Goal: Task Accomplishment & Management: Use online tool/utility

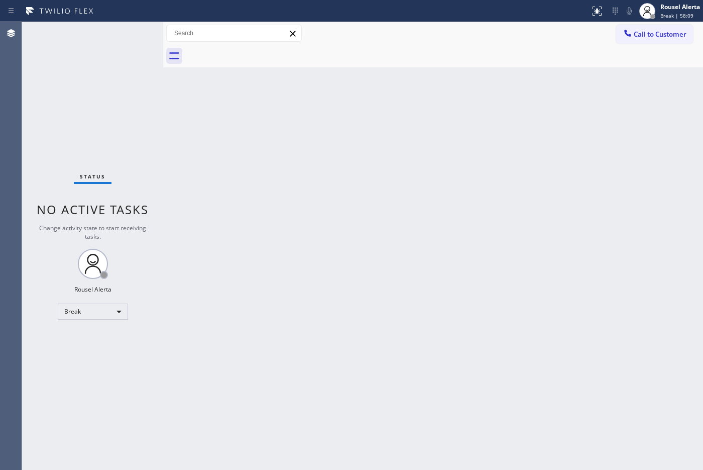
drag, startPoint x: 549, startPoint y: 251, endPoint x: 508, endPoint y: 218, distance: 52.6
click at [546, 251] on div "Back to Dashboard Change Sender ID Customers Technicians Select a contact Outbo…" at bounding box center [433, 246] width 540 height 448
click at [501, 274] on div "Back to Dashboard Change Sender ID Customers Technicians Select a contact Outbo…" at bounding box center [433, 246] width 540 height 448
click at [654, 8] on div at bounding box center [647, 11] width 16 height 16
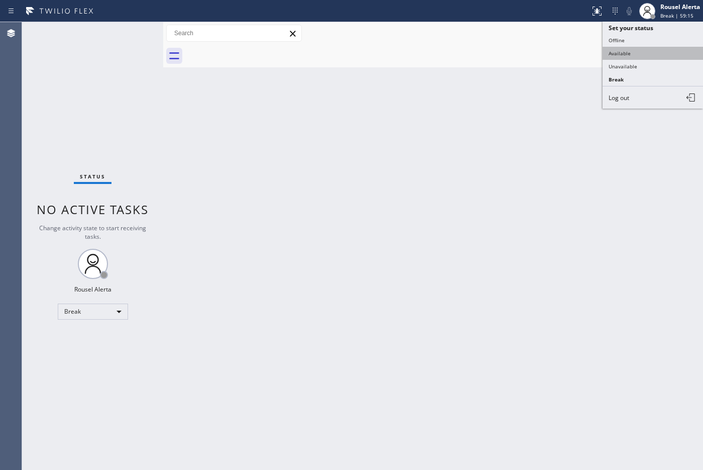
click at [653, 48] on button "Available" at bounding box center [653, 53] width 100 height 13
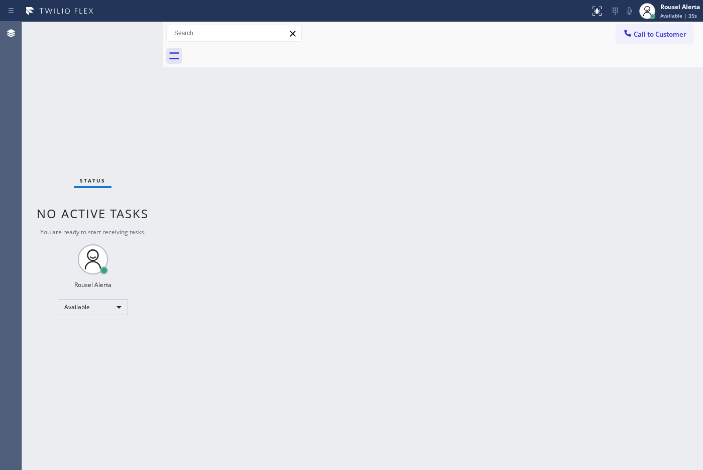
click at [104, 27] on div "Status No active tasks You are ready to start receiving tasks. Rousel Alerta Av…" at bounding box center [92, 246] width 141 height 448
click at [374, 199] on div "Back to Dashboard Change Sender ID Customers Technicians Select a contact Outbo…" at bounding box center [433, 246] width 540 height 448
click at [99, 34] on div "Status No active tasks You are ready to start receiving tasks. Rousel Alerta Av…" at bounding box center [92, 246] width 141 height 448
click at [298, 156] on div "Back to Dashboard Change Sender ID Customers Technicians Select a contact Outbo…" at bounding box center [433, 246] width 540 height 448
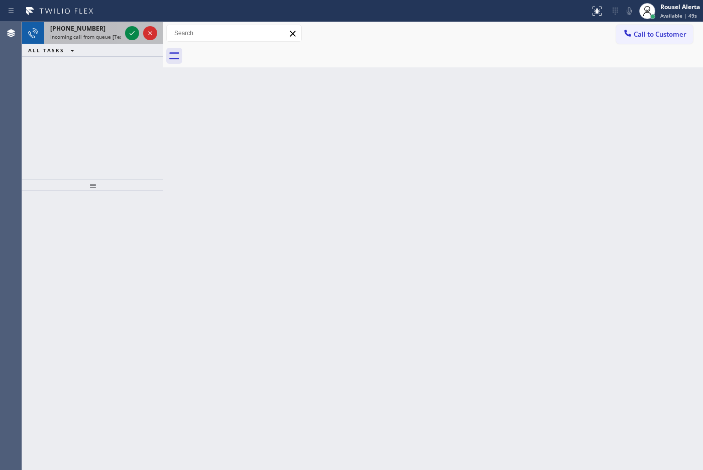
click at [102, 27] on div "[PHONE_NUMBER]" at bounding box center [85, 28] width 71 height 9
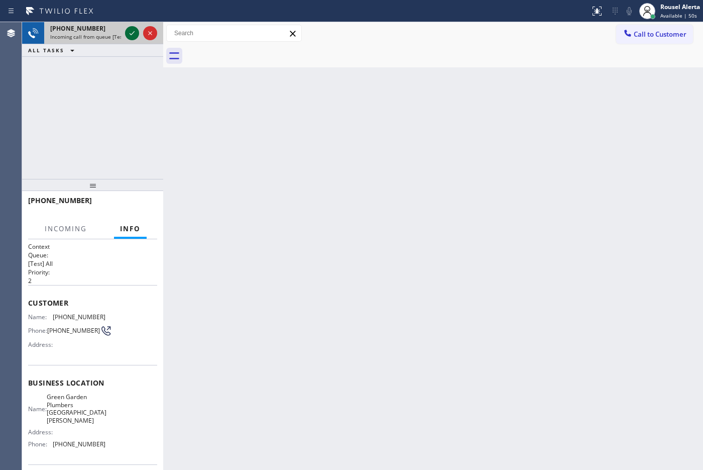
click at [131, 34] on icon at bounding box center [132, 33] width 5 height 4
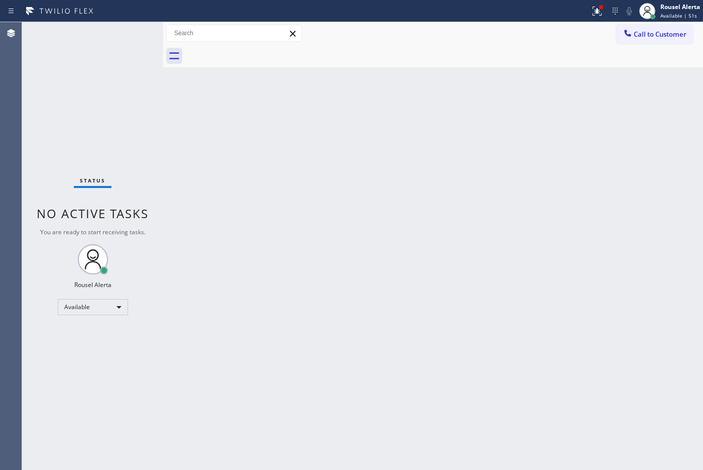
click at [367, 281] on div "Back to Dashboard Change Sender ID Customers Technicians Select a contact Outbo…" at bounding box center [433, 246] width 540 height 448
click at [595, 20] on button at bounding box center [597, 11] width 22 height 22
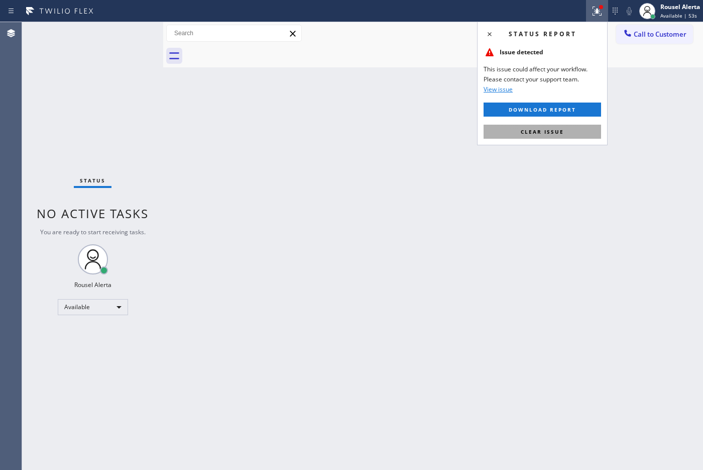
click at [579, 139] on button "Clear issue" at bounding box center [543, 132] width 118 height 14
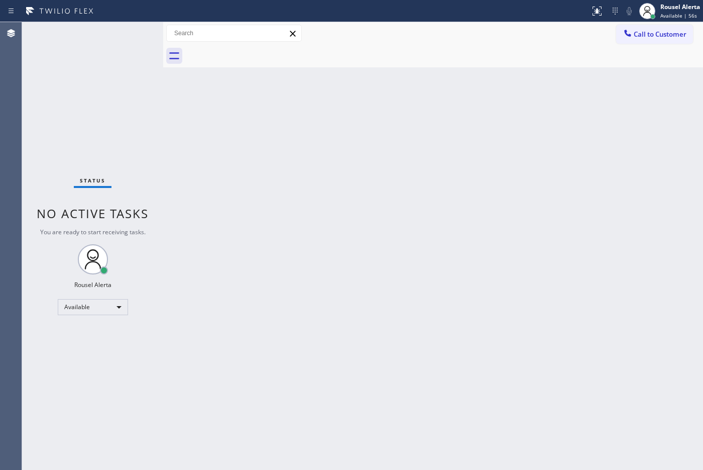
click at [382, 282] on div "Back to Dashboard Change Sender ID Customers Technicians Select a contact Outbo…" at bounding box center [433, 246] width 540 height 448
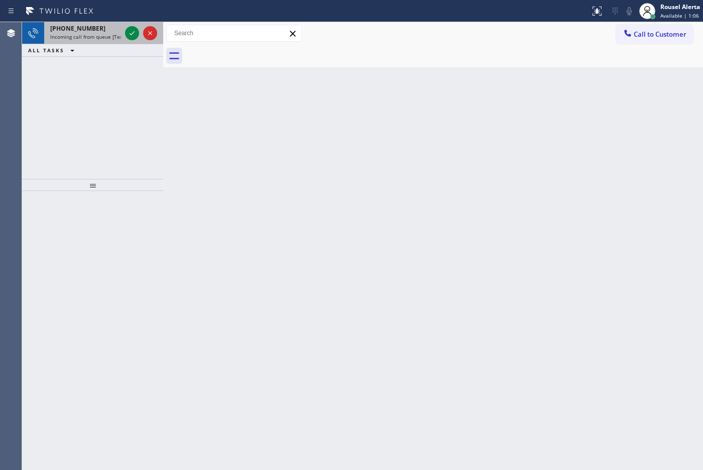
drag, startPoint x: 84, startPoint y: 35, endPoint x: 99, endPoint y: 35, distance: 14.6
click at [84, 35] on span "Incoming call from queue [Test] All" at bounding box center [91, 36] width 83 height 7
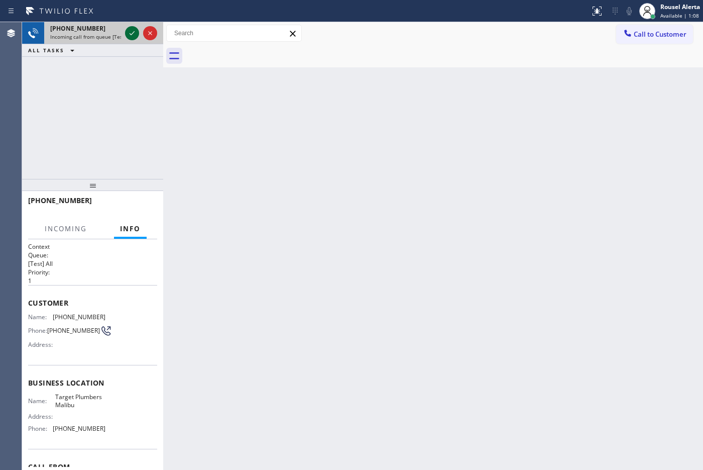
click at [129, 34] on icon at bounding box center [132, 33] width 12 height 12
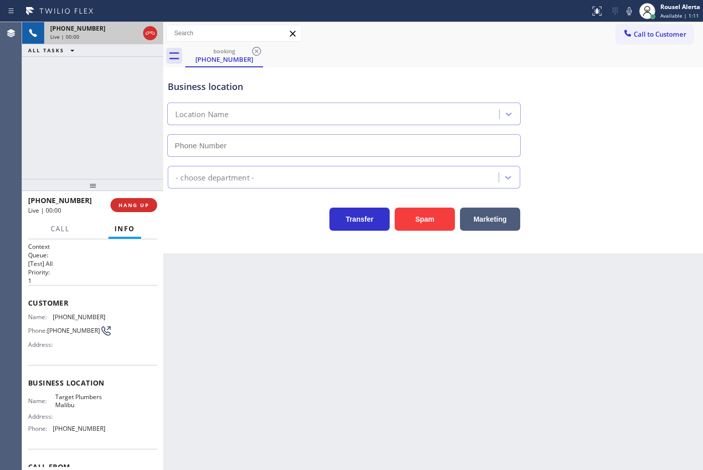
type input "[PHONE_NUMBER]"
click at [571, 319] on div "Back to Dashboard Change Sender ID Customers Technicians Select a contact Outbo…" at bounding box center [433, 246] width 540 height 448
click at [430, 377] on div "Back to Dashboard Change Sender ID Customers Technicians Select a contact Outbo…" at bounding box center [433, 246] width 540 height 448
click at [244, 321] on div "Back to Dashboard Change Sender ID Customers Technicians Select a contact Outbo…" at bounding box center [433, 246] width 540 height 448
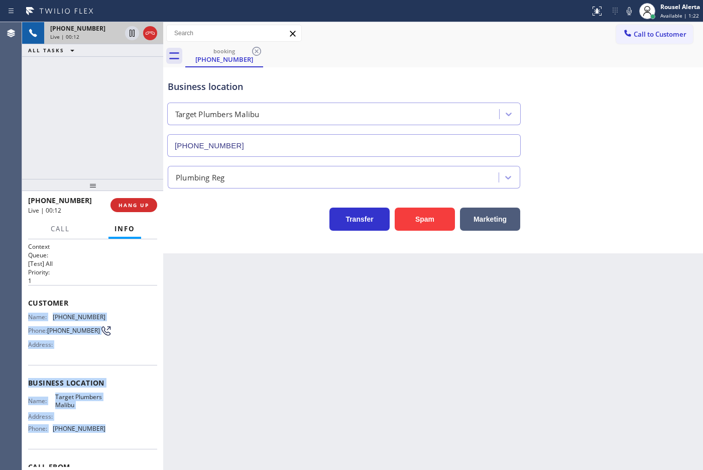
drag, startPoint x: 29, startPoint y: 314, endPoint x: 109, endPoint y: 435, distance: 145.7
click at [109, 435] on div "Context Queue: [Test] All Priority: 1 Customer Name: [PHONE_NUMBER] Phone: [PHO…" at bounding box center [92, 383] width 129 height 283
copy div "Name: [PHONE_NUMBER] Phone: [PHONE_NUMBER] Address: Business location Name: Tar…"
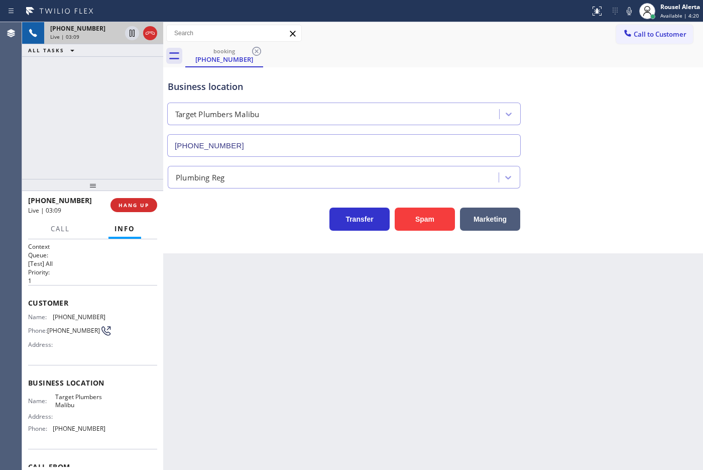
drag, startPoint x: 433, startPoint y: 402, endPoint x: 481, endPoint y: 465, distance: 79.6
click at [433, 401] on div "Back to Dashboard Change Sender ID Customers Technicians Select a contact Outbo…" at bounding box center [433, 246] width 540 height 448
click at [625, 66] on div "Business location Target [GEOGRAPHIC_DATA] [GEOGRAPHIC_DATA] [PHONE_NUMBER]" at bounding box center [433, 111] width 535 height 91
drag, startPoint x: 66, startPoint y: 68, endPoint x: 119, endPoint y: 176, distance: 119.7
click at [66, 68] on div "[PHONE_NUMBER] Live | 03:17 ALL TASKS ALL TASKS ACTIVE TASKS TASKS IN WRAP UP" at bounding box center [92, 100] width 141 height 157
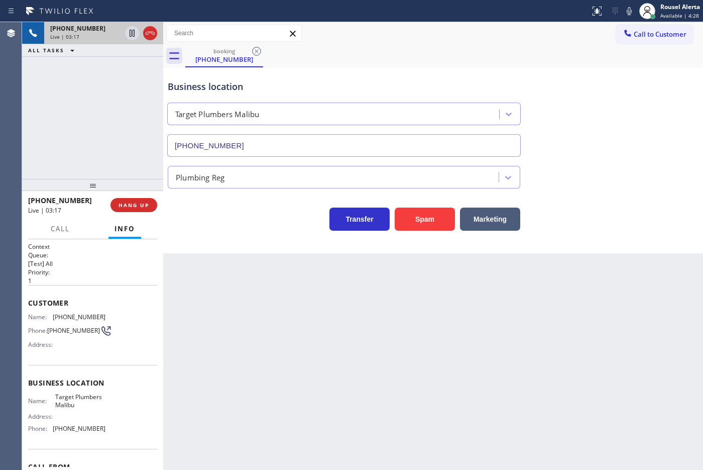
drag, startPoint x: 240, startPoint y: 359, endPoint x: 240, endPoint y: 349, distance: 10.1
click at [240, 352] on div "Back to Dashboard Change Sender ID Customers Technicians Select a contact Outbo…" at bounding box center [433, 246] width 540 height 448
click at [132, 38] on icon at bounding box center [132, 33] width 12 height 12
click at [627, 10] on icon at bounding box center [629, 11] width 5 height 8
click at [474, 48] on div "booking [PHONE_NUMBER]" at bounding box center [444, 56] width 518 height 23
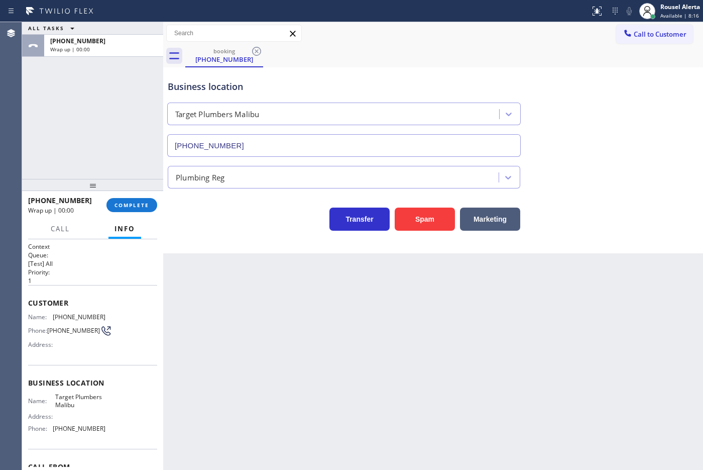
click at [408, 312] on div "Back to Dashboard Change Sender ID Customers Technicians Select a contact Outbo…" at bounding box center [433, 246] width 540 height 448
drag, startPoint x: 108, startPoint y: 89, endPoint x: 98, endPoint y: 77, distance: 16.1
click at [109, 89] on div "ALL TASKS ALL TASKS ACTIVE TASKS TASKS IN WRAP UP [PHONE_NUMBER] Wrap up | 00:03" at bounding box center [92, 100] width 141 height 157
click at [644, 34] on span "Call to Customer" at bounding box center [660, 34] width 53 height 9
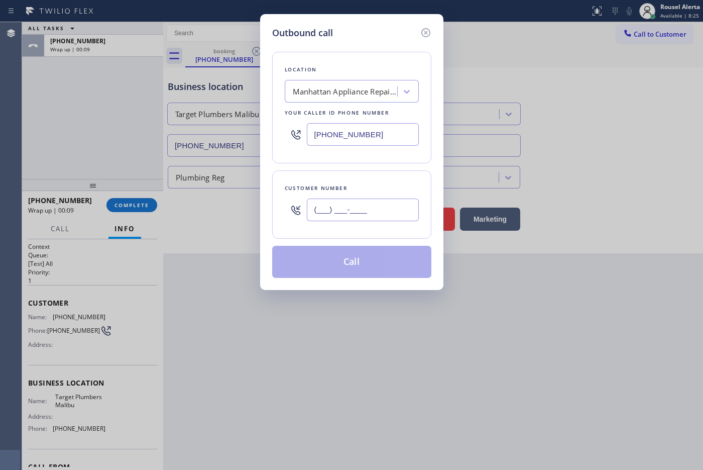
click at [405, 215] on input "(___) ___-____" at bounding box center [363, 209] width 112 height 23
paste input "310) 388-3867"
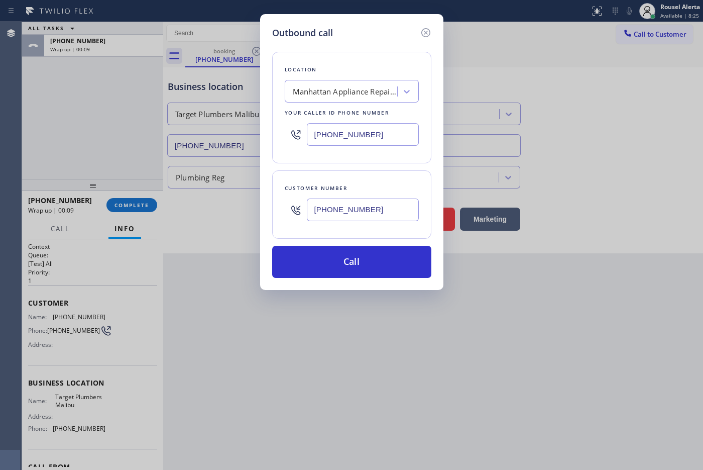
drag, startPoint x: 682, startPoint y: 150, endPoint x: 693, endPoint y: 145, distance: 12.6
click at [683, 150] on div "Outbound call Location [GEOGRAPHIC_DATA] Appliance Repair Expert Your caller id…" at bounding box center [351, 235] width 703 height 470
drag, startPoint x: 412, startPoint y: 208, endPoint x: 272, endPoint y: 219, distance: 140.5
click at [272, 219] on div "Customer number [PHONE_NUMBER]" at bounding box center [351, 204] width 159 height 68
paste input "862) 432-6543"
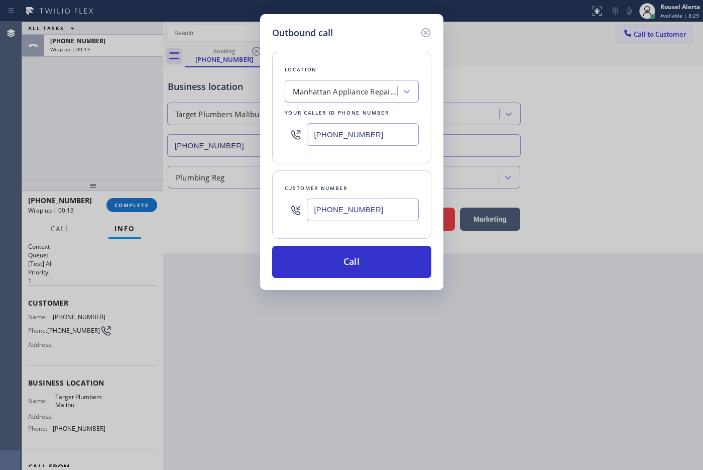
type input "[PHONE_NUMBER]"
click at [413, 128] on input "[PHONE_NUMBER]" at bounding box center [363, 134] width 112 height 23
paste input "310) 388-3867"
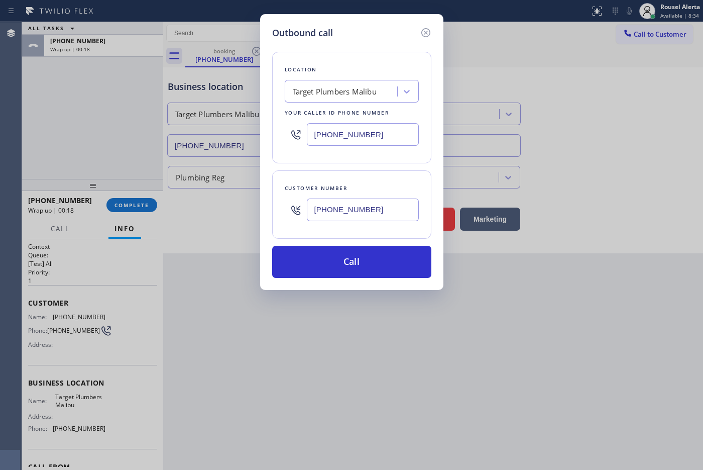
type input "[PHONE_NUMBER]"
click at [365, 51] on div "Location Target Plumbers [GEOGRAPHIC_DATA] Your caller id phone number [PHONE_N…" at bounding box center [351, 159] width 159 height 238
click at [374, 65] on div "Location" at bounding box center [352, 69] width 134 height 11
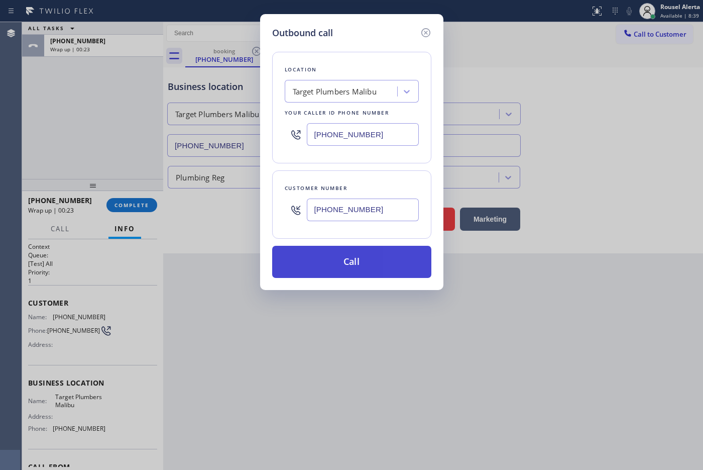
click at [345, 271] on button "Call" at bounding box center [351, 262] width 159 height 32
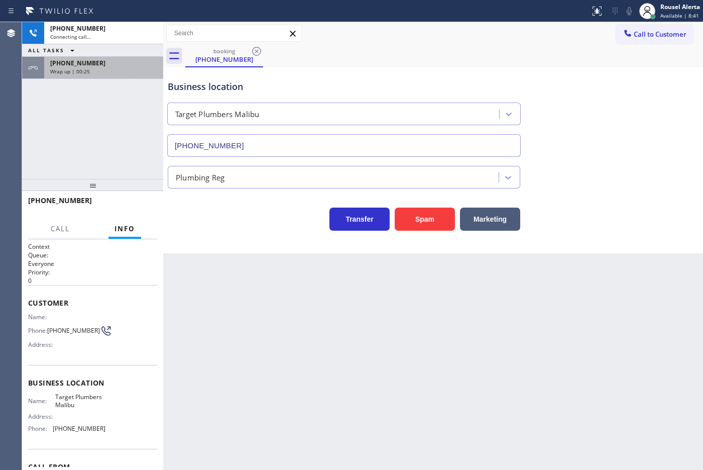
click at [90, 59] on span "[PHONE_NUMBER]" at bounding box center [77, 63] width 55 height 9
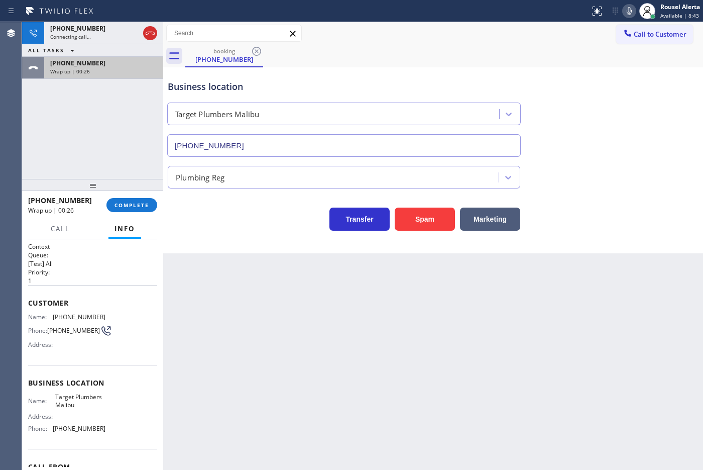
click at [92, 63] on div "[PHONE_NUMBER]" at bounding box center [103, 63] width 107 height 9
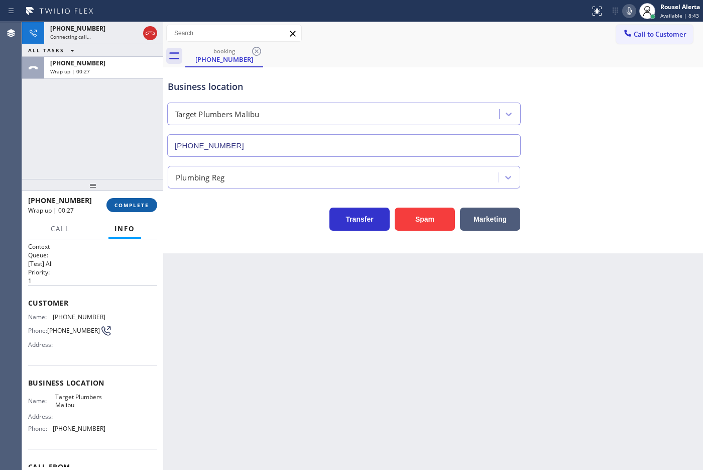
click at [126, 204] on span "COMPLETE" at bounding box center [132, 204] width 35 height 7
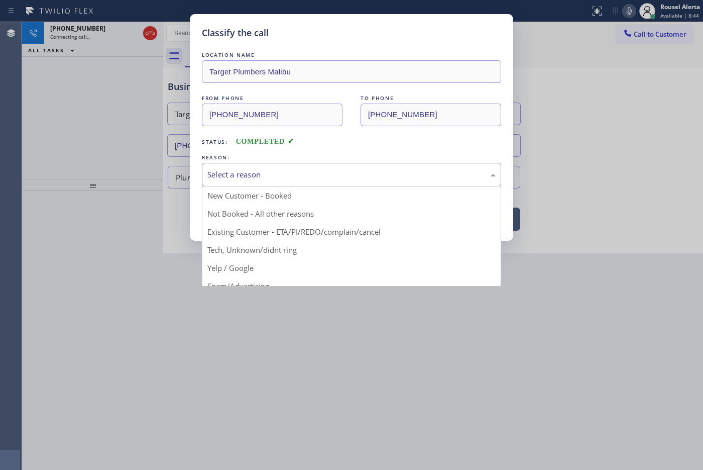
click at [279, 176] on div "Select a reason" at bounding box center [351, 175] width 288 height 12
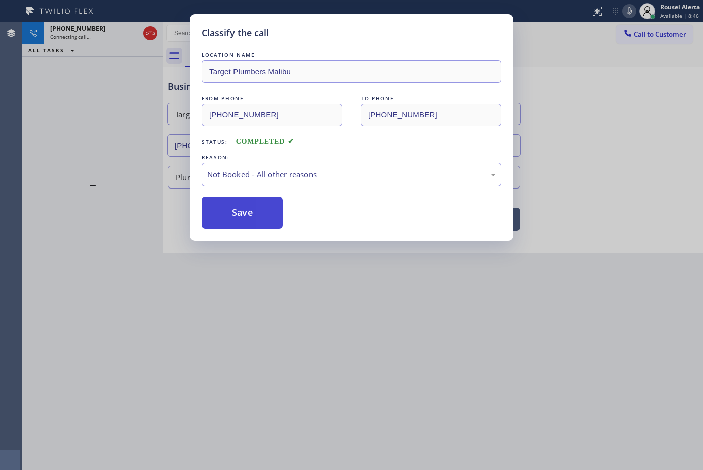
click at [264, 215] on button "Save" at bounding box center [242, 212] width 81 height 32
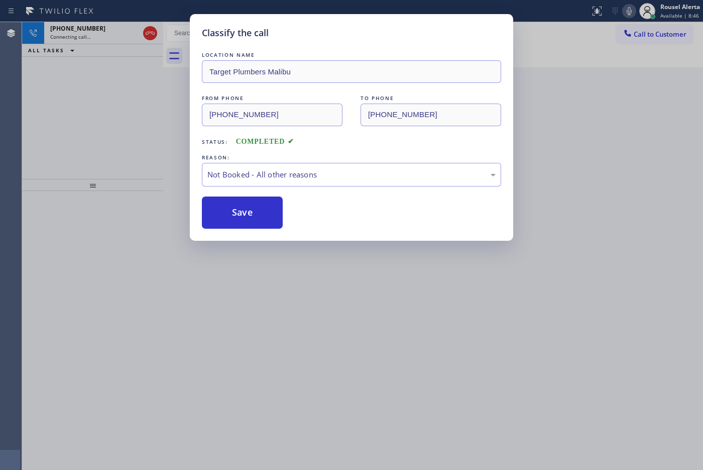
click at [385, 358] on div "Classify the call LOCATION NAME Target Plumbers Malibu FROM PHONE [PHONE_NUMBER…" at bounding box center [351, 235] width 703 height 470
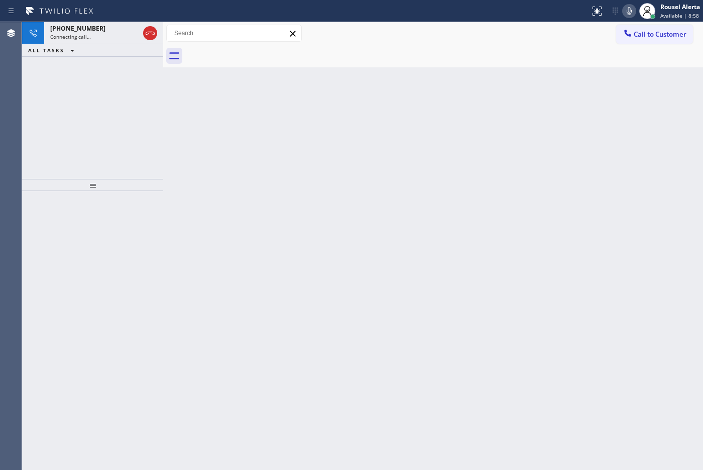
click at [84, 21] on div "Status report No issues detected If you experience an issue, please download th…" at bounding box center [351, 11] width 703 height 22
click at [91, 31] on div "[PHONE_NUMBER]" at bounding box center [94, 28] width 89 height 9
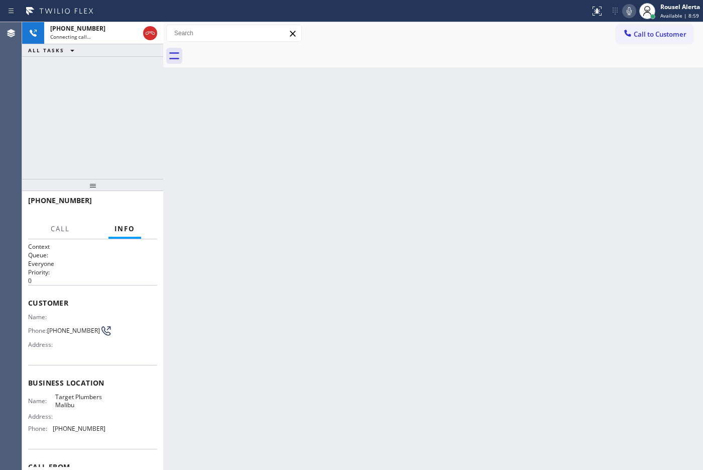
click at [294, 249] on div "Back to Dashboard Change Sender ID Customers Technicians Select a contact Outbo…" at bounding box center [433, 246] width 540 height 448
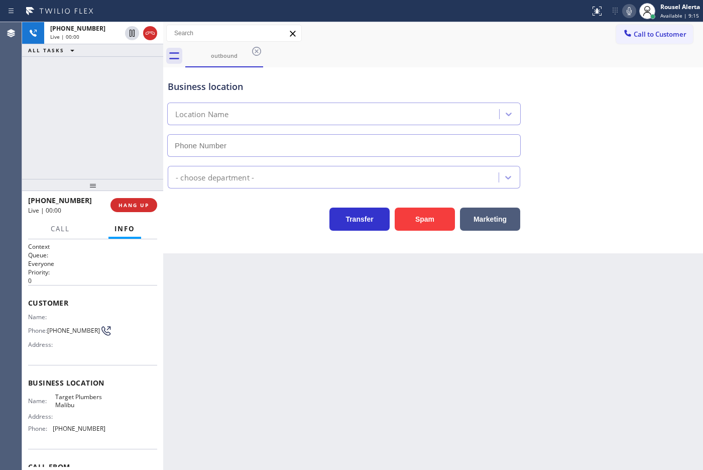
type input "[PHONE_NUMBER]"
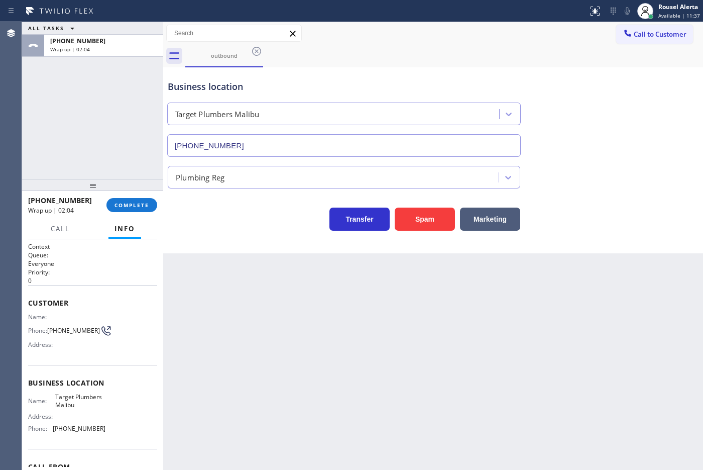
click at [515, 68] on div "Business location Target [GEOGRAPHIC_DATA] [GEOGRAPHIC_DATA] [PHONE_NUMBER]" at bounding box center [433, 111] width 535 height 91
click at [437, 36] on div "Call to Customer Outbound call Location Target Plumbers [GEOGRAPHIC_DATA] Your …" at bounding box center [433, 34] width 540 height 18
click at [122, 141] on div "ALL TASKS ALL TASKS ACTIVE TASKS TASKS IN WRAP UP [PHONE_NUMBER] Wrap up | 03:10" at bounding box center [92, 100] width 141 height 157
click at [132, 219] on button "Info" at bounding box center [124, 229] width 33 height 20
click at [133, 208] on button "COMPLETE" at bounding box center [131, 205] width 51 height 14
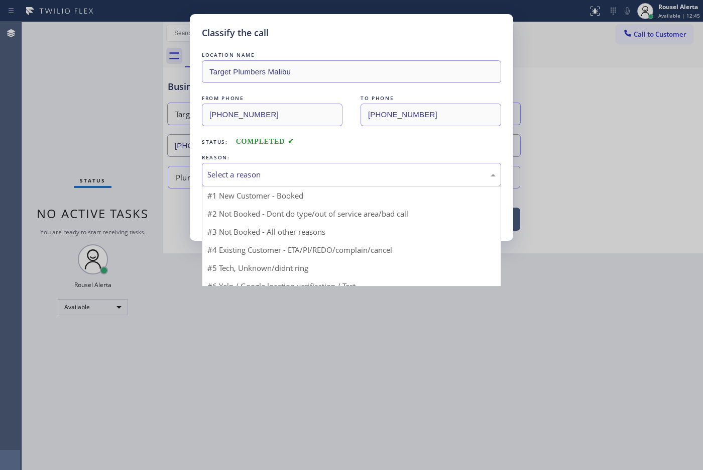
click at [230, 176] on div "Select a reason" at bounding box center [351, 175] width 288 height 12
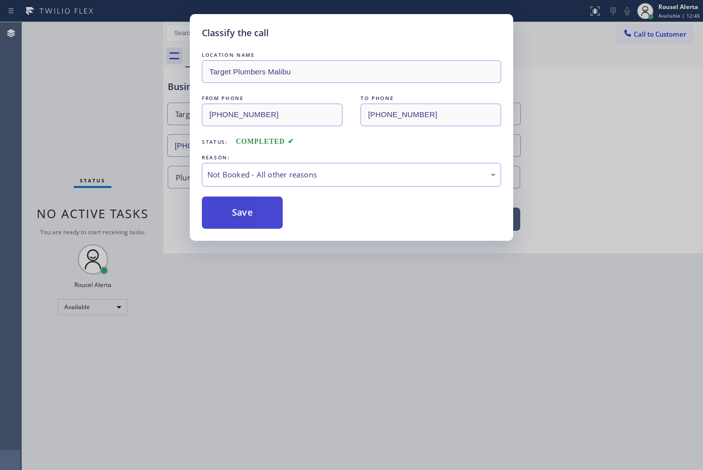
click at [245, 207] on button "Save" at bounding box center [242, 212] width 81 height 32
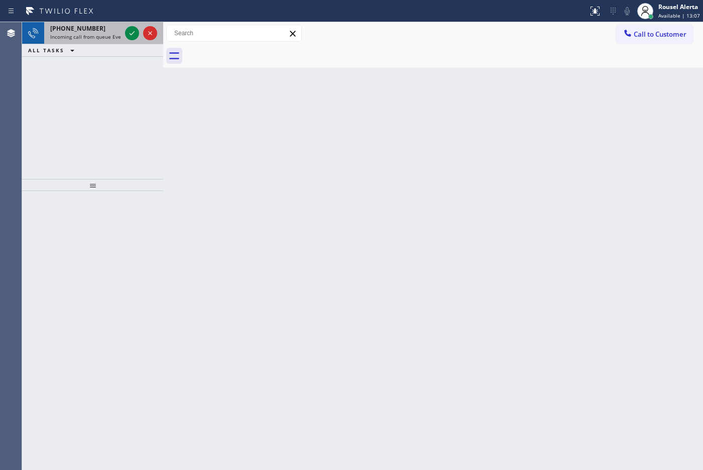
click at [80, 24] on span "[PHONE_NUMBER]" at bounding box center [77, 28] width 55 height 9
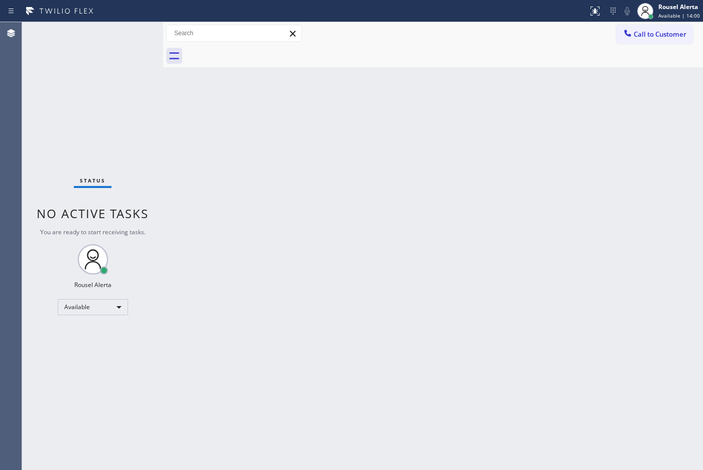
click at [315, 435] on div "Back to Dashboard Change Sender ID Customers Technicians Select a contact Outbo…" at bounding box center [433, 246] width 540 height 448
click at [671, 16] on span "Available | 14:01" at bounding box center [679, 15] width 42 height 7
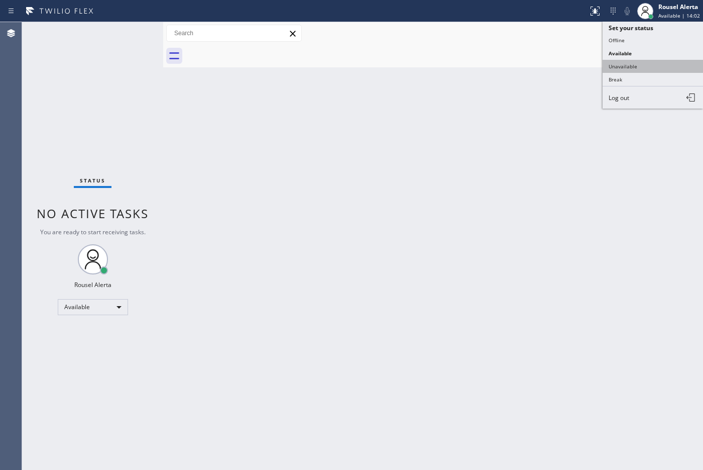
click at [641, 64] on button "Unavailable" at bounding box center [653, 66] width 100 height 13
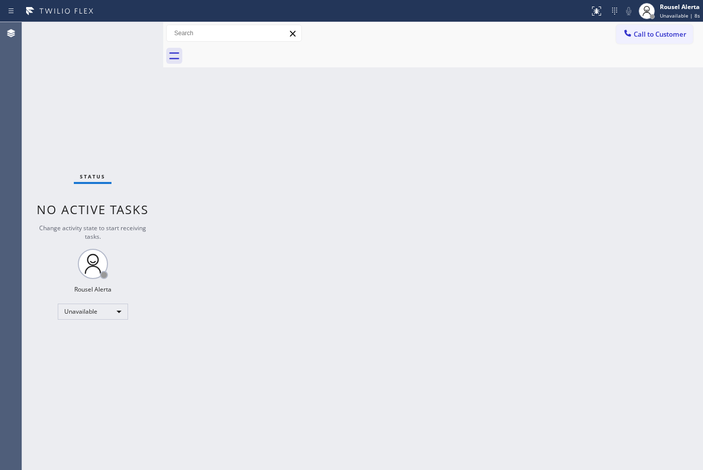
drag, startPoint x: 444, startPoint y: 79, endPoint x: 442, endPoint y: 74, distance: 5.2
click at [445, 79] on div "Back to Dashboard Change Sender ID Customers Technicians Select a contact Outbo…" at bounding box center [433, 246] width 540 height 448
click at [679, 41] on button "Call to Customer" at bounding box center [654, 34] width 77 height 19
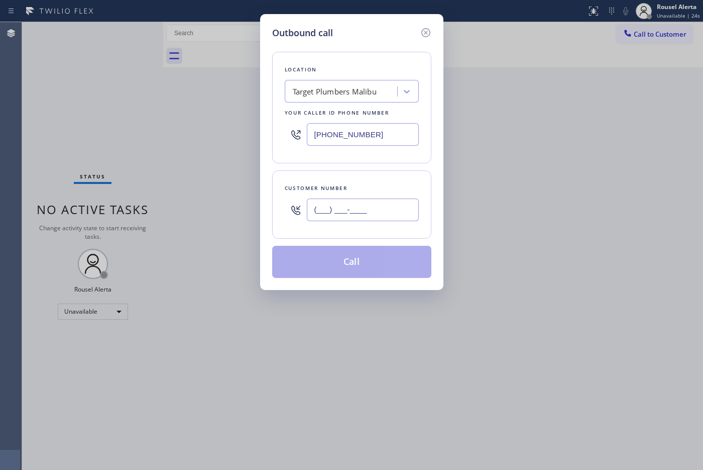
click at [403, 219] on input "(___) ___-____" at bounding box center [363, 209] width 112 height 23
paste input "813) 956-4231"
type input "[PHONE_NUMBER]"
click at [691, 137] on div "Outbound call Location Target Plumbers [GEOGRAPHIC_DATA] Your caller id phone n…" at bounding box center [351, 235] width 703 height 470
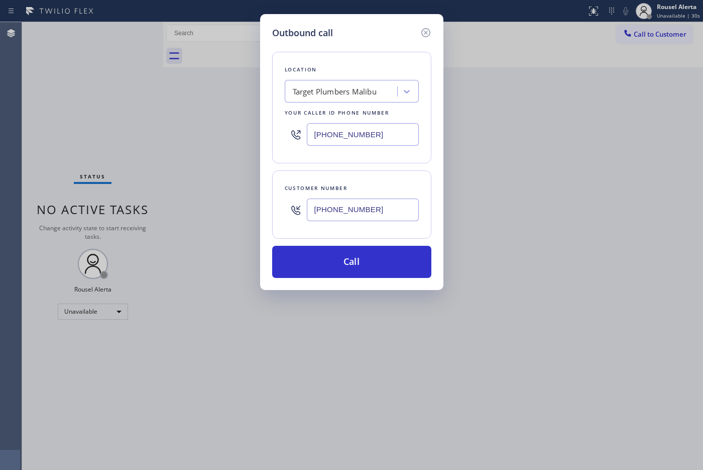
click at [402, 124] on input "[PHONE_NUMBER]" at bounding box center [363, 134] width 112 height 23
paste input "646) 612-7492"
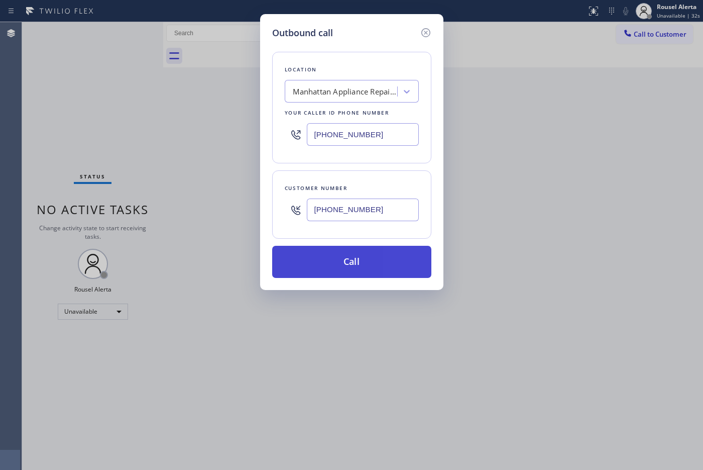
type input "[PHONE_NUMBER]"
click at [363, 269] on button "Call" at bounding box center [351, 262] width 159 height 32
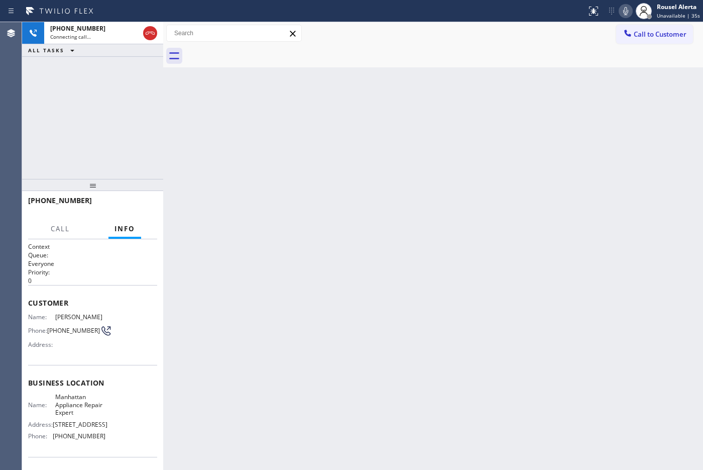
click at [343, 330] on div "Back to Dashboard Change Sender ID Customers Technicians Select a contact Outbo…" at bounding box center [433, 246] width 540 height 448
click at [239, 93] on div "Back to Dashboard Change Sender ID Customers Technicians Select a contact Outbo…" at bounding box center [433, 246] width 540 height 448
click at [97, 38] on div "Connecting call…" at bounding box center [94, 36] width 89 height 7
click at [259, 232] on div "Back to Dashboard Change Sender ID Customers Technicians Select a contact Outbo…" at bounding box center [433, 246] width 540 height 448
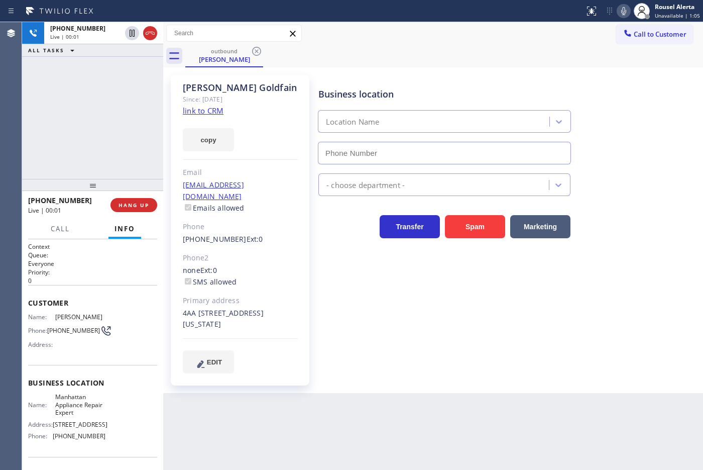
type input "[PHONE_NUMBER]"
click at [144, 152] on div "[PHONE_NUMBER] Live | 00:32 ALL TASKS ALL TASKS ACTIVE TASKS TASKS IN WRAP UP" at bounding box center [92, 100] width 141 height 157
click at [347, 446] on div "Back to Dashboard Change Sender ID Customers Technicians Select a contact Outbo…" at bounding box center [433, 246] width 540 height 448
click at [136, 205] on span "HANG UP" at bounding box center [134, 204] width 31 height 7
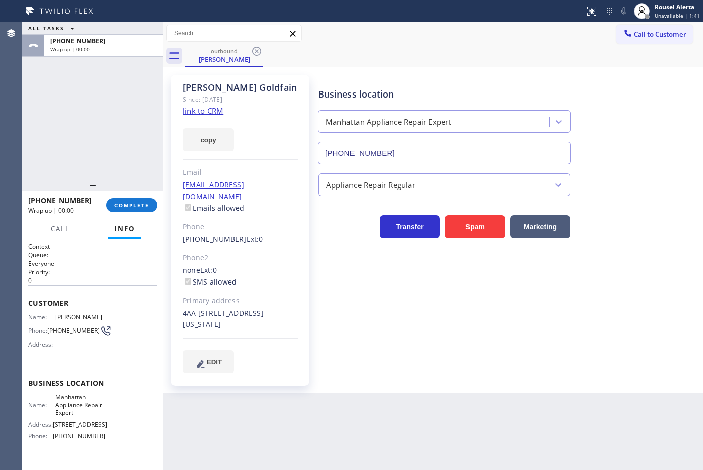
click at [396, 440] on div "Back to Dashboard Change Sender ID Customers Technicians Select a contact Outbo…" at bounding box center [433, 246] width 540 height 448
click at [446, 414] on div "Back to Dashboard Change Sender ID Customers Technicians Select a contact Outbo…" at bounding box center [433, 246] width 540 height 448
drag, startPoint x: 121, startPoint y: 195, endPoint x: 125, endPoint y: 201, distance: 7.4
click at [122, 195] on div "[PHONE_NUMBER] Wrap up | 00:10 COMPLETE" at bounding box center [92, 205] width 129 height 26
click at [128, 209] on button "COMPLETE" at bounding box center [131, 205] width 51 height 14
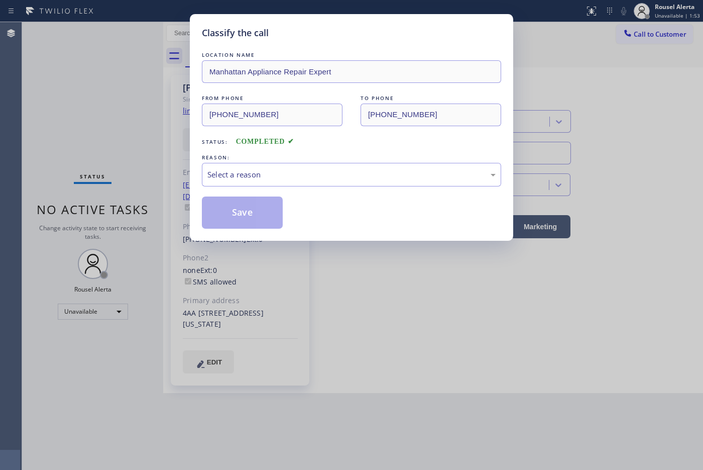
click at [298, 170] on div "Select a reason" at bounding box center [351, 175] width 288 height 12
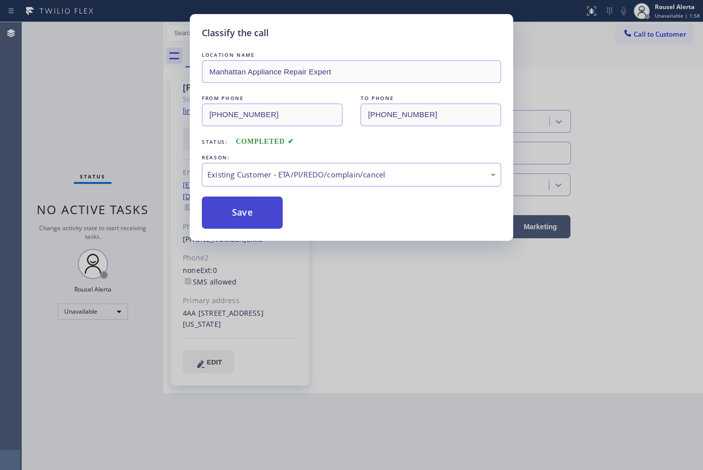
click at [239, 213] on button "Save" at bounding box center [242, 212] width 81 height 32
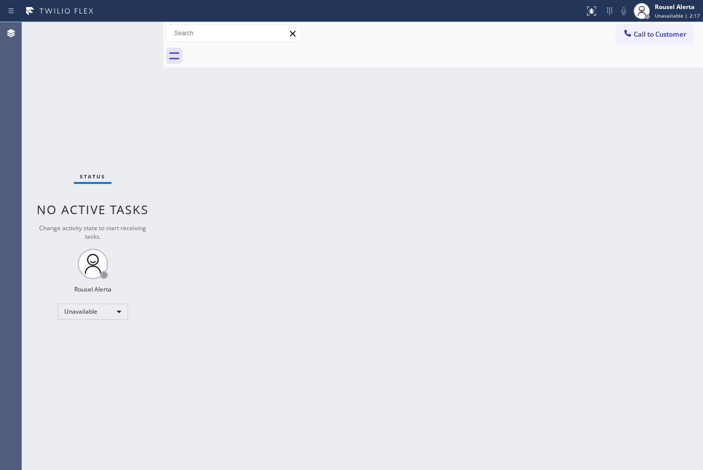
click at [227, 135] on div "Back to Dashboard Change Sender ID Customers Technicians Select a contact Outbo…" at bounding box center [433, 246] width 540 height 448
click at [98, 33] on div "Status No active tasks Change activity state to start receiving tasks. Rousel A…" at bounding box center [92, 246] width 141 height 448
click at [116, 308] on div "Unavailable" at bounding box center [93, 311] width 70 height 16
drag, startPoint x: 101, startPoint y: 333, endPoint x: 135, endPoint y: 333, distance: 33.2
click at [101, 333] on li "Available" at bounding box center [92, 338] width 68 height 12
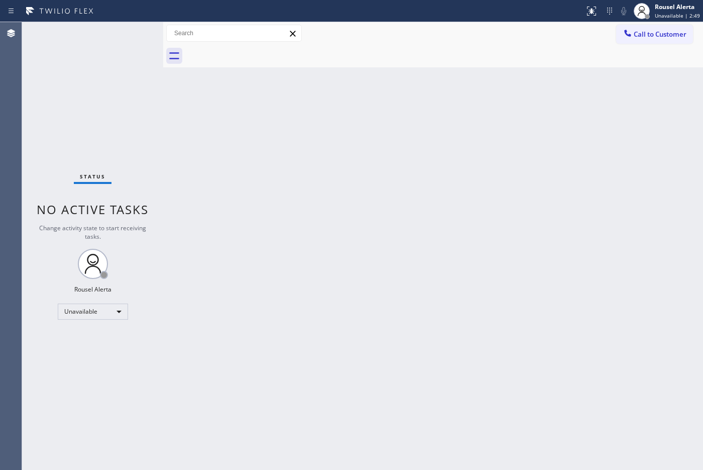
click at [254, 341] on div "Back to Dashboard Change Sender ID Customers Technicians Select a contact Outbo…" at bounding box center [433, 246] width 540 height 448
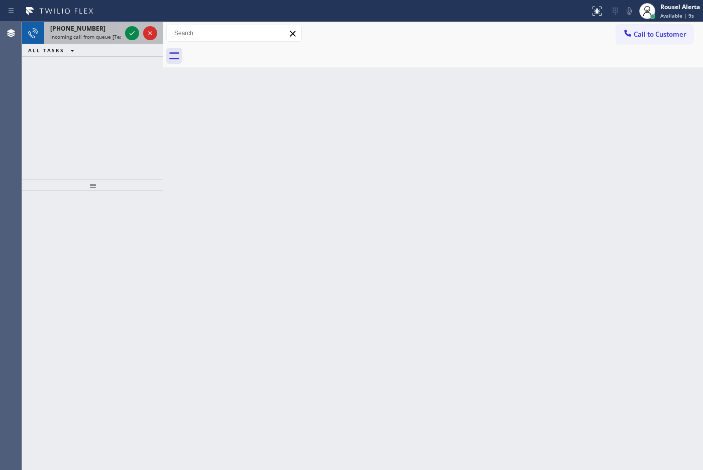
drag, startPoint x: 103, startPoint y: 34, endPoint x: 116, endPoint y: 31, distance: 12.9
click at [103, 34] on span "Incoming call from queue [Test] All" at bounding box center [91, 36] width 83 height 7
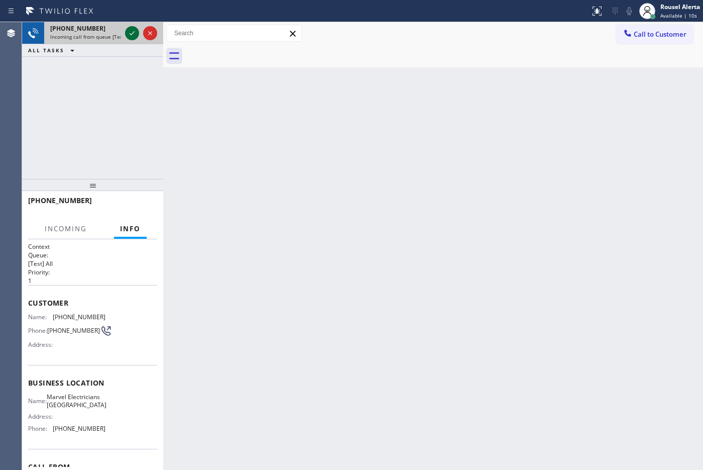
click at [126, 31] on icon at bounding box center [132, 33] width 12 height 12
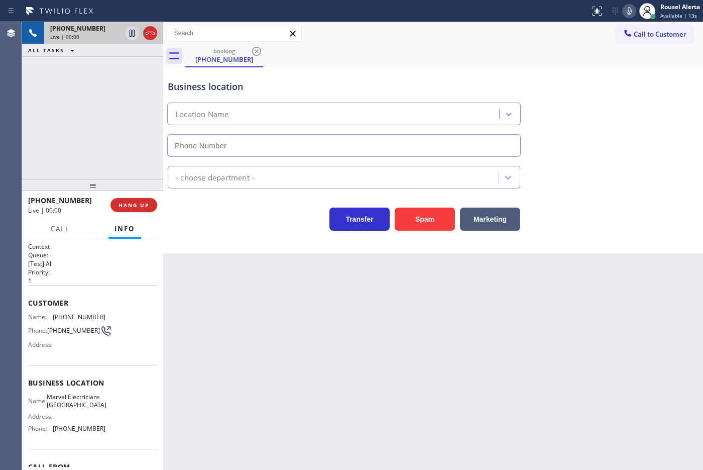
type input "[PHONE_NUMBER]"
click at [90, 58] on div "[PHONE_NUMBER] Live | 00:06 ALL TASKS ALL TASKS ACTIVE TASKS TASKS IN WRAP UP" at bounding box center [92, 100] width 141 height 157
drag, startPoint x: 128, startPoint y: 205, endPoint x: 133, endPoint y: 210, distance: 7.1
click at [128, 204] on span "HANG UP" at bounding box center [134, 204] width 31 height 7
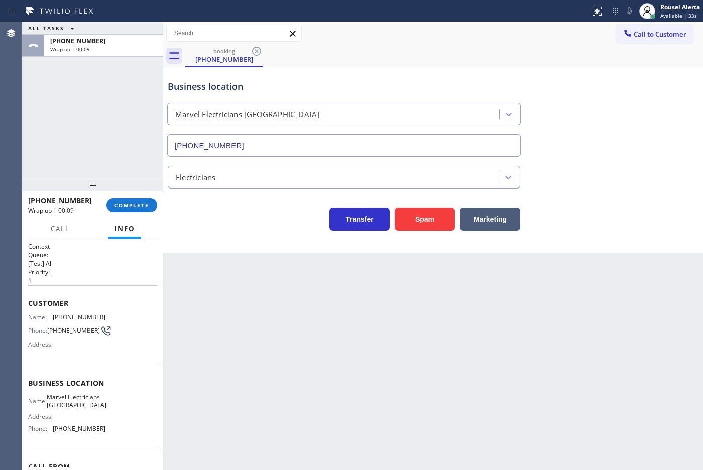
click at [86, 85] on div "ALL TASKS ALL TASKS ACTIVE TASKS TASKS IN WRAP UP [PHONE_NUMBER] Wrap up | 00:09" at bounding box center [92, 100] width 141 height 157
click at [130, 199] on button "COMPLETE" at bounding box center [131, 205] width 51 height 14
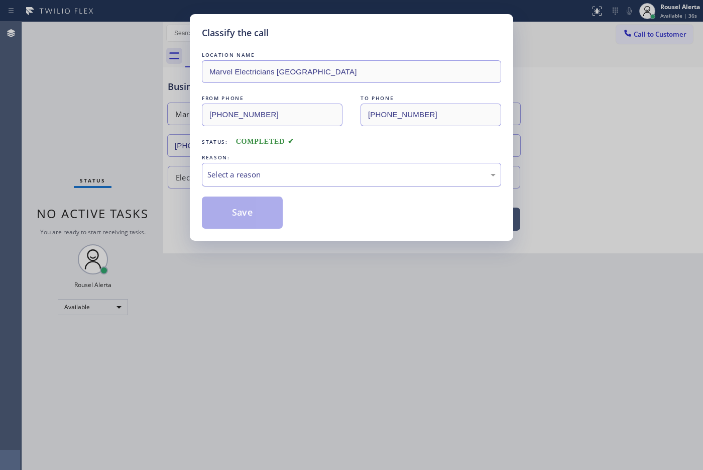
click at [234, 171] on div "Select a reason" at bounding box center [351, 175] width 288 height 12
click at [244, 212] on button "Save" at bounding box center [242, 212] width 81 height 32
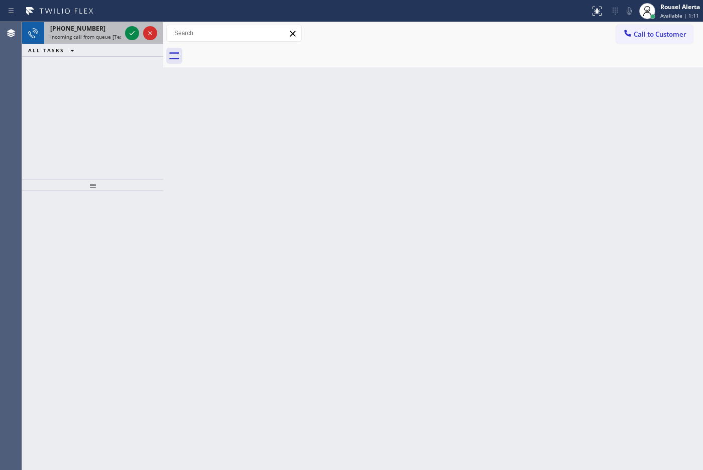
drag, startPoint x: 100, startPoint y: 26, endPoint x: 124, endPoint y: 28, distance: 23.2
click at [100, 26] on div "[PHONE_NUMBER]" at bounding box center [85, 28] width 71 height 9
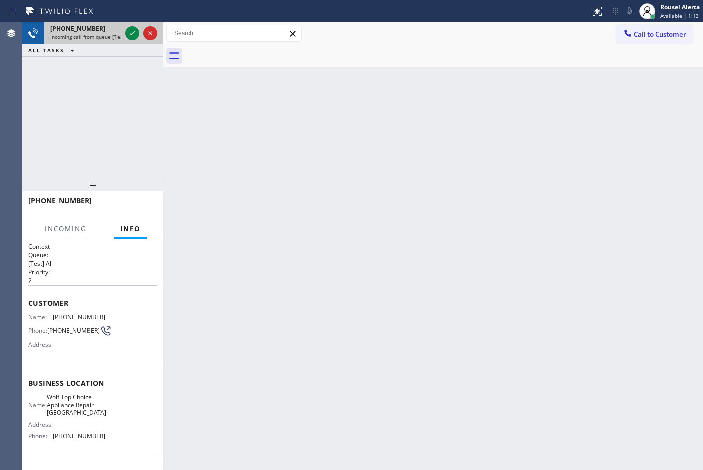
click at [124, 28] on div at bounding box center [141, 33] width 36 height 22
click at [127, 28] on icon at bounding box center [132, 33] width 12 height 12
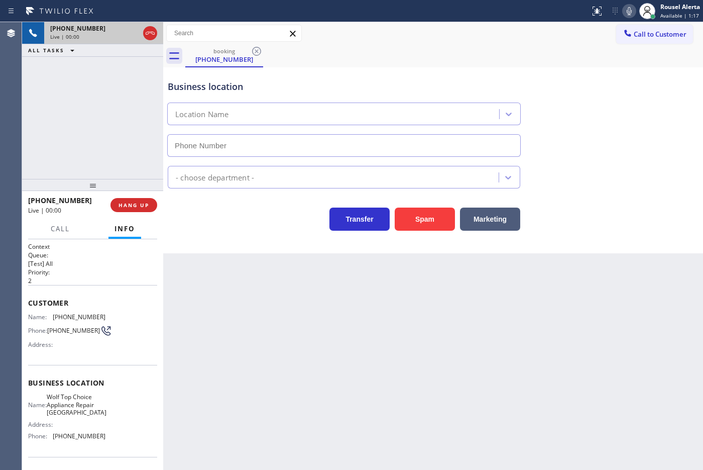
type input "[PHONE_NUMBER]"
click at [401, 226] on button "Spam" at bounding box center [425, 218] width 60 height 23
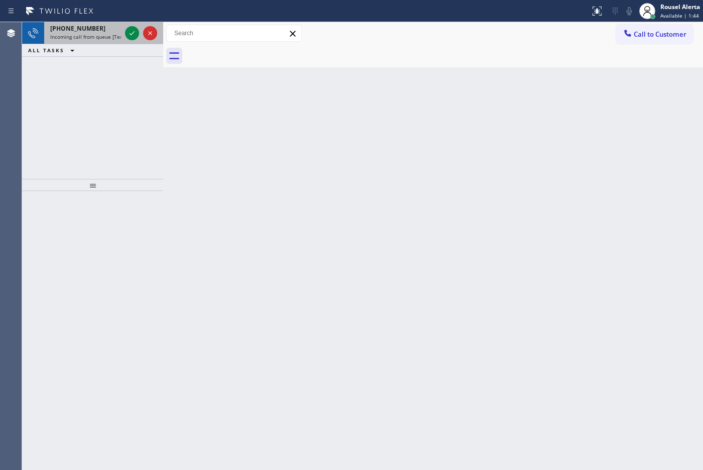
click at [106, 38] on span "Incoming call from queue [Test] All" at bounding box center [91, 36] width 83 height 7
click at [109, 40] on div "[PHONE_NUMBER] Incoming call from queue [Test] All" at bounding box center [83, 33] width 79 height 22
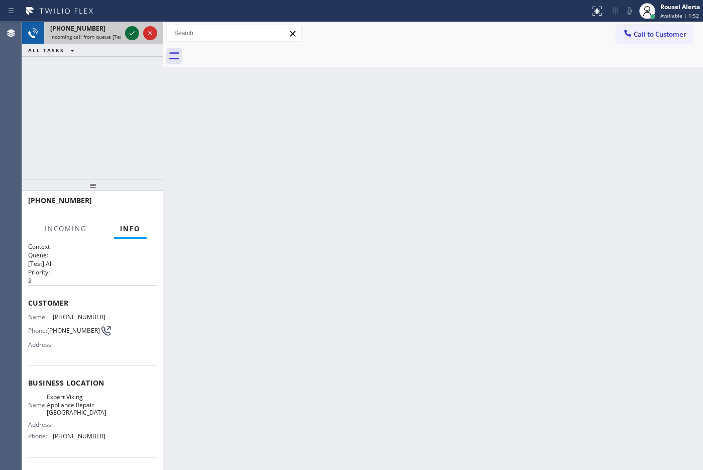
click at [125, 36] on div at bounding box center [132, 33] width 14 height 12
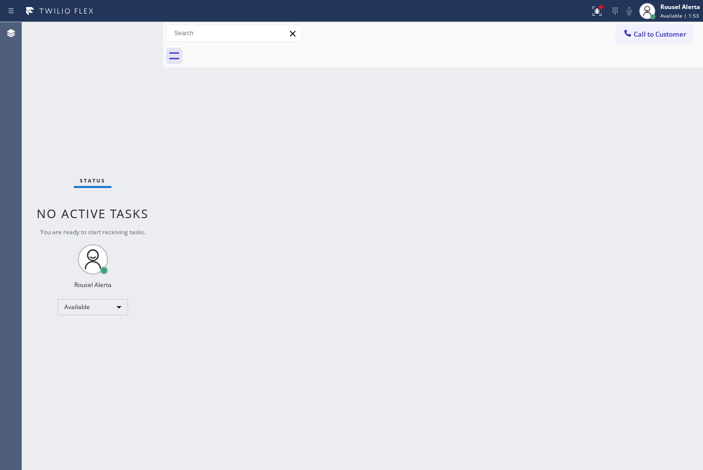
drag, startPoint x: 171, startPoint y: 85, endPoint x: 382, endPoint y: 130, distance: 216.0
click at [193, 73] on div "Back to Dashboard Change Sender ID Customers Technicians Select a contact Outbo…" at bounding box center [433, 246] width 540 height 448
drag, startPoint x: 591, startPoint y: 8, endPoint x: 594, endPoint y: 13, distance: 5.6
click at [591, 9] on icon at bounding box center [597, 11] width 12 height 12
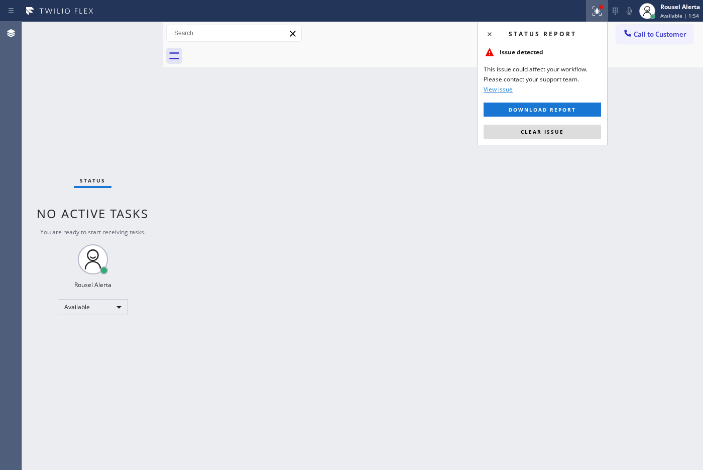
click at [568, 142] on div "Status report Issue detected This issue could affect your workflow. Please cont…" at bounding box center [542, 84] width 131 height 124
click at [571, 135] on button "Clear issue" at bounding box center [543, 132] width 118 height 14
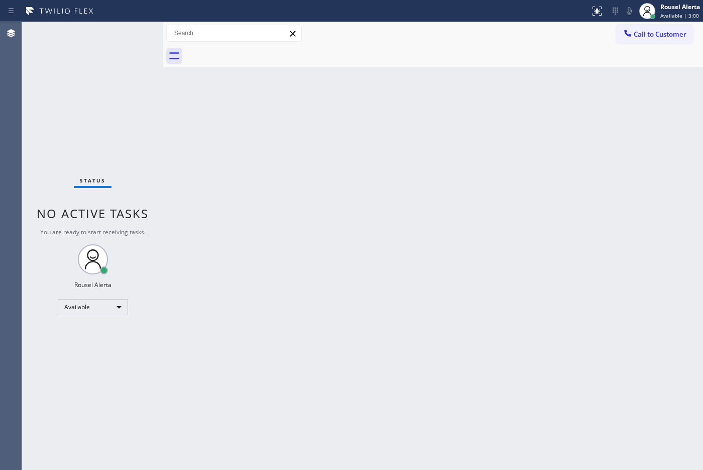
click at [103, 68] on div "Status No active tasks You are ready to start receiving tasks. Rousel Alerta Av…" at bounding box center [92, 246] width 141 height 448
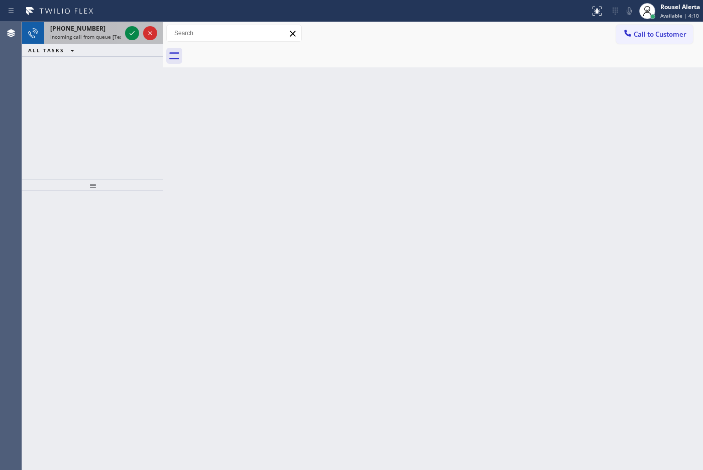
click at [104, 25] on div "[PHONE_NUMBER]" at bounding box center [85, 28] width 71 height 9
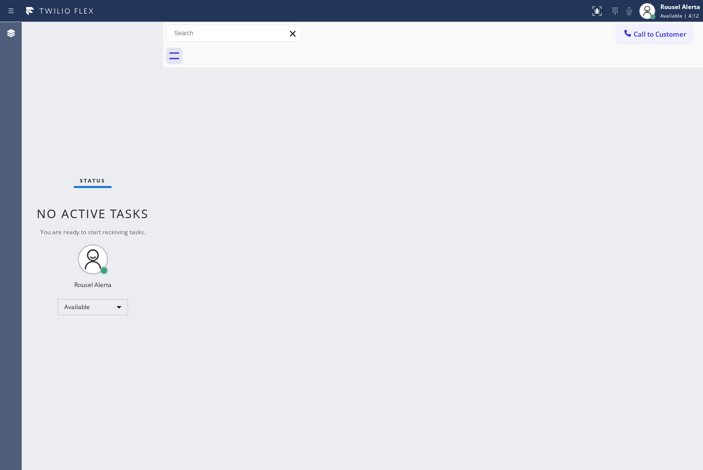
click at [126, 33] on div "Status No active tasks You are ready to start receiving tasks. Rousel Alerta Av…" at bounding box center [92, 246] width 141 height 448
click at [127, 32] on div "Status No active tasks You are ready to start receiving tasks. Rousel Alerta Av…" at bounding box center [92, 246] width 141 height 448
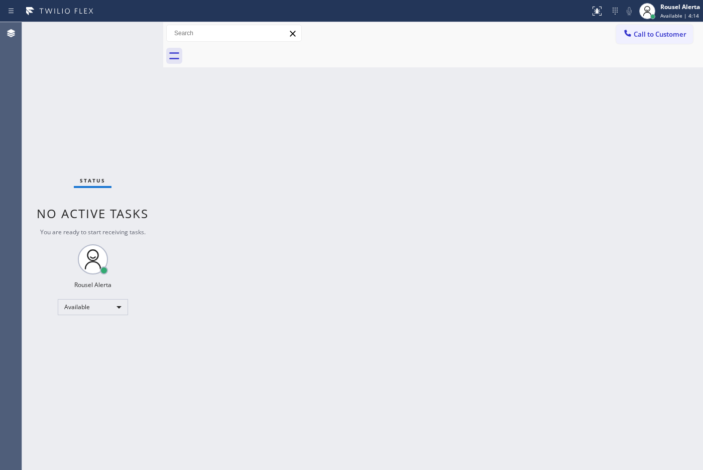
click at [482, 60] on div at bounding box center [444, 56] width 518 height 23
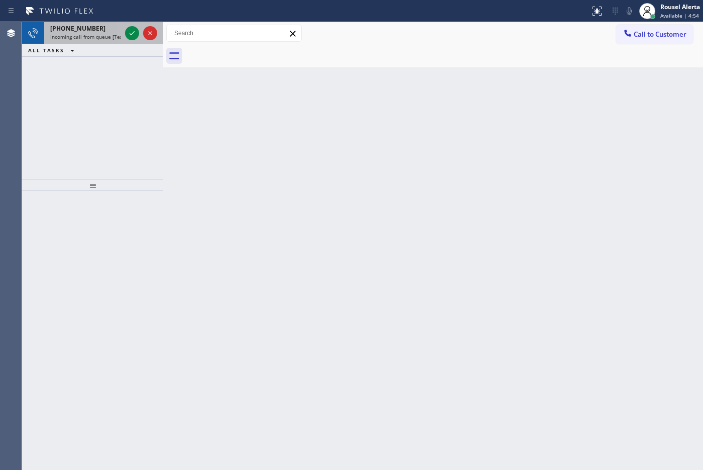
drag, startPoint x: 96, startPoint y: 31, endPoint x: 109, endPoint y: 28, distance: 13.5
click at [96, 31] on div "[PHONE_NUMBER]" at bounding box center [85, 28] width 71 height 9
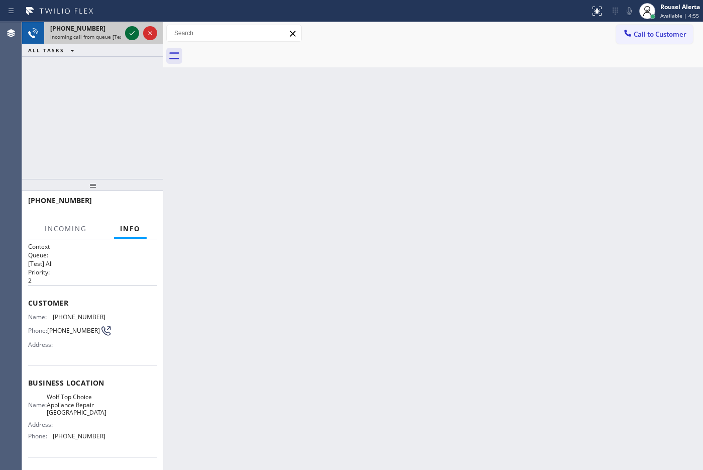
click at [127, 28] on icon at bounding box center [132, 33] width 12 height 12
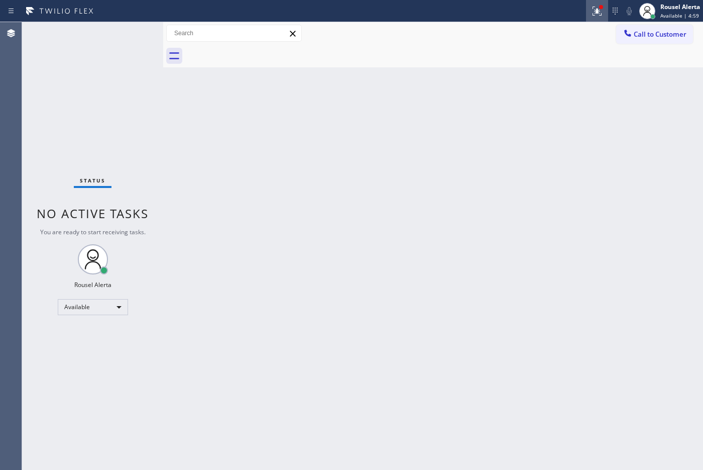
click at [595, 6] on icon at bounding box center [597, 11] width 12 height 12
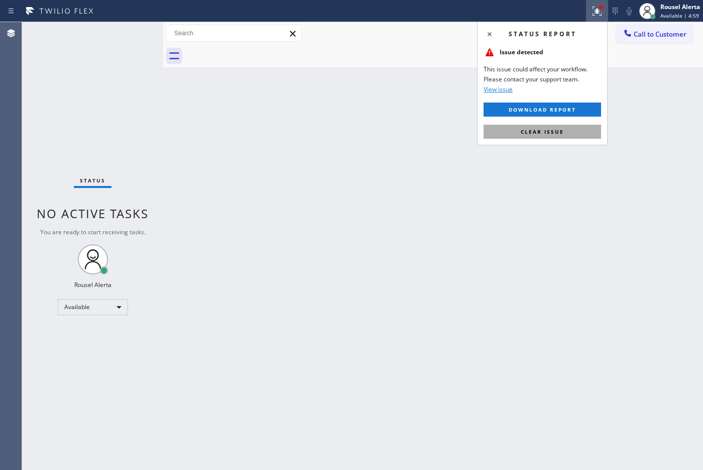
click at [588, 136] on button "Clear issue" at bounding box center [543, 132] width 118 height 14
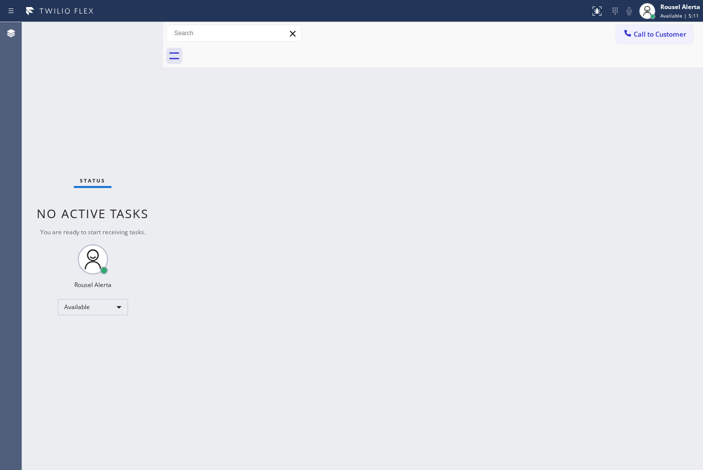
click at [103, 31] on div "Status No active tasks You are ready to start receiving tasks. Rousel Alerta Av…" at bounding box center [92, 246] width 141 height 448
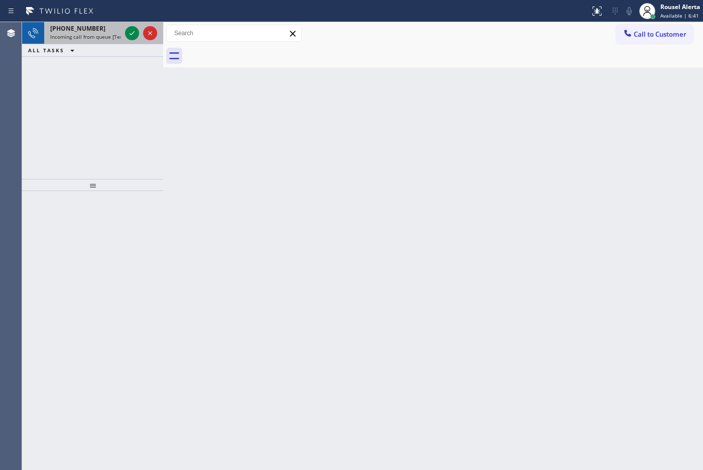
click at [97, 31] on div "[PHONE_NUMBER]" at bounding box center [85, 28] width 71 height 9
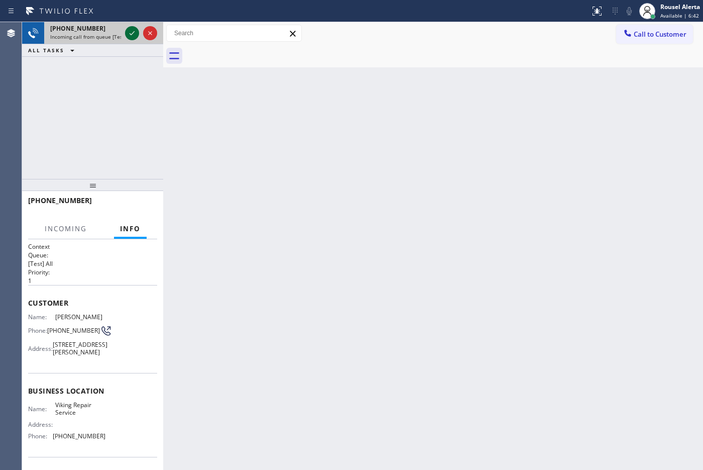
click at [130, 35] on icon at bounding box center [132, 33] width 12 height 12
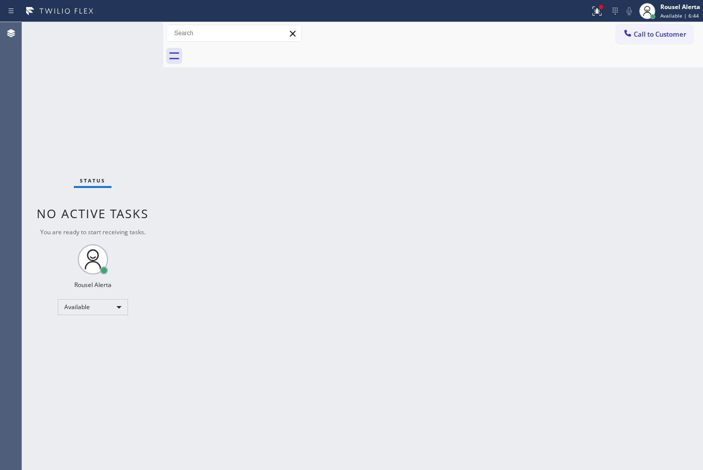
click at [322, 180] on div "Back to Dashboard Change Sender ID Customers Technicians Select a contact Outbo…" at bounding box center [433, 246] width 540 height 448
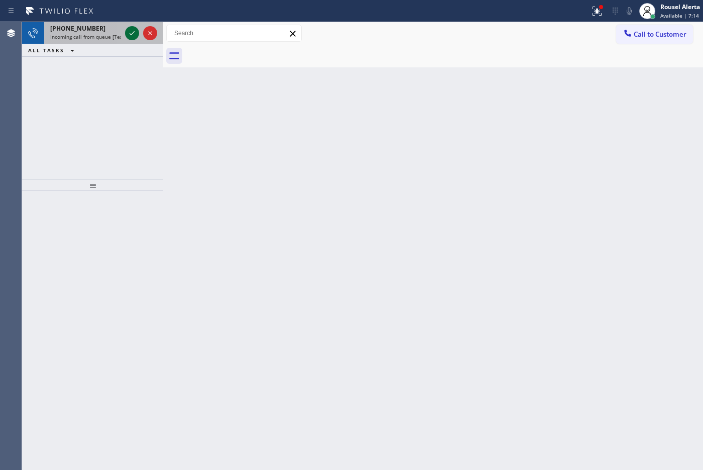
drag, startPoint x: 108, startPoint y: 28, endPoint x: 126, endPoint y: 36, distance: 19.8
click at [108, 28] on div "[PHONE_NUMBER]" at bounding box center [85, 28] width 71 height 9
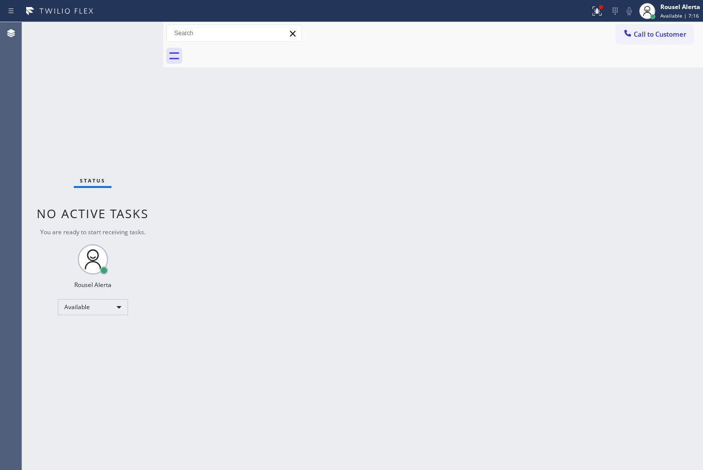
click at [129, 31] on div "Status No active tasks You are ready to start receiving tasks. Rousel Alerta Av…" at bounding box center [92, 246] width 141 height 448
drag, startPoint x: 155, startPoint y: 57, endPoint x: 158, endPoint y: 52, distance: 6.1
click at [156, 52] on div "Status No active tasks You are ready to start receiving tasks. Rousel Alerta Av…" at bounding box center [92, 246] width 141 height 448
click at [591, 6] on icon at bounding box center [597, 11] width 12 height 12
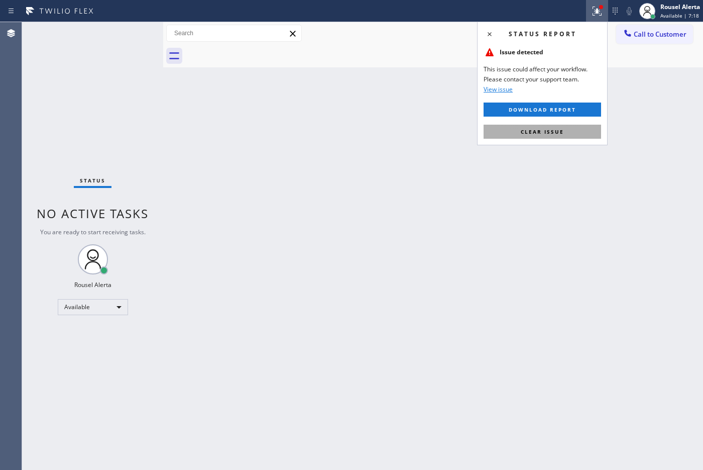
click at [571, 132] on button "Clear issue" at bounding box center [543, 132] width 118 height 14
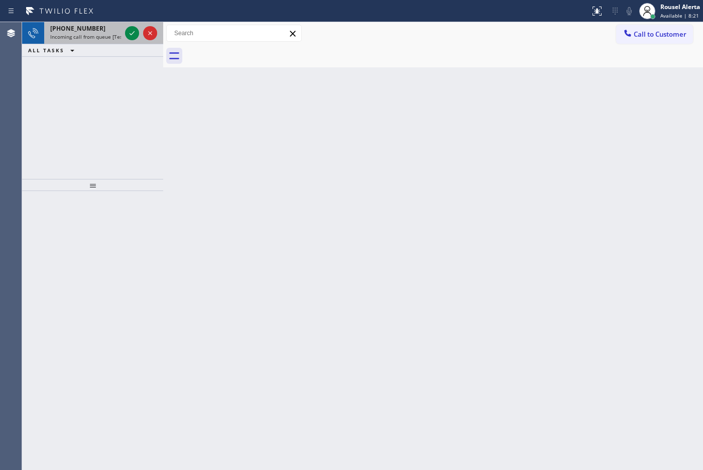
click at [84, 36] on span "Incoming call from queue [Test] All" at bounding box center [91, 36] width 83 height 7
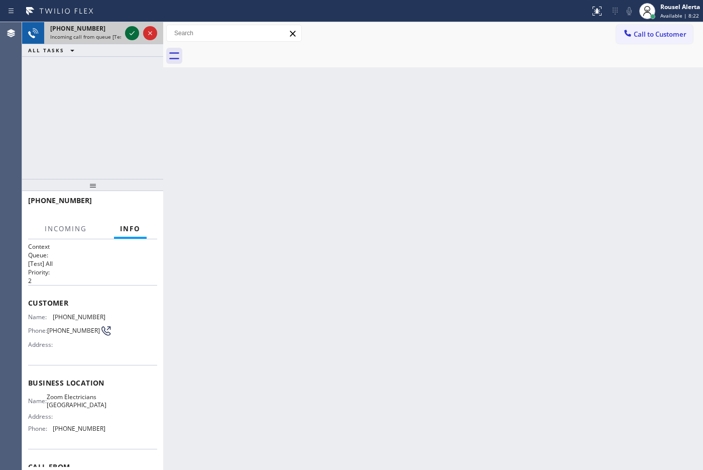
click at [135, 32] on icon at bounding box center [132, 33] width 12 height 12
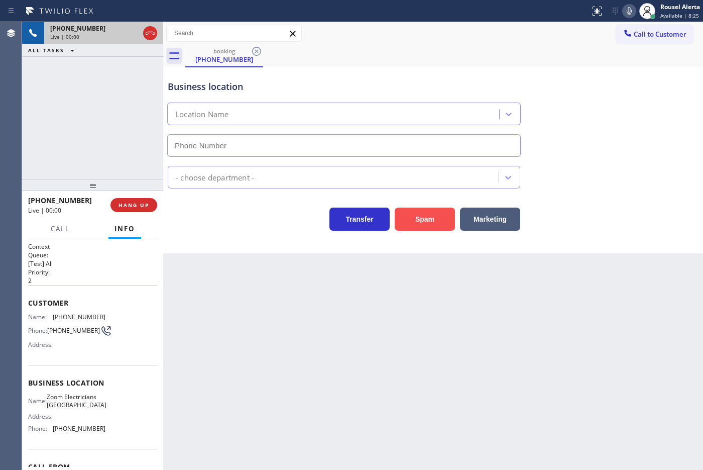
type input "[PHONE_NUMBER]"
click at [422, 207] on button "Spam" at bounding box center [425, 218] width 60 height 23
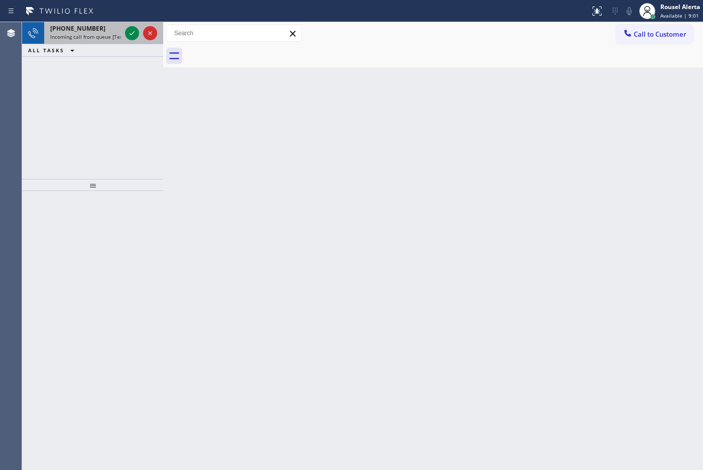
drag, startPoint x: 109, startPoint y: 36, endPoint x: 124, endPoint y: 33, distance: 14.8
click at [109, 36] on span "Incoming call from queue [Test] All" at bounding box center [91, 36] width 83 height 7
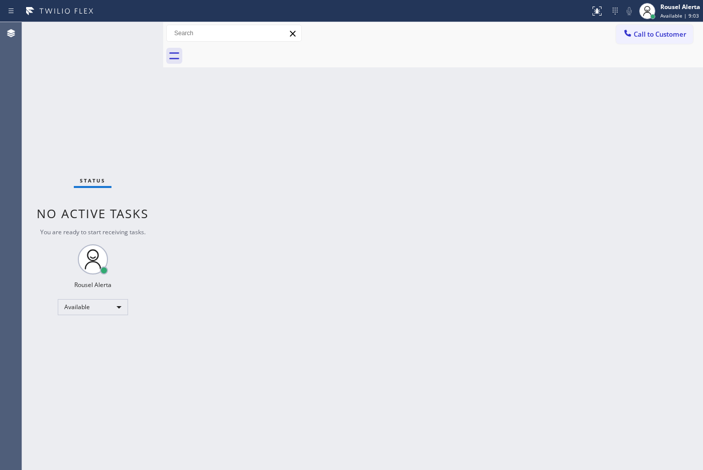
click at [349, 187] on div "Back to Dashboard Change Sender ID Customers Technicians Select a contact Outbo…" at bounding box center [433, 246] width 540 height 448
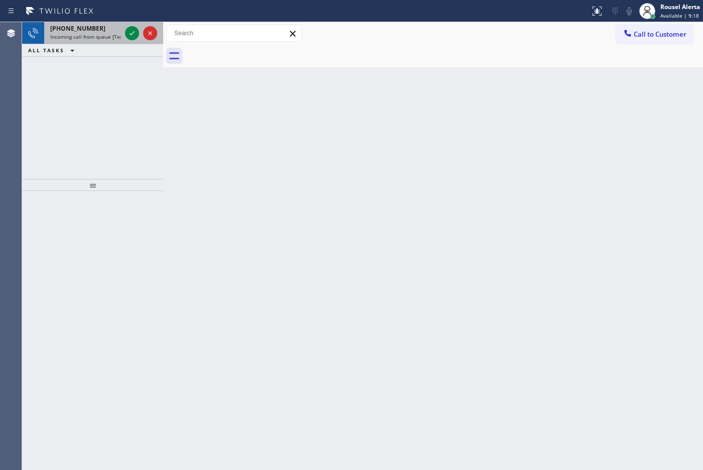
click at [104, 32] on div "[PHONE_NUMBER]" at bounding box center [85, 28] width 71 height 9
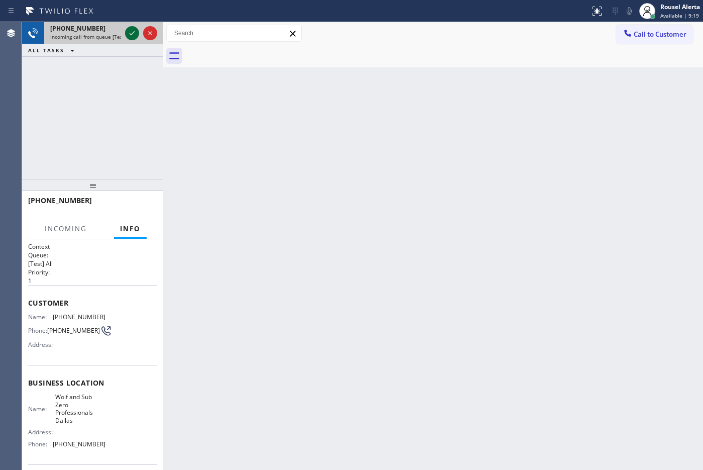
click at [134, 29] on icon at bounding box center [132, 33] width 12 height 12
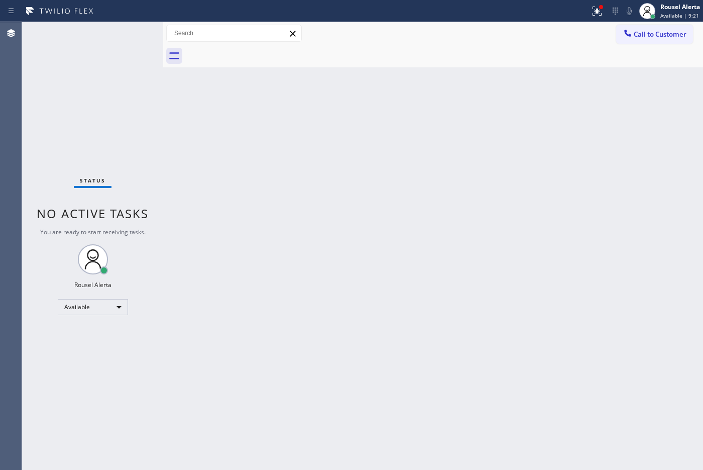
click at [275, 209] on div "Back to Dashboard Change Sender ID Customers Technicians Select a contact Outbo…" at bounding box center [433, 246] width 540 height 448
click at [591, 12] on icon at bounding box center [597, 11] width 12 height 12
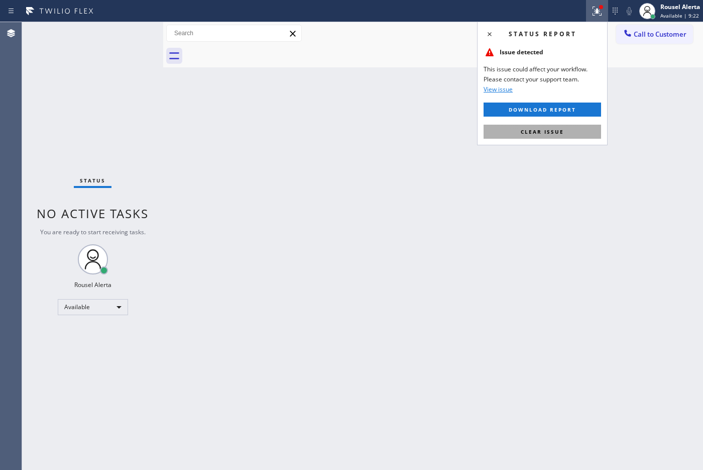
click at [568, 131] on button "Clear issue" at bounding box center [543, 132] width 118 height 14
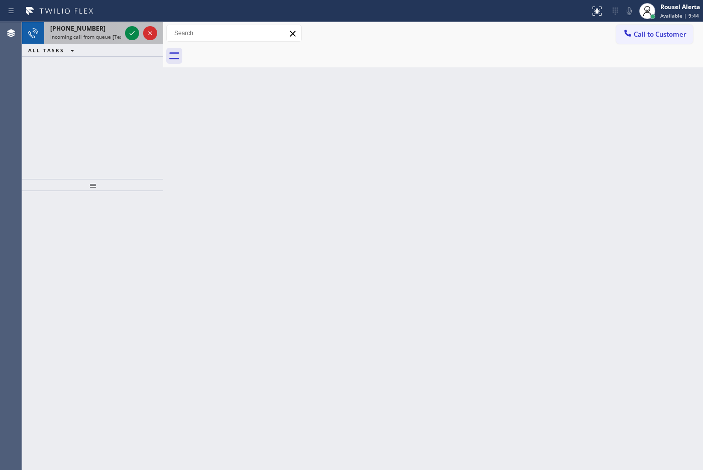
click at [99, 27] on div "[PHONE_NUMBER]" at bounding box center [85, 28] width 71 height 9
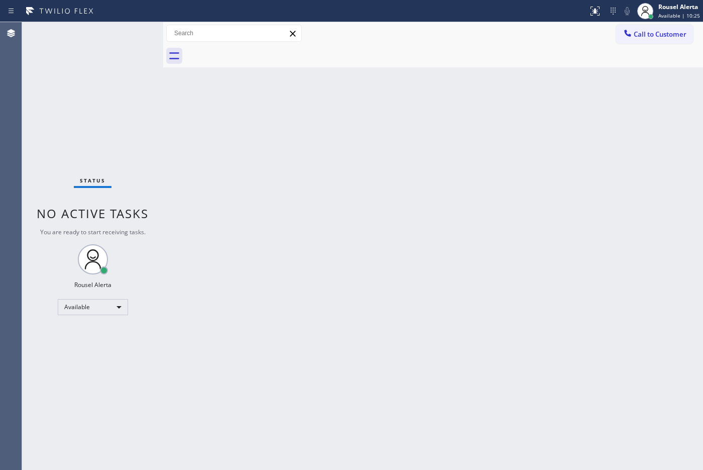
click at [375, 184] on div "Back to Dashboard Change Sender ID Customers Technicians Select a contact Outbo…" at bounding box center [433, 246] width 540 height 448
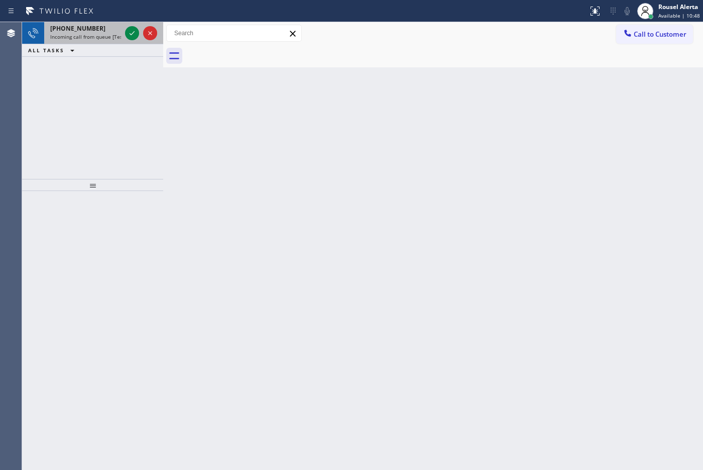
click at [107, 33] on span "Incoming call from queue [Test] All" at bounding box center [91, 36] width 83 height 7
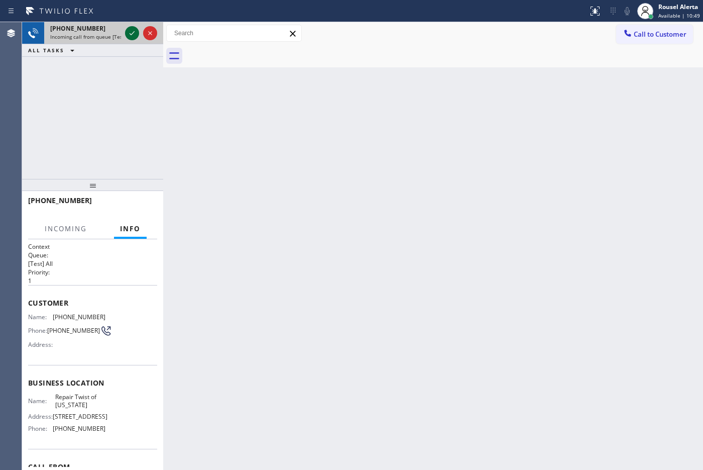
click at [129, 35] on icon at bounding box center [132, 33] width 12 height 12
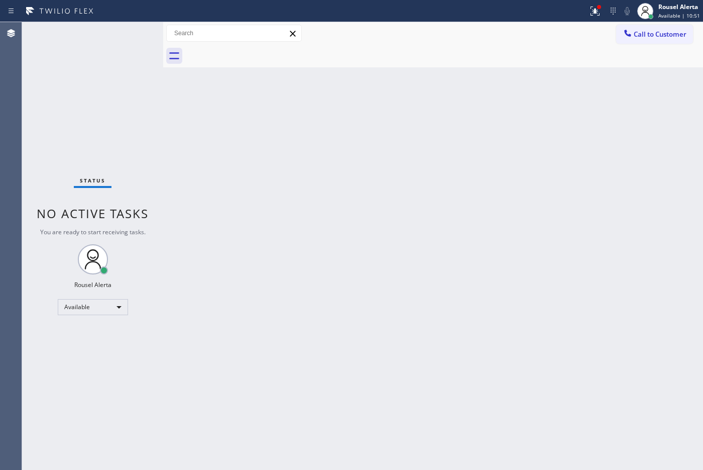
click at [129, 35] on div "Status No active tasks You are ready to start receiving tasks. Rousel Alerta Av…" at bounding box center [92, 246] width 141 height 448
click at [136, 33] on div "Status No active tasks You are ready to start receiving tasks. Rousel Alerta Av…" at bounding box center [92, 246] width 141 height 448
click at [594, 16] on icon at bounding box center [595, 11] width 12 height 12
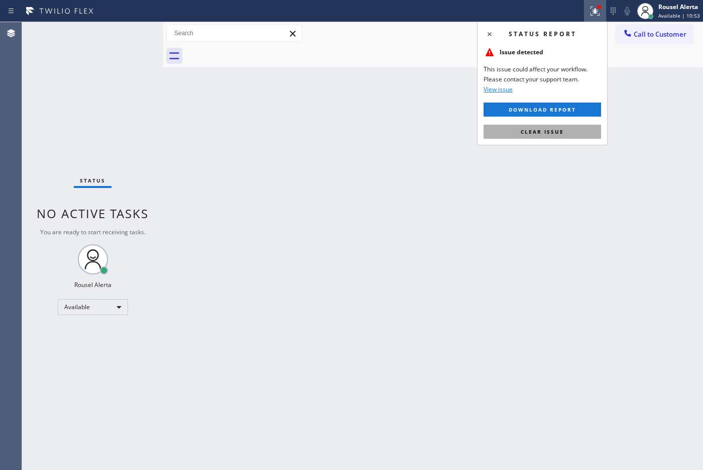
click at [564, 133] on button "Clear issue" at bounding box center [543, 132] width 118 height 14
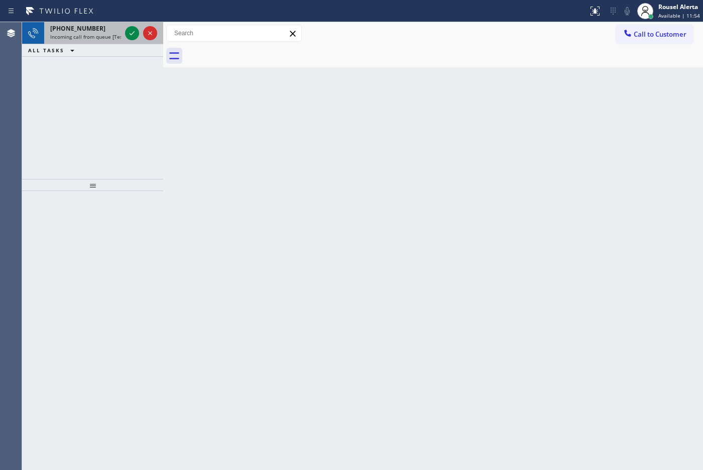
click at [108, 38] on span "Incoming call from queue [Test] All" at bounding box center [91, 36] width 83 height 7
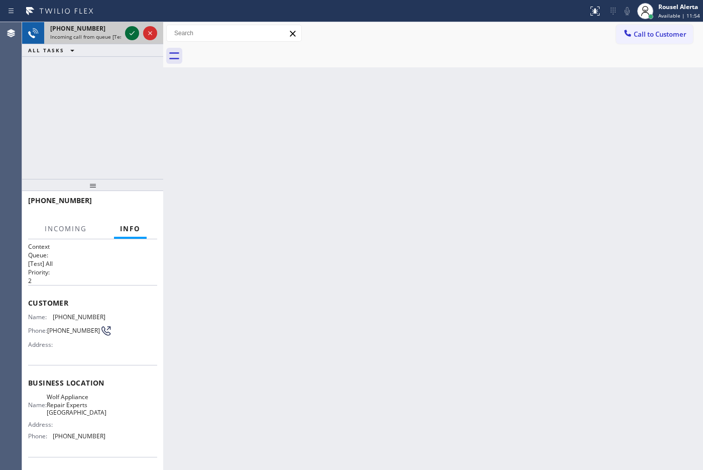
click at [127, 34] on icon at bounding box center [132, 33] width 12 height 12
click at [128, 33] on icon at bounding box center [132, 33] width 12 height 12
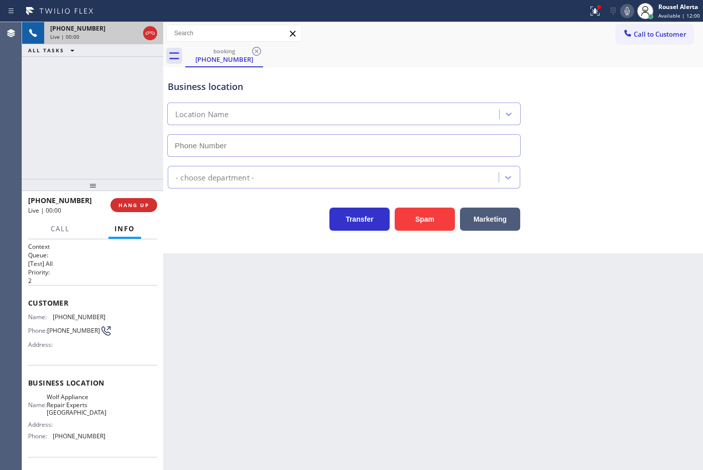
type input "[PHONE_NUMBER]"
click at [404, 222] on button "Spam" at bounding box center [425, 218] width 60 height 23
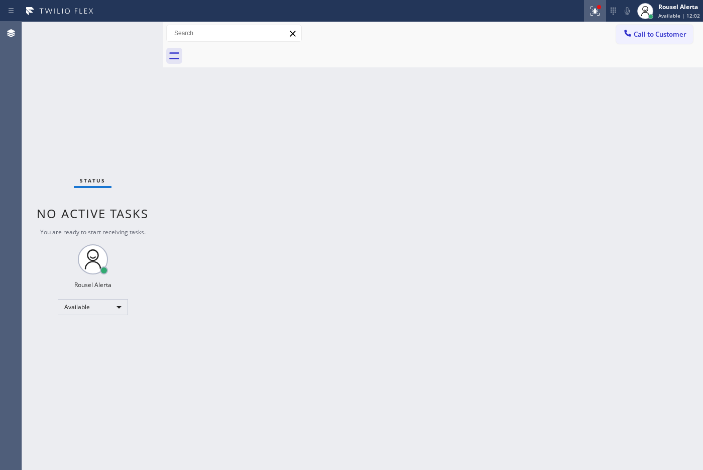
click at [592, 11] on icon at bounding box center [595, 11] width 12 height 12
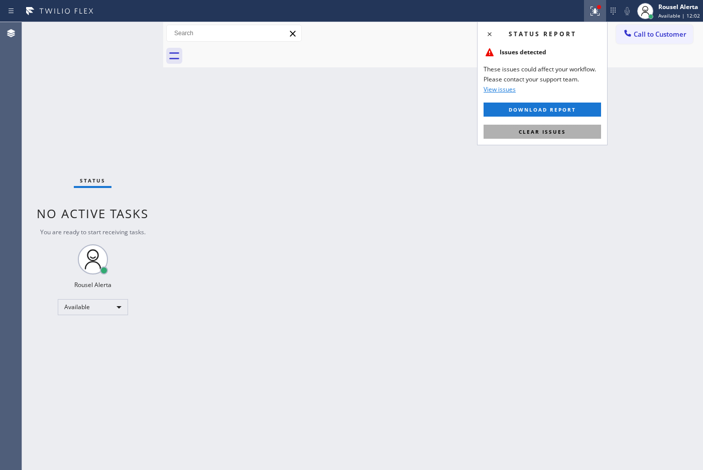
click at [569, 134] on button "Clear issues" at bounding box center [543, 132] width 118 height 14
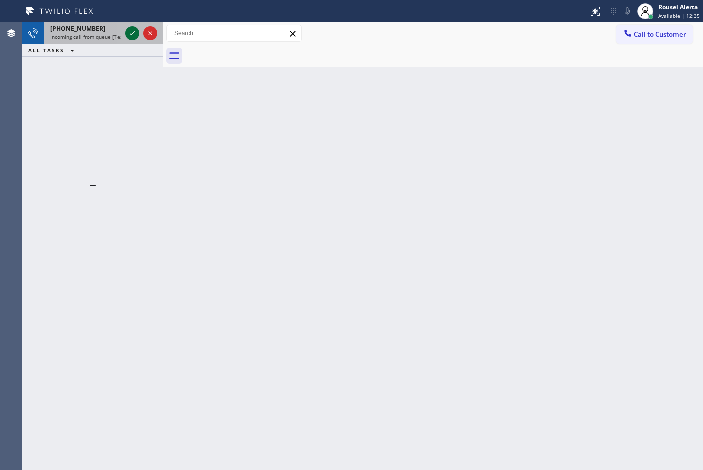
click at [132, 33] on icon at bounding box center [132, 33] width 12 height 12
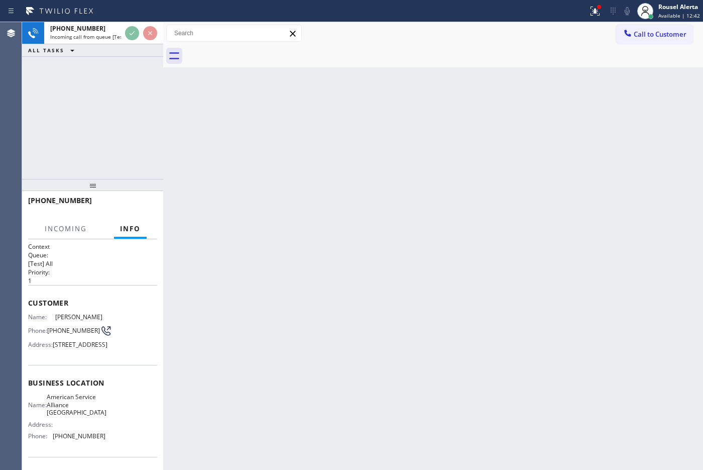
drag, startPoint x: 601, startPoint y: 11, endPoint x: 597, endPoint y: 27, distance: 16.6
click at [601, 11] on icon at bounding box center [595, 11] width 12 height 12
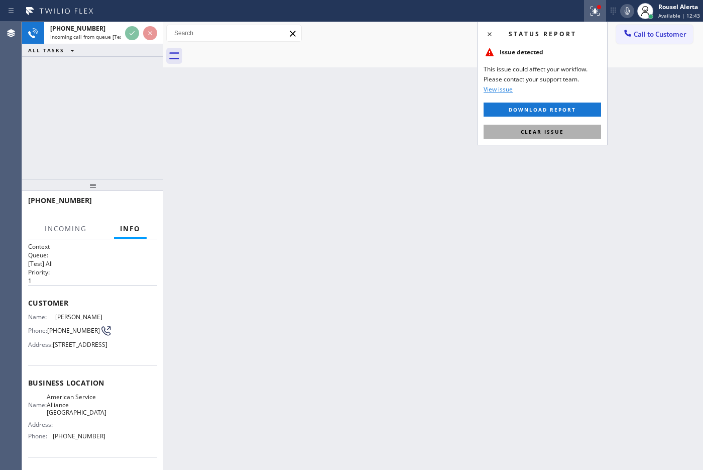
click at [559, 132] on span "Clear issue" at bounding box center [542, 131] width 43 height 7
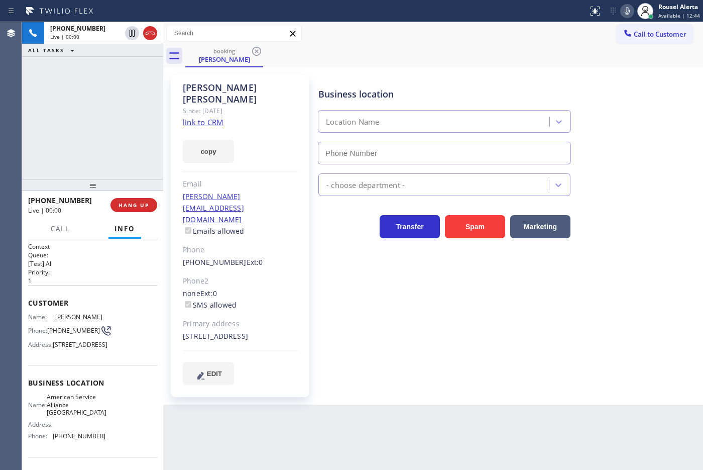
type input "[PHONE_NUMBER]"
click at [214, 117] on link "link to CRM" at bounding box center [203, 122] width 41 height 10
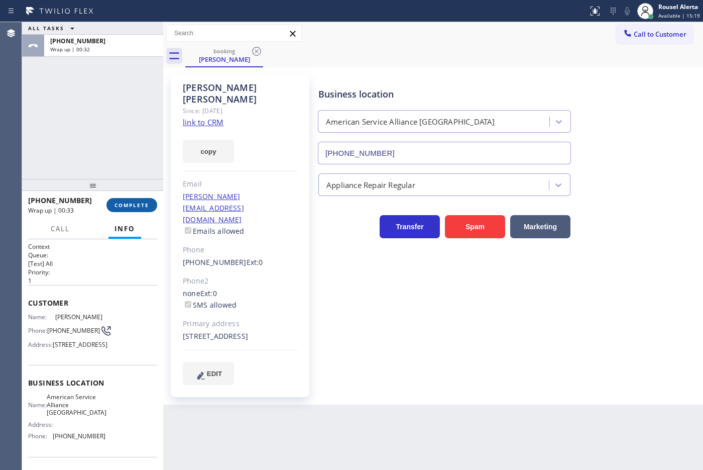
click at [128, 201] on span "COMPLETE" at bounding box center [132, 204] width 35 height 7
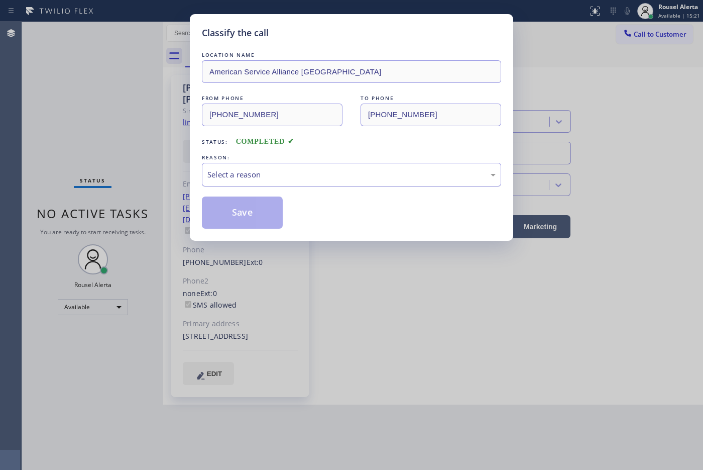
click at [309, 172] on div "Select a reason" at bounding box center [351, 175] width 288 height 12
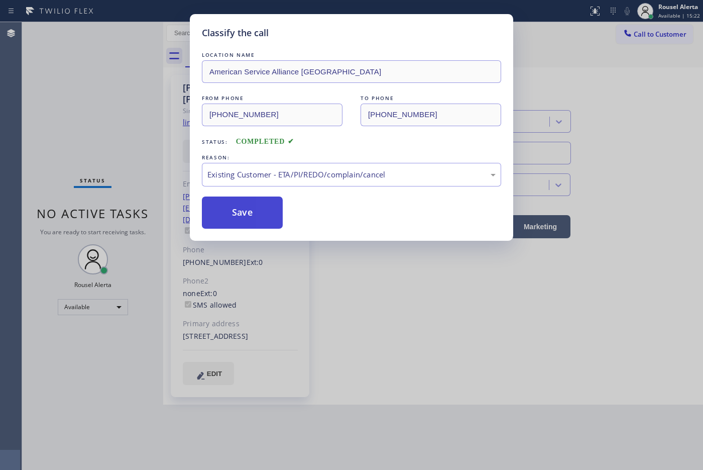
click at [255, 206] on button "Save" at bounding box center [242, 212] width 81 height 32
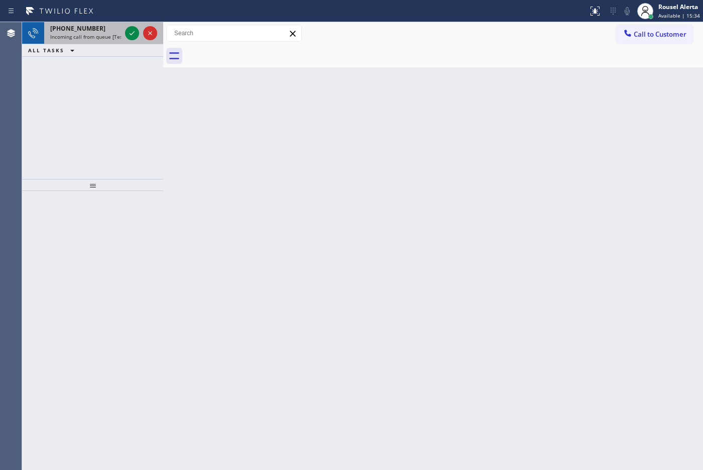
click at [111, 39] on span "Incoming call from queue [Test] All" at bounding box center [91, 36] width 83 height 7
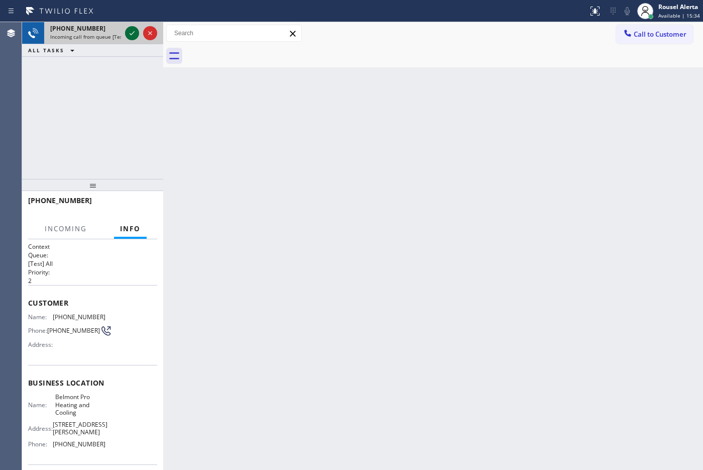
click at [127, 34] on icon at bounding box center [132, 33] width 12 height 12
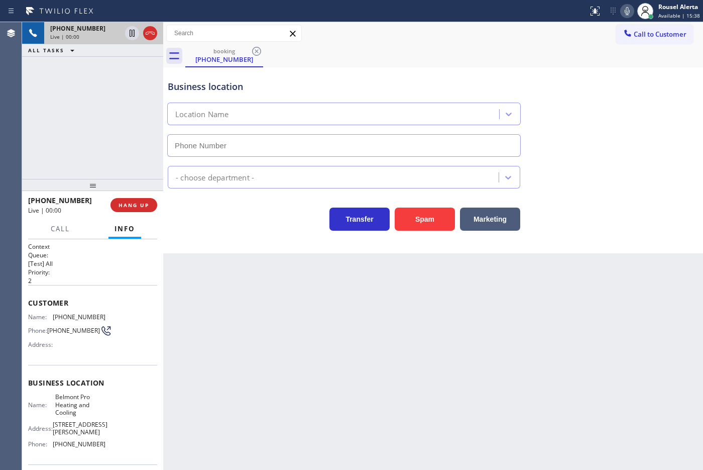
type input "[PHONE_NUMBER]"
click at [295, 326] on div "Back to Dashboard Change Sender ID Customers Technicians Select a contact Outbo…" at bounding box center [433, 246] width 540 height 448
click at [129, 207] on span "HANG UP" at bounding box center [134, 204] width 31 height 7
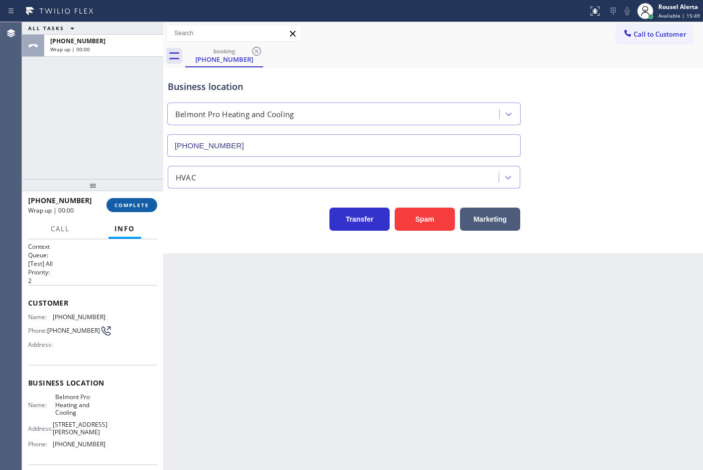
click at [130, 206] on span "COMPLETE" at bounding box center [132, 204] width 35 height 7
click at [259, 175] on div "HVAC" at bounding box center [335, 177] width 328 height 18
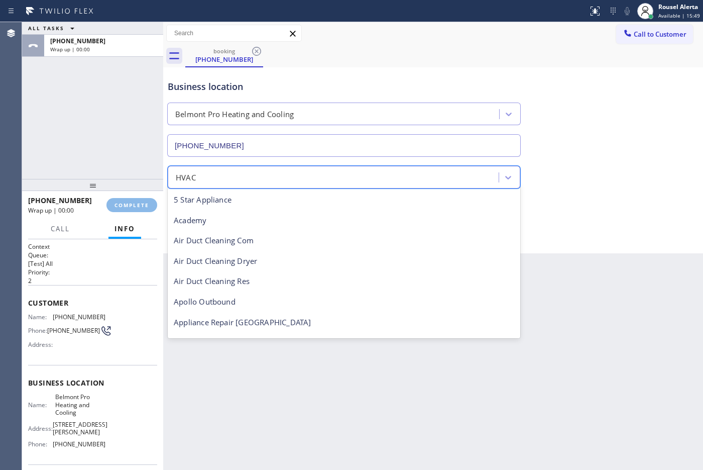
scroll to position [124, 0]
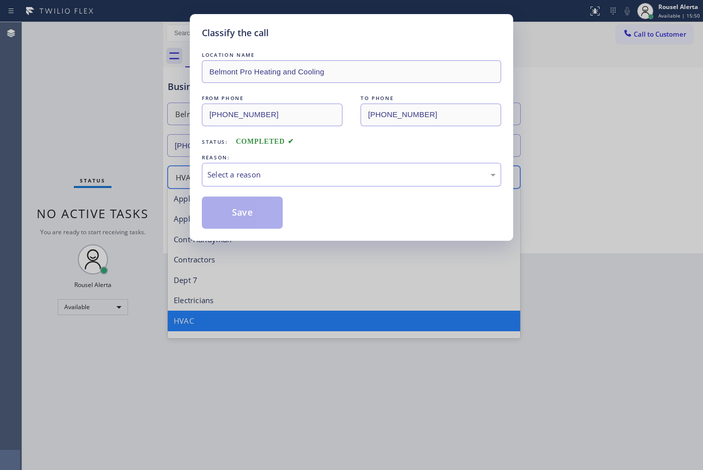
click at [259, 175] on div "Select a reason" at bounding box center [351, 175] width 288 height 12
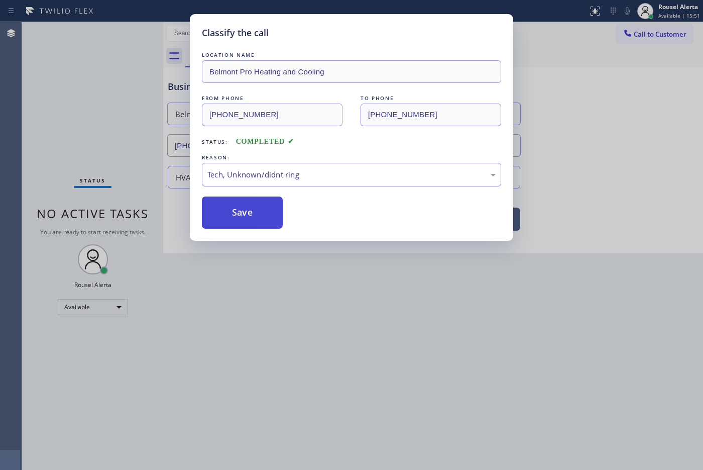
click at [244, 223] on button "Save" at bounding box center [242, 212] width 81 height 32
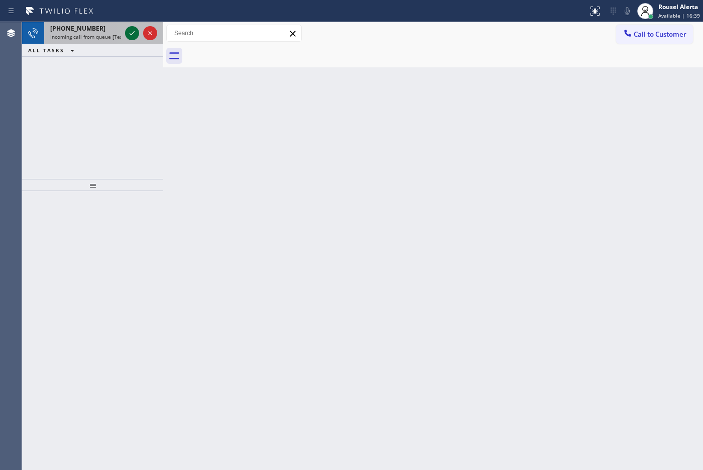
click at [133, 34] on icon at bounding box center [132, 33] width 12 height 12
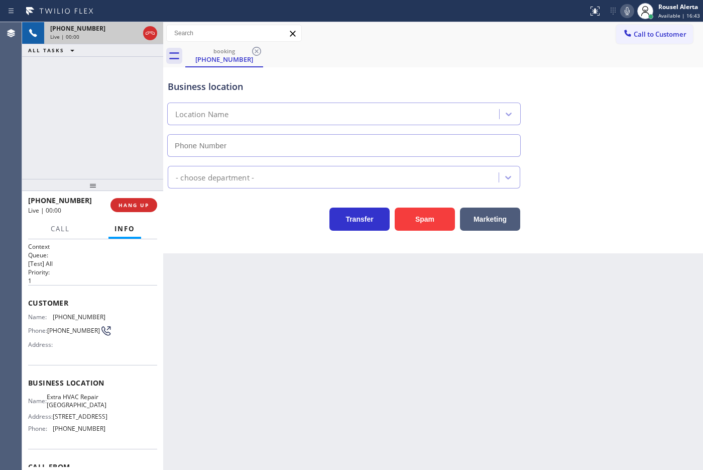
type input "[PHONE_NUMBER]"
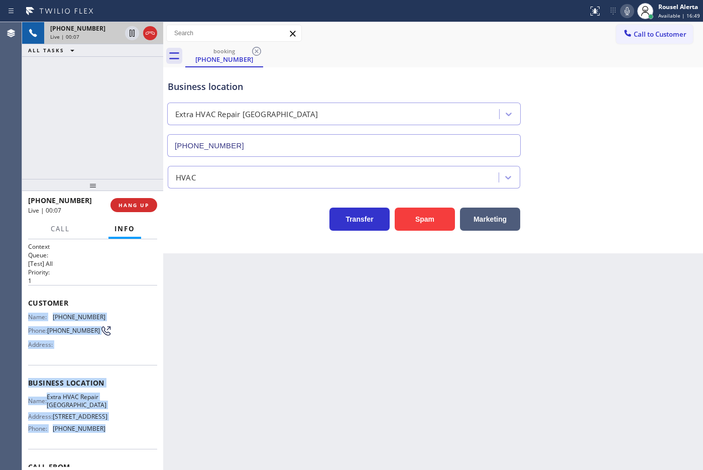
drag, startPoint x: 28, startPoint y: 315, endPoint x: 103, endPoint y: 438, distance: 144.3
click at [103, 438] on div "Context Queue: [Test] All Priority: 1 Customer Name: [PHONE_NUMBER] Phone: [PHO…" at bounding box center [92, 383] width 129 height 283
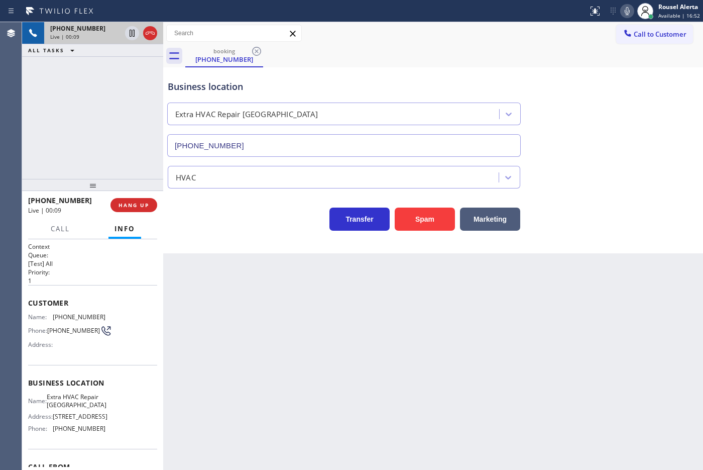
click at [262, 387] on div "Back to Dashboard Change Sender ID Customers Technicians Select a contact Outbo…" at bounding box center [433, 246] width 540 height 448
click at [117, 80] on div "[PHONE_NUMBER] Live | 00:14 ALL TASKS ALL TASKS ACTIVE TASKS TASKS IN WRAP UP" at bounding box center [92, 100] width 141 height 157
click at [249, 304] on div "Back to Dashboard Change Sender ID Customers Technicians Select a contact Outbo…" at bounding box center [433, 246] width 540 height 448
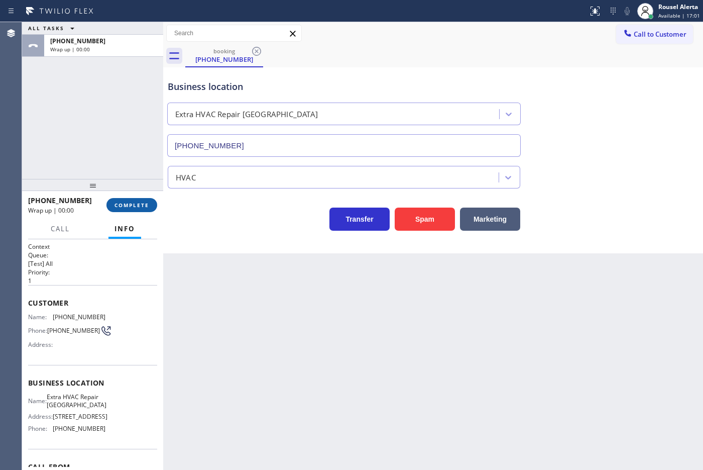
click at [142, 207] on span "COMPLETE" at bounding box center [132, 204] width 35 height 7
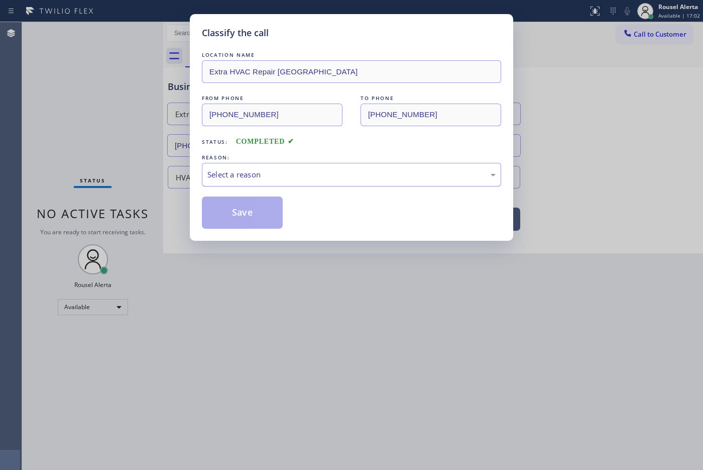
click at [272, 172] on div "Select a reason" at bounding box center [351, 175] width 288 height 12
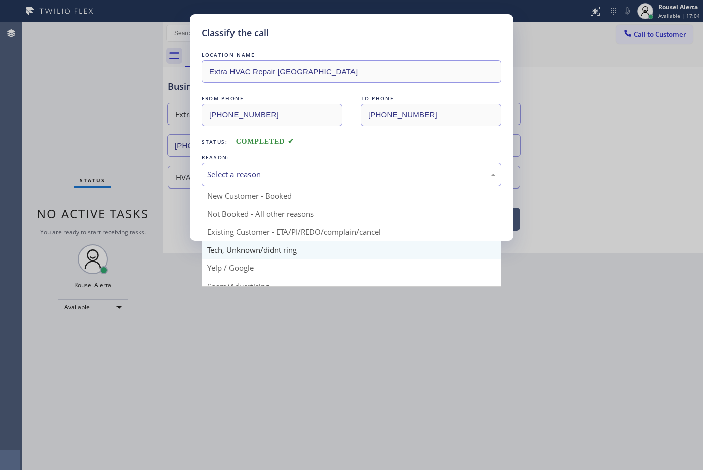
scroll to position [69, 0]
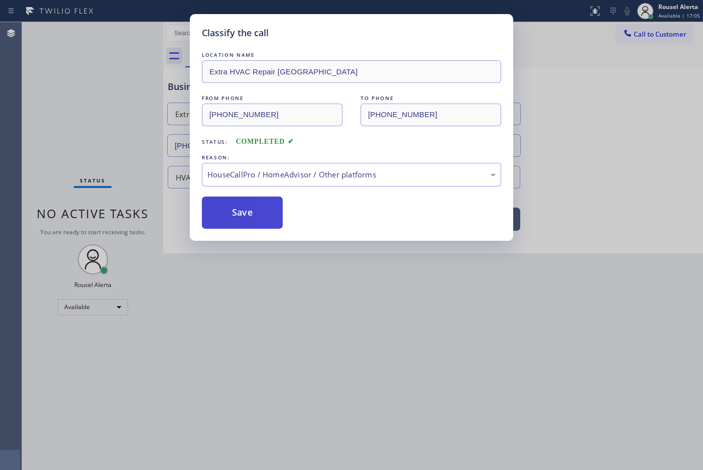
click at [262, 199] on button "Save" at bounding box center [242, 212] width 81 height 32
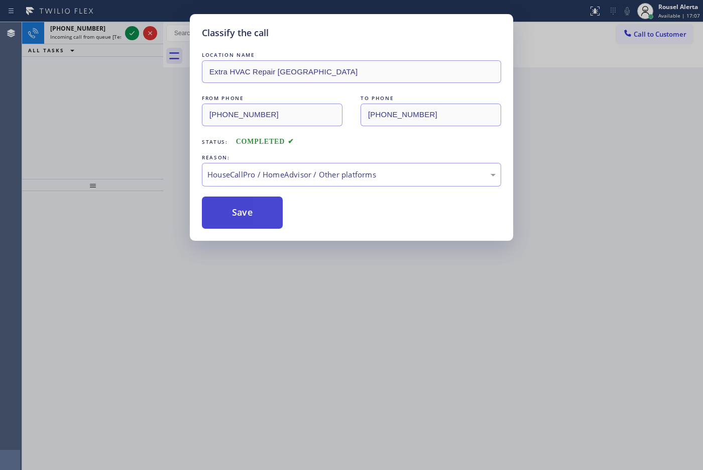
click at [247, 212] on button "Save" at bounding box center [242, 212] width 81 height 32
click at [248, 214] on button "Save" at bounding box center [242, 212] width 81 height 32
click at [249, 214] on button "Save" at bounding box center [242, 212] width 81 height 32
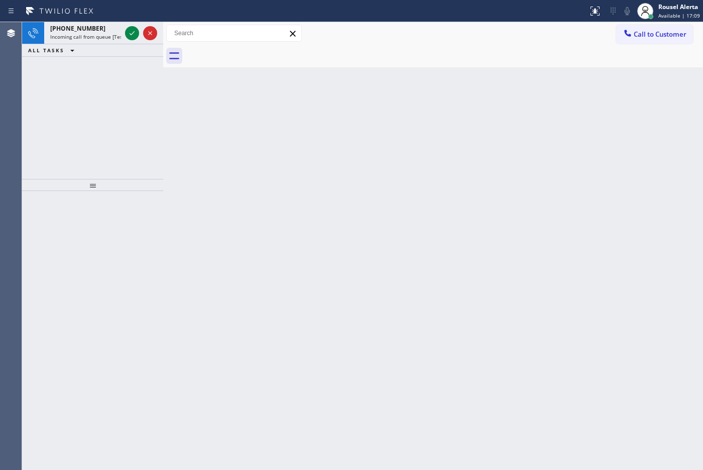
drag, startPoint x: 250, startPoint y: 214, endPoint x: 240, endPoint y: 207, distance: 12.3
click at [244, 210] on div "Classify the call LOCATION NAME The Best Heating and Cooling Repair Team FROM P…" at bounding box center [362, 246] width 681 height 448
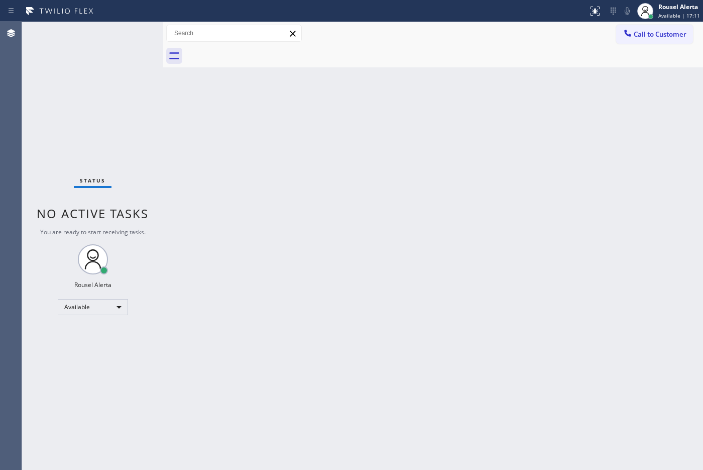
click at [126, 34] on div "Status No active tasks You are ready to start receiving tasks. Rousel Alerta Av…" at bounding box center [92, 246] width 141 height 448
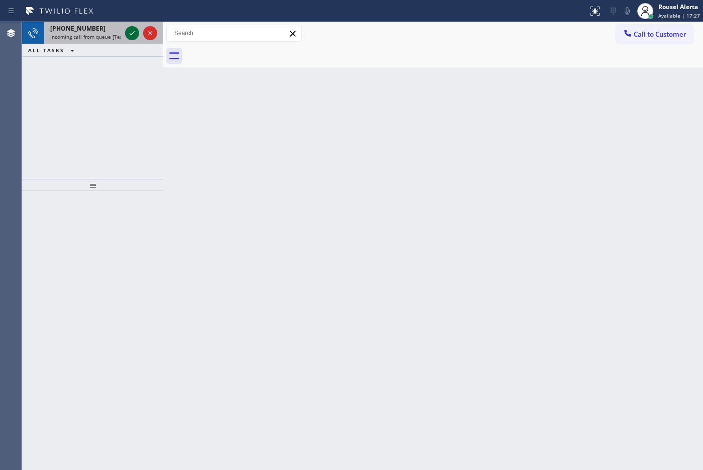
click at [131, 30] on icon at bounding box center [132, 33] width 12 height 12
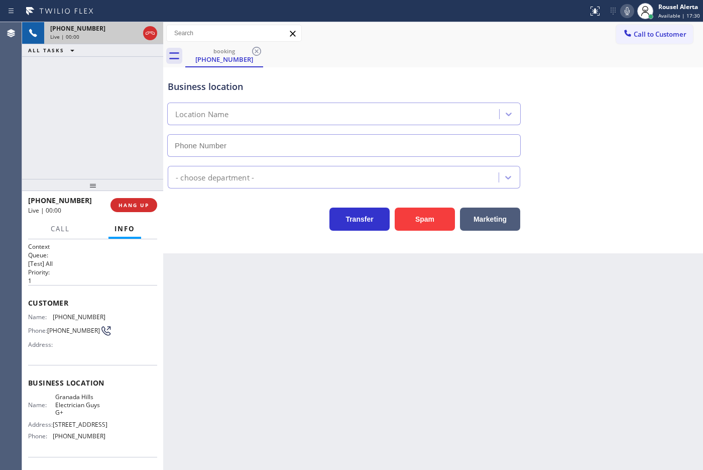
type input "[PHONE_NUMBER]"
click at [235, 319] on div "Back to Dashboard Change Sender ID Customers Technicians Select a contact Outbo…" at bounding box center [433, 246] width 540 height 448
click at [137, 204] on span "HANG UP" at bounding box center [134, 204] width 31 height 7
click at [136, 204] on span "HANG UP" at bounding box center [134, 204] width 31 height 7
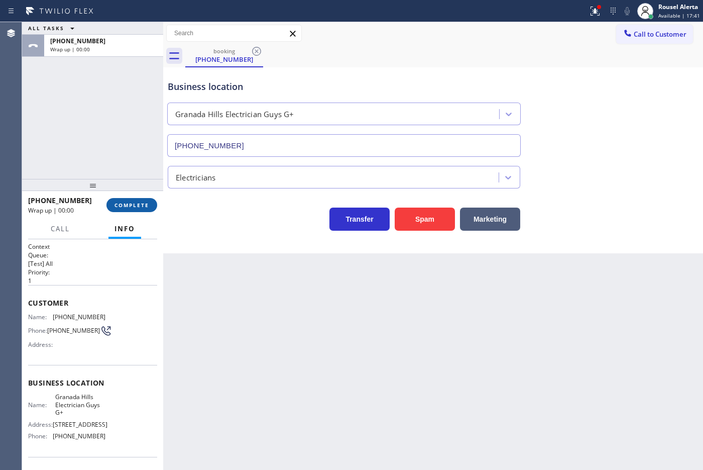
click at [136, 204] on span "COMPLETE" at bounding box center [132, 204] width 35 height 7
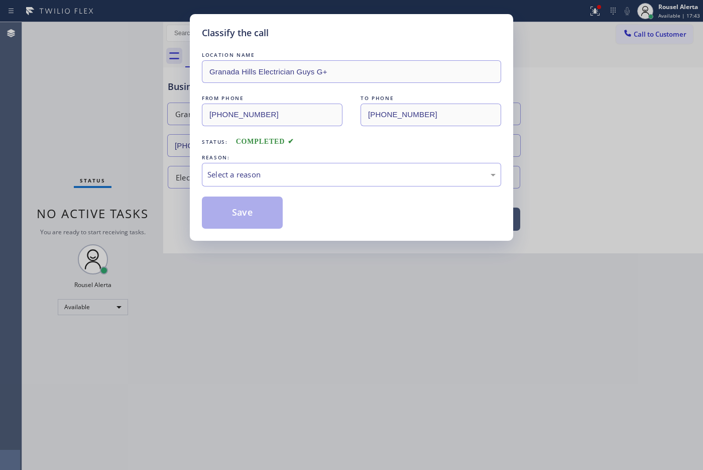
click at [248, 176] on div "Select a reason" at bounding box center [351, 175] width 288 height 12
click at [239, 224] on button "Save" at bounding box center [242, 212] width 81 height 32
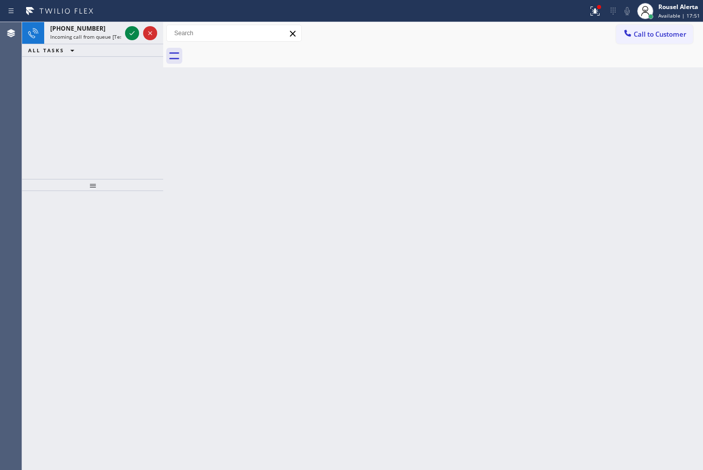
click at [113, 25] on div "[PHONE_NUMBER]" at bounding box center [85, 28] width 71 height 9
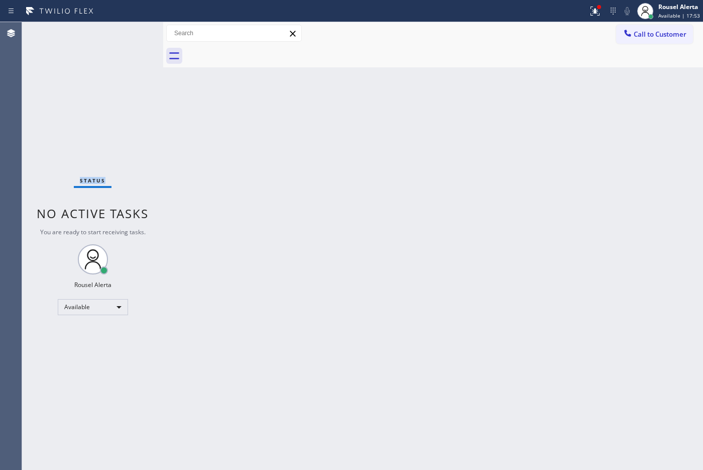
click at [131, 36] on div "Status No active tasks You are ready to start receiving tasks. Rousel Alerta Av…" at bounding box center [92, 246] width 141 height 448
click at [596, 13] on icon at bounding box center [595, 11] width 9 height 9
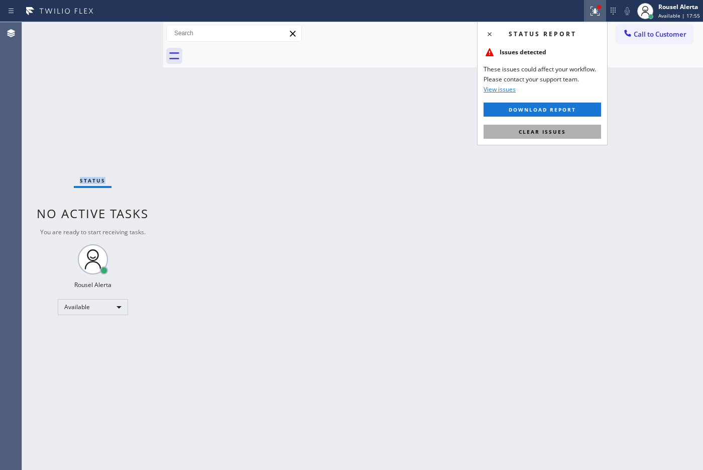
click at [567, 136] on button "Clear issues" at bounding box center [543, 132] width 118 height 14
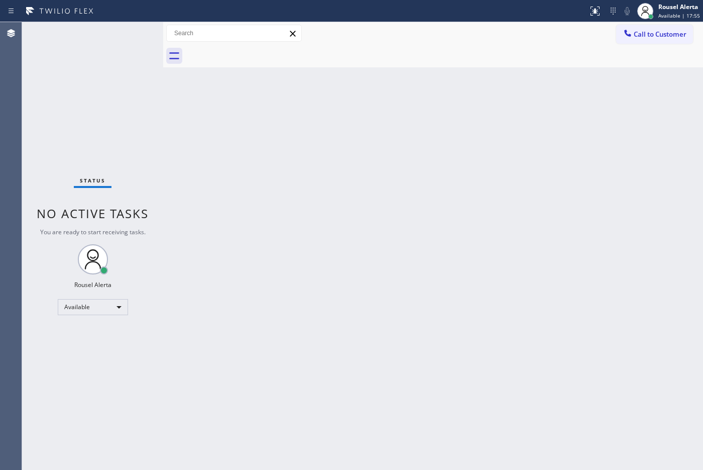
click at [539, 310] on div "Back to Dashboard Change Sender ID Customers Technicians Select a contact Outbo…" at bounding box center [433, 246] width 540 height 448
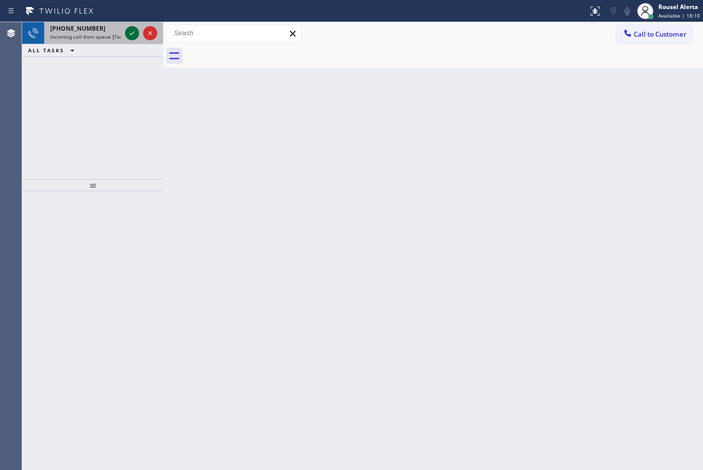
click at [126, 34] on icon at bounding box center [132, 33] width 12 height 12
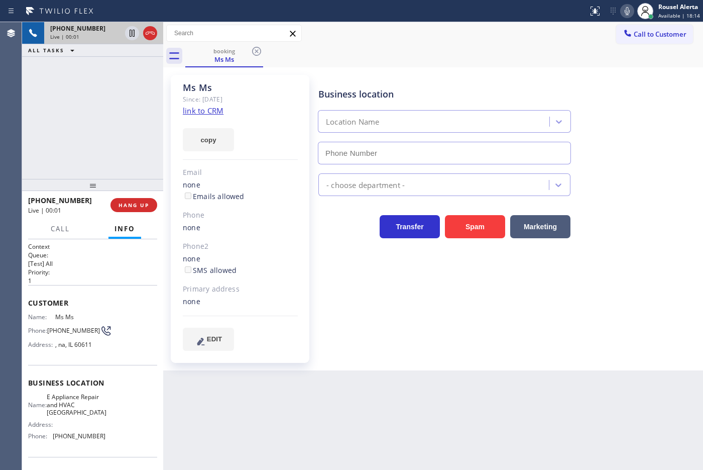
type input "[PHONE_NUMBER]"
click at [202, 108] on link "link to CRM" at bounding box center [203, 110] width 41 height 10
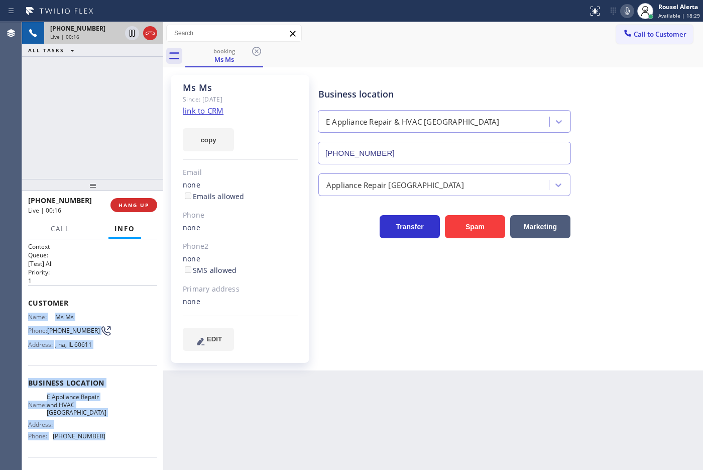
drag, startPoint x: 29, startPoint y: 313, endPoint x: 103, endPoint y: 453, distance: 158.6
click at [103, 453] on div "Context Queue: [Test] All Priority: 1 Customer Name: Ms Ms [PERSON_NAME]: [PHON…" at bounding box center [92, 387] width 129 height 291
copy div "Name: Ms Ms [PERSON_NAME]: [PHONE_NUMBER] Address: [GEOGRAPHIC_DATA] Business l…"
click at [127, 34] on icon at bounding box center [132, 33] width 12 height 12
click at [628, 16] on icon at bounding box center [627, 11] width 12 height 12
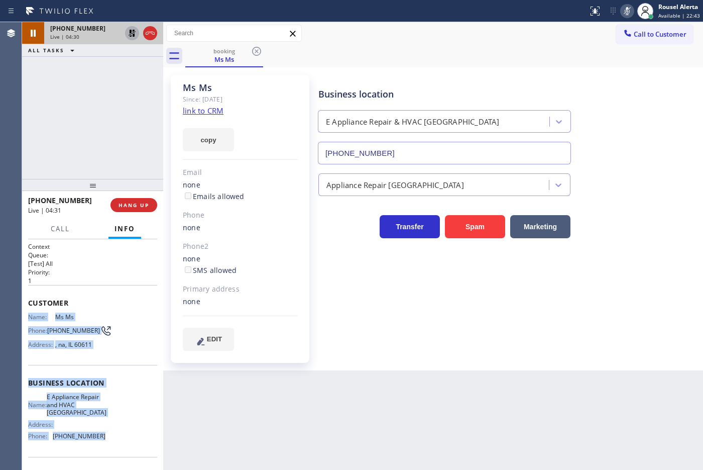
click at [131, 34] on icon at bounding box center [132, 33] width 7 height 7
click at [627, 8] on icon at bounding box center [627, 11] width 12 height 12
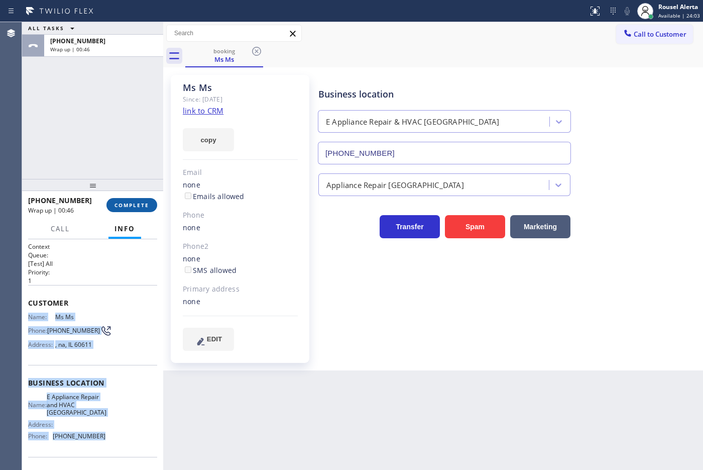
click at [116, 202] on span "COMPLETE" at bounding box center [132, 204] width 35 height 7
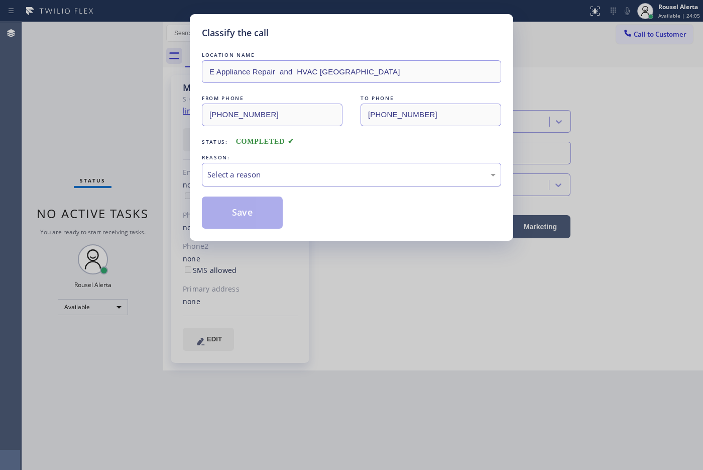
click at [315, 178] on div "Select a reason" at bounding box center [351, 175] width 288 height 12
click at [238, 214] on button "Save" at bounding box center [242, 212] width 81 height 32
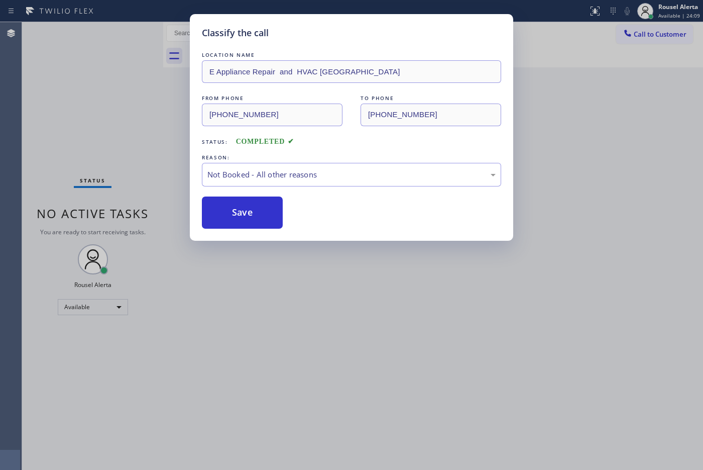
click at [355, 322] on div "Classify the call LOCATION NAME E Appliance Repair and [GEOGRAPHIC_DATA] FROM P…" at bounding box center [351, 235] width 703 height 470
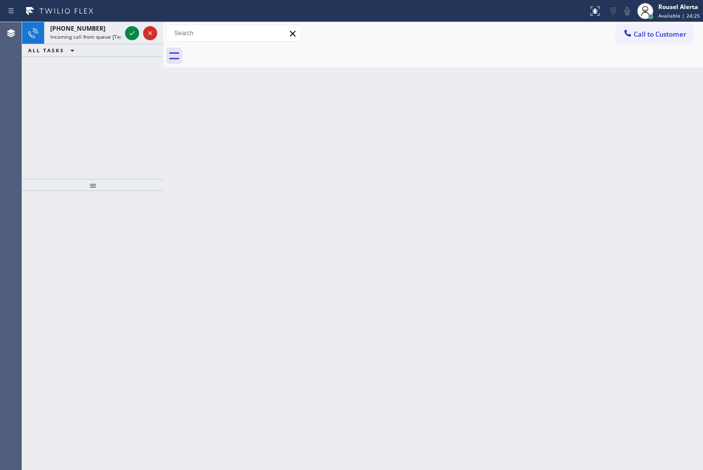
click at [102, 21] on div "Status report No issues detected If you experience an issue, please download th…" at bounding box center [351, 11] width 703 height 22
click at [126, 34] on icon at bounding box center [132, 33] width 12 height 12
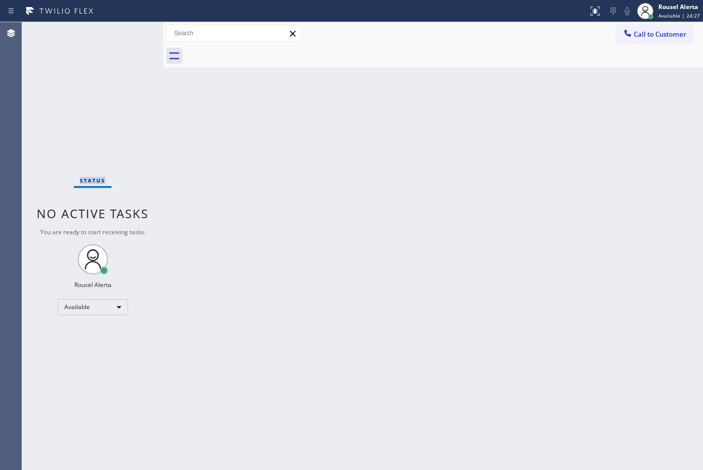
click at [126, 34] on div "Status No active tasks You are ready to start receiving tasks. Rousel Alerta Av…" at bounding box center [92, 246] width 141 height 448
click at [603, 10] on div at bounding box center [595, 11] width 22 height 12
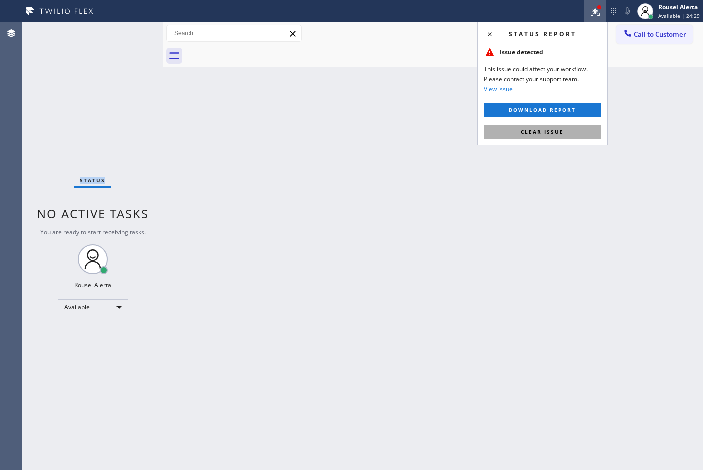
click at [563, 129] on span "Clear issue" at bounding box center [542, 131] width 43 height 7
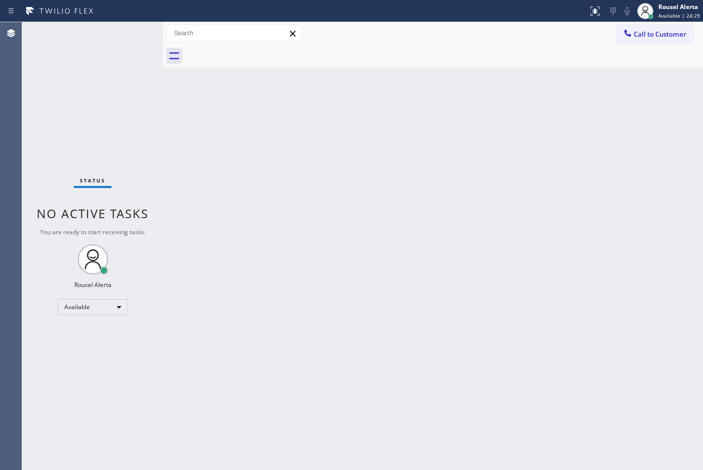
click at [561, 209] on div "Back to Dashboard Change Sender ID Customers Technicians Select a contact Outbo…" at bounding box center [433, 246] width 540 height 448
click at [104, 21] on div "Status report No issues detected If you experience an issue, please download th…" at bounding box center [351, 11] width 703 height 22
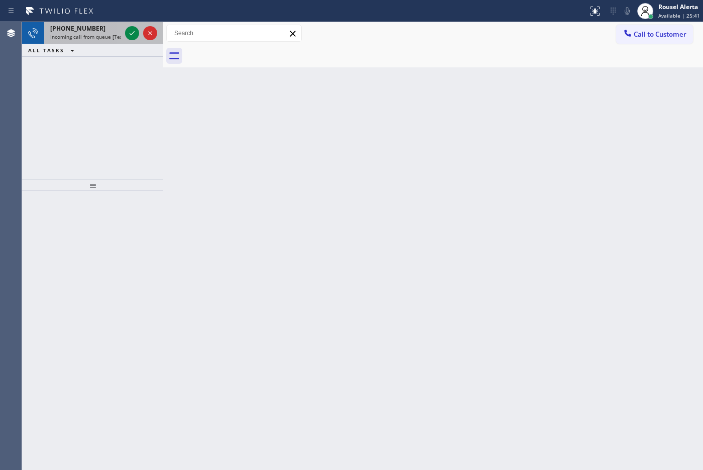
drag, startPoint x: 102, startPoint y: 35, endPoint x: 119, endPoint y: 33, distance: 16.8
click at [103, 35] on span "Incoming call from queue [Test] All" at bounding box center [91, 36] width 83 height 7
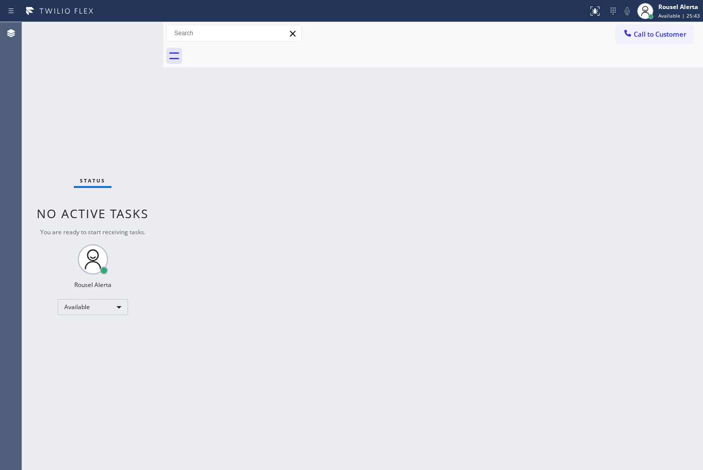
click at [131, 31] on div "Status No active tasks You are ready to start receiving tasks. Rousel Alerta Av…" at bounding box center [92, 246] width 141 height 448
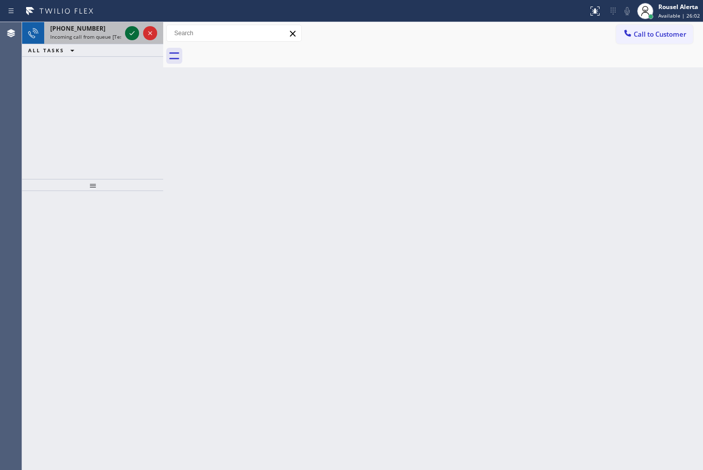
click at [132, 28] on icon at bounding box center [132, 33] width 12 height 12
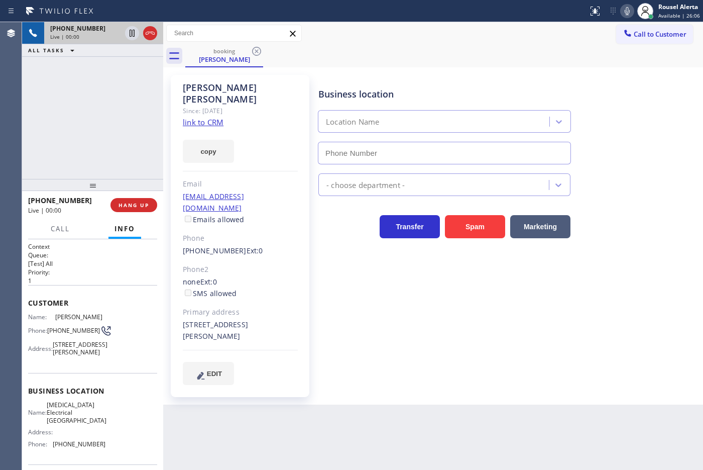
type input "[PHONE_NUMBER]"
click at [207, 117] on link "link to CRM" at bounding box center [203, 122] width 41 height 10
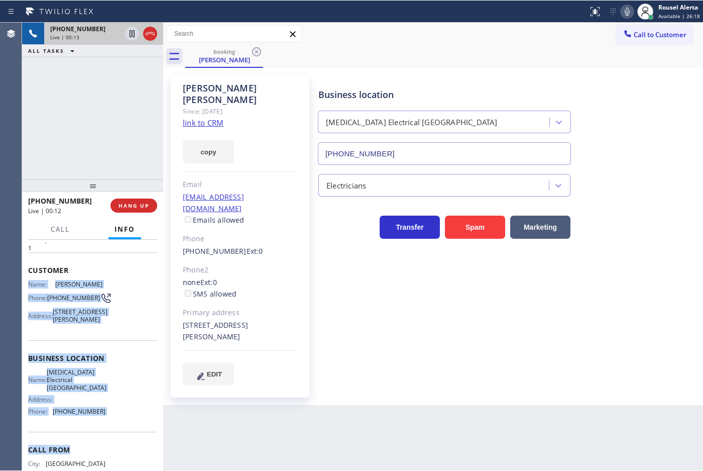
scroll to position [63, 0]
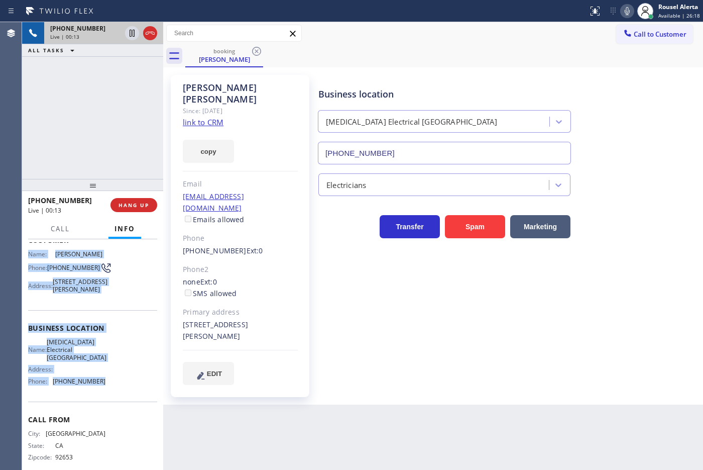
drag, startPoint x: 27, startPoint y: 312, endPoint x: 113, endPoint y: 396, distance: 120.1
click at [113, 396] on div "Context Queue: [Test] All Priority: 1 Customer Name: [PERSON_NAME] Phone: [PHON…" at bounding box center [92, 354] width 141 height 231
copy div "Name: [PERSON_NAME] Phone: [PHONE_NUMBER] Address: [STREET_ADDRESS][PERSON_NAME…"
click at [129, 33] on icon at bounding box center [132, 33] width 12 height 12
click at [629, 9] on icon at bounding box center [627, 11] width 12 height 12
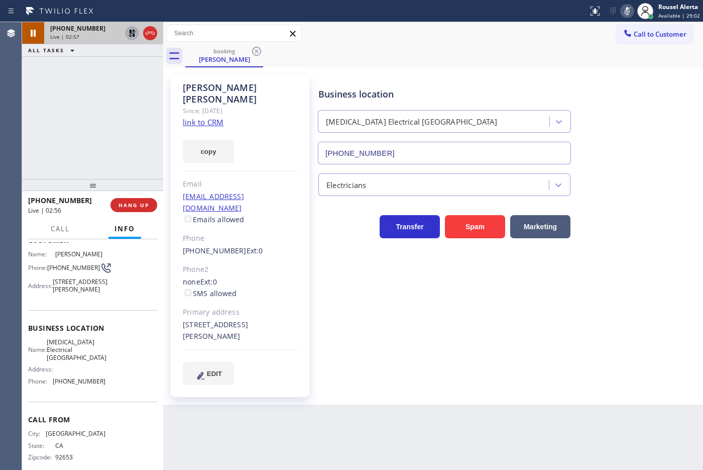
click at [112, 70] on div "[PHONE_NUMBER] Live | 02:57 ALL TASKS ALL TASKS ACTIVE TASKS TASKS IN WRAP UP" at bounding box center [92, 100] width 141 height 157
click at [129, 36] on icon at bounding box center [132, 33] width 12 height 12
click at [627, 9] on icon at bounding box center [627, 11] width 12 height 12
click at [132, 37] on icon at bounding box center [132, 33] width 12 height 12
click at [629, 9] on icon at bounding box center [627, 11] width 5 height 8
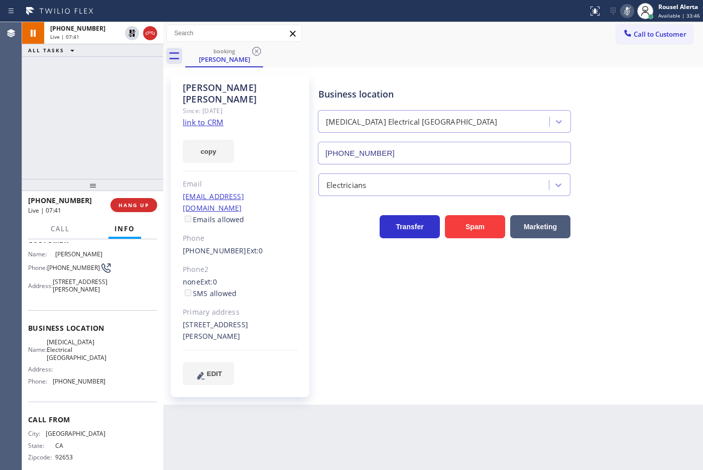
click at [123, 77] on div "[PHONE_NUMBER] Live | 07:41 ALL TASKS ALL TASKS ACTIVE TASKS TASKS IN WRAP UP" at bounding box center [92, 100] width 141 height 157
click at [132, 36] on icon at bounding box center [132, 33] width 12 height 12
click at [629, 9] on icon at bounding box center [627, 11] width 12 height 12
drag, startPoint x: 525, startPoint y: 55, endPoint x: 557, endPoint y: 46, distance: 32.4
click at [525, 55] on div "booking [PERSON_NAME]" at bounding box center [444, 56] width 518 height 23
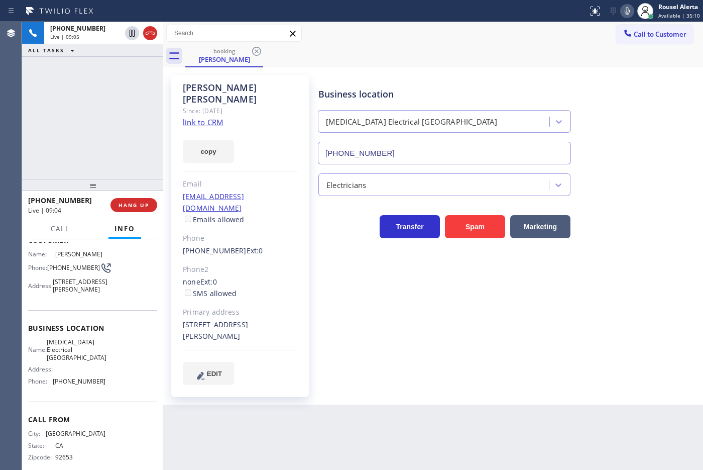
click at [624, 9] on icon at bounding box center [627, 11] width 12 height 12
drag, startPoint x: 556, startPoint y: 72, endPoint x: 584, endPoint y: 36, distance: 46.1
click at [556, 71] on div "[PERSON_NAME] Since: [DATE] link to CRM copy Email [EMAIL_ADDRESS][DOMAIN_NAME]…" at bounding box center [433, 236] width 535 height 332
click at [626, 10] on icon at bounding box center [627, 11] width 5 height 8
click at [111, 87] on div "[PHONE_NUMBER] Live | 10:26 ALL TASKS ALL TASKS ACTIVE TASKS TASKS IN WRAP UP" at bounding box center [92, 100] width 141 height 157
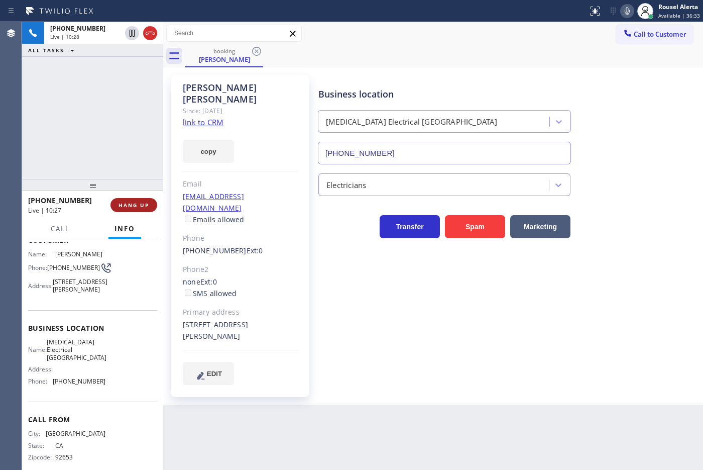
click at [141, 207] on span "HANG UP" at bounding box center [134, 204] width 31 height 7
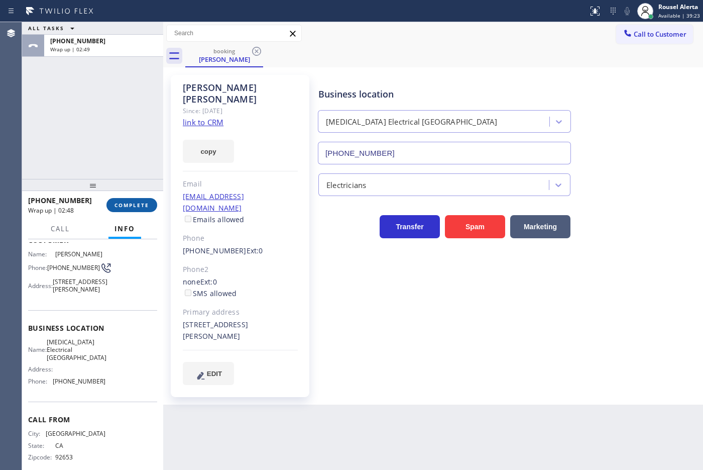
click at [135, 203] on span "COMPLETE" at bounding box center [132, 204] width 35 height 7
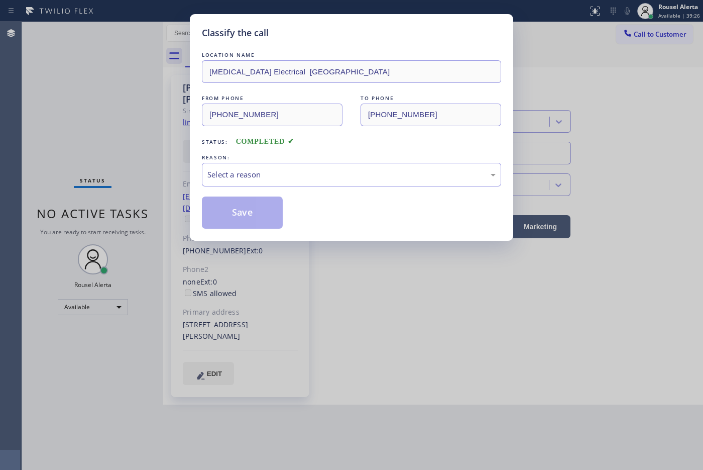
click at [226, 172] on div "Select a reason" at bounding box center [351, 175] width 288 height 12
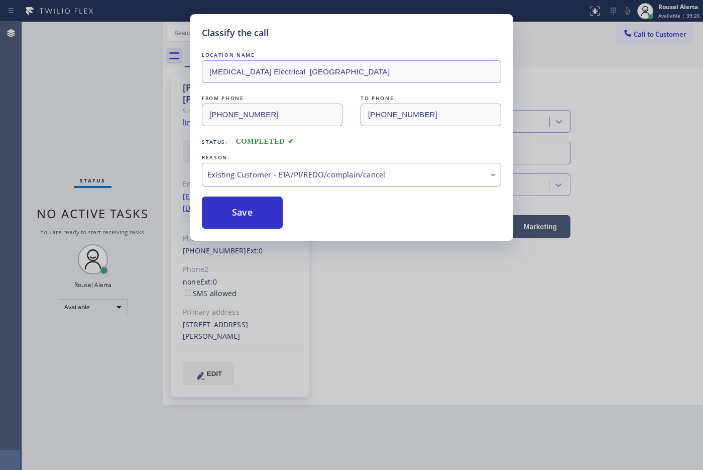
click at [264, 176] on div "Existing Customer - ETA/PI/REDO/complain/cancel" at bounding box center [351, 175] width 288 height 12
drag, startPoint x: 232, startPoint y: 214, endPoint x: 219, endPoint y: 195, distance: 23.3
click at [232, 215] on button "Save" at bounding box center [242, 212] width 81 height 32
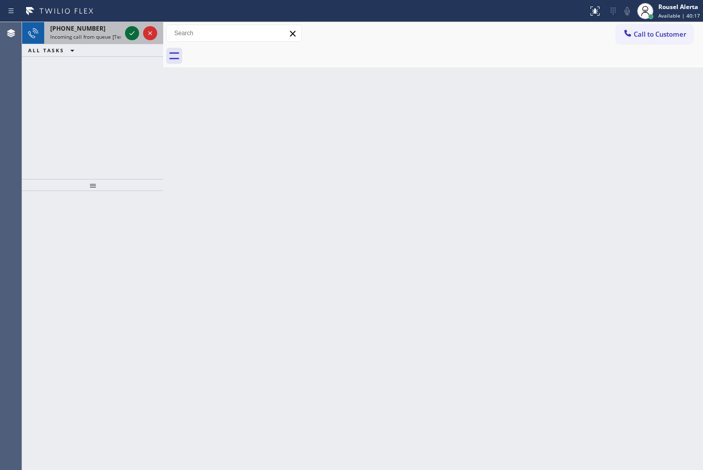
drag, startPoint x: 113, startPoint y: 34, endPoint x: 126, endPoint y: 33, distance: 12.6
click at [115, 34] on span "Incoming call from queue [Test] All" at bounding box center [91, 36] width 83 height 7
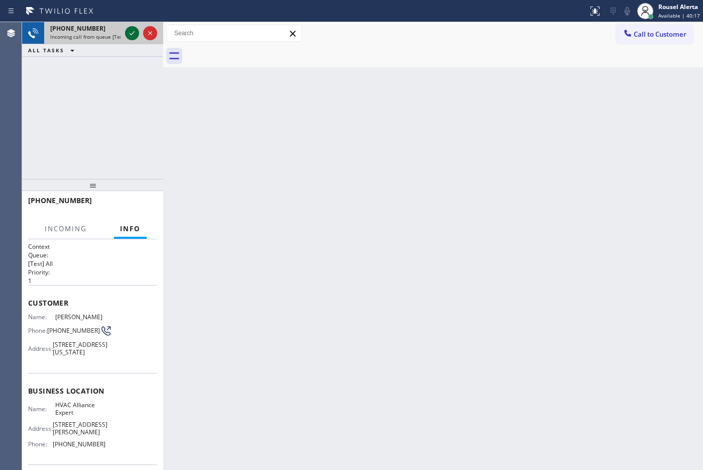
click at [129, 32] on icon at bounding box center [132, 33] width 12 height 12
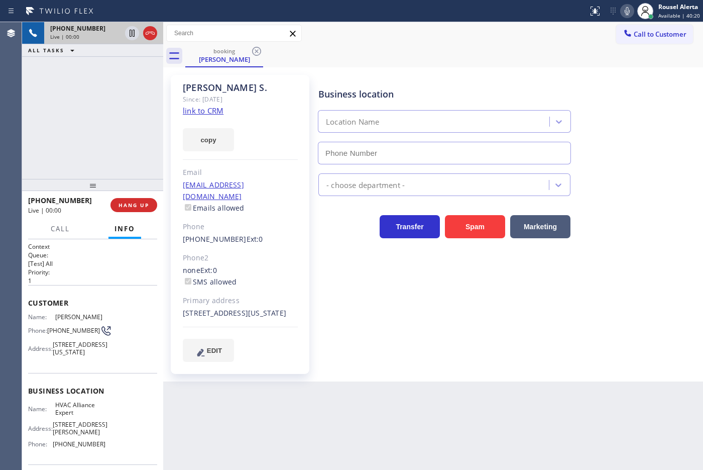
type input "[PHONE_NUMBER]"
click at [198, 108] on link "link to CRM" at bounding box center [203, 110] width 41 height 10
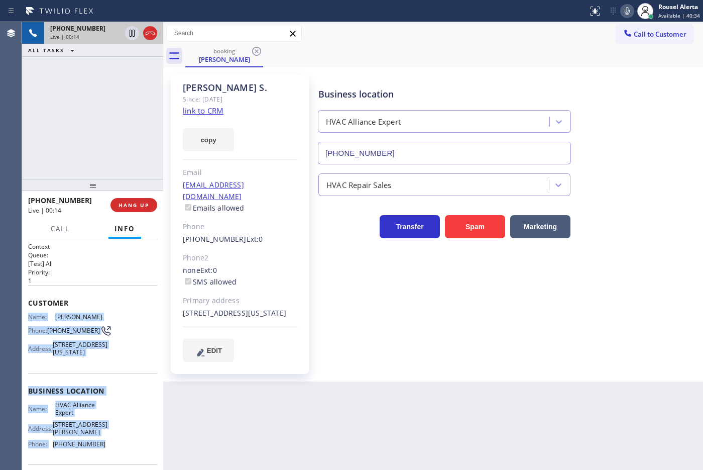
drag, startPoint x: 28, startPoint y: 314, endPoint x: 106, endPoint y: 441, distance: 148.9
click at [106, 441] on div "Context Queue: [Test] All Priority: 1 Customer Name: [PERSON_NAME] Phone: [PHON…" at bounding box center [92, 391] width 129 height 298
copy div "Name: [PERSON_NAME] Phone: [PHONE_NUMBER] Address: [STREET_ADDRESS][US_STATE] B…"
click at [131, 38] on icon at bounding box center [132, 33] width 12 height 12
click at [629, 7] on icon at bounding box center [627, 11] width 5 height 8
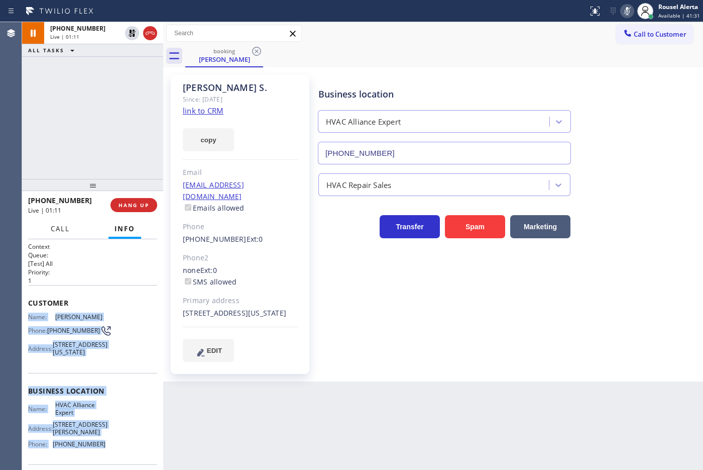
click at [69, 234] on button "Call" at bounding box center [60, 229] width 31 height 20
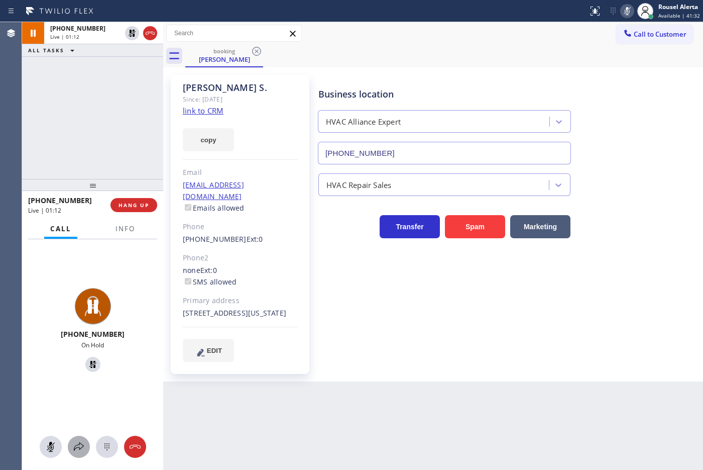
click at [75, 446] on icon at bounding box center [79, 446] width 12 height 12
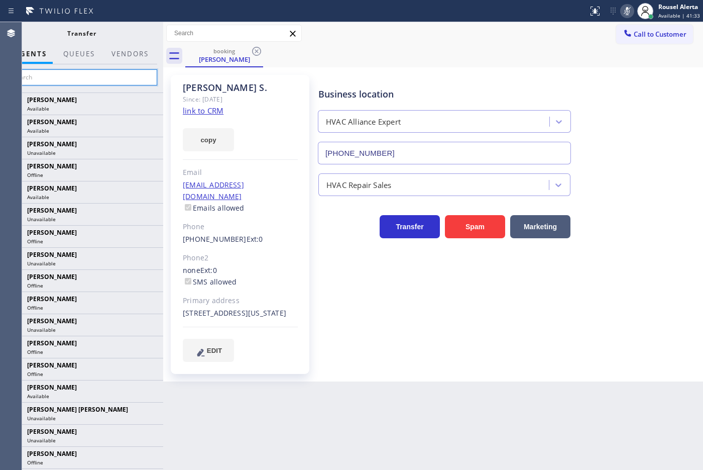
click at [86, 73] on input "text" at bounding box center [81, 77] width 151 height 16
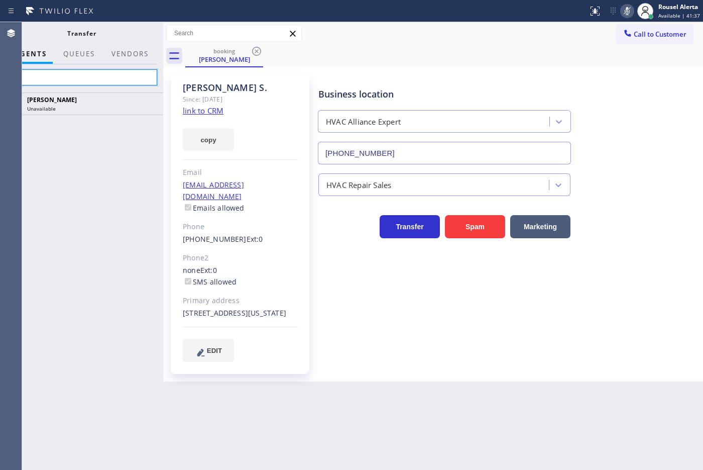
type input "j"
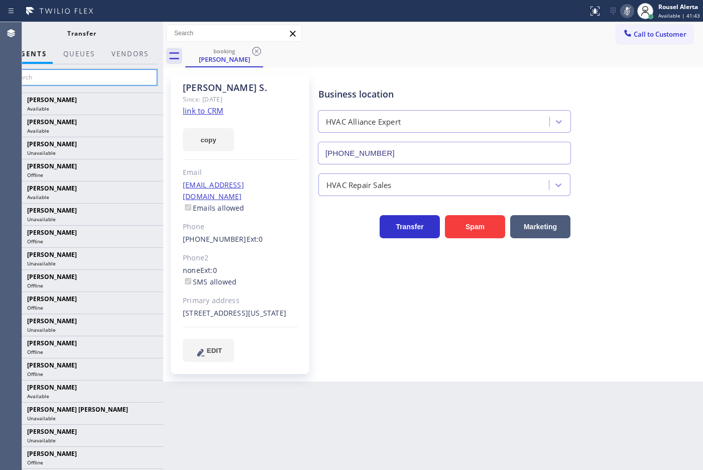
click at [87, 81] on input "text" at bounding box center [81, 77] width 151 height 16
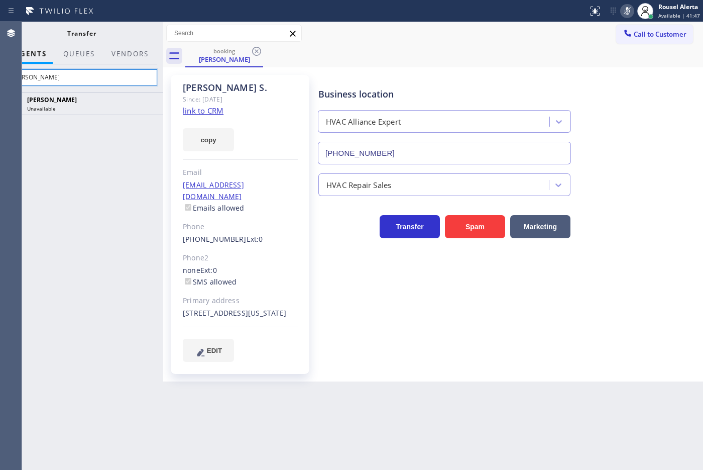
click at [101, 71] on input "[PERSON_NAME]" at bounding box center [81, 77] width 151 height 16
type input "j"
type input "[PERSON_NAME]"
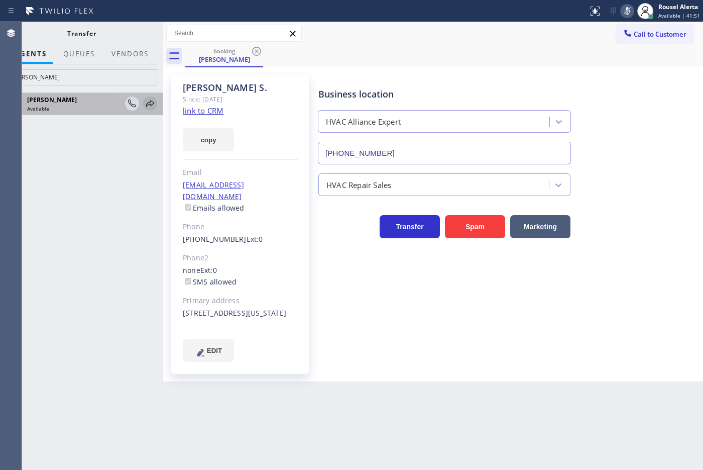
click at [151, 107] on icon at bounding box center [150, 103] width 12 height 12
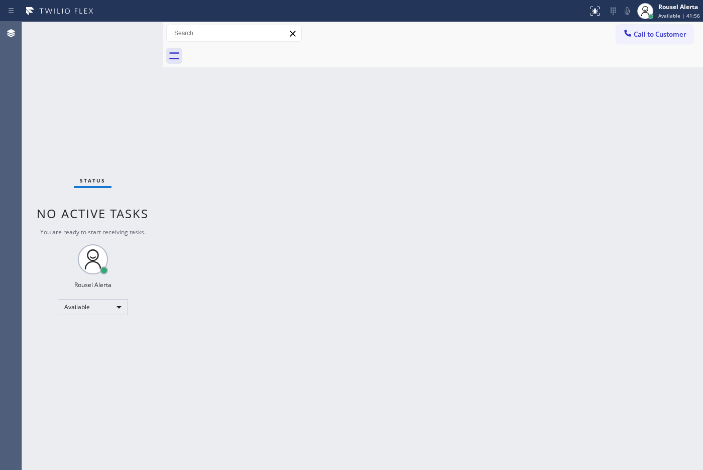
click at [113, 48] on div "Status No active tasks You are ready to start receiving tasks. Rousel Alerta Av…" at bounding box center [92, 246] width 141 height 448
click at [126, 36] on div "Status No active tasks You are ready to start receiving tasks. Rousel Alerta Av…" at bounding box center [92, 246] width 141 height 448
click at [278, 200] on div "Back to Dashboard Change Sender ID Customers Technicians Select a contact Outbo…" at bounding box center [433, 246] width 540 height 448
click at [112, 40] on div "Status No active tasks You are ready to start receiving tasks. Rousel Alerta Av…" at bounding box center [92, 246] width 141 height 448
click at [260, 270] on div "Back to Dashboard Change Sender ID Customers Technicians Select a contact Outbo…" at bounding box center [433, 246] width 540 height 448
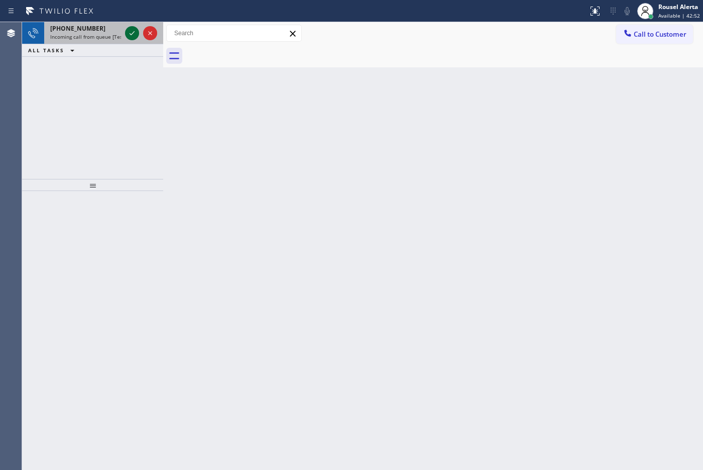
click at [132, 33] on icon at bounding box center [132, 33] width 12 height 12
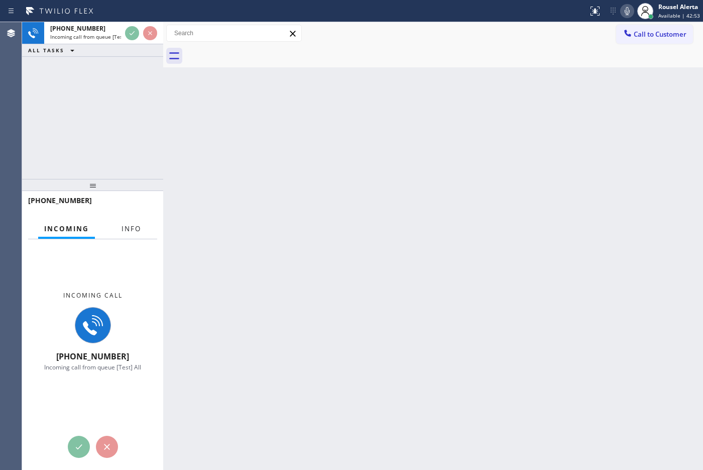
click at [137, 221] on button "Info" at bounding box center [132, 229] width 32 height 20
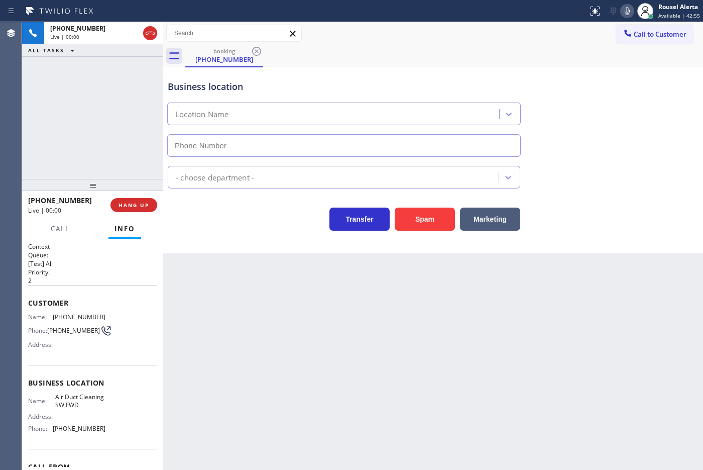
type input "[PHONE_NUMBER]"
click at [417, 224] on button "Spam" at bounding box center [425, 218] width 60 height 23
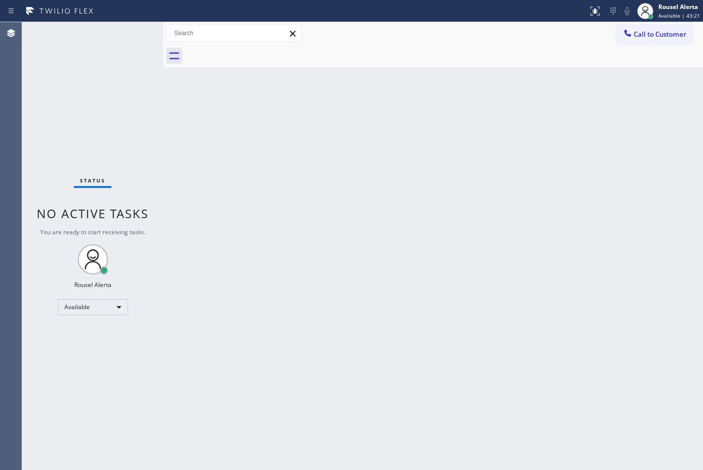
click at [86, 48] on div "Status No active tasks You are ready to start receiving tasks. Rousel Alerta Av…" at bounding box center [92, 246] width 141 height 448
click at [129, 34] on div "Status No active tasks You are ready to start receiving tasks. Rousel Alerta Av…" at bounding box center [92, 246] width 141 height 448
click at [462, 63] on div at bounding box center [444, 56] width 518 height 23
click at [491, 92] on div "Back to Dashboard Change Sender ID Customers Technicians Select a contact Outbo…" at bounding box center [433, 246] width 540 height 448
click at [128, 32] on div "Status No active tasks You are ready to start receiving tasks. Rousel Alerta Av…" at bounding box center [92, 246] width 141 height 448
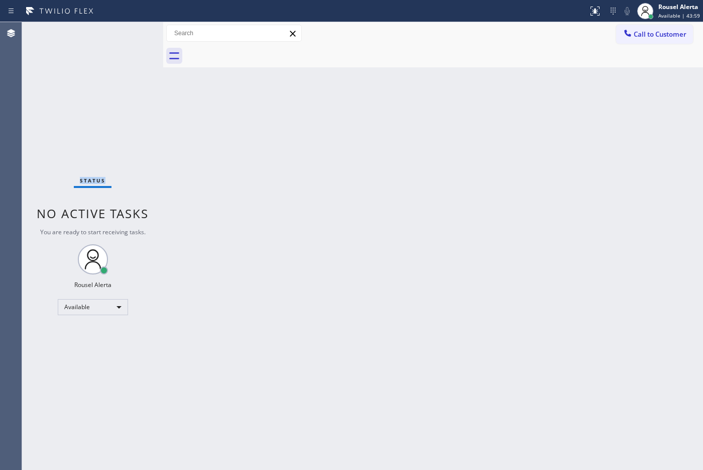
click at [128, 32] on div "Status No active tasks You are ready to start receiving tasks. Rousel Alerta Av…" at bounding box center [92, 246] width 141 height 448
click at [415, 290] on div "Back to Dashboard Change Sender ID Customers Technicians Select a contact Outbo…" at bounding box center [433, 246] width 540 height 448
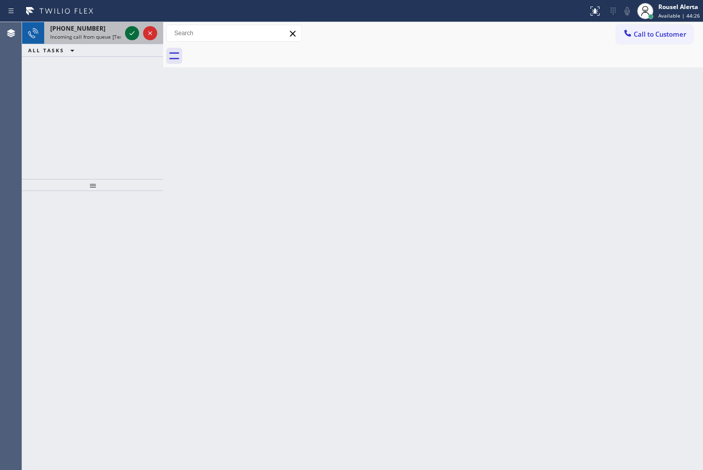
drag, startPoint x: 111, startPoint y: 26, endPoint x: 126, endPoint y: 33, distance: 16.6
click at [111, 26] on div "[PHONE_NUMBER]" at bounding box center [85, 28] width 71 height 9
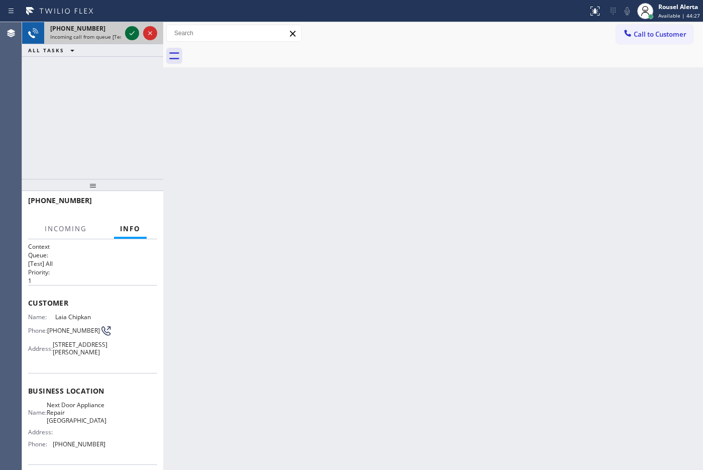
click at [131, 35] on icon at bounding box center [132, 33] width 12 height 12
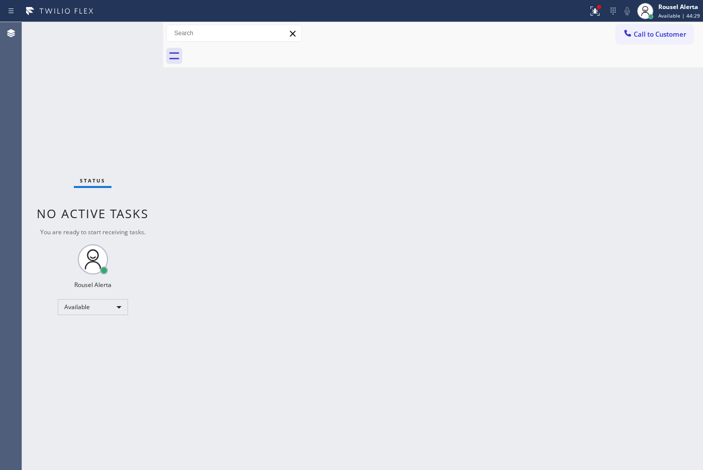
drag, startPoint x: 280, startPoint y: 211, endPoint x: 322, endPoint y: 182, distance: 51.6
click at [289, 195] on div "Back to Dashboard Change Sender ID Customers Technicians Select a contact Outbo…" at bounding box center [433, 246] width 540 height 448
click at [593, 11] on icon at bounding box center [595, 11] width 12 height 12
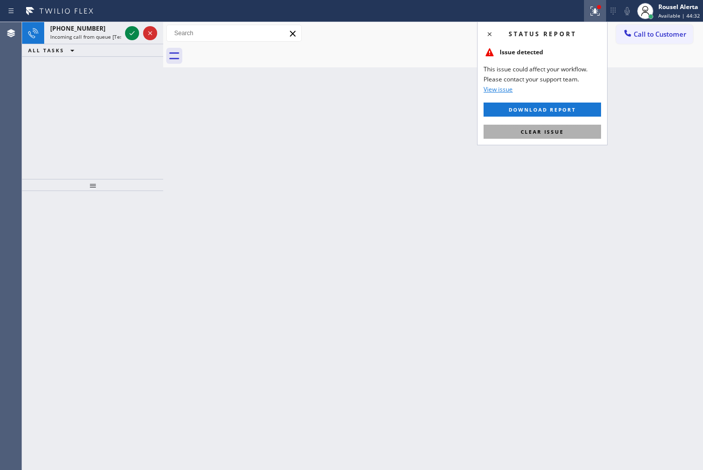
click at [578, 129] on button "Clear issue" at bounding box center [543, 132] width 118 height 14
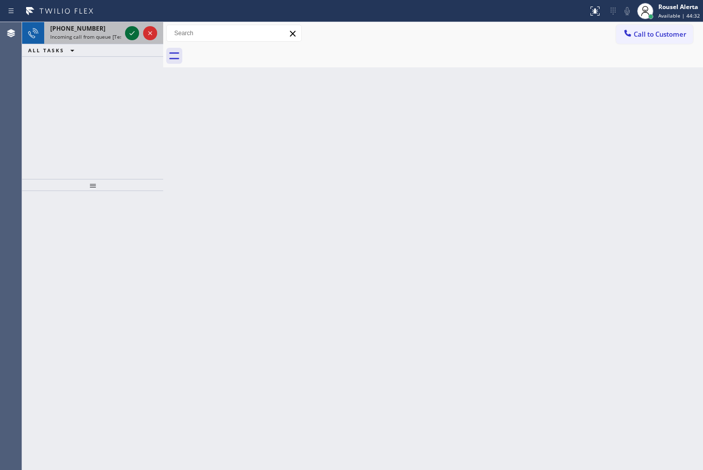
click at [130, 30] on icon at bounding box center [132, 33] width 12 height 12
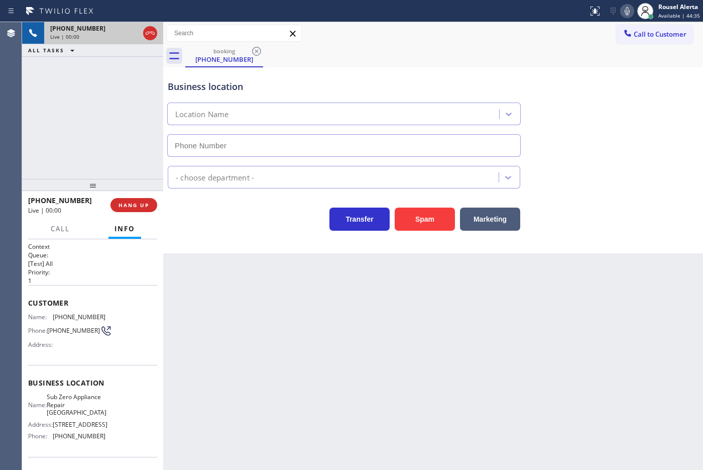
type input "[PHONE_NUMBER]"
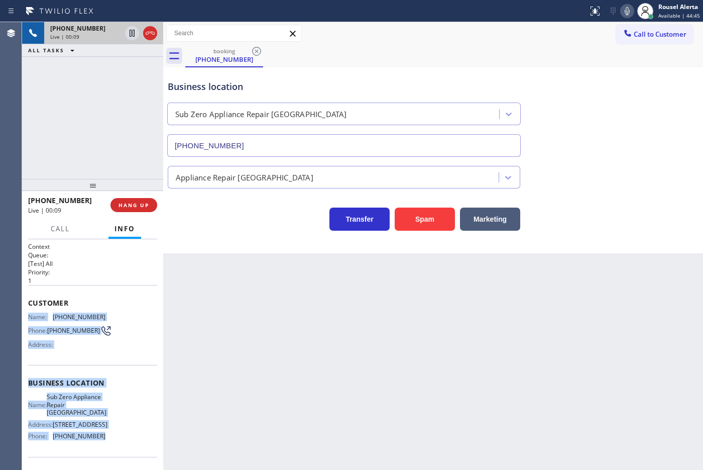
drag, startPoint x: 28, startPoint y: 313, endPoint x: 129, endPoint y: 448, distance: 168.0
click at [129, 448] on div "Context Queue: [Test] All Priority: 1 Customer Name: [PHONE_NUMBER] Phone: [PHO…" at bounding box center [92, 387] width 129 height 291
copy div "Name: [PHONE_NUMBER] Phone: [PHONE_NUMBER] Address: Business location Name: Sub…"
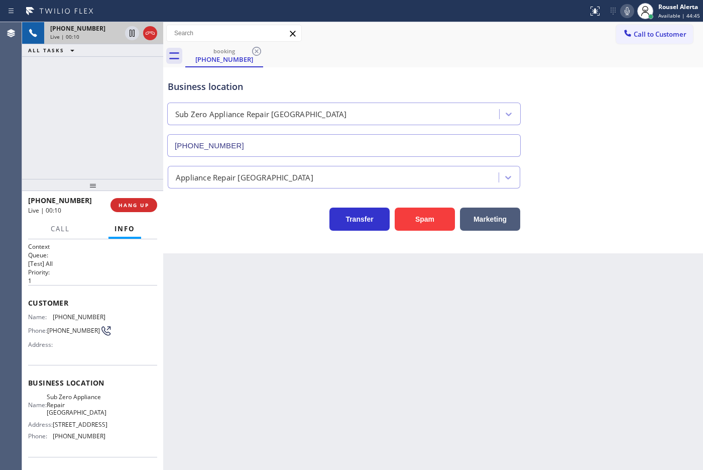
click at [702, 107] on div "Business location Sub Zero Appliance Repair [GEOGRAPHIC_DATA] [PHONE_NUMBER] Ap…" at bounding box center [433, 160] width 540 height 186
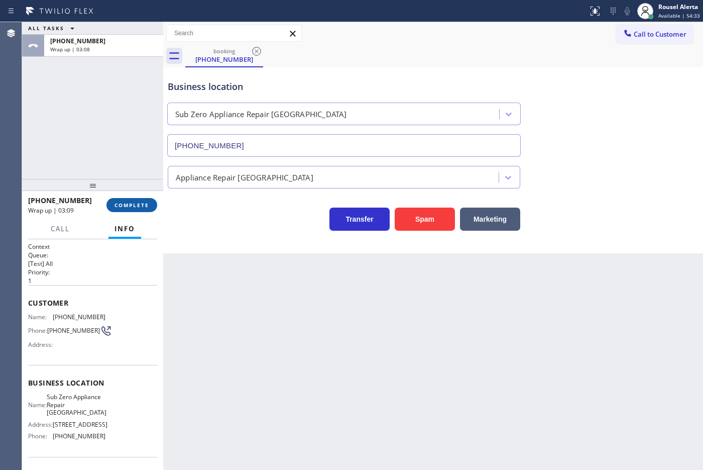
click at [129, 207] on span "COMPLETE" at bounding box center [132, 204] width 35 height 7
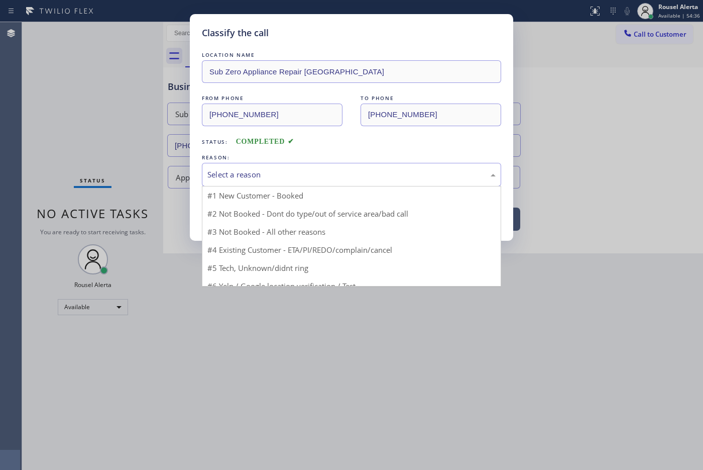
click at [291, 173] on div "Select a reason" at bounding box center [351, 175] width 288 height 12
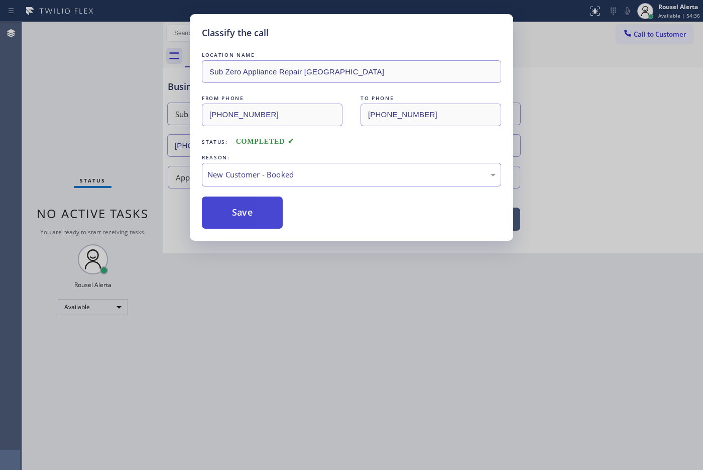
click at [242, 227] on button "Save" at bounding box center [242, 212] width 81 height 32
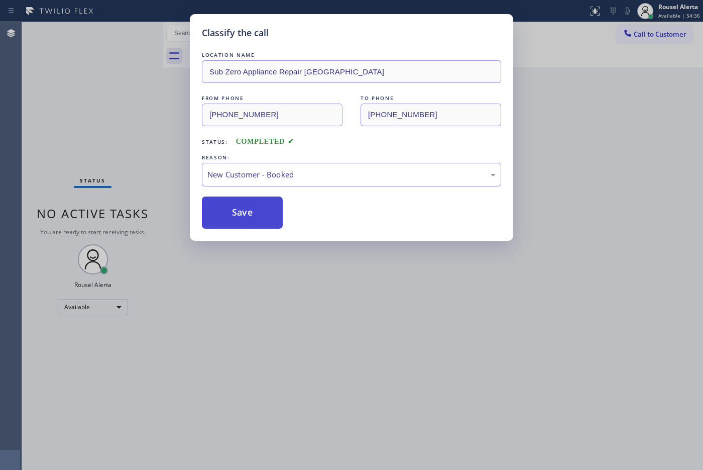
click at [241, 216] on button "Save" at bounding box center [242, 212] width 81 height 32
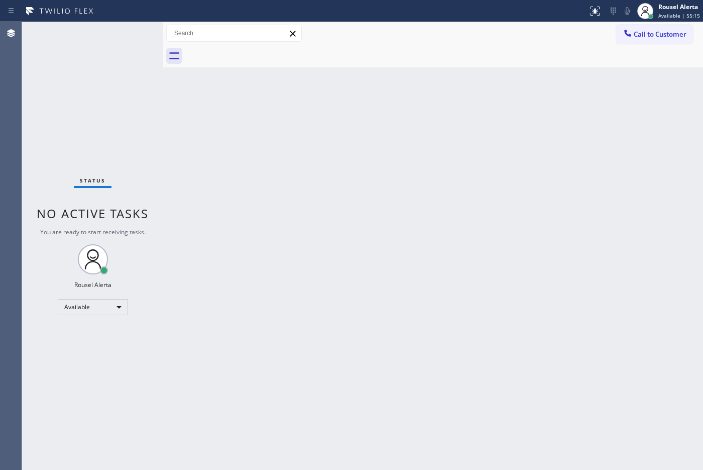
click at [429, 35] on div "Call to Customer Outbound call Location [GEOGRAPHIC_DATA] Appliance Repair Expe…" at bounding box center [433, 34] width 540 height 18
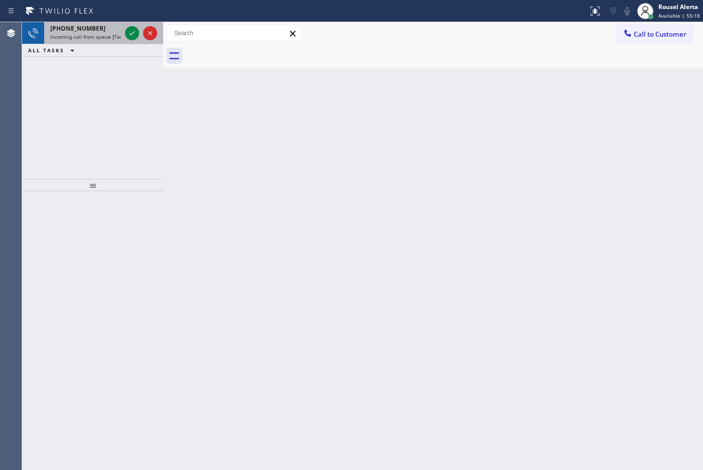
drag, startPoint x: 92, startPoint y: 42, endPoint x: 114, endPoint y: 36, distance: 22.4
click at [93, 42] on div "[PHONE_NUMBER] Incoming call from queue [Test] All" at bounding box center [83, 33] width 79 height 22
click at [129, 35] on icon at bounding box center [132, 33] width 12 height 12
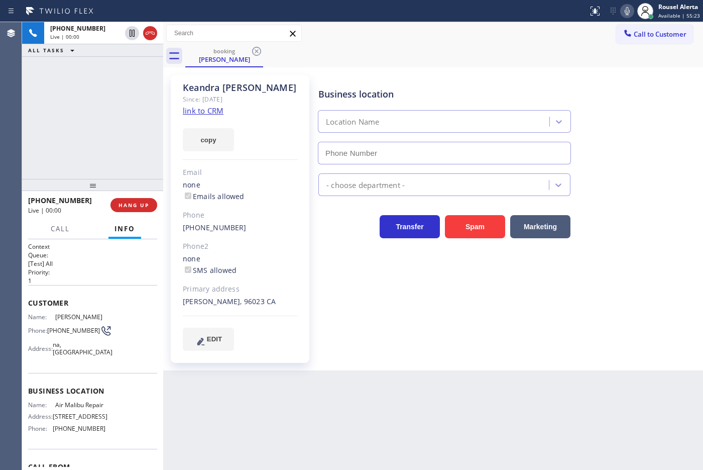
type input "[PHONE_NUMBER]"
click at [202, 106] on link "link to CRM" at bounding box center [203, 110] width 41 height 10
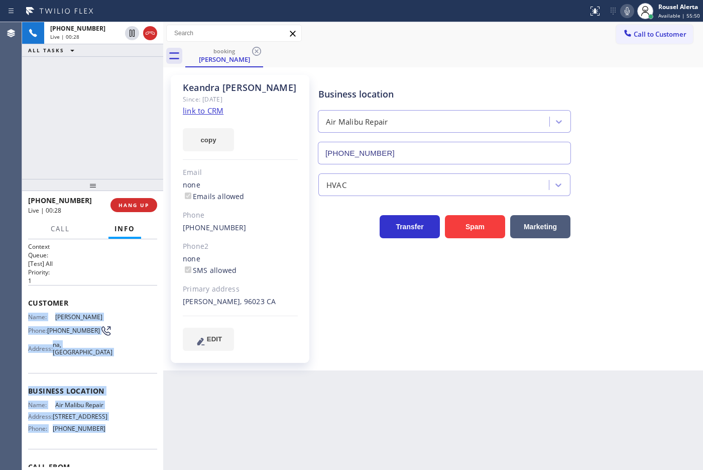
drag, startPoint x: 27, startPoint y: 310, endPoint x: 112, endPoint y: 448, distance: 161.7
click at [112, 448] on div "Context Queue: [Test] All Priority: 1 Customer Name: [PERSON_NAME] Phone: [PHON…" at bounding box center [92, 354] width 141 height 231
copy div "Name: [PERSON_NAME] Phone: [PHONE_NUMBER] Address: [GEOGRAPHIC_DATA] Business l…"
click at [135, 206] on span "HANG UP" at bounding box center [134, 204] width 31 height 7
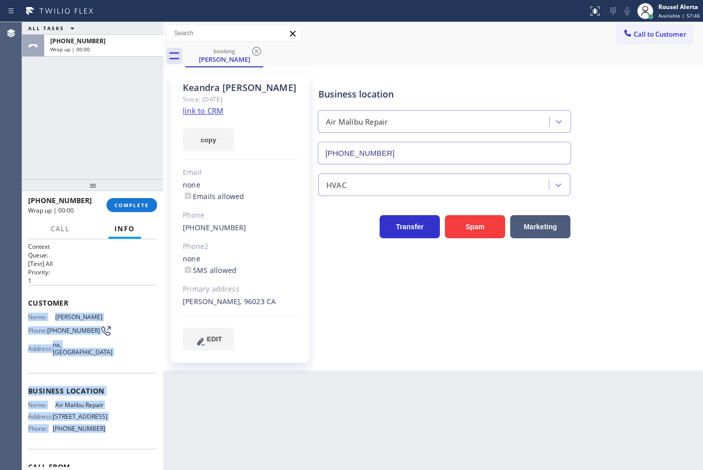
click at [438, 437] on div "Back to Dashboard Change Sender ID Customers Technicians Select a contact Outbo…" at bounding box center [433, 246] width 540 height 448
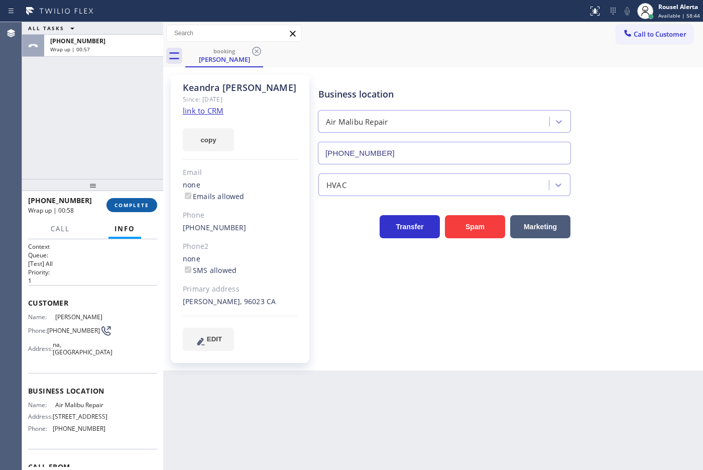
click at [117, 201] on span "COMPLETE" at bounding box center [132, 204] width 35 height 7
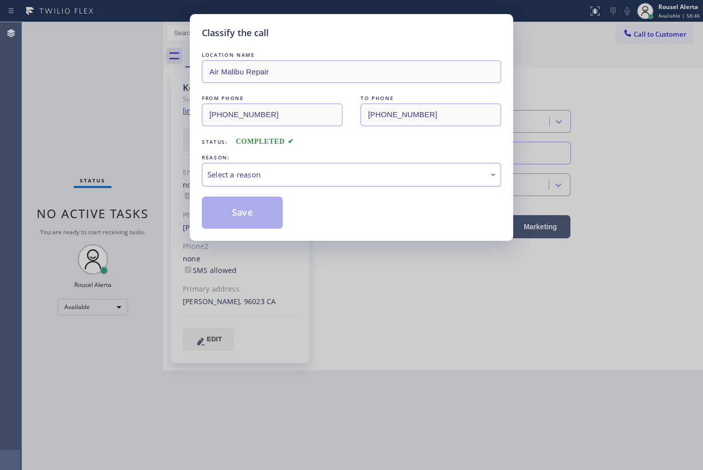
click at [324, 174] on div "Select a reason" at bounding box center [351, 175] width 288 height 12
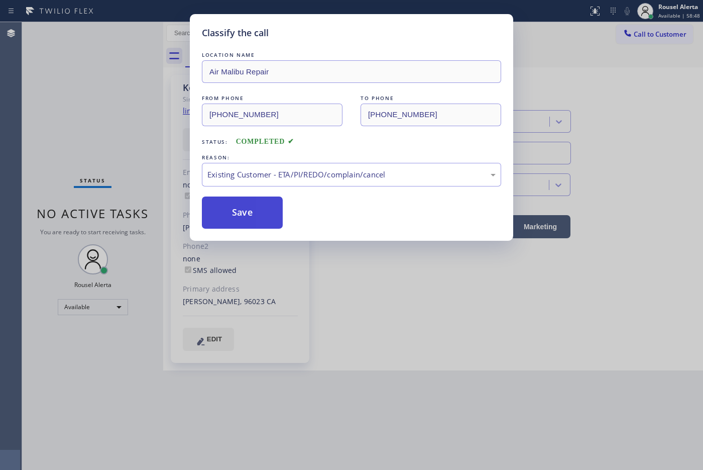
click at [246, 219] on button "Save" at bounding box center [242, 212] width 81 height 32
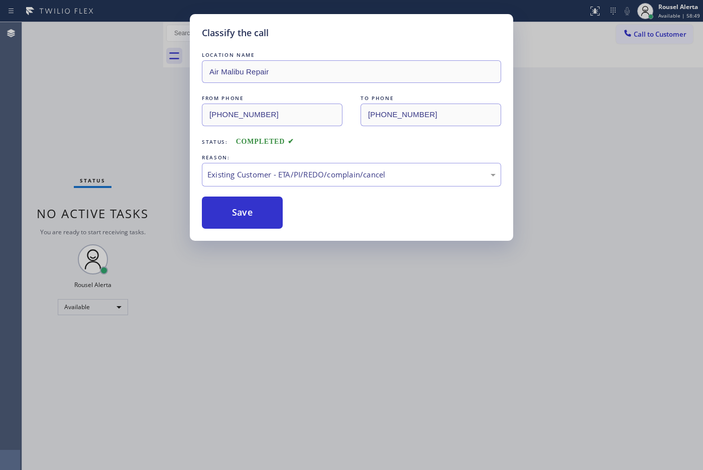
click at [455, 424] on div "Classify the call LOCATION NAME Air Malibu Repair FROM PHONE [PHONE_NUMBER] TO …" at bounding box center [351, 235] width 703 height 470
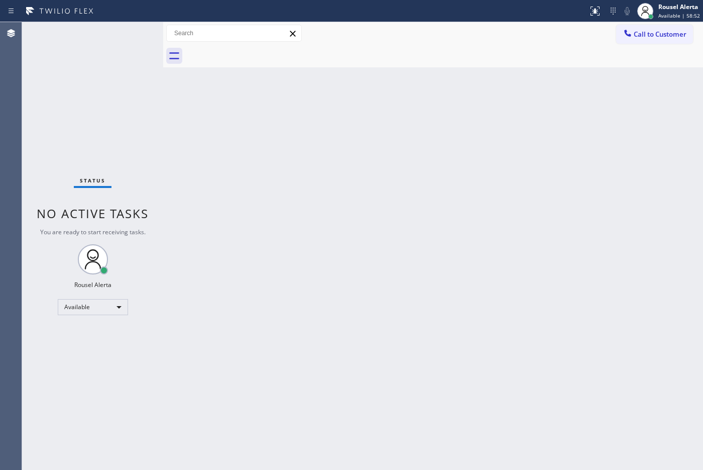
click at [126, 44] on div "Status No active tasks You are ready to start receiving tasks. Rousel Alerta Av…" at bounding box center [92, 246] width 141 height 448
click at [312, 328] on div "Back to Dashboard Change Sender ID Customers Technicians Select a contact Outbo…" at bounding box center [433, 246] width 540 height 448
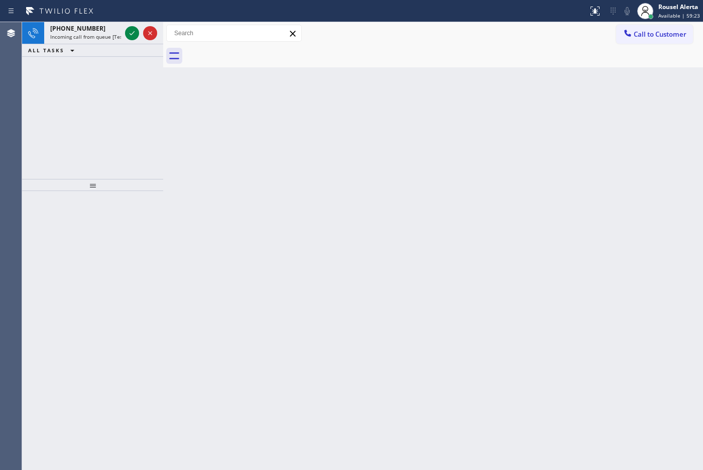
click at [327, 326] on div "Back to Dashboard Change Sender ID Customers Technicians Select a contact Outbo…" at bounding box center [433, 246] width 540 height 448
click at [125, 32] on div at bounding box center [132, 33] width 14 height 12
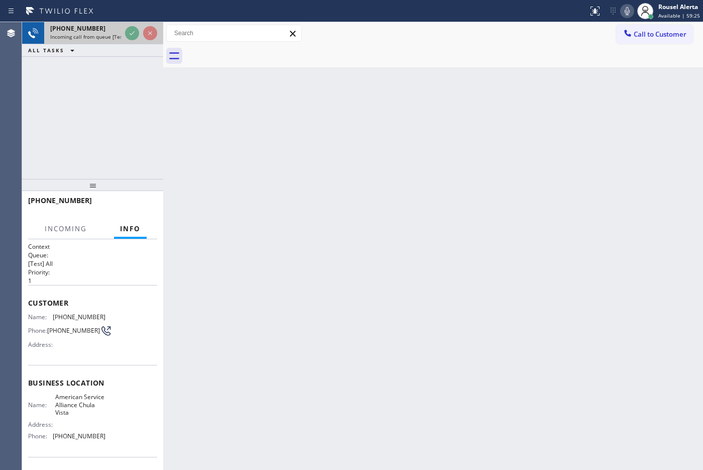
click at [132, 34] on icon at bounding box center [132, 33] width 5 height 4
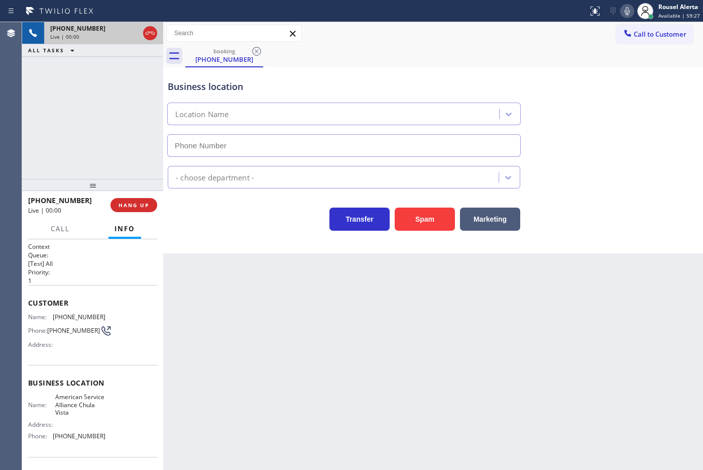
type input "[PHONE_NUMBER]"
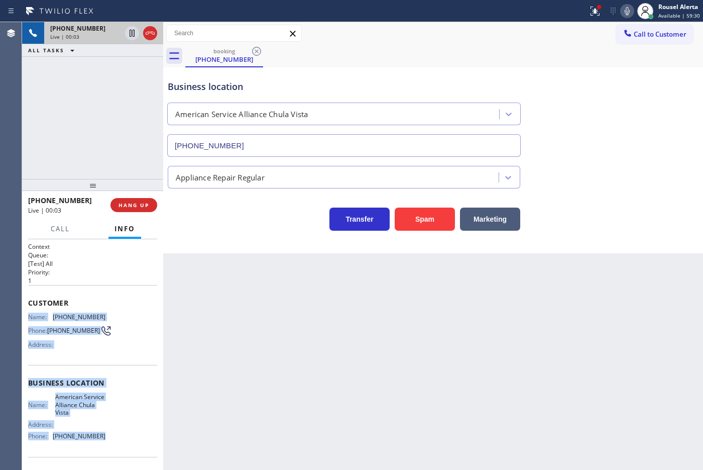
drag, startPoint x: 28, startPoint y: 316, endPoint x: 106, endPoint y: 455, distance: 158.6
click at [106, 455] on div "Context Queue: [Test] All Priority: 1 Customer Name: [PHONE_NUMBER] Phone: [PHO…" at bounding box center [92, 354] width 141 height 231
copy div "Name: [PHONE_NUMBER] Phone: [PHONE_NUMBER] Address: Business location Name: Ame…"
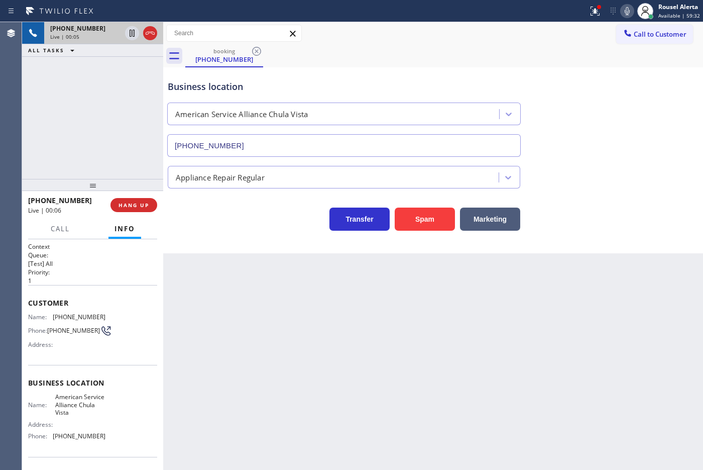
click at [535, 76] on div "Business location American Service Alliance [GEOGRAPHIC_DATA] [PHONE_NUMBER]" at bounding box center [433, 111] width 535 height 91
click at [595, 16] on icon at bounding box center [595, 11] width 12 height 12
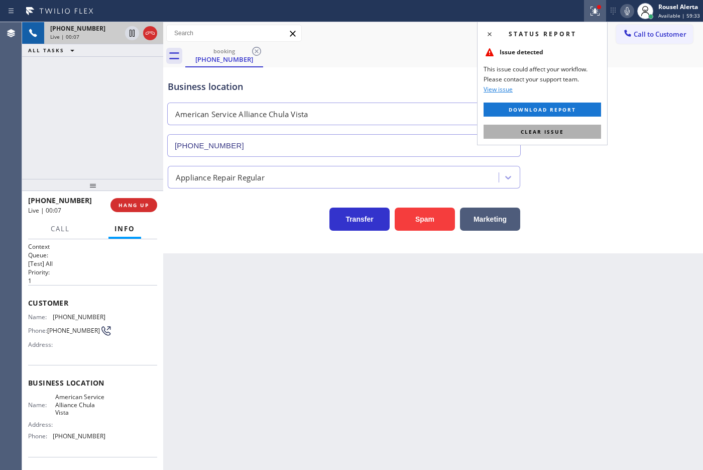
click at [564, 126] on button "Clear issue" at bounding box center [543, 132] width 118 height 14
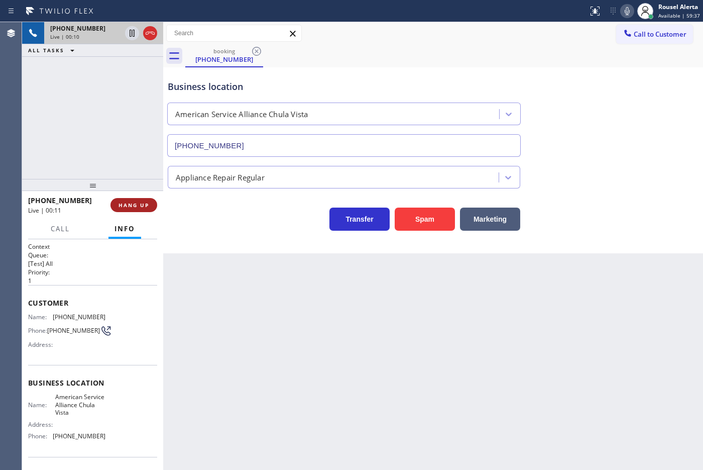
click at [132, 208] on button "HANG UP" at bounding box center [134, 205] width 47 height 14
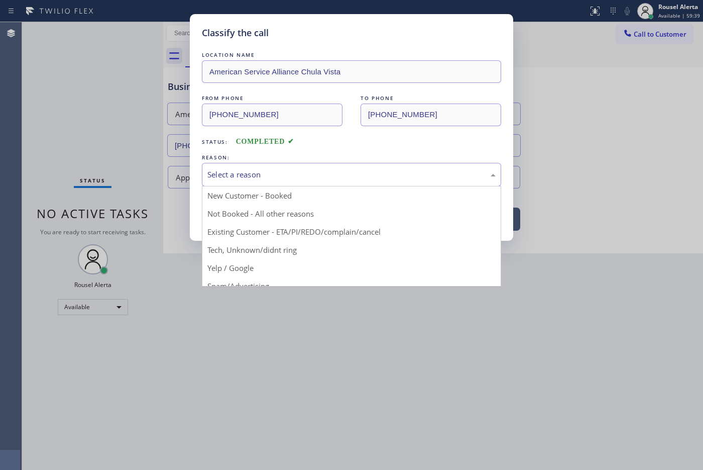
click at [289, 181] on div "Select a reason" at bounding box center [351, 175] width 299 height 24
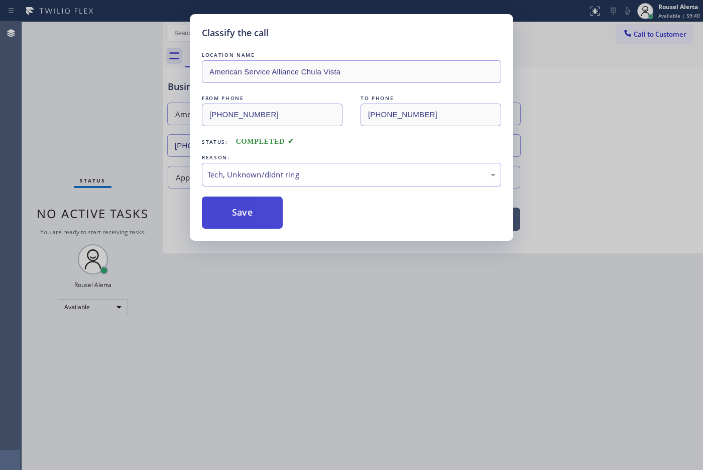
click at [253, 221] on button "Save" at bounding box center [242, 212] width 81 height 32
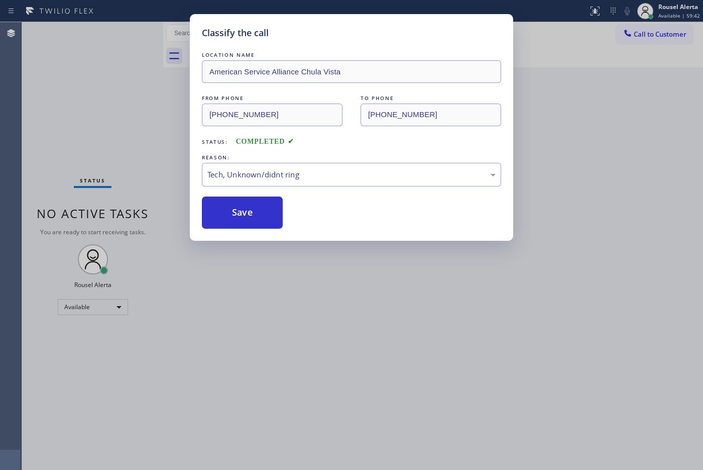
click at [358, 301] on div "Classify the call LOCATION NAME American Service Alliance Chula Vista FROM PHON…" at bounding box center [351, 235] width 703 height 470
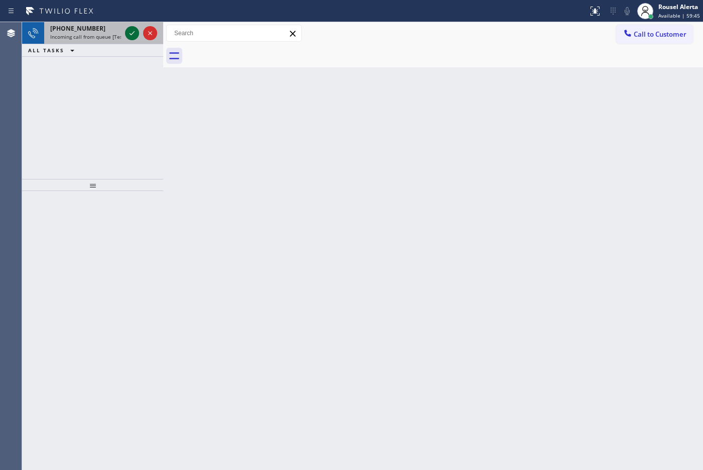
click at [132, 31] on icon at bounding box center [132, 33] width 12 height 12
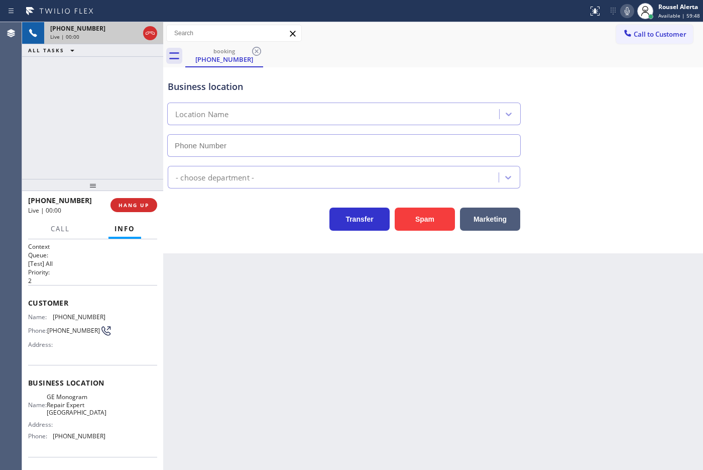
type input "[PHONE_NUMBER]"
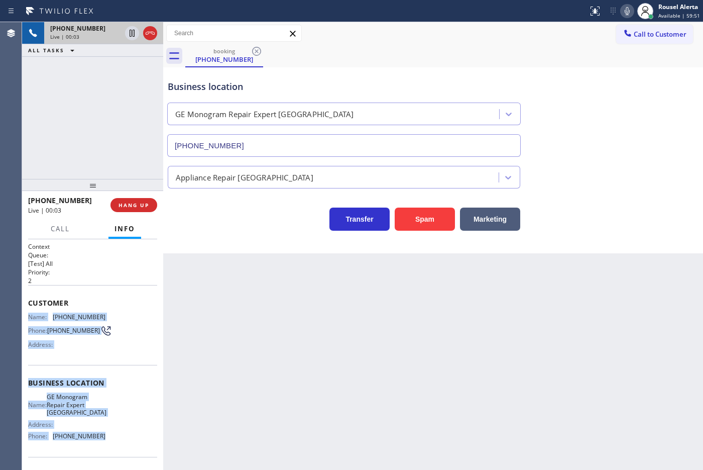
drag, startPoint x: 30, startPoint y: 311, endPoint x: 98, endPoint y: 437, distance: 143.4
click at [98, 437] on div "Context Queue: [Test] All Priority: 2 Customer Name: [PHONE_NUMBER] Phone: [PHO…" at bounding box center [92, 387] width 129 height 291
copy div "Name: [PHONE_NUMBER] Phone: [PHONE_NUMBER] Address: Business location Name: GE …"
click at [132, 36] on icon at bounding box center [132, 33] width 12 height 12
drag, startPoint x: 620, startPoint y: 12, endPoint x: 618, endPoint y: 32, distance: 20.2
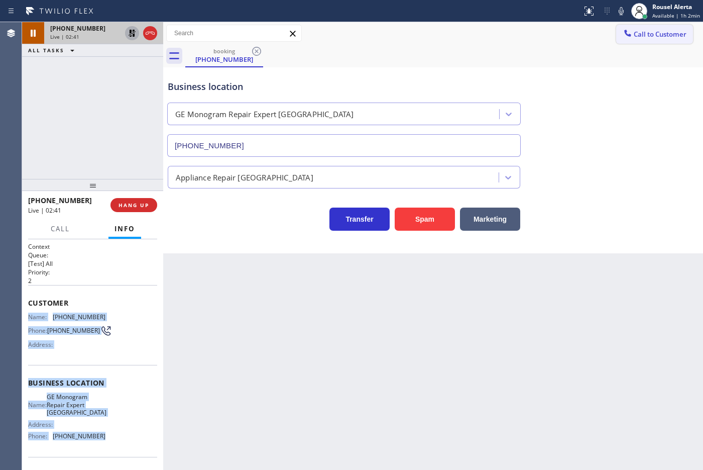
click at [620, 12] on icon at bounding box center [621, 11] width 12 height 12
click at [132, 38] on icon at bounding box center [132, 33] width 12 height 12
click at [624, 10] on icon at bounding box center [621, 11] width 12 height 12
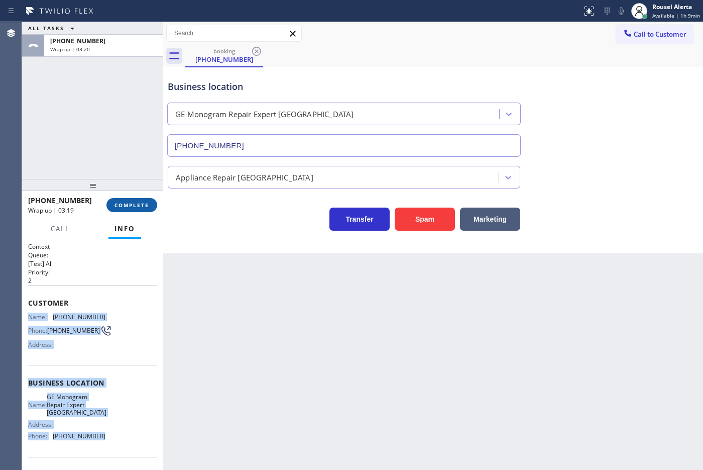
click at [141, 210] on button "COMPLETE" at bounding box center [131, 205] width 51 height 14
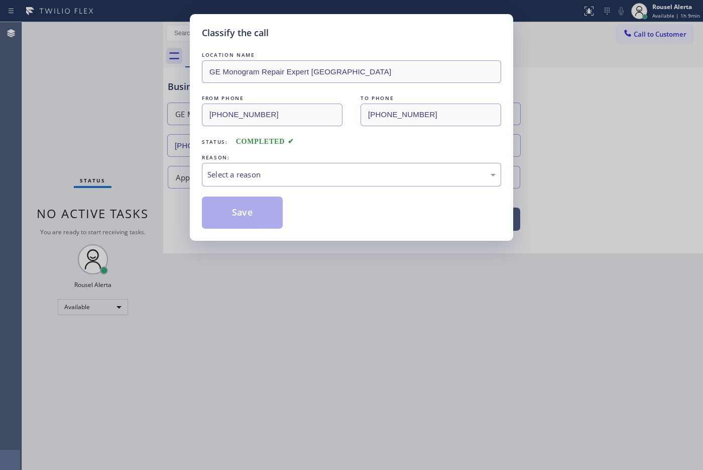
click at [239, 182] on div "Select a reason" at bounding box center [351, 175] width 299 height 24
click at [241, 219] on button "Save" at bounding box center [242, 212] width 81 height 32
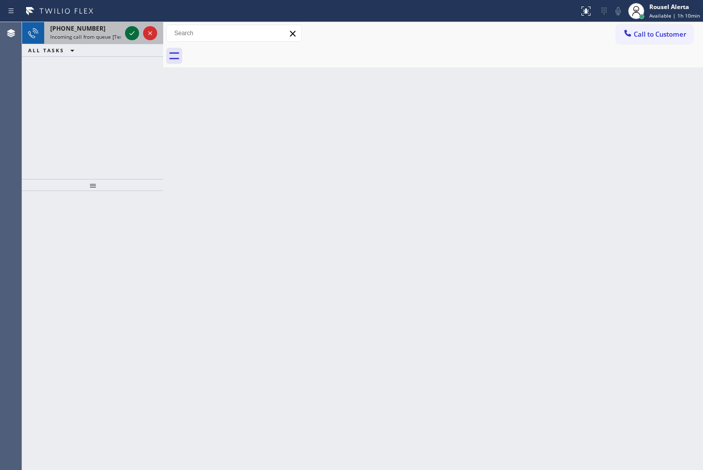
click at [132, 34] on icon at bounding box center [132, 33] width 5 height 4
click at [83, 32] on span "[PHONE_NUMBER]" at bounding box center [77, 28] width 55 height 9
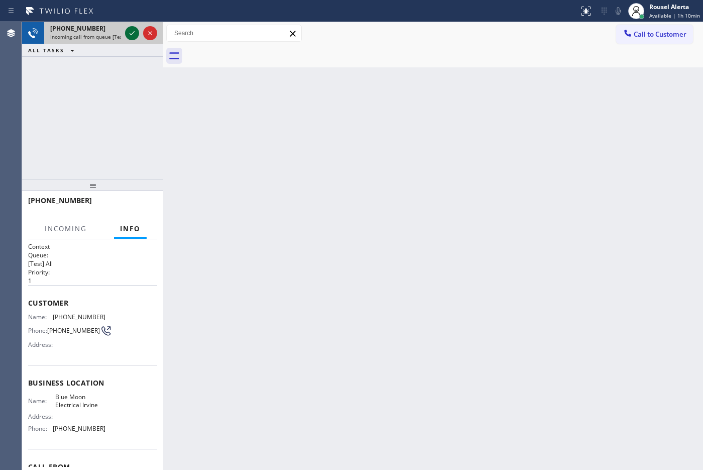
click at [131, 30] on icon at bounding box center [132, 33] width 12 height 12
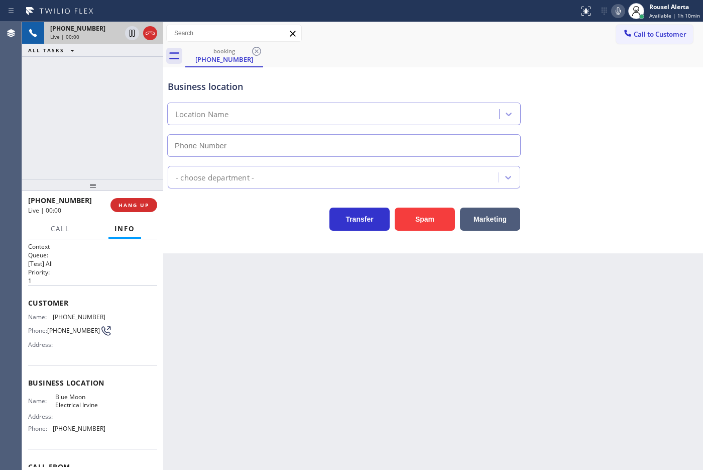
type input "[PHONE_NUMBER]"
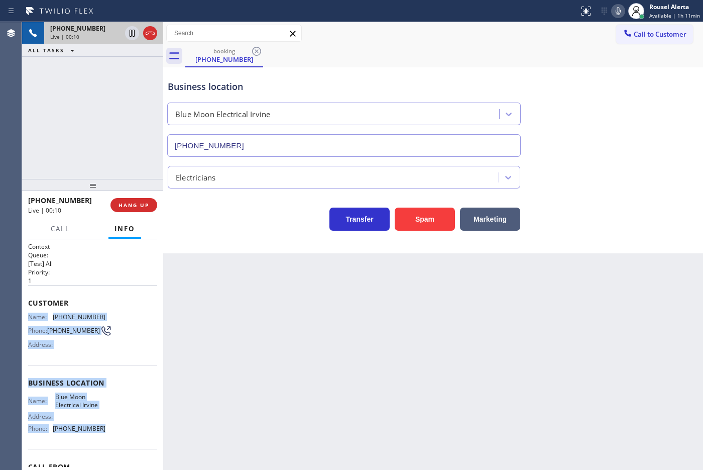
drag, startPoint x: 24, startPoint y: 312, endPoint x: 102, endPoint y: 430, distance: 141.4
click at [102, 430] on div "Context Queue: [Test] All Priority: 1 Customer Name: [PHONE_NUMBER] Phone: [PHO…" at bounding box center [92, 354] width 141 height 231
copy div "Name: [PHONE_NUMBER] Phone: [PHONE_NUMBER] Address: Business location Name: Blu…"
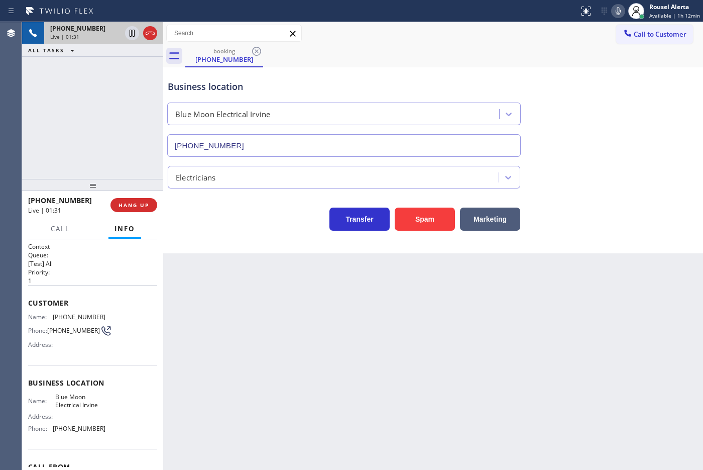
click at [131, 119] on div "[PHONE_NUMBER] Live | 01:31 ALL TASKS ALL TASKS ACTIVE TASKS TASKS IN WRAP UP" at bounding box center [92, 100] width 141 height 157
click at [330, 259] on div "Back to Dashboard Change Sender ID Customers Technicians Select a contact Outbo…" at bounding box center [433, 246] width 540 height 448
click at [427, 333] on div "Back to Dashboard Change Sender ID Customers Technicians Select a contact Outbo…" at bounding box center [433, 246] width 540 height 448
click at [131, 34] on icon at bounding box center [132, 33] width 12 height 12
click at [618, 11] on icon at bounding box center [618, 11] width 5 height 8
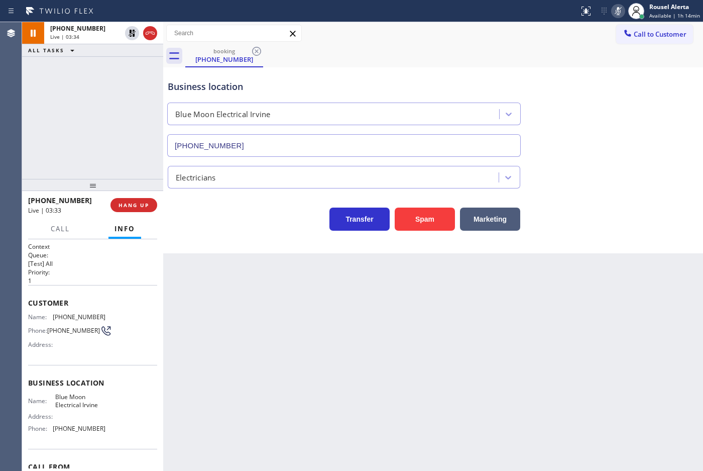
click at [123, 71] on div "[PHONE_NUMBER] Live | 03:34 ALL TASKS ALL TASKS ACTIVE TASKS TASKS IN WRAP UP" at bounding box center [92, 100] width 141 height 157
click at [377, 397] on div "Back to Dashboard Change Sender ID Customers Technicians Select a contact Outbo…" at bounding box center [433, 246] width 540 height 449
click at [363, 79] on div "Business location Blue Moon Electrical [GEOGRAPHIC_DATA] [PHONE_NUMBER]" at bounding box center [344, 113] width 357 height 87
click at [122, 62] on div "[PHONE_NUMBER] Live | 05:35 ALL TASKS ALL TASKS ACTIVE TASKS TASKS IN WRAP UP" at bounding box center [92, 100] width 141 height 157
click at [131, 32] on icon at bounding box center [132, 33] width 7 height 7
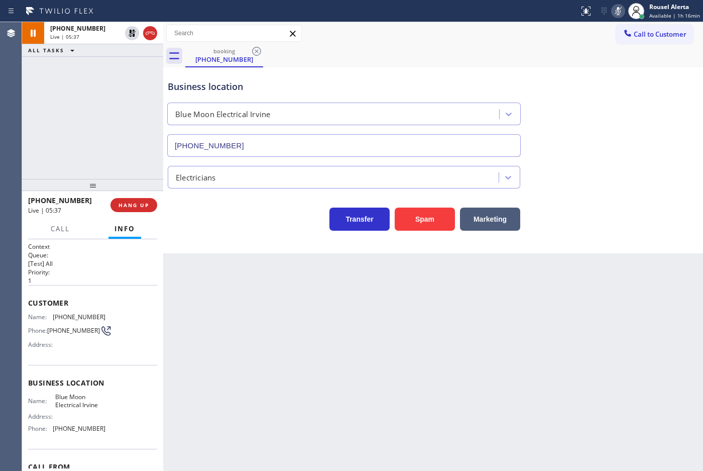
click at [616, 16] on icon at bounding box center [618, 11] width 12 height 12
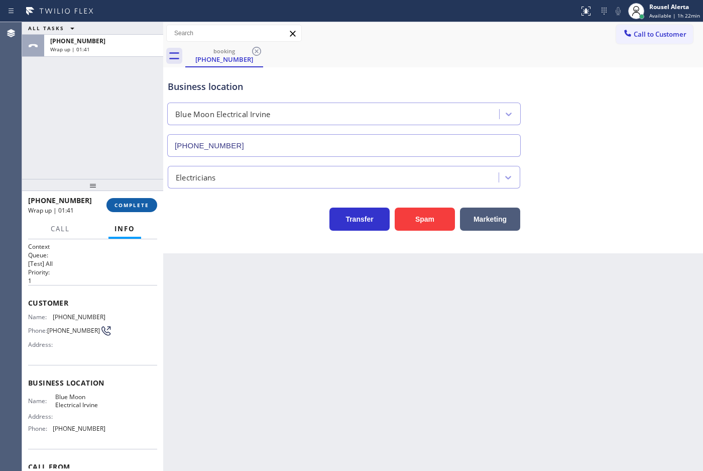
click at [135, 200] on button "COMPLETE" at bounding box center [131, 205] width 51 height 14
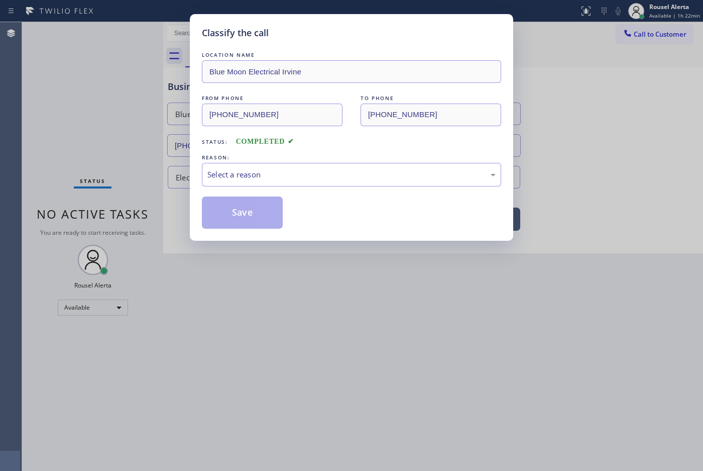
click at [267, 189] on div "LOCATION NAME Blue Moon Electrical Irvine FROM PHONE [PHONE_NUMBER] TO PHONE [P…" at bounding box center [351, 139] width 299 height 179
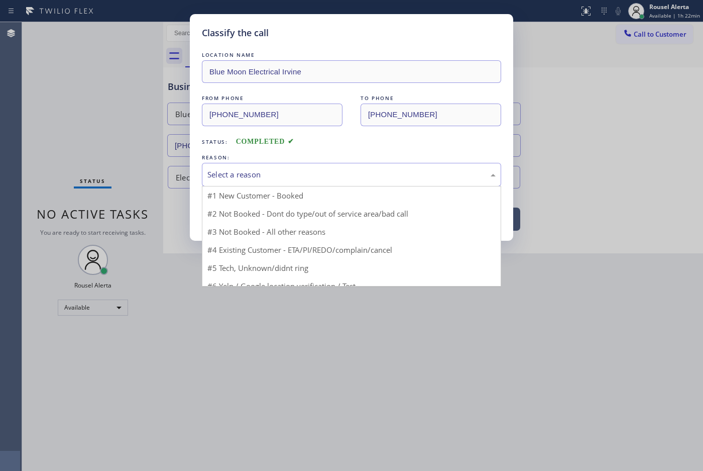
click at [275, 183] on div "Select a reason" at bounding box center [351, 175] width 299 height 24
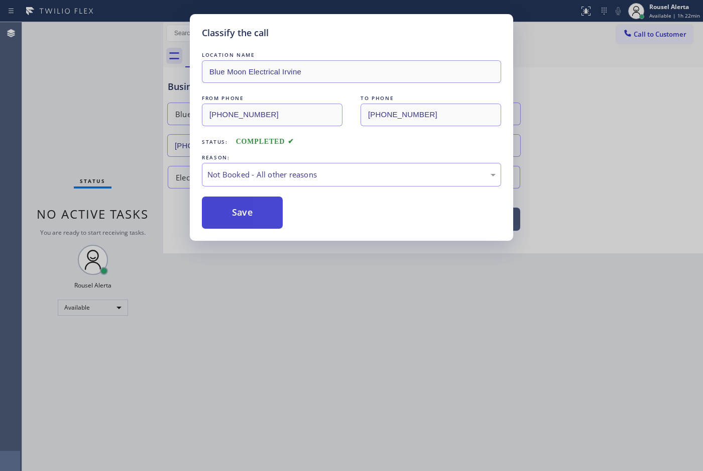
click at [264, 211] on button "Save" at bounding box center [242, 212] width 81 height 32
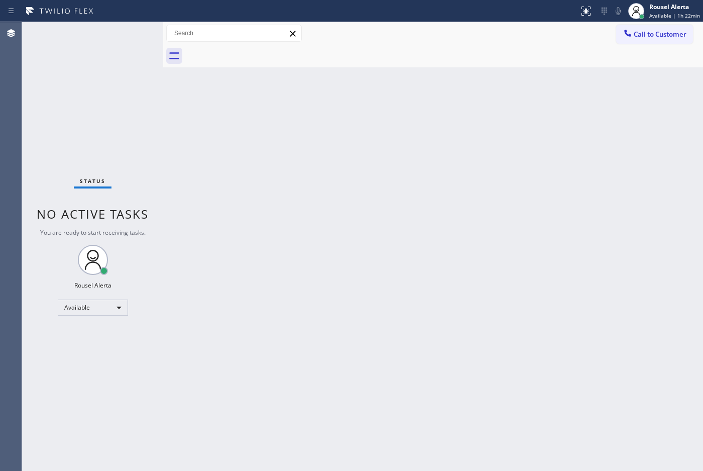
click at [548, 366] on div "Back to Dashboard Change Sender ID Customers Technicians Select a contact Outbo…" at bounding box center [433, 246] width 540 height 449
click at [126, 29] on div "Status No active tasks You are ready to start receiving tasks. Rousel Alerta Av…" at bounding box center [92, 246] width 141 height 449
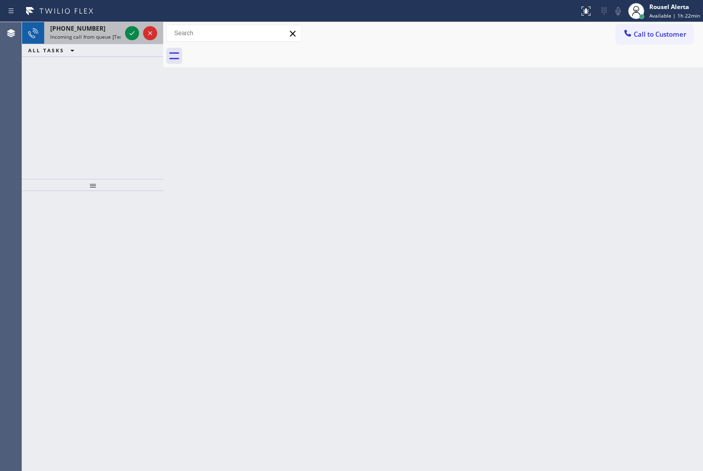
drag, startPoint x: 108, startPoint y: 36, endPoint x: 124, endPoint y: 36, distance: 15.6
click at [108, 36] on span "Incoming call from queue [Test] All" at bounding box center [91, 36] width 83 height 7
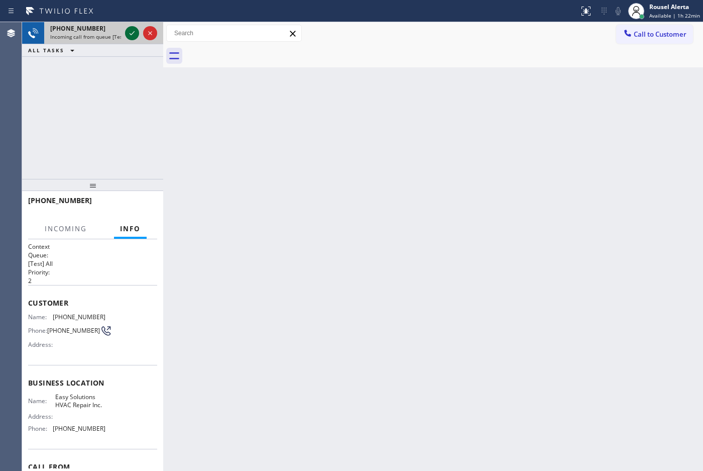
click at [129, 36] on icon at bounding box center [132, 33] width 12 height 12
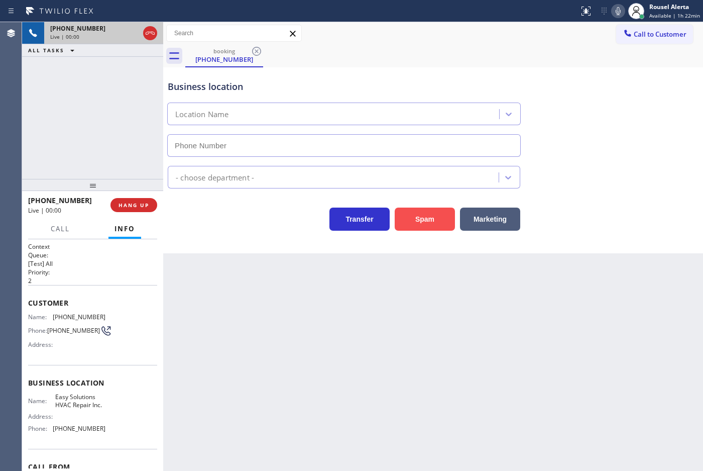
click at [431, 218] on button "Spam" at bounding box center [425, 218] width 60 height 23
type input "[PHONE_NUMBER]"
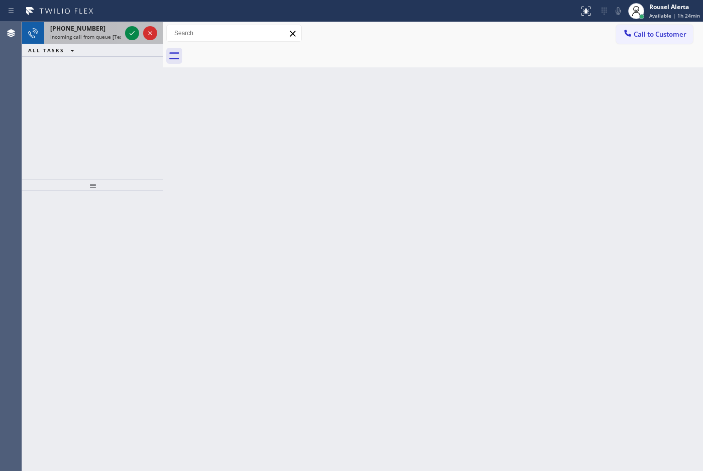
click at [106, 32] on div "[PHONE_NUMBER]" at bounding box center [85, 28] width 71 height 9
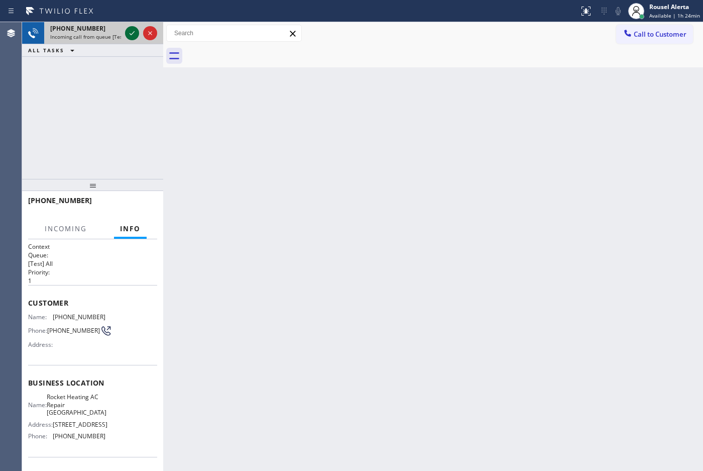
click at [127, 35] on icon at bounding box center [132, 33] width 12 height 12
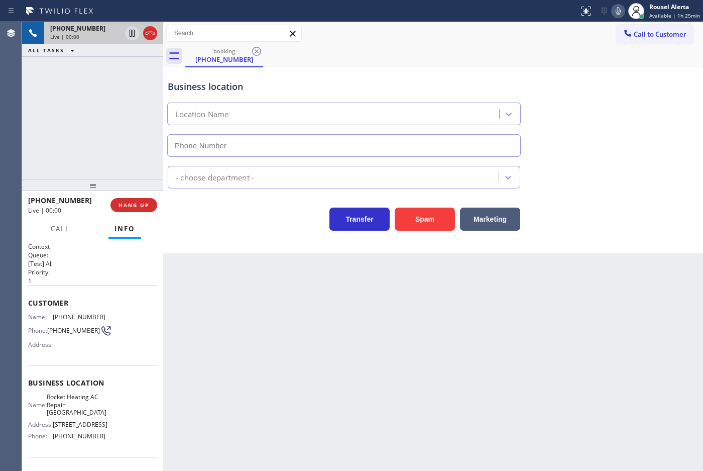
type input "[PHONE_NUMBER]"
click at [457, 346] on div "Back to Dashboard Change Sender ID Customers Technicians Select a contact Outbo…" at bounding box center [433, 246] width 540 height 449
click at [132, 202] on span "HANG UP" at bounding box center [134, 204] width 31 height 7
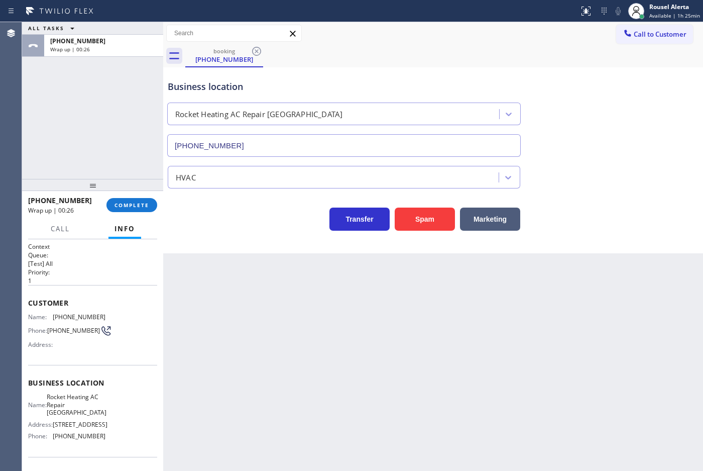
click at [142, 93] on div "ALL TASKS ALL TASKS ACTIVE TASKS TASKS IN WRAP UP [PHONE_NUMBER] Wrap up | 00:26" at bounding box center [92, 100] width 141 height 157
click at [144, 201] on span "COMPLETE" at bounding box center [132, 204] width 35 height 7
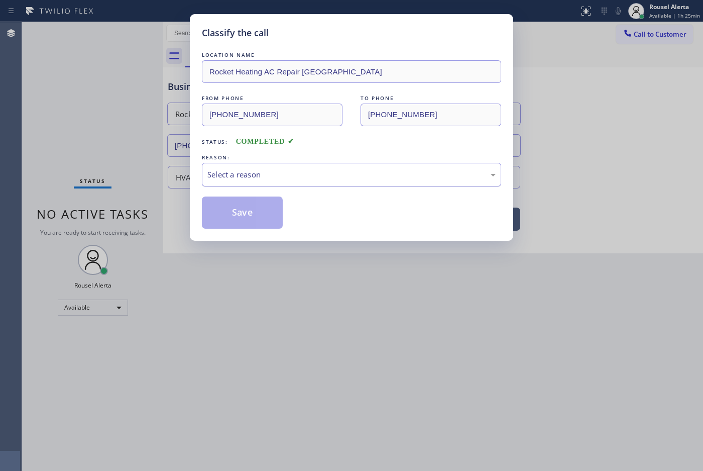
click at [278, 182] on div "Select a reason" at bounding box center [351, 175] width 299 height 24
click at [234, 211] on button "Save" at bounding box center [242, 212] width 81 height 32
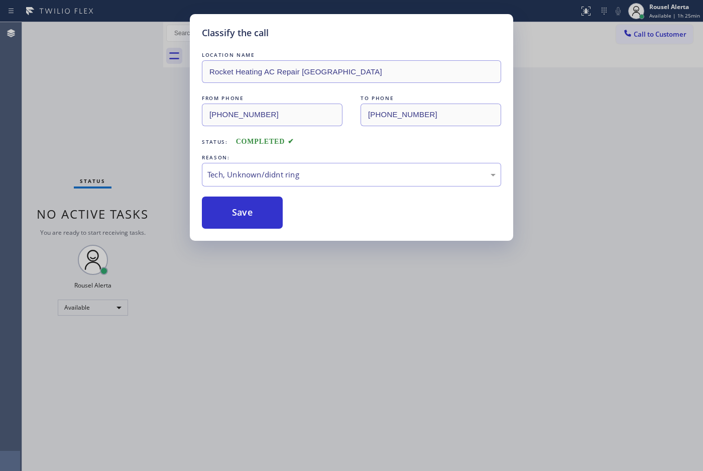
click at [465, 320] on div "Classify the call LOCATION NAME Rocket Heating AC Repair Saratoga FROM PHONE [P…" at bounding box center [351, 235] width 703 height 471
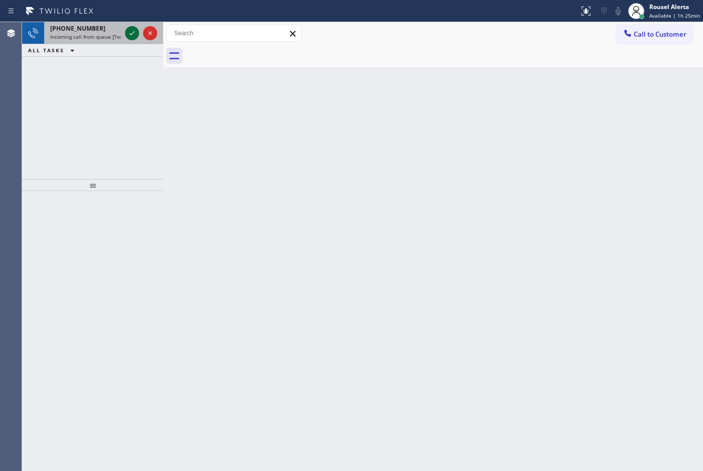
click at [129, 33] on icon at bounding box center [132, 33] width 12 height 12
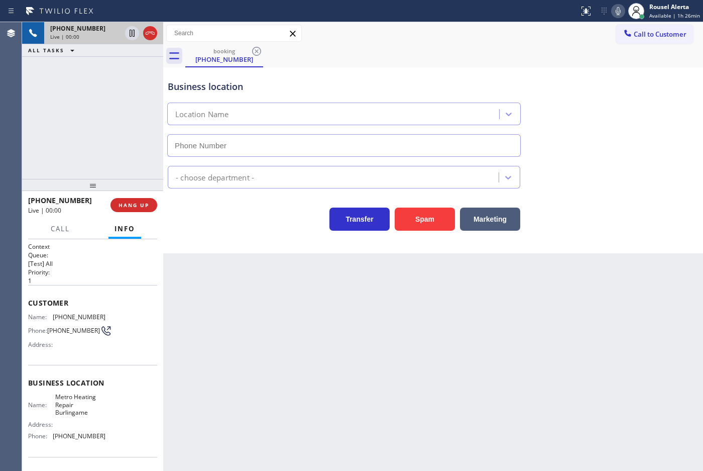
type input "[PHONE_NUMBER]"
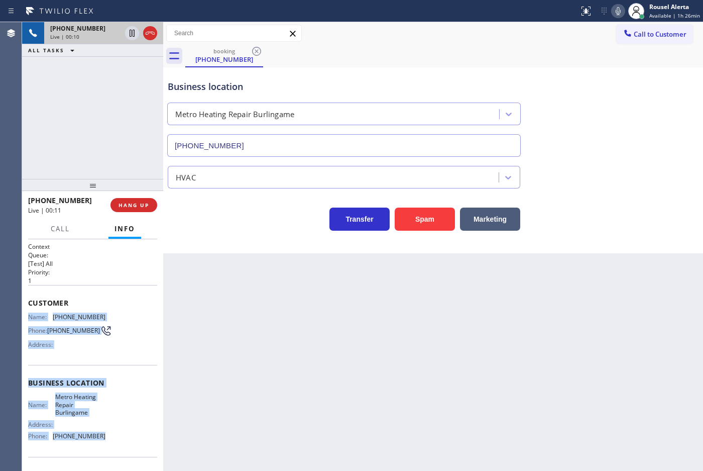
drag, startPoint x: 29, startPoint y: 311, endPoint x: 117, endPoint y: 445, distance: 159.5
click at [117, 445] on div "Context Queue: [Test] All Priority: 1 Customer Name: [PHONE_NUMBER] Phone: [PHO…" at bounding box center [92, 387] width 129 height 291
copy div "Name: [PHONE_NUMBER] Phone: [PHONE_NUMBER] Address: Business location Name: Met…"
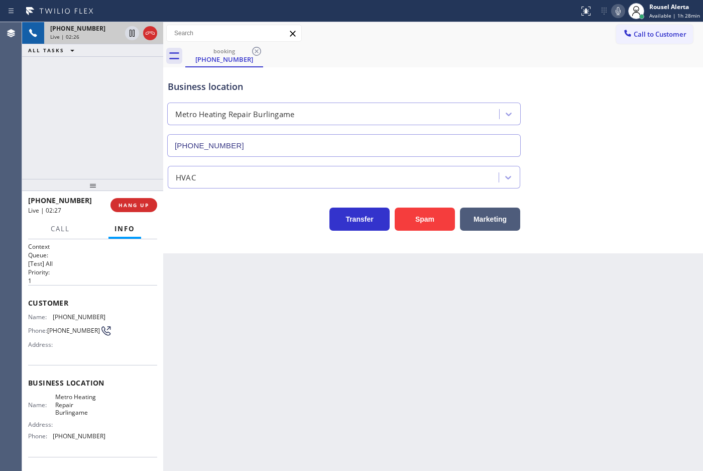
click at [91, 58] on div "[PHONE_NUMBER] Live | 02:26 ALL TASKS ALL TASKS ACTIVE TASKS TASKS IN WRAP UP" at bounding box center [92, 100] width 141 height 157
click at [130, 38] on icon at bounding box center [132, 33] width 12 height 12
click at [621, 8] on icon at bounding box center [618, 11] width 12 height 12
click at [134, 34] on icon at bounding box center [132, 33] width 7 height 7
click at [617, 14] on icon at bounding box center [618, 11] width 12 height 12
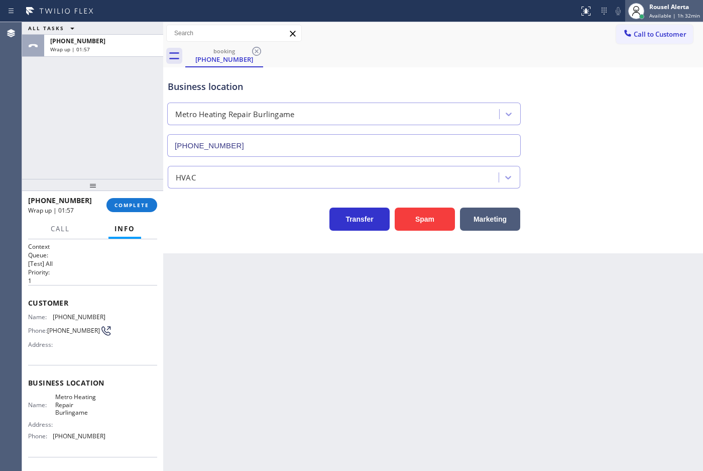
click at [644, 8] on div at bounding box center [636, 11] width 16 height 16
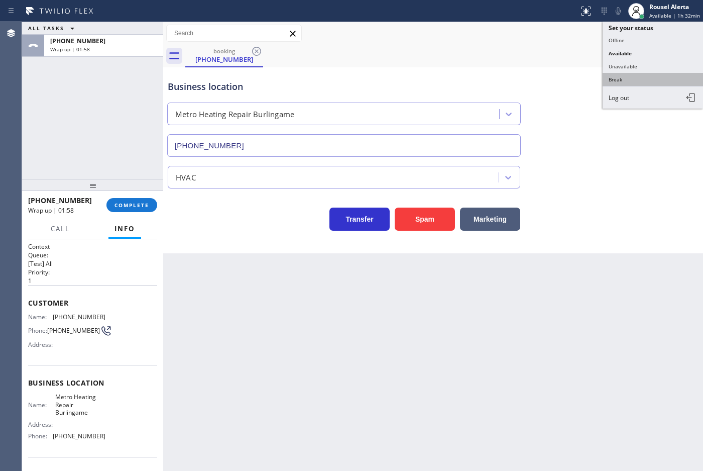
click at [639, 80] on button "Break" at bounding box center [653, 79] width 100 height 13
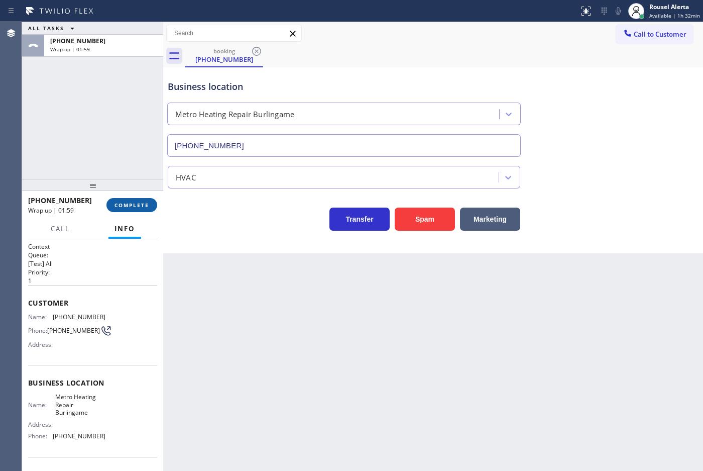
click at [146, 201] on span "COMPLETE" at bounding box center [132, 204] width 35 height 7
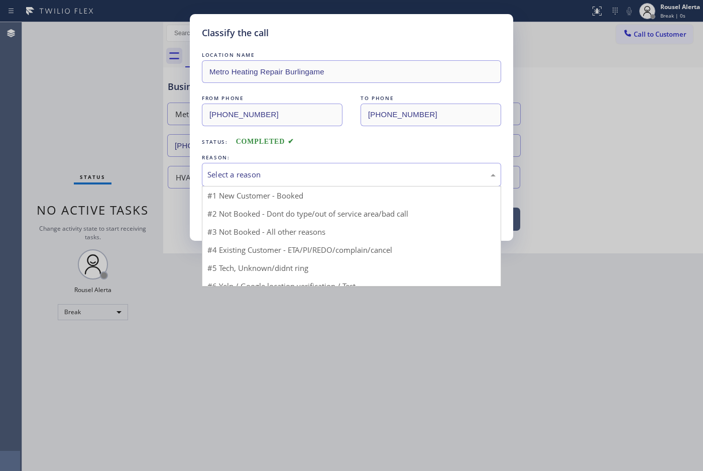
click at [232, 180] on div "Select a reason" at bounding box center [351, 175] width 288 height 12
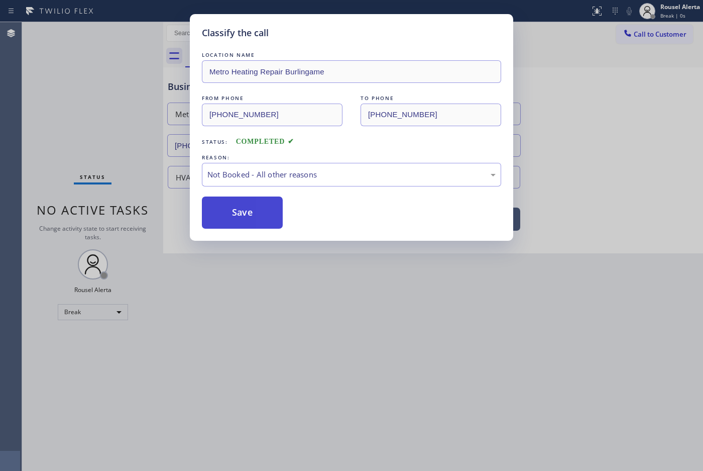
click at [249, 214] on button "Save" at bounding box center [242, 212] width 81 height 32
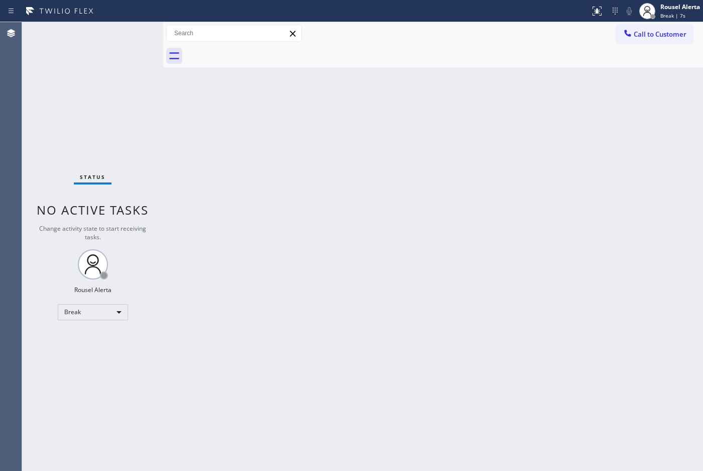
click at [104, 66] on div "Status No active tasks Change activity state to start receiving tasks. Rousel A…" at bounding box center [92, 246] width 141 height 449
click at [252, 237] on div "Back to Dashboard Change Sender ID Customers Technicians Select a contact Outbo…" at bounding box center [433, 246] width 540 height 449
click at [290, 319] on div "Back to Dashboard Change Sender ID Customers Technicians Select a contact Outbo…" at bounding box center [433, 246] width 540 height 449
drag, startPoint x: 498, startPoint y: 46, endPoint x: 516, endPoint y: 53, distance: 18.8
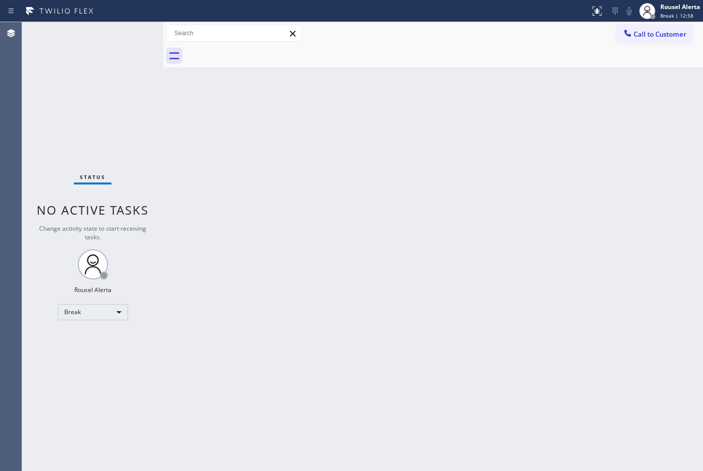
click at [498, 46] on div at bounding box center [444, 56] width 518 height 23
click at [546, 152] on div "Back to Dashboard Change Sender ID Customers Technicians Select a contact Outbo…" at bounding box center [433, 246] width 540 height 449
click at [435, 155] on div "Back to Dashboard Change Sender ID Customers Technicians Select a contact Outbo…" at bounding box center [433, 246] width 540 height 449
click at [679, 9] on div "Rousel Alerta" at bounding box center [680, 7] width 40 height 9
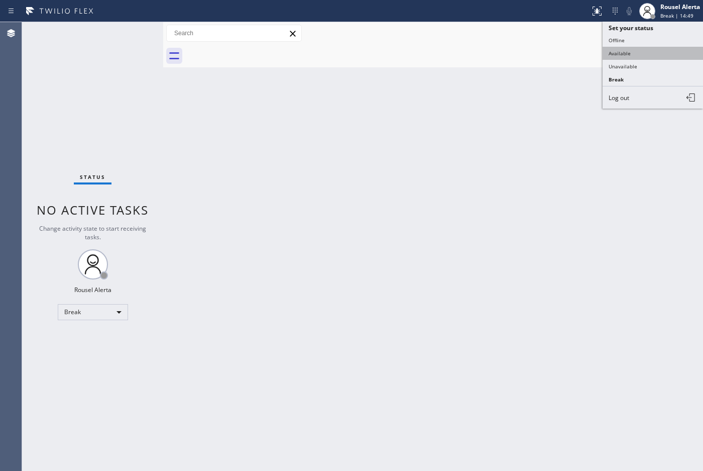
click at [658, 56] on button "Available" at bounding box center [653, 53] width 100 height 13
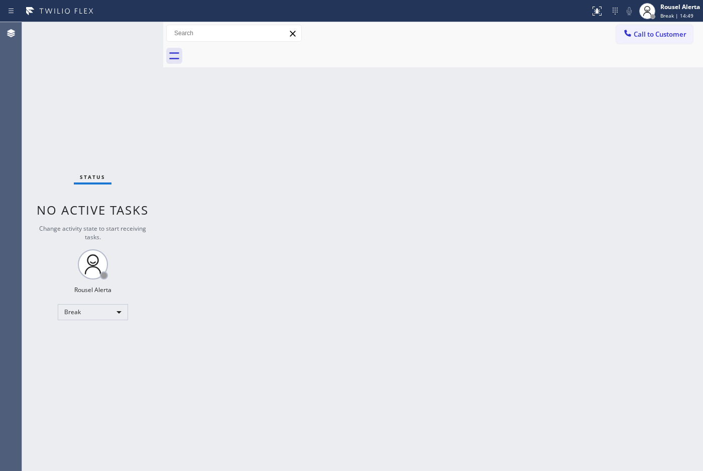
click at [571, 274] on div "Back to Dashboard Change Sender ID Customers Technicians Select a contact Outbo…" at bounding box center [433, 246] width 540 height 449
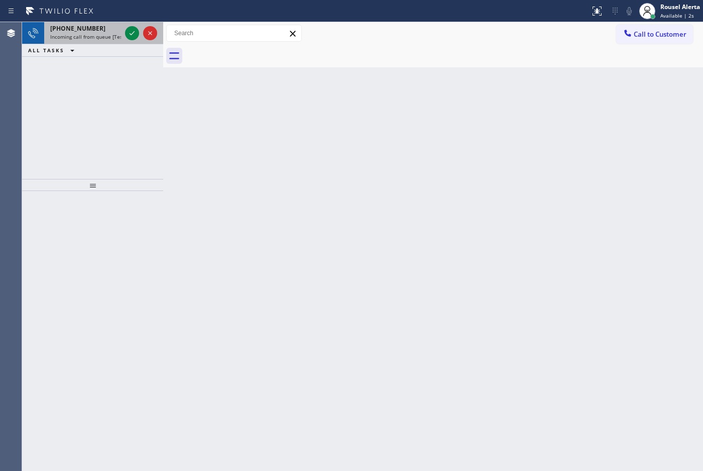
drag, startPoint x: 103, startPoint y: 39, endPoint x: 115, endPoint y: 35, distance: 11.6
click at [103, 39] on span "Incoming call from queue [Test] All" at bounding box center [91, 36] width 83 height 7
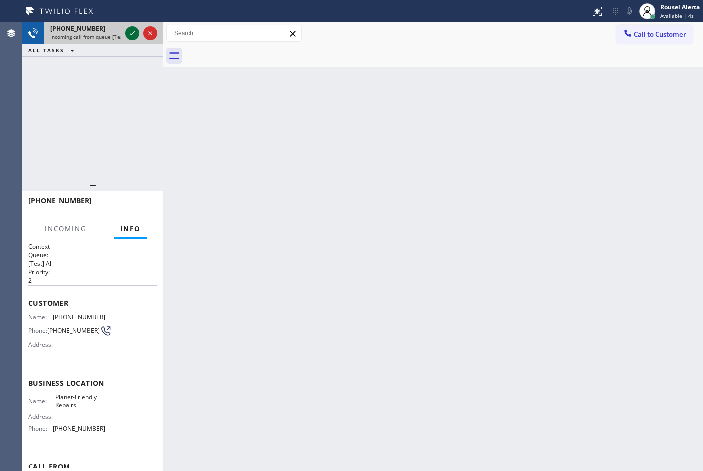
click at [127, 32] on icon at bounding box center [132, 33] width 12 height 12
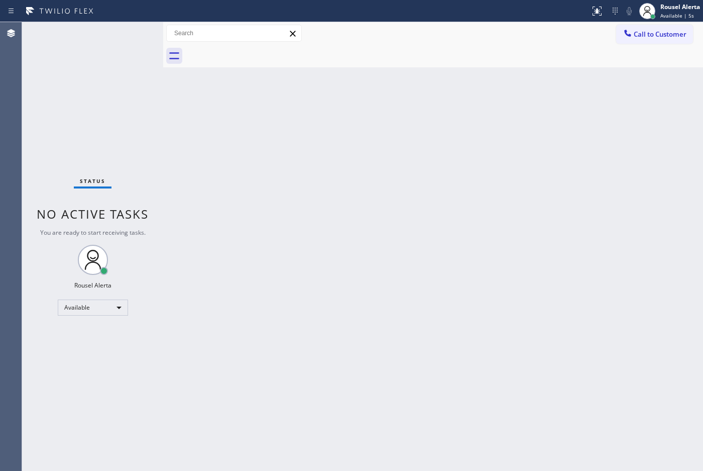
drag, startPoint x: 127, startPoint y: 32, endPoint x: 132, endPoint y: 29, distance: 5.2
click at [128, 33] on div "Status No active tasks You are ready to start receiving tasks. Rousel Alerta Av…" at bounding box center [92, 246] width 141 height 449
click at [138, 28] on div "Status No active tasks You are ready to start receiving tasks. Rousel Alerta Av…" at bounding box center [92, 246] width 141 height 449
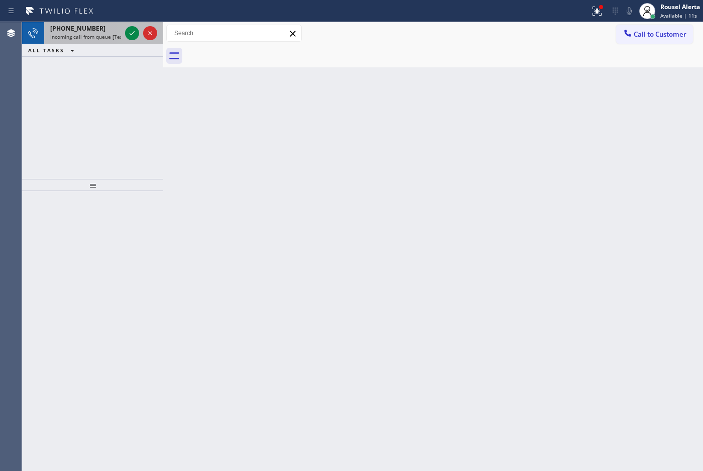
click at [114, 34] on span "Incoming call from queue [Test] All" at bounding box center [91, 36] width 83 height 7
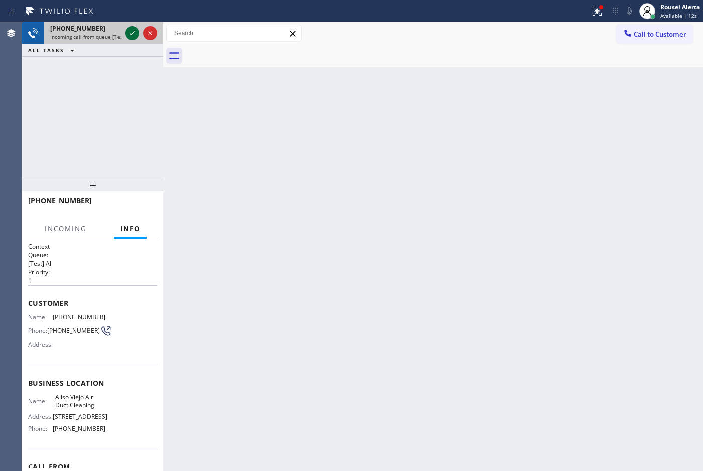
click at [127, 34] on icon at bounding box center [132, 33] width 12 height 12
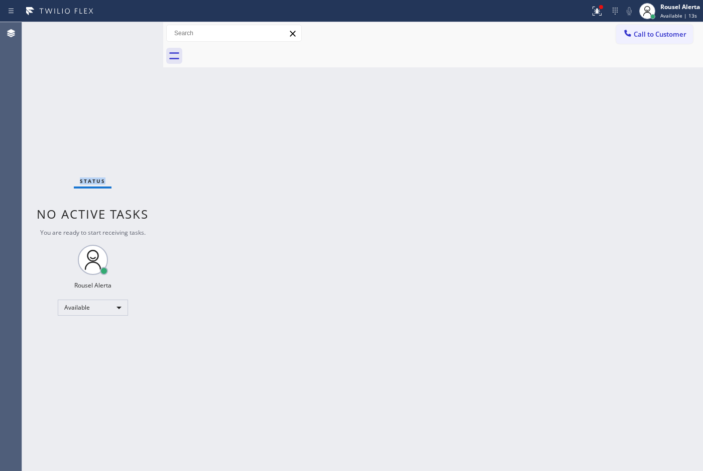
click at [127, 34] on div "Status No active tasks You are ready to start receiving tasks. Rousel Alerta Av…" at bounding box center [92, 246] width 141 height 449
click at [187, 145] on div "Back to Dashboard Change Sender ID Customers Technicians Select a contact Outbo…" at bounding box center [433, 246] width 540 height 449
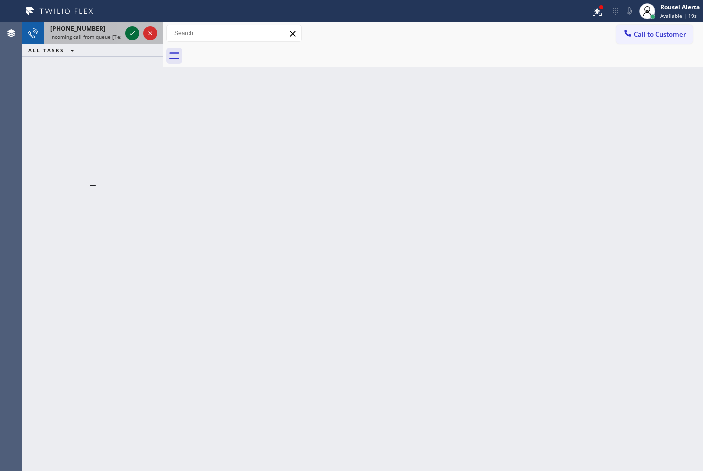
click at [127, 31] on icon at bounding box center [132, 33] width 12 height 12
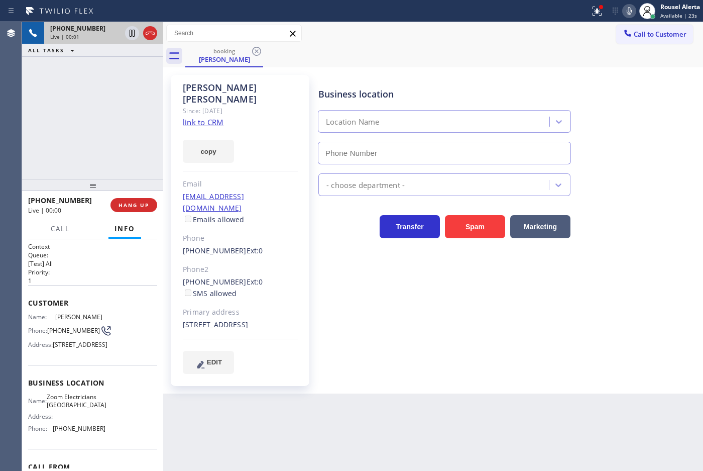
type input "[PHONE_NUMBER]"
click at [205, 117] on link "link to CRM" at bounding box center [203, 122] width 41 height 10
click at [309, 423] on div "Back to Dashboard Change Sender ID Customers Technicians Select a contact Outbo…" at bounding box center [433, 246] width 540 height 449
click at [135, 209] on button "HANG UP" at bounding box center [134, 205] width 47 height 14
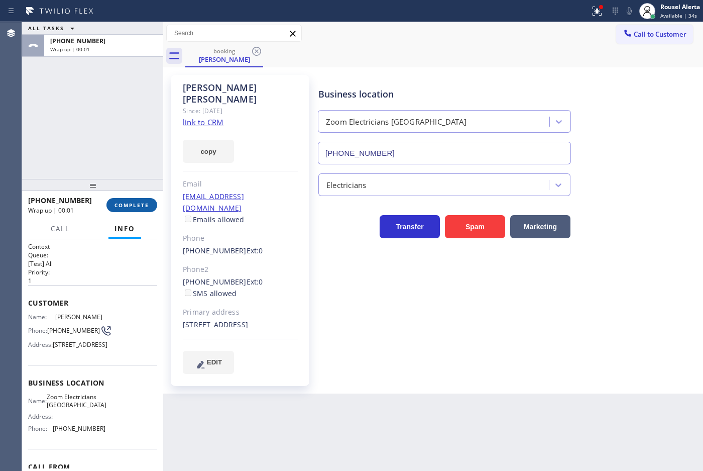
click at [129, 202] on span "COMPLETE" at bounding box center [132, 204] width 35 height 7
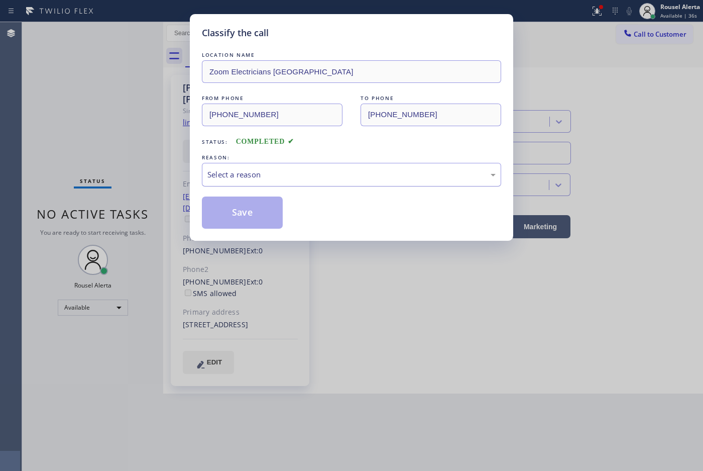
click at [321, 177] on div "Select a reason" at bounding box center [351, 175] width 288 height 12
click at [325, 172] on div "Not Booked - All other reasons" at bounding box center [351, 175] width 288 height 12
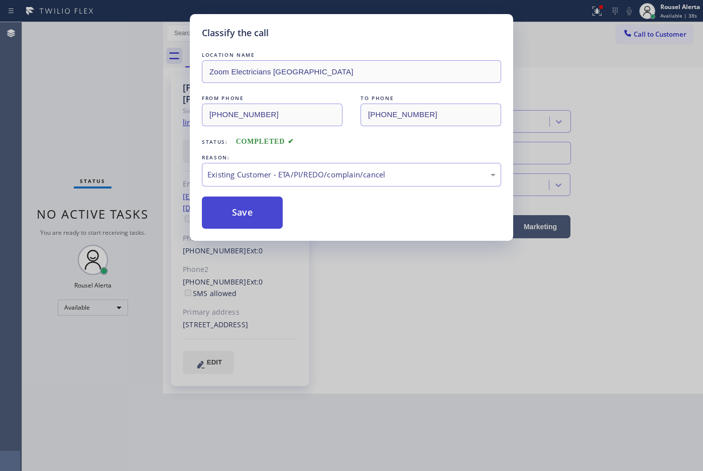
click at [271, 212] on button "Save" at bounding box center [242, 212] width 81 height 32
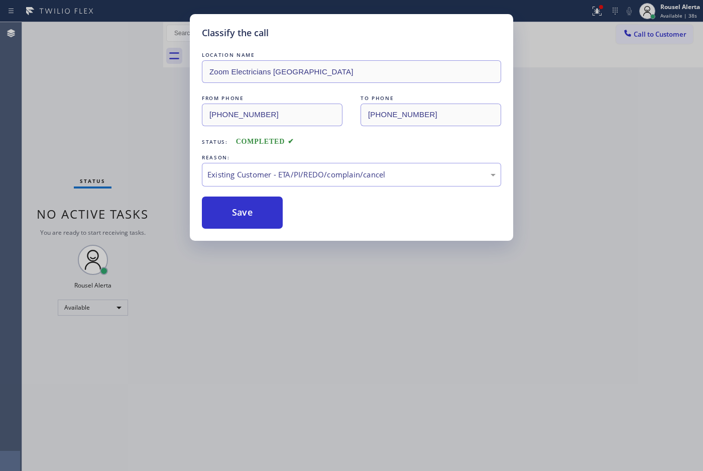
click at [355, 355] on div "Classify the call LOCATION NAME Zoom Electricians [GEOGRAPHIC_DATA] FROM PHONE …" at bounding box center [351, 235] width 703 height 471
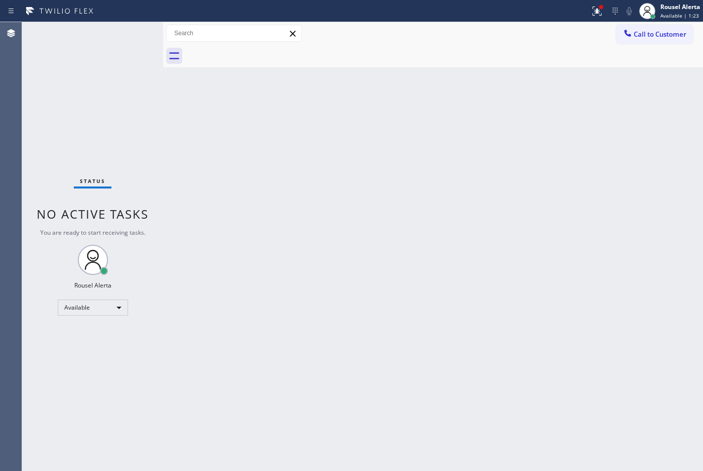
click at [240, 227] on div "Back to Dashboard Change Sender ID Customers Technicians Select a contact Outbo…" at bounding box center [433, 246] width 540 height 449
click at [588, 8] on div at bounding box center [597, 11] width 22 height 12
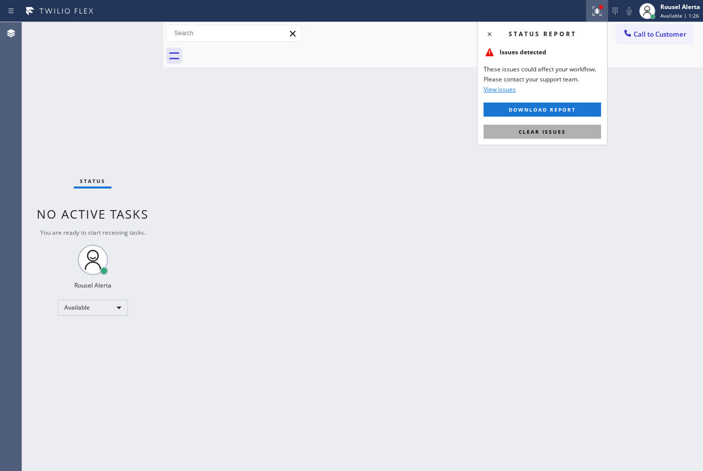
click at [578, 125] on button "Clear issues" at bounding box center [543, 132] width 118 height 14
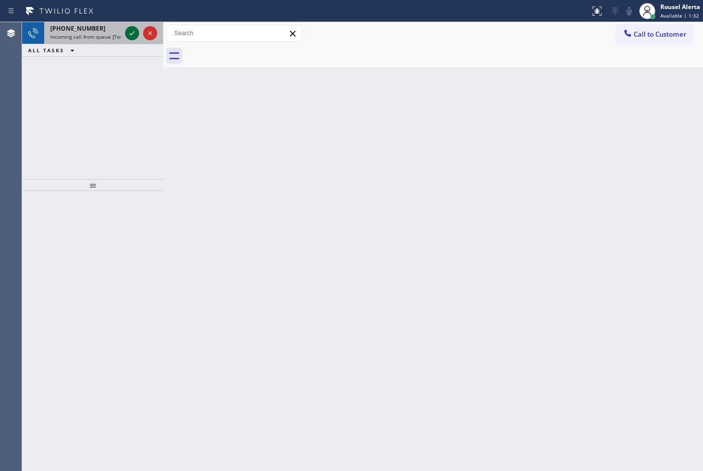
click at [126, 34] on icon at bounding box center [132, 33] width 12 height 12
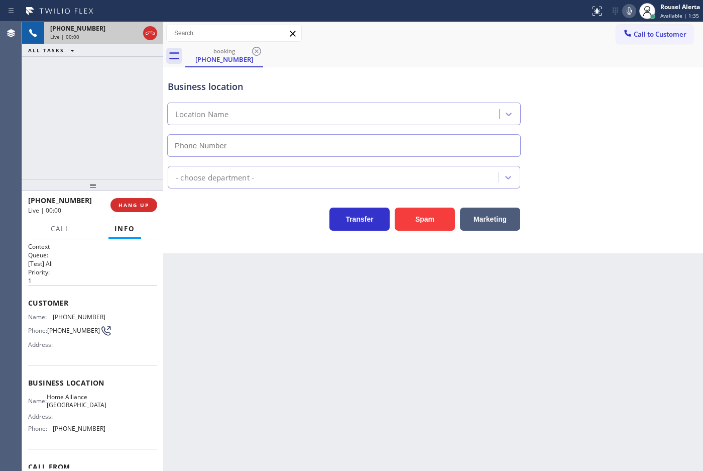
type input "[PHONE_NUMBER]"
click at [340, 456] on div "Back to Dashboard Change Sender ID Customers Technicians Select a contact Outbo…" at bounding box center [433, 246] width 540 height 449
click at [203, 293] on div "Back to Dashboard Change Sender ID Customers Technicians Select a contact Outbo…" at bounding box center [433, 246] width 540 height 449
click at [546, 368] on div "Back to Dashboard Change Sender ID Customers Technicians Select a contact Outbo…" at bounding box center [433, 246] width 540 height 449
click at [546, 367] on div "Back to Dashboard Change Sender ID Customers Technicians Select a contact Outbo…" at bounding box center [433, 246] width 540 height 449
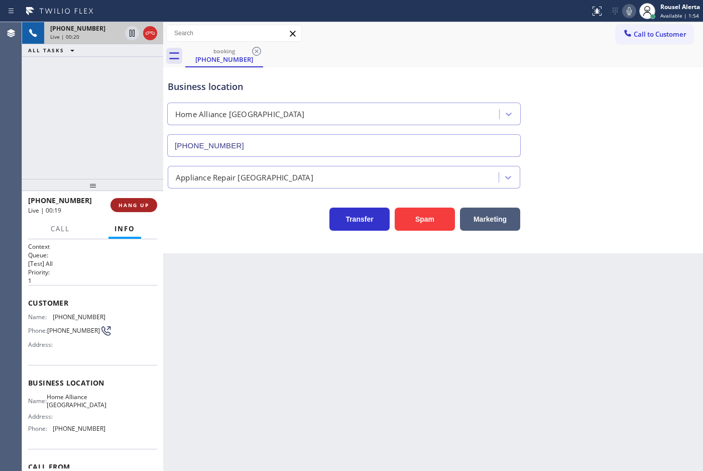
click at [138, 201] on span "HANG UP" at bounding box center [134, 204] width 31 height 7
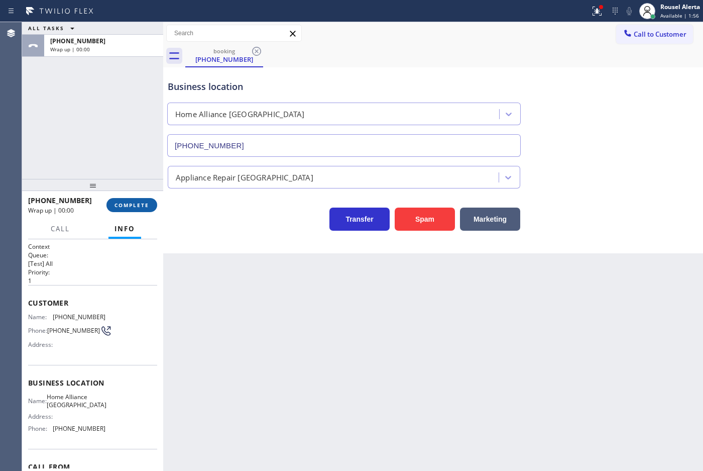
click at [138, 201] on span "COMPLETE" at bounding box center [132, 204] width 35 height 7
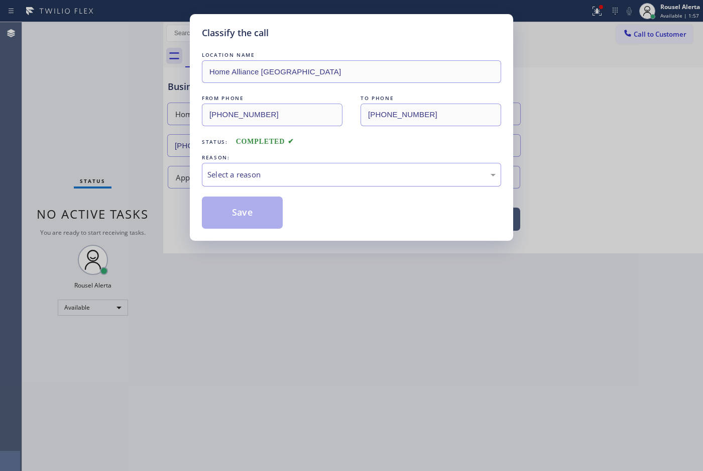
click at [274, 180] on div "Select a reason" at bounding box center [351, 175] width 288 height 12
click at [245, 212] on button "Save" at bounding box center [242, 212] width 81 height 32
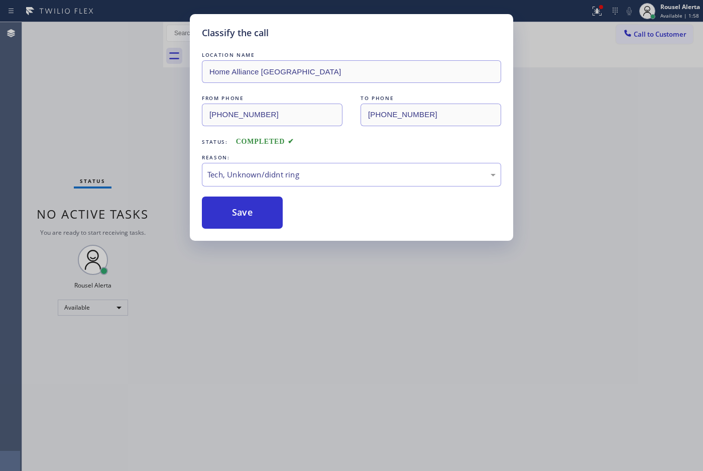
click at [332, 308] on div "Classify the call LOCATION NAME Home Alliance Jacksonville FROM PHONE [PHONE_NU…" at bounding box center [351, 235] width 703 height 471
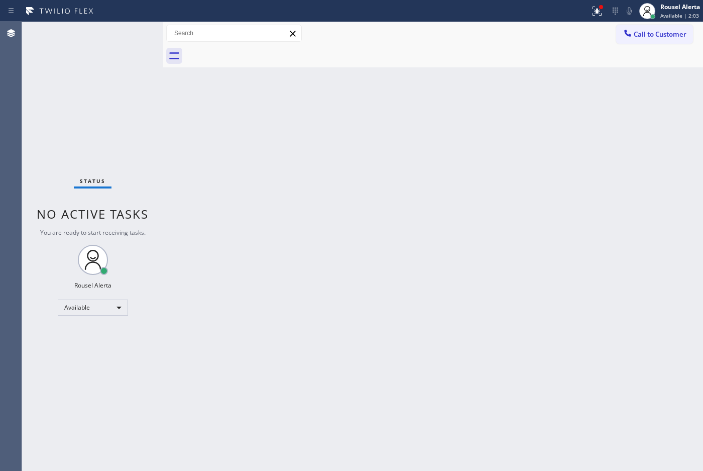
click at [268, 179] on div "Back to Dashboard Change Sender ID Customers Technicians Select a contact Outbo…" at bounding box center [433, 246] width 540 height 449
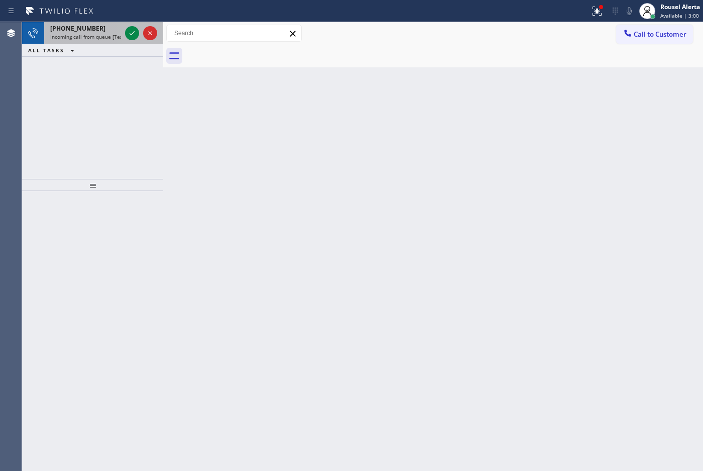
click at [127, 26] on div at bounding box center [141, 33] width 36 height 22
click at [103, 24] on div "[PHONE_NUMBER]" at bounding box center [85, 28] width 71 height 9
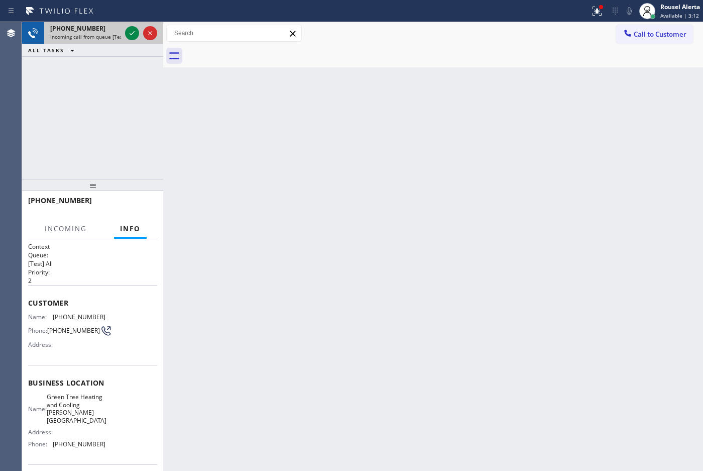
click at [124, 31] on div at bounding box center [141, 33] width 36 height 22
click at [129, 31] on icon at bounding box center [132, 33] width 12 height 12
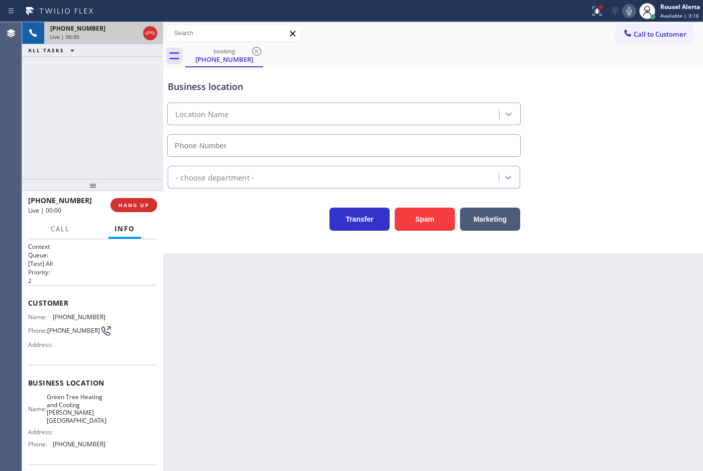
type input "[PHONE_NUMBER]"
click at [430, 219] on button "Spam" at bounding box center [425, 218] width 60 height 23
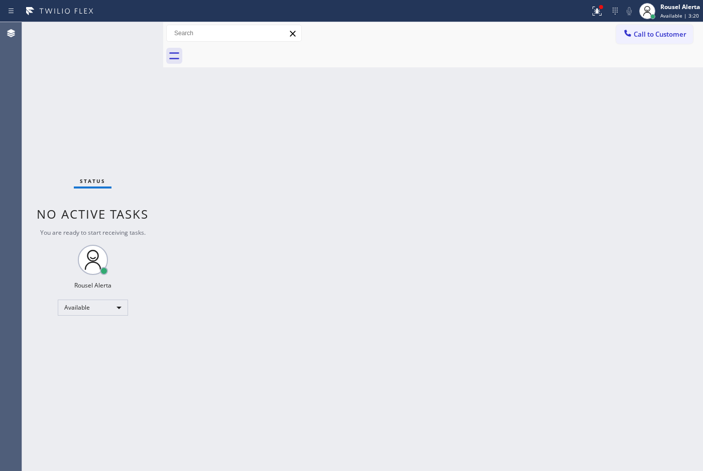
click at [434, 358] on div "Back to Dashboard Change Sender ID Customers Technicians Select a contact Outbo…" at bounding box center [433, 246] width 540 height 449
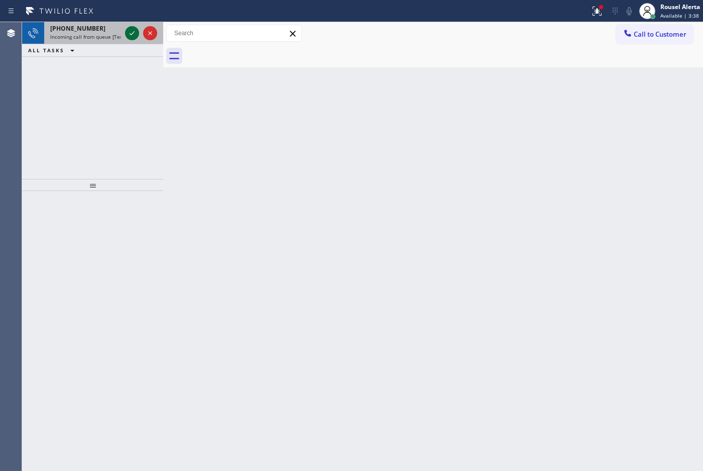
click at [128, 34] on icon at bounding box center [132, 33] width 12 height 12
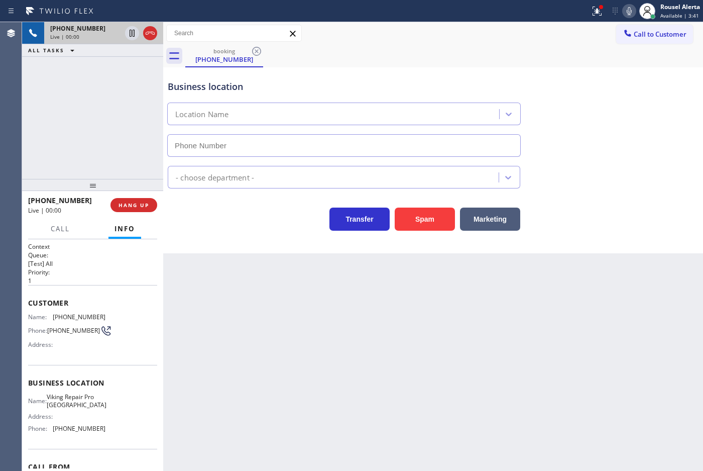
type input "[PHONE_NUMBER]"
click at [198, 292] on div "Back to Dashboard Change Sender ID Customers Technicians Select a contact Outbo…" at bounding box center [433, 246] width 540 height 449
click at [76, 72] on div "[PHONE_NUMBER] Live | 00:07 ALL TASKS ALL TASKS ACTIVE TASKS TASKS IN WRAP UP" at bounding box center [92, 100] width 141 height 157
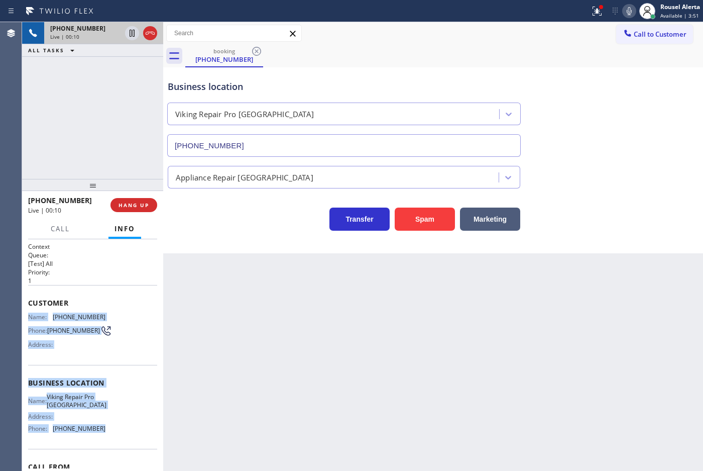
drag, startPoint x: 30, startPoint y: 315, endPoint x: 105, endPoint y: 428, distance: 135.8
click at [105, 428] on div "Context Queue: [Test] All Priority: 1 Customer Name: [PHONE_NUMBER] Phone: [PHO…" at bounding box center [92, 383] width 129 height 283
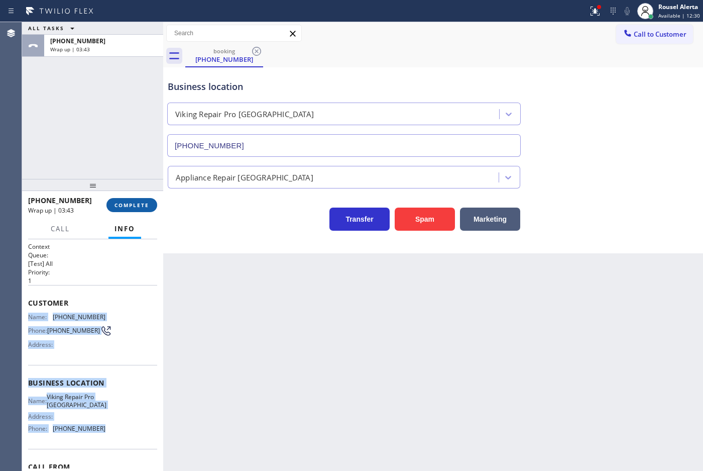
click at [121, 209] on button "COMPLETE" at bounding box center [131, 205] width 51 height 14
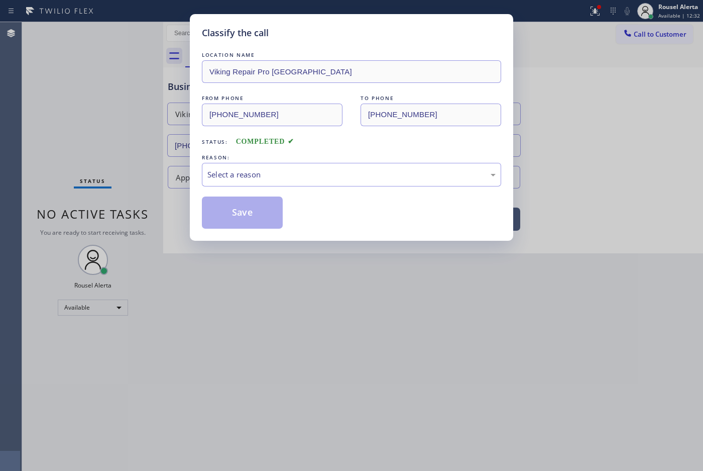
click at [304, 177] on div "Select a reason" at bounding box center [351, 175] width 288 height 12
click at [234, 206] on button "Save" at bounding box center [242, 212] width 81 height 32
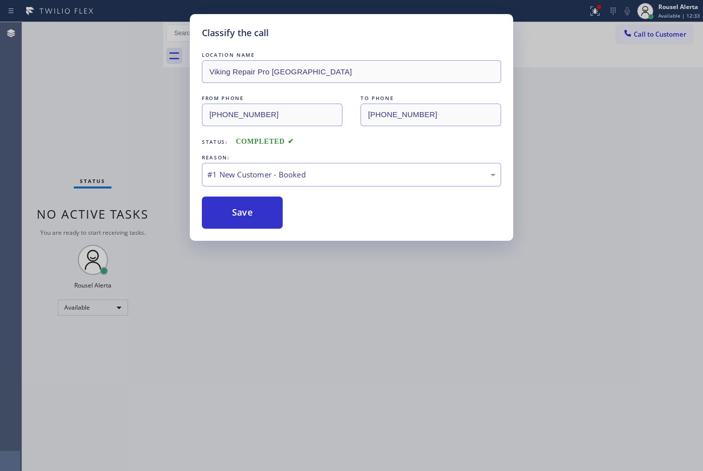
click at [699, 227] on div "Classify the call LOCATION NAME Viking Repair Pro [GEOGRAPHIC_DATA] FROM PHONE …" at bounding box center [351, 235] width 703 height 471
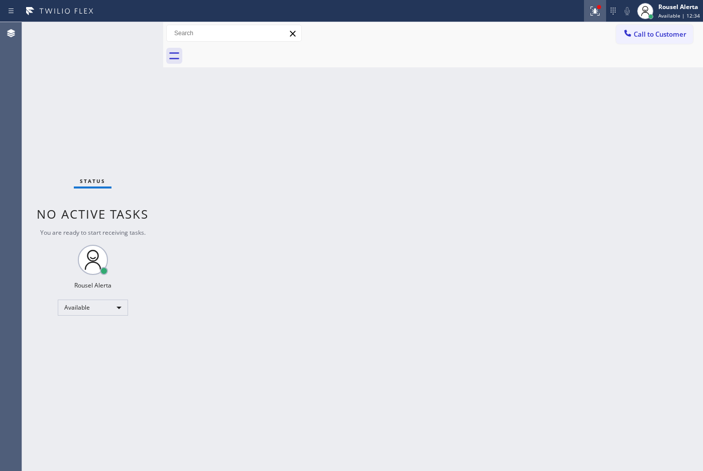
click at [596, 11] on icon at bounding box center [594, 10] width 6 height 7
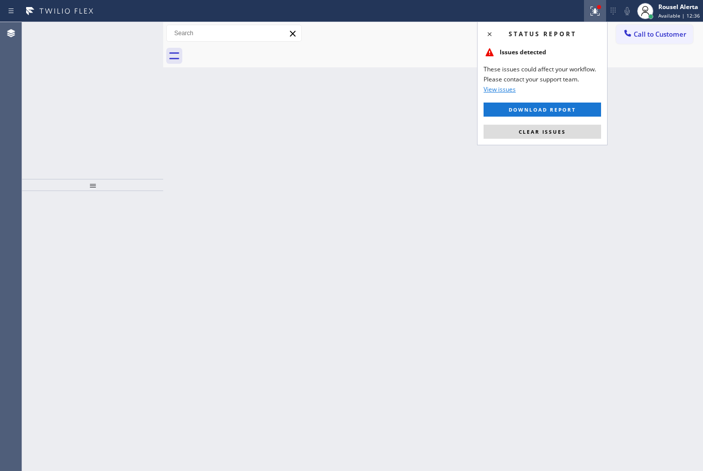
click at [568, 141] on div "Status report Issues detected These issues could affect your workflow. Please c…" at bounding box center [542, 84] width 131 height 124
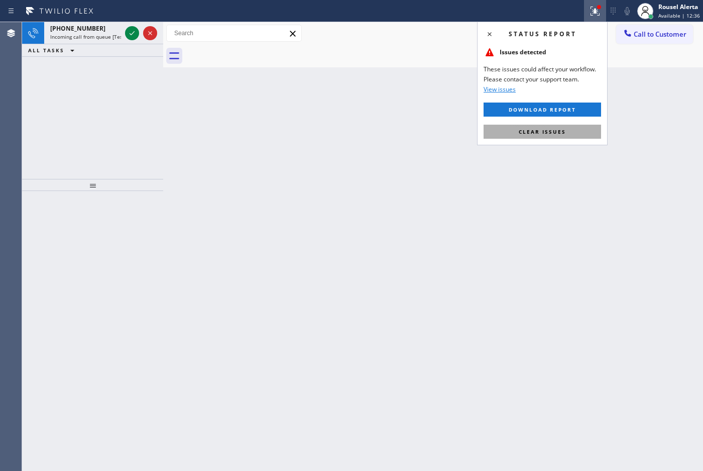
click at [568, 137] on button "Clear issues" at bounding box center [543, 132] width 118 height 14
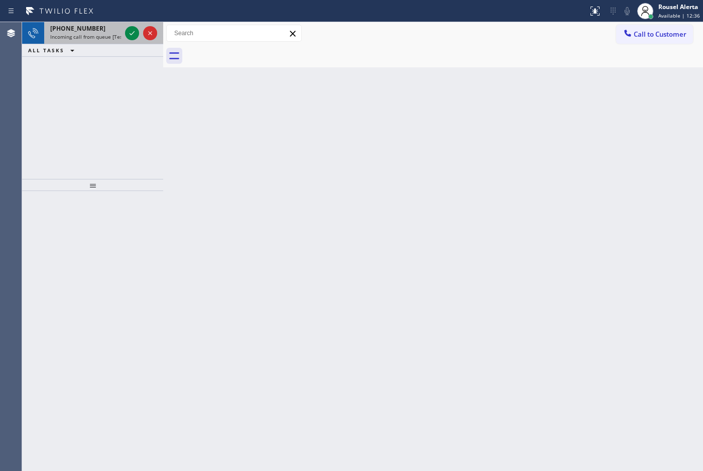
drag, startPoint x: 98, startPoint y: 43, endPoint x: 142, endPoint y: 30, distance: 45.9
click at [99, 41] on div "[PHONE_NUMBER] Incoming call from queue [Test] All" at bounding box center [83, 33] width 79 height 22
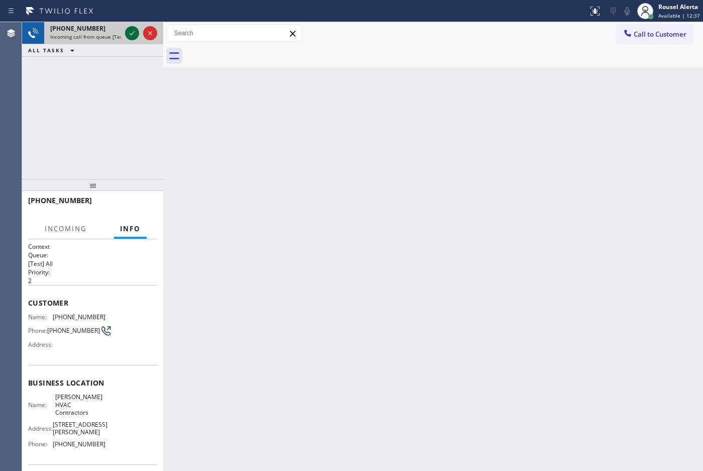
click at [129, 32] on icon at bounding box center [132, 33] width 12 height 12
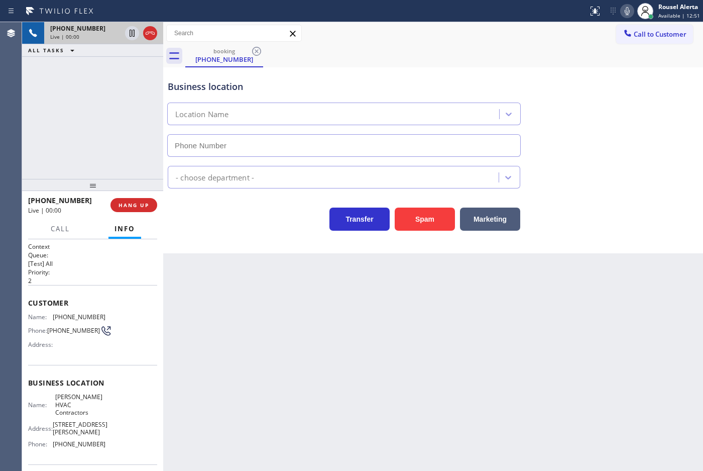
type input "[PHONE_NUMBER]"
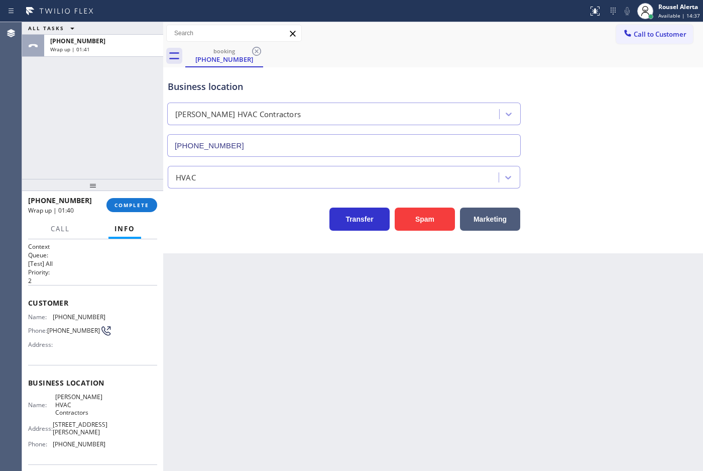
click at [124, 197] on div "[PHONE_NUMBER] Wrap up | 01:40 COMPLETE" at bounding box center [92, 205] width 129 height 26
click at [124, 200] on button "COMPLETE" at bounding box center [131, 205] width 51 height 14
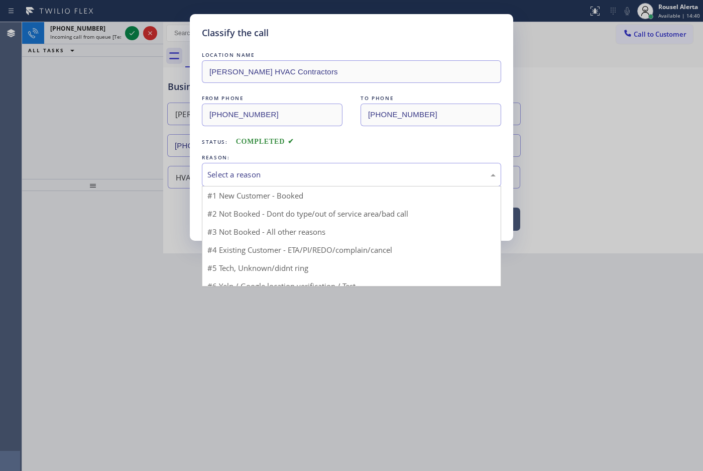
click at [247, 176] on div "Select a reason" at bounding box center [351, 175] width 288 height 12
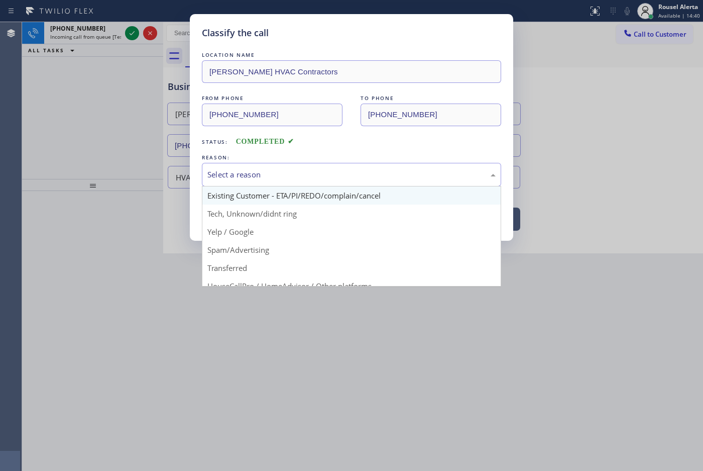
scroll to position [6, 0]
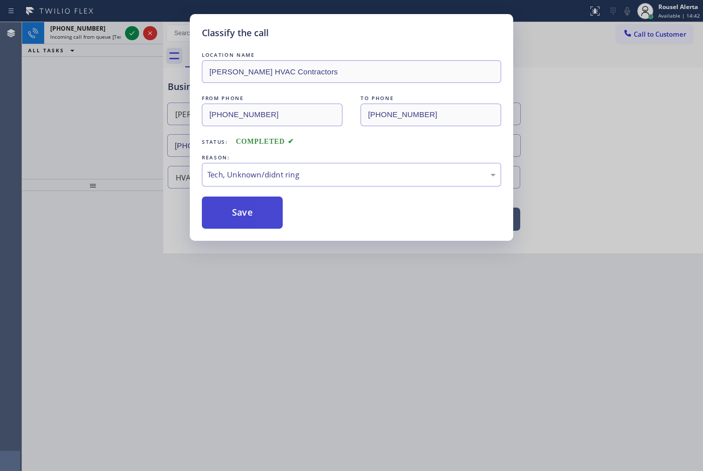
click at [261, 228] on button "Save" at bounding box center [242, 212] width 81 height 32
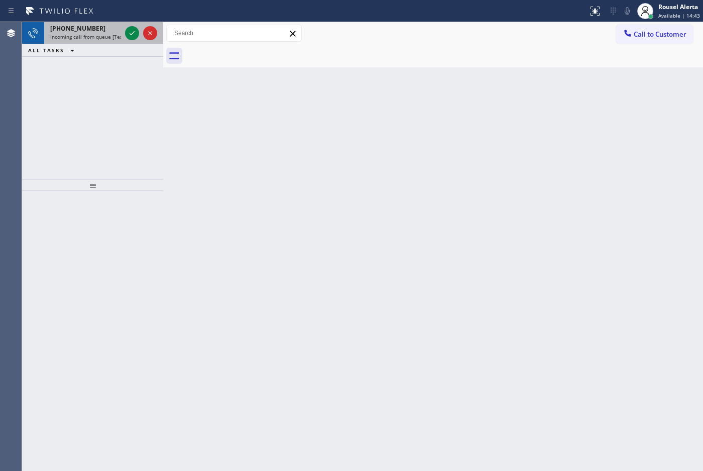
drag, startPoint x: 109, startPoint y: 34, endPoint x: 122, endPoint y: 32, distance: 12.7
click at [111, 33] on span "Incoming call from queue [Test] All" at bounding box center [91, 36] width 83 height 7
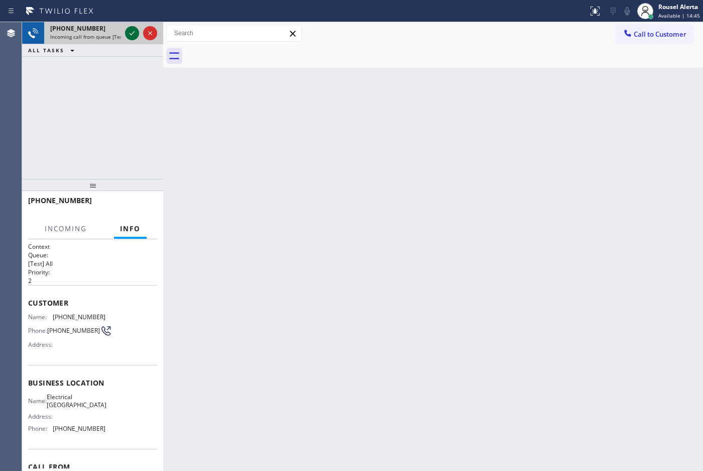
click at [129, 31] on icon at bounding box center [132, 33] width 12 height 12
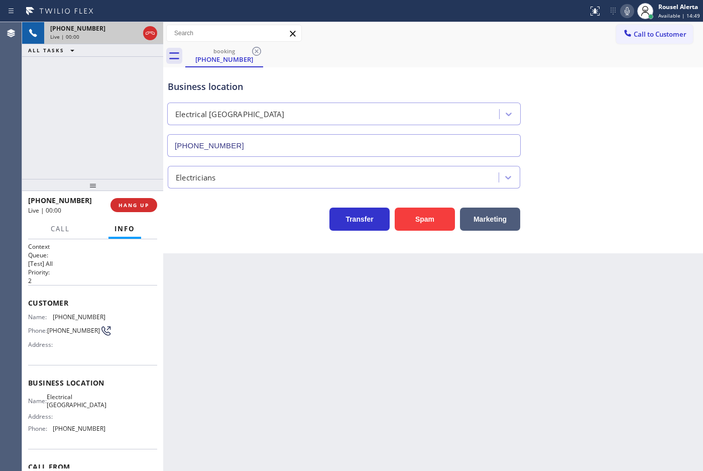
type input "[PHONE_NUMBER]"
click at [323, 318] on div "Back to Dashboard Change Sender ID Customers Technicians Select a contact Outbo…" at bounding box center [433, 246] width 540 height 449
click at [127, 81] on div "[PHONE_NUMBER] Live | 00:15 ALL TASKS ALL TASKS ACTIVE TASKS TASKS IN WRAP UP" at bounding box center [92, 100] width 141 height 157
click at [303, 408] on div "Back to Dashboard Change Sender ID Customers Technicians Select a contact Outbo…" at bounding box center [433, 246] width 540 height 449
click at [127, 201] on span "HANG UP" at bounding box center [134, 204] width 31 height 7
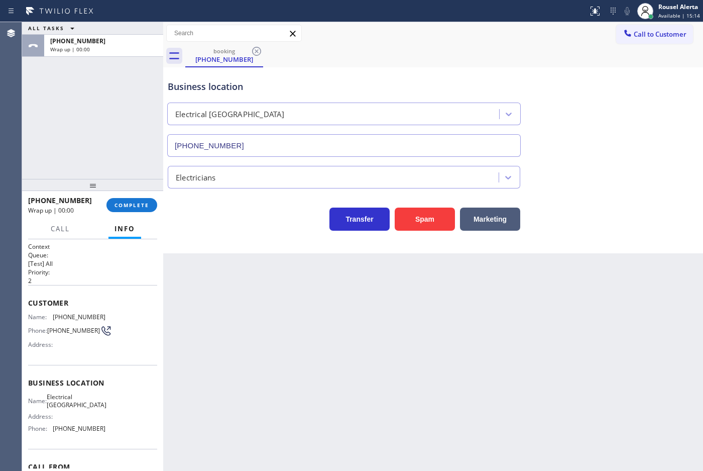
click at [127, 217] on div "[PHONE_NUMBER] Wrap up | 00:00 COMPLETE" at bounding box center [92, 205] width 129 height 26
click at [127, 203] on span "COMPLETE" at bounding box center [132, 204] width 35 height 7
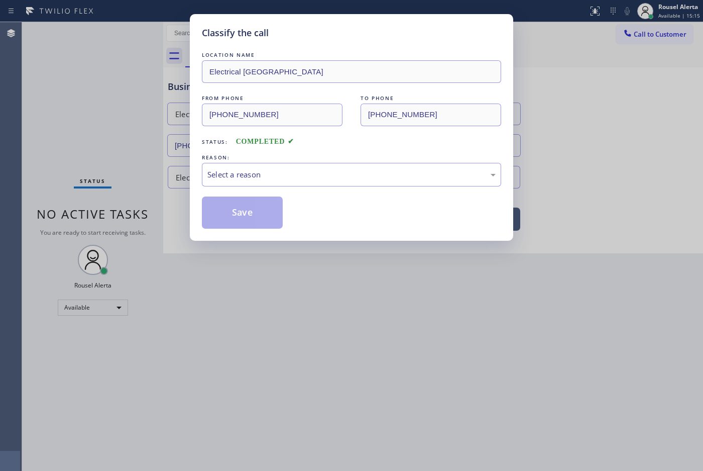
click at [268, 177] on div "Select a reason" at bounding box center [351, 175] width 288 height 12
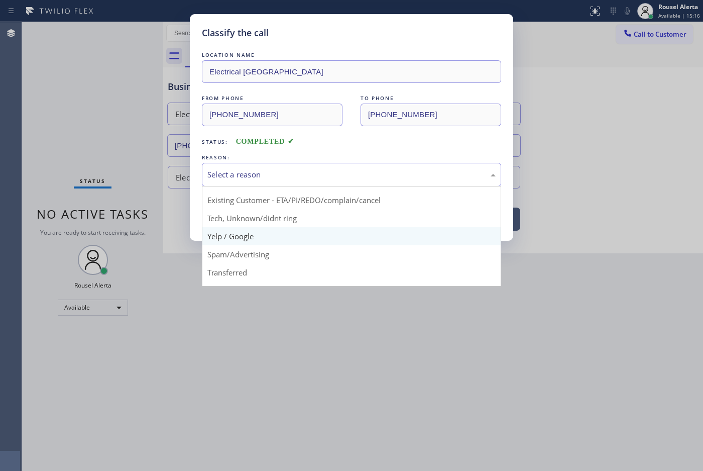
scroll to position [69, 0]
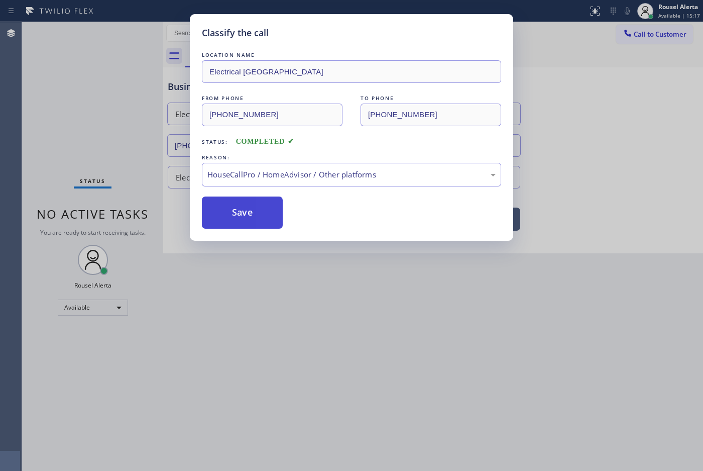
click at [254, 219] on button "Save" at bounding box center [242, 212] width 81 height 32
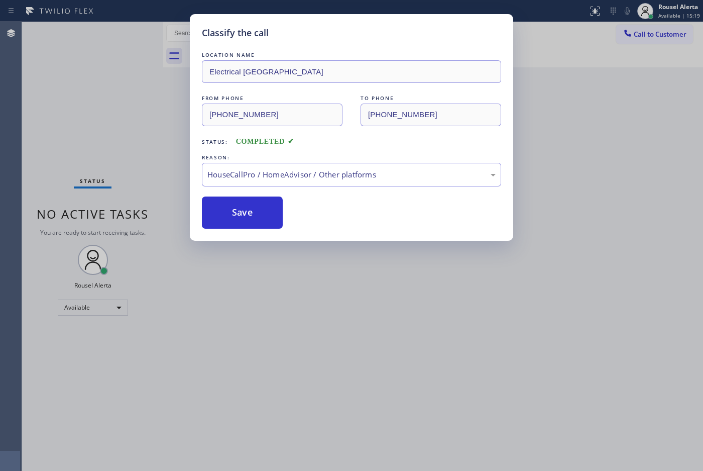
click at [257, 293] on div "Classify the call LOCATION NAME Electrical [GEOGRAPHIC_DATA] FROM PHONE [PHONE_…" at bounding box center [351, 235] width 703 height 471
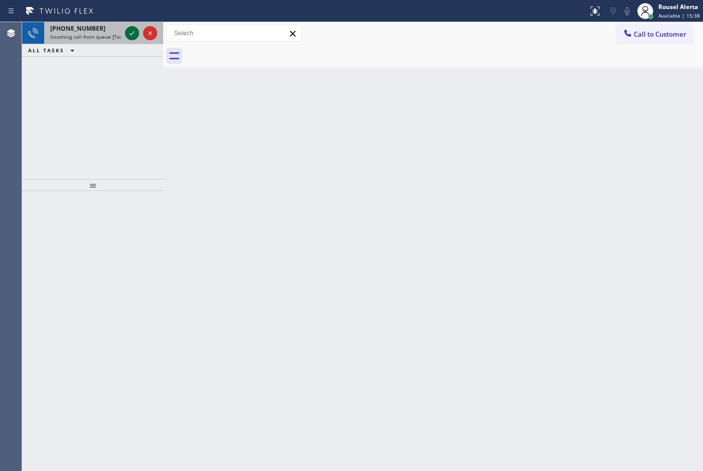
click at [127, 34] on icon at bounding box center [132, 33] width 12 height 12
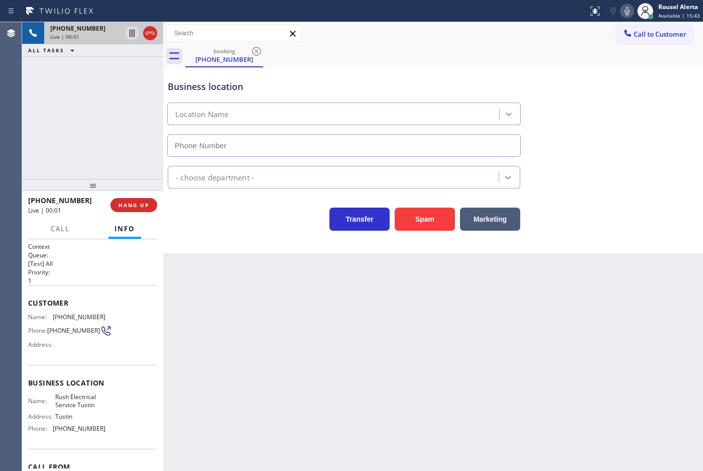
type input "[PHONE_NUMBER]"
click at [305, 317] on div "Back to Dashboard Change Sender ID Customers Technicians Select a contact Outbo…" at bounding box center [433, 246] width 540 height 449
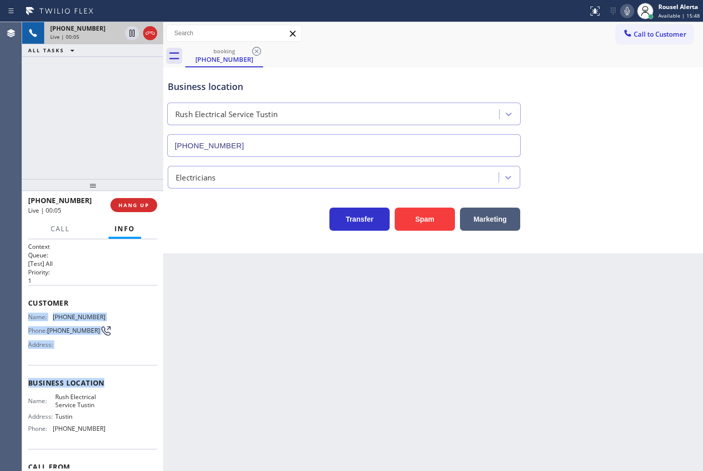
drag, startPoint x: 157, startPoint y: 297, endPoint x: 143, endPoint y: 327, distance: 33.5
click at [152, 378] on div "Context Queue: [Test] All Priority: 1 Customer Name: [PHONE_NUMBER] Phone: [PHO…" at bounding box center [92, 355] width 129 height 226
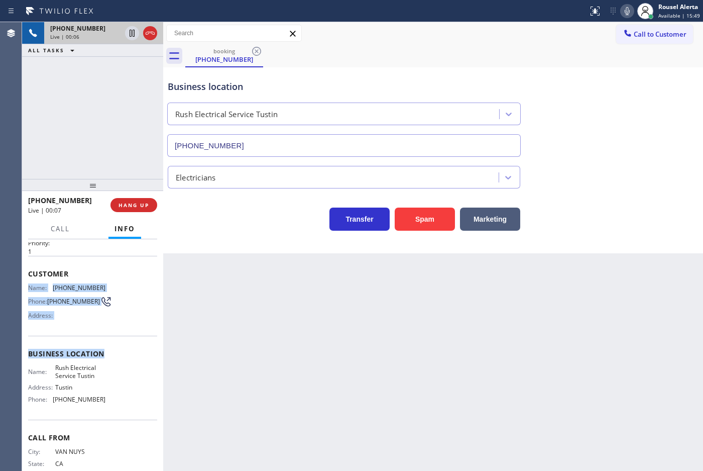
scroll to position [38, 0]
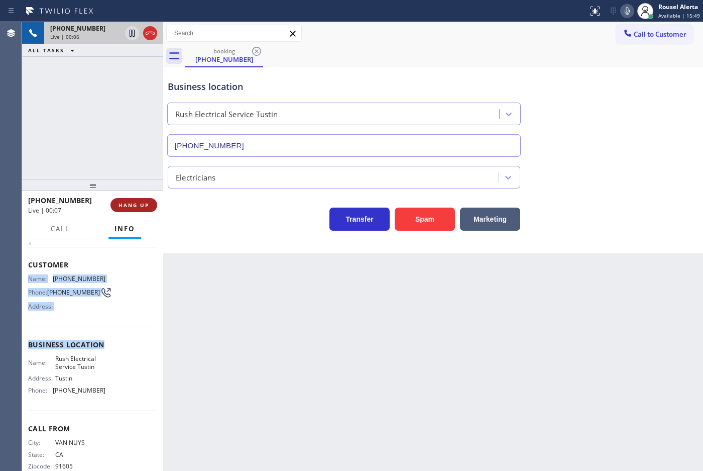
click at [127, 205] on span "HANG UP" at bounding box center [134, 204] width 31 height 7
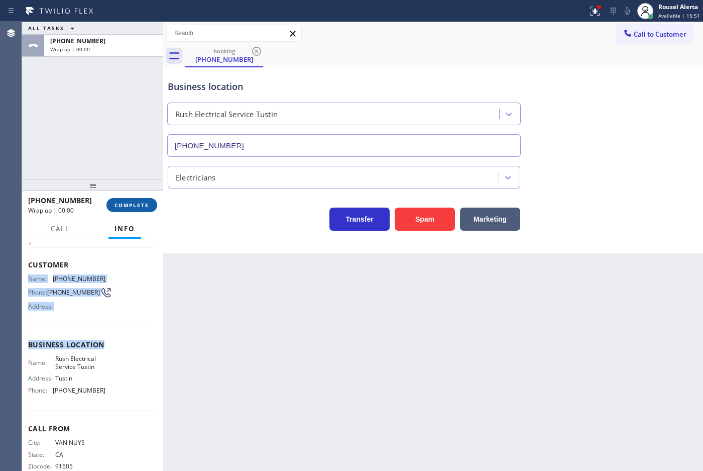
click at [127, 204] on span "COMPLETE" at bounding box center [132, 204] width 35 height 7
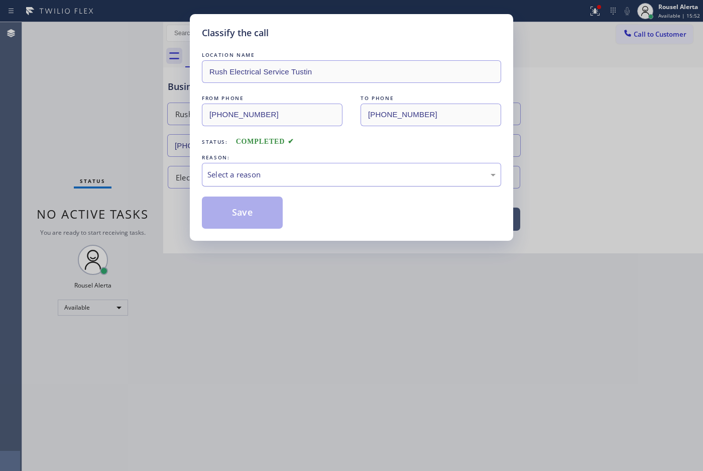
click at [232, 174] on div "Select a reason" at bounding box center [351, 175] width 288 height 12
click at [242, 209] on button "Save" at bounding box center [242, 212] width 81 height 32
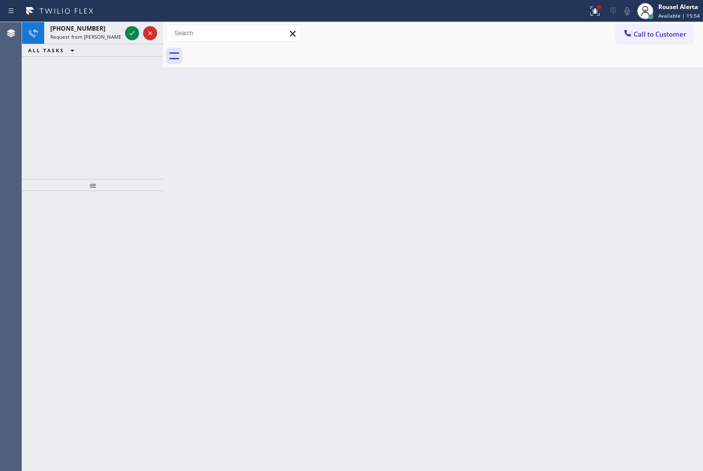
click at [102, 29] on div "[PHONE_NUMBER]" at bounding box center [85, 28] width 71 height 9
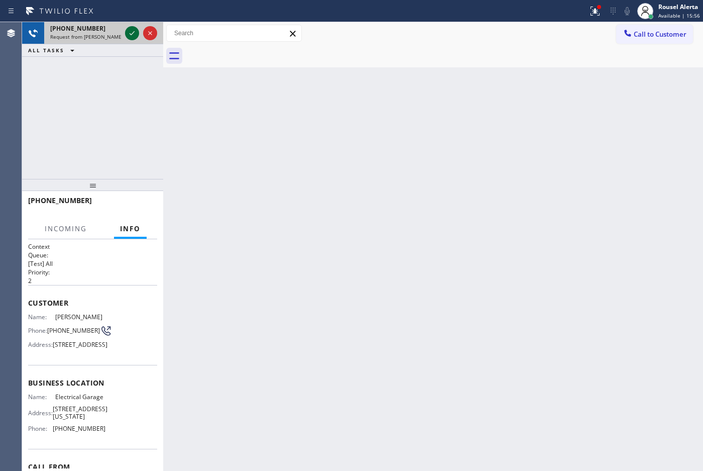
click at [131, 33] on icon at bounding box center [132, 33] width 12 height 12
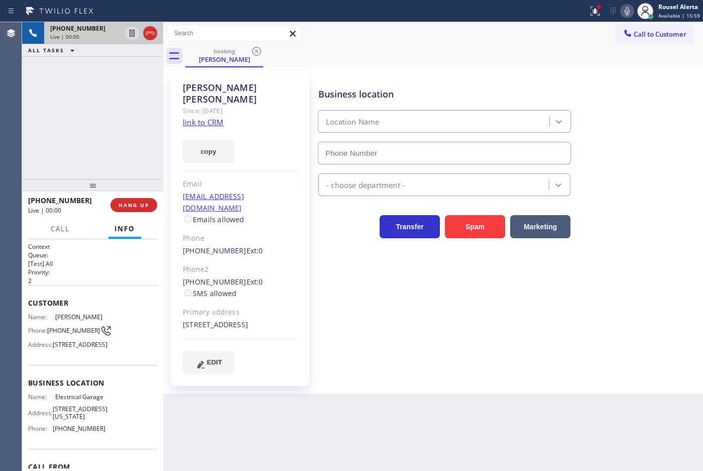
type input "[PHONE_NUMBER]"
click at [202, 117] on link "link to CRM" at bounding box center [203, 122] width 41 height 10
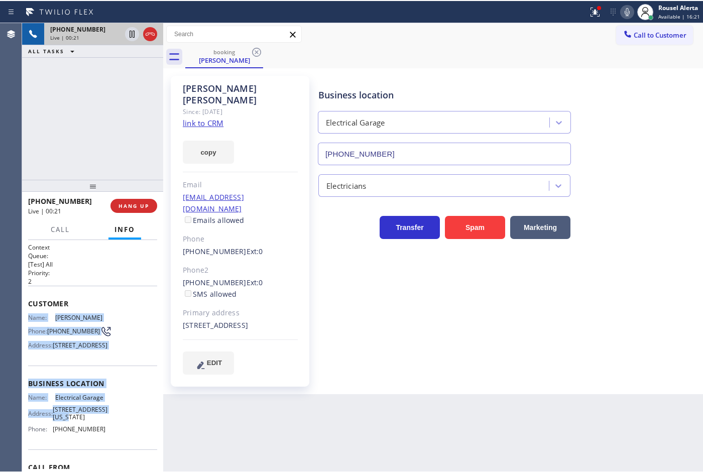
scroll to position [63, 0]
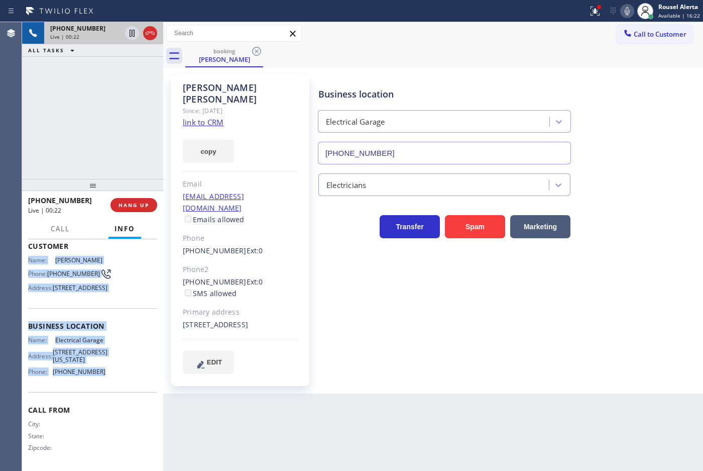
drag, startPoint x: 25, startPoint y: 313, endPoint x: 114, endPoint y: 408, distance: 129.7
click at [114, 408] on div "Context Queue: [Test] All Priority: 2 Customer Name: [PERSON_NAME] Phone: [PHON…" at bounding box center [92, 355] width 141 height 232
click at [129, 33] on icon at bounding box center [132, 33] width 12 height 12
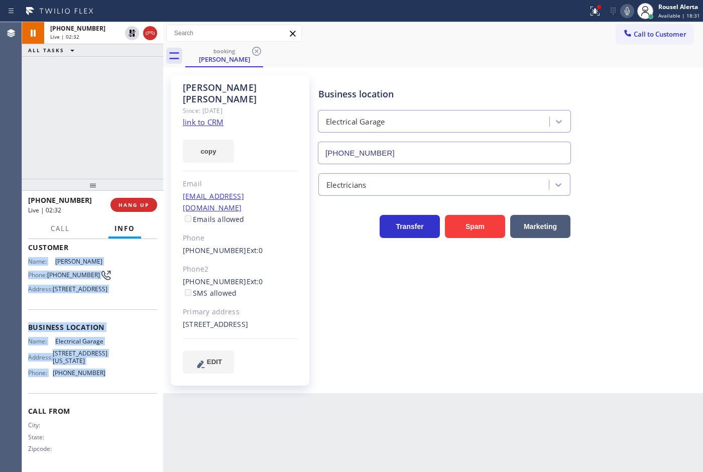
click at [629, 9] on icon at bounding box center [627, 11] width 5 height 8
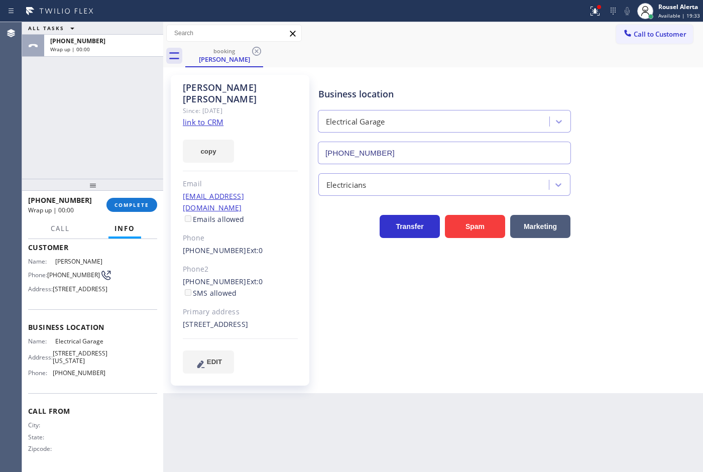
click at [69, 65] on div "ALL TASKS ALL TASKS ACTIVE TASKS TASKS IN WRAP UP [PHONE_NUMBER] Wrap up | 00:00" at bounding box center [92, 100] width 141 height 157
click at [318, 418] on div "Back to Dashboard Change Sender ID Customers Technicians Select a contact Outbo…" at bounding box center [433, 247] width 540 height 450
click at [62, 88] on div "ALL TASKS ALL TASKS ACTIVE TASKS TASKS IN WRAP UP [PHONE_NUMBER] Wrap up | 00:03" at bounding box center [92, 100] width 141 height 157
click at [568, 436] on div "Back to Dashboard Change Sender ID Customers Technicians Select a contact Outbo…" at bounding box center [433, 247] width 540 height 450
click at [106, 106] on div "ALL TASKS ALL TASKS ACTIVE TASKS TASKS IN WRAP UP [PHONE_NUMBER] Wrap up | 00:47" at bounding box center [92, 100] width 141 height 157
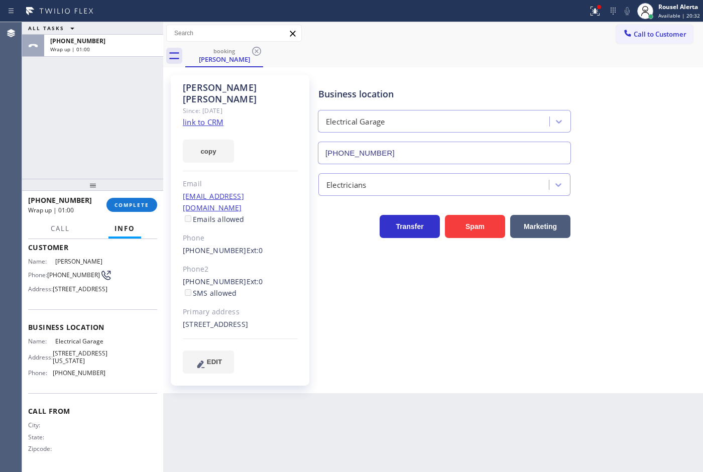
click at [79, 83] on div "ALL TASKS ALL TASKS ACTIVE TASKS TASKS IN WRAP UP [PHONE_NUMBER] Wrap up | 01:00" at bounding box center [92, 100] width 141 height 157
drag, startPoint x: 332, startPoint y: 433, endPoint x: 352, endPoint y: 443, distance: 22.2
click at [333, 433] on div "Back to Dashboard Change Sender ID Customers Technicians Select a contact Outbo…" at bounding box center [433, 247] width 540 height 450
drag, startPoint x: 111, startPoint y: 73, endPoint x: 113, endPoint y: 94, distance: 21.2
click at [108, 76] on div "ALL TASKS ALL TASKS ACTIVE TASKS TASKS IN WRAP UP [PHONE_NUMBER] Wrap up | 01:50" at bounding box center [92, 100] width 141 height 157
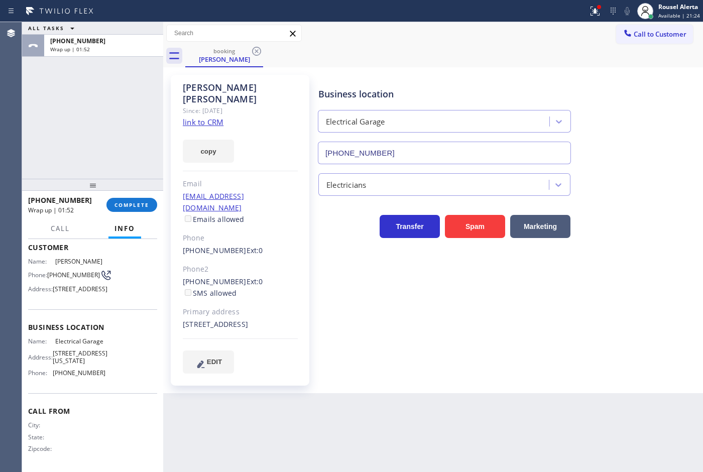
click at [495, 441] on div "Back to Dashboard Change Sender ID Customers Technicians Select a contact Outbo…" at bounding box center [433, 247] width 540 height 450
click at [79, 36] on div "[PHONE_NUMBER] Wrap up | 02:32" at bounding box center [101, 46] width 115 height 22
click at [141, 209] on button "COMPLETE" at bounding box center [131, 205] width 51 height 14
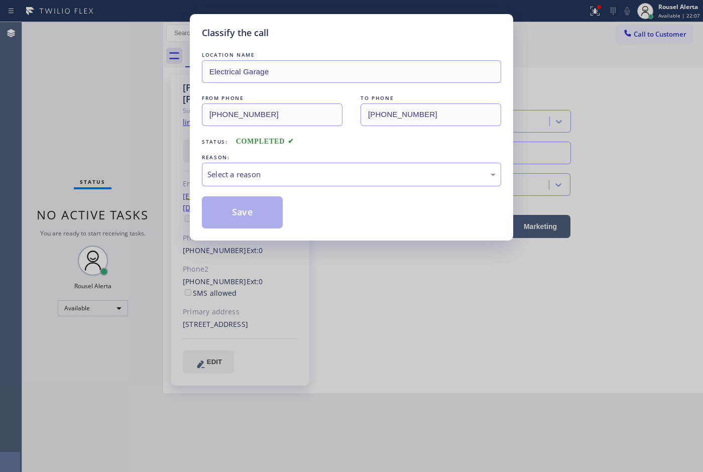
click at [353, 175] on div "Select a reason" at bounding box center [351, 175] width 288 height 12
click at [274, 212] on button "Save" at bounding box center [242, 212] width 81 height 32
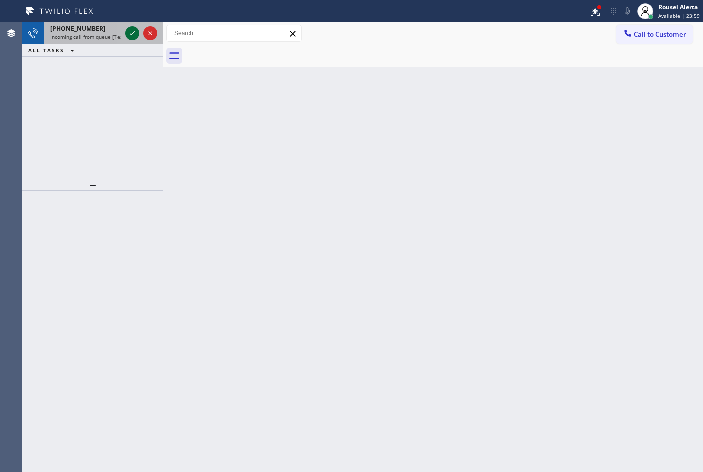
click at [126, 34] on icon at bounding box center [132, 33] width 12 height 12
click at [112, 24] on div "[PHONE_NUMBER]" at bounding box center [85, 28] width 71 height 9
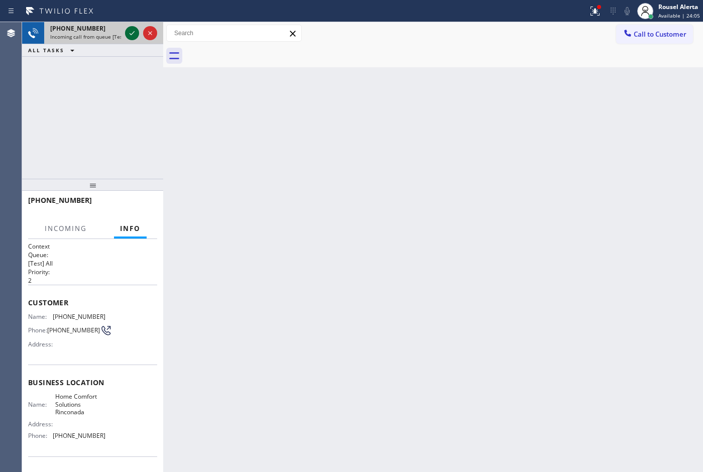
click at [131, 34] on icon at bounding box center [132, 33] width 5 height 4
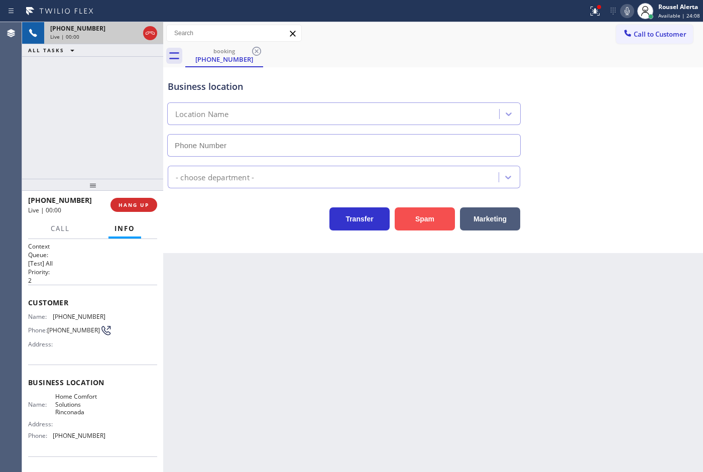
type input "[PHONE_NUMBER]"
click at [409, 217] on button "Spam" at bounding box center [425, 218] width 60 height 23
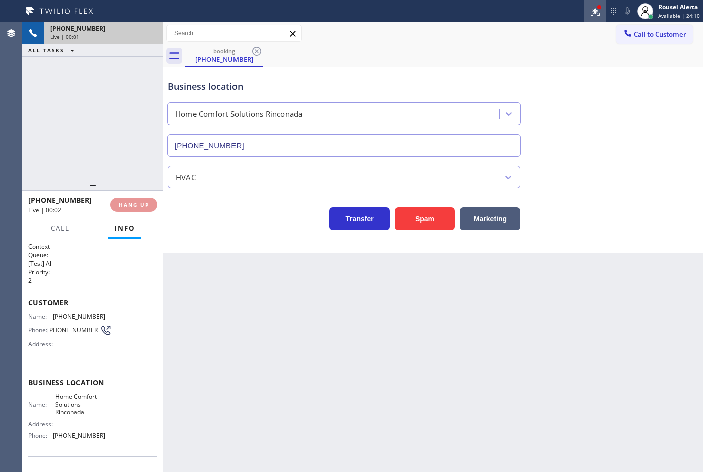
click at [593, 10] on icon at bounding box center [595, 11] width 12 height 12
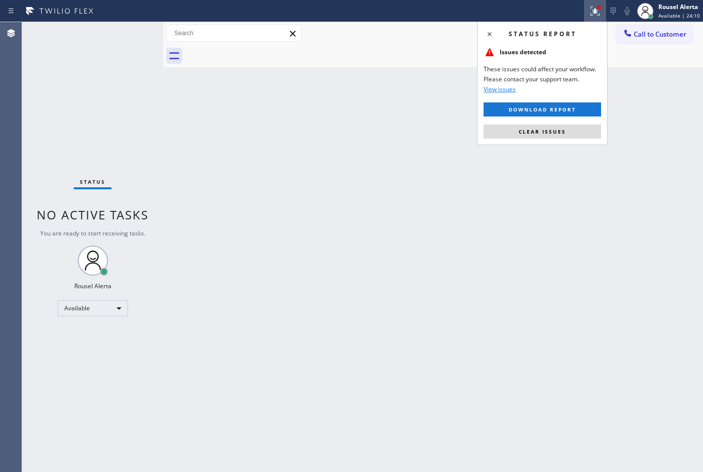
click at [569, 123] on div "Status report Issues detected These issues could affect your workflow. Please c…" at bounding box center [542, 84] width 131 height 124
click at [569, 125] on button "Clear issues" at bounding box center [543, 132] width 118 height 14
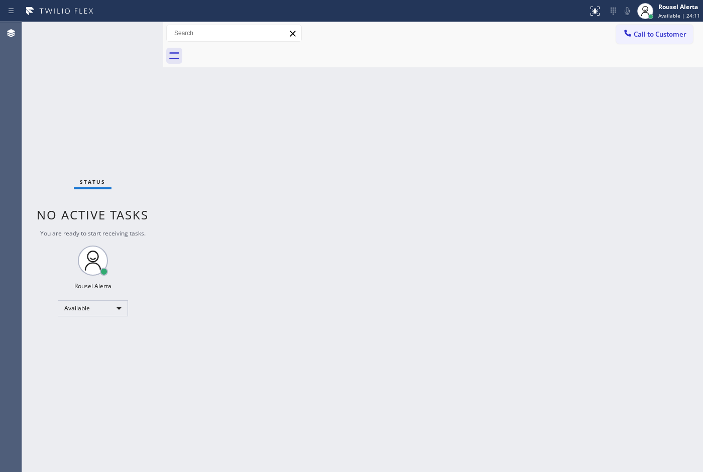
click at [566, 182] on div "Back to Dashboard Change Sender ID Customers Technicians Select a contact Outbo…" at bounding box center [433, 247] width 540 height 450
drag, startPoint x: 417, startPoint y: 219, endPoint x: 357, endPoint y: 176, distance: 74.9
click at [413, 220] on div "Back to Dashboard Change Sender ID Customers Technicians Select a contact Outbo…" at bounding box center [433, 247] width 540 height 450
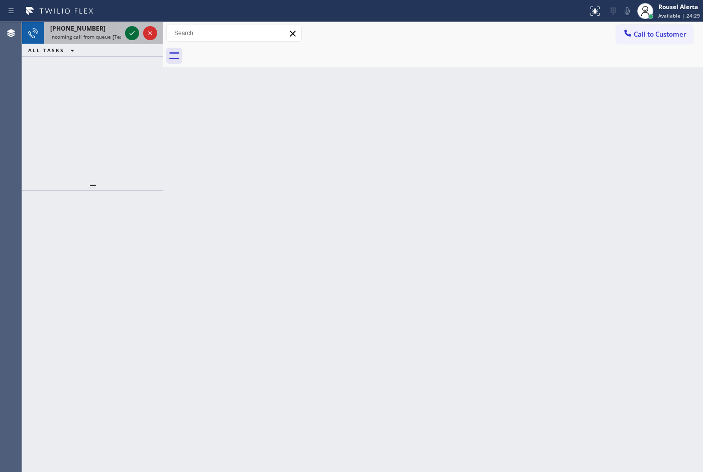
click at [132, 30] on icon at bounding box center [132, 33] width 12 height 12
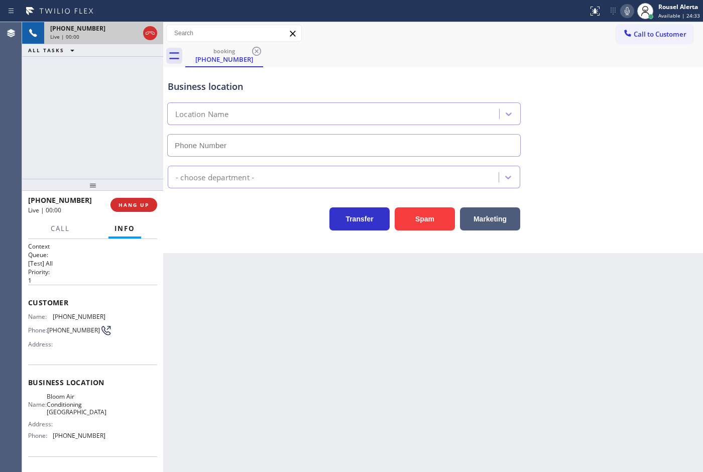
type input "[PHONE_NUMBER]"
click at [589, 324] on div "Back to Dashboard Change Sender ID Customers Technicians Select a contact Outbo…" at bounding box center [433, 247] width 540 height 450
click at [499, 425] on div "Back to Dashboard Change Sender ID Customers Technicians Select a contact Outbo…" at bounding box center [433, 247] width 540 height 450
click at [128, 75] on div "[PHONE_NUMBER] Live | 00:10 ALL TASKS ALL TASKS ACTIVE TASKS TASKS IN WRAP UP" at bounding box center [92, 100] width 141 height 157
click at [275, 302] on div "Back to Dashboard Change Sender ID Customers Technicians Select a contact Outbo…" at bounding box center [433, 247] width 540 height 450
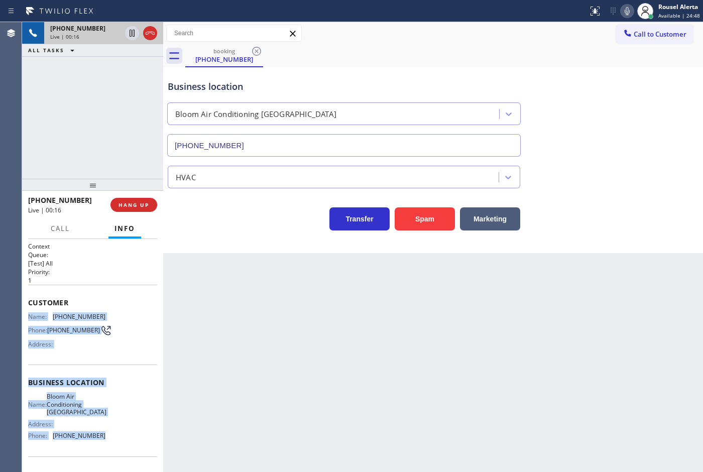
drag, startPoint x: 26, startPoint y: 318, endPoint x: 109, endPoint y: 439, distance: 147.1
click at [109, 439] on div "Context Queue: [Test] All Priority: 1 Customer Name: [PHONE_NUMBER] Phone: [PHO…" at bounding box center [92, 356] width 141 height 234
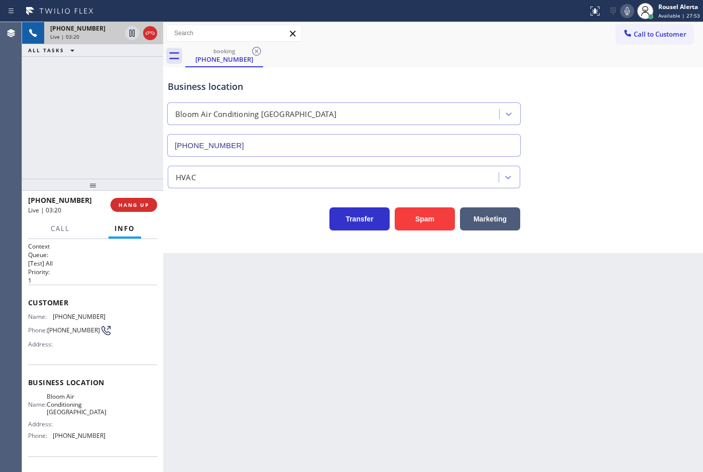
click at [107, 121] on div "[PHONE_NUMBER] Live | 03:20 ALL TASKS ALL TASKS ACTIVE TASKS TASKS IN WRAP UP" at bounding box center [92, 100] width 141 height 157
click at [128, 36] on icon at bounding box center [132, 33] width 12 height 12
click at [624, 11] on icon at bounding box center [627, 11] width 12 height 12
click at [129, 33] on icon at bounding box center [132, 33] width 12 height 12
click at [631, 9] on icon at bounding box center [627, 11] width 12 height 12
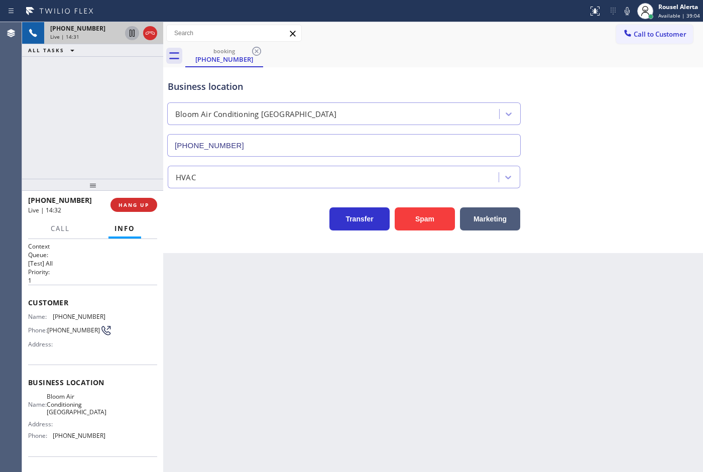
click at [128, 34] on icon at bounding box center [132, 33] width 12 height 12
click at [625, 14] on icon at bounding box center [627, 11] width 12 height 12
click at [81, 71] on div "+18184411760 Live | 16:19 ALL TASKS ALL TASKS ACTIVE TASKS TASKS IN WRAP UP" at bounding box center [92, 100] width 141 height 157
click at [127, 37] on icon at bounding box center [132, 33] width 12 height 12
click at [628, 13] on icon at bounding box center [627, 11] width 5 height 8
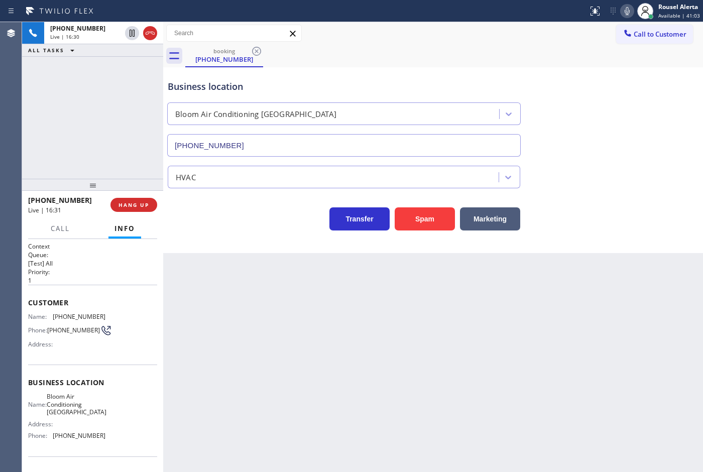
click at [533, 51] on div "booking (818) 441-1760" at bounding box center [444, 56] width 518 height 23
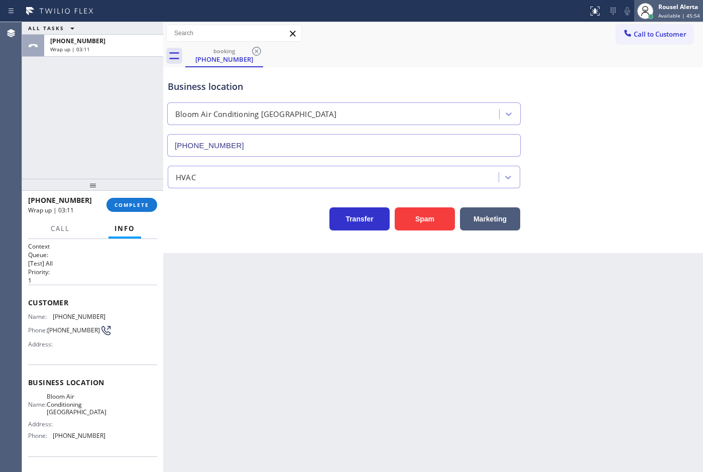
click at [677, 14] on span "Available | 45:54" at bounding box center [679, 15] width 42 height 7
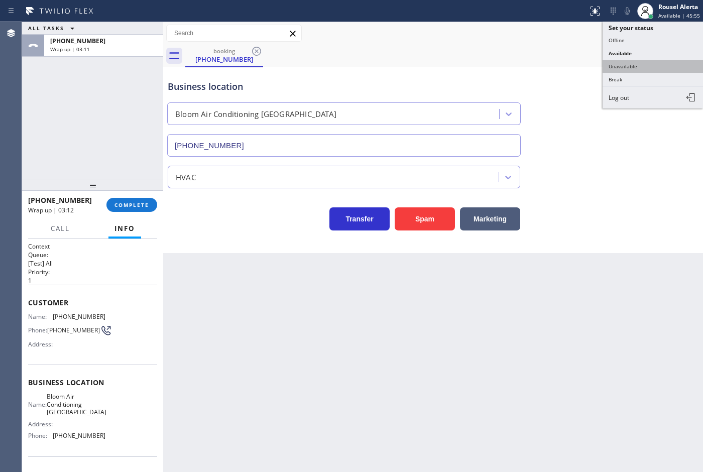
click at [644, 67] on button "Unavailable" at bounding box center [653, 66] width 100 height 13
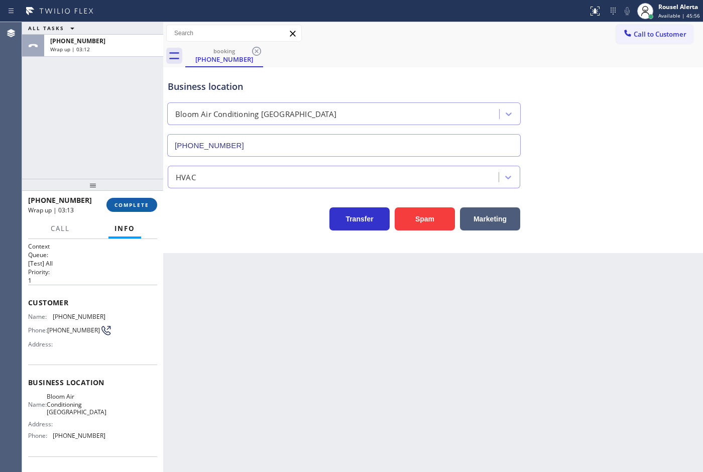
click at [117, 205] on span "COMPLETE" at bounding box center [132, 204] width 35 height 7
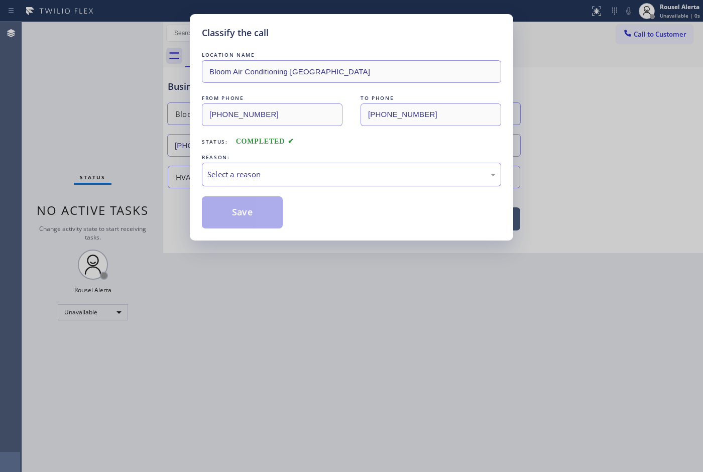
click at [258, 175] on div "Select a reason" at bounding box center [351, 175] width 288 height 12
click at [252, 201] on button "Save" at bounding box center [242, 212] width 81 height 32
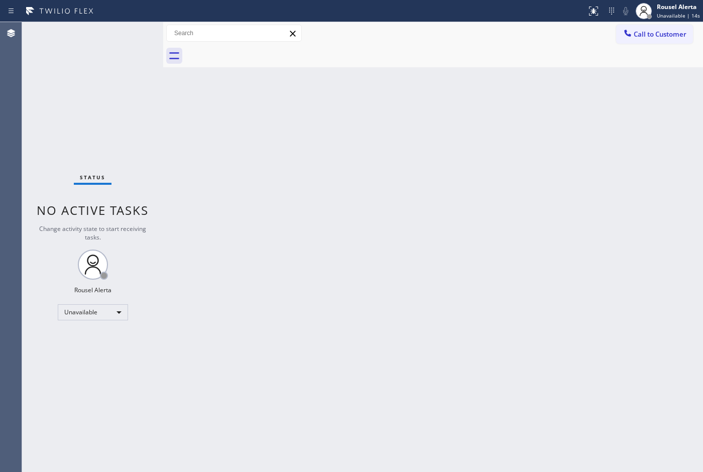
click at [89, 79] on div "Status No active tasks Change activity state to start receiving tasks. Rousel A…" at bounding box center [92, 247] width 141 height 450
click at [119, 315] on div "Unavailable" at bounding box center [93, 312] width 70 height 16
click at [103, 335] on li "Available" at bounding box center [92, 339] width 68 height 12
click at [300, 372] on div "Back to Dashboard Change Sender ID Customers Technicians Select a contact Outbo…" at bounding box center [433, 247] width 540 height 450
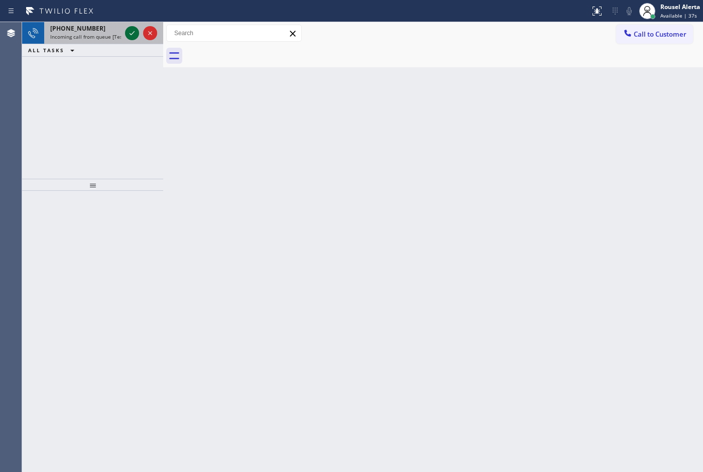
click at [132, 34] on icon at bounding box center [132, 33] width 5 height 4
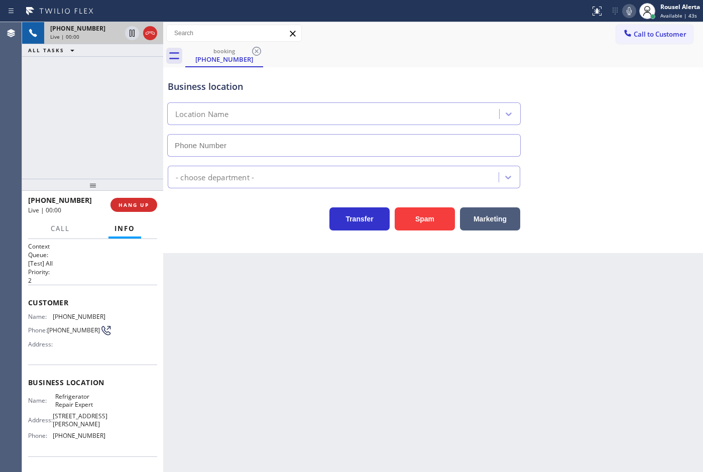
type input "(929) 229-7361"
click at [460, 380] on div "Back to Dashboard Change Sender ID Customers Technicians Select a contact Outbo…" at bounding box center [433, 247] width 540 height 450
click at [252, 339] on div "Back to Dashboard Change Sender ID Customers Technicians Select a contact Outbo…" at bounding box center [433, 247] width 540 height 450
click at [121, 65] on div "+19293487605 Live | 00:16 ALL TASKS ALL TASKS ACTIVE TASKS TASKS IN WRAP UP" at bounding box center [92, 100] width 141 height 157
click at [252, 329] on div "Back to Dashboard Change Sender ID Customers Technicians Select a contact Outbo…" at bounding box center [433, 247] width 540 height 450
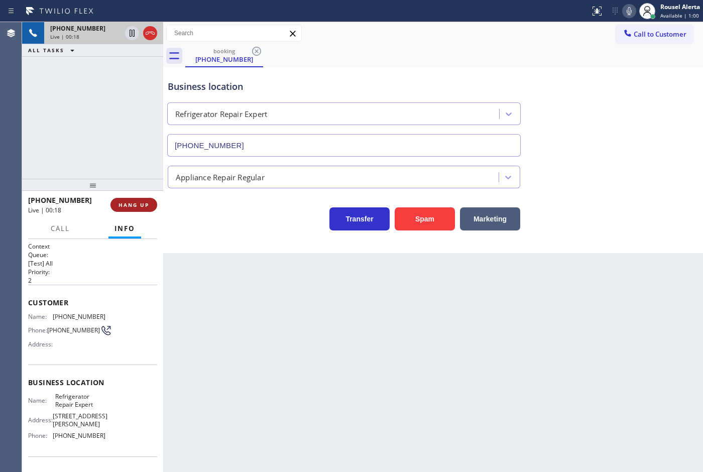
click at [135, 207] on span "HANG UP" at bounding box center [134, 204] width 31 height 7
click at [252, 295] on div "Back to Dashboard Change Sender ID Customers Technicians Select a contact Outbo…" at bounding box center [433, 247] width 540 height 450
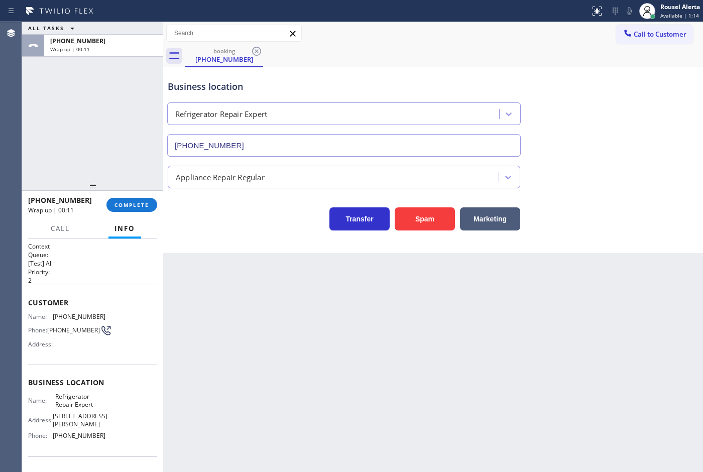
click at [285, 326] on div "Back to Dashboard Change Sender ID Customers Technicians Select a contact Outbo…" at bounding box center [433, 247] width 540 height 450
click at [134, 206] on span "COMPLETE" at bounding box center [132, 204] width 35 height 7
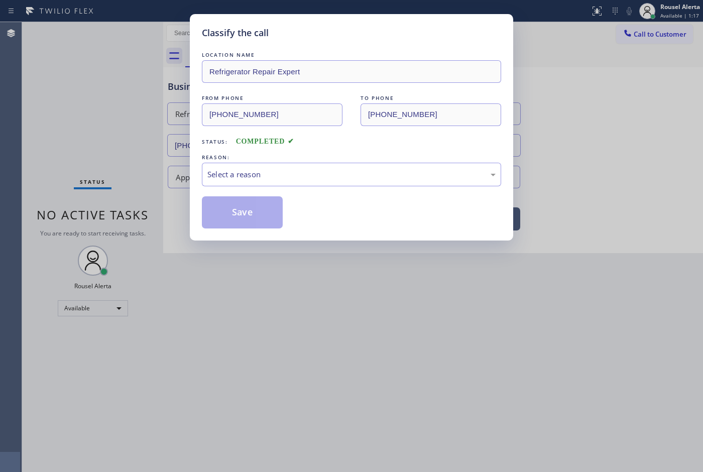
click at [274, 171] on div "Select a reason" at bounding box center [351, 175] width 288 height 12
click at [244, 215] on button "Save" at bounding box center [242, 212] width 81 height 32
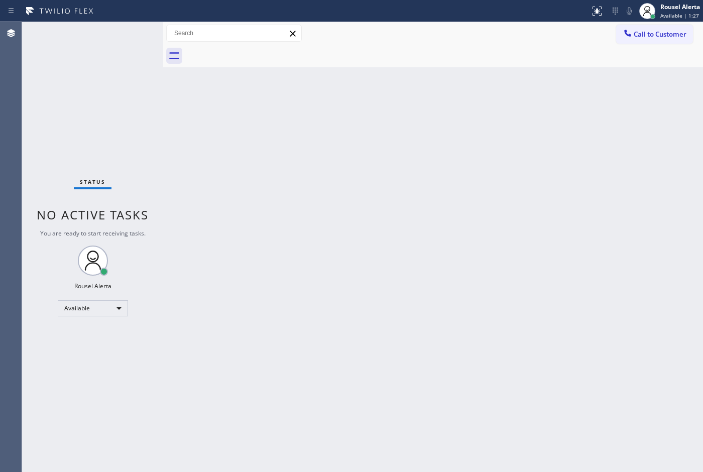
click at [377, 265] on div "Back to Dashboard Change Sender ID Customers Technicians Select a contact Outbo…" at bounding box center [433, 247] width 540 height 450
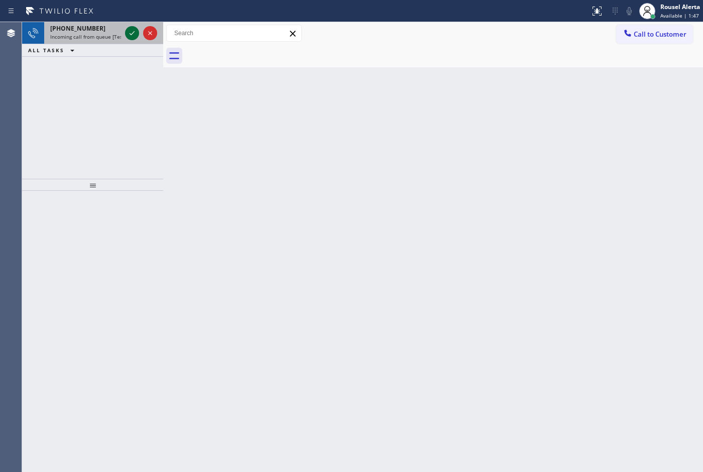
drag, startPoint x: 112, startPoint y: 34, endPoint x: 136, endPoint y: 34, distance: 24.1
click at [114, 34] on span "Incoming call from queue [Test] All" at bounding box center [91, 36] width 83 height 7
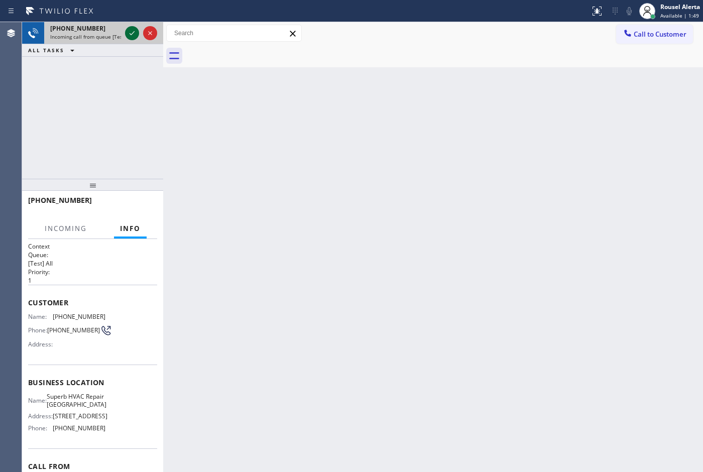
click at [131, 35] on icon at bounding box center [132, 33] width 12 height 12
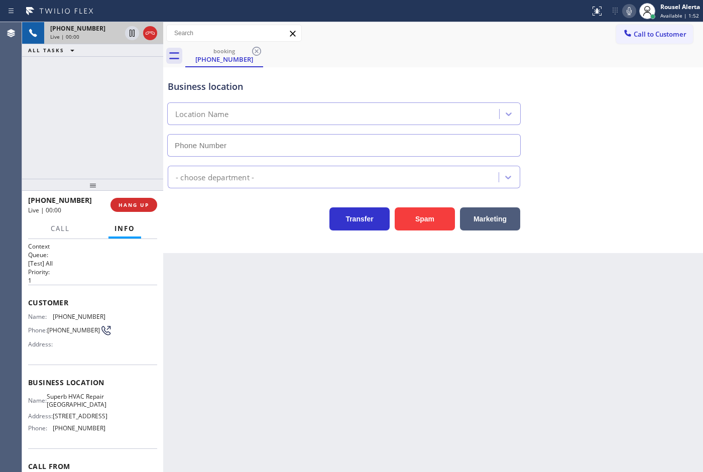
type input "(650) 603-5104"
click at [533, 68] on div "Business location Superb HVAC Repair Redwood City (650) 603-5104" at bounding box center [433, 111] width 535 height 91
click at [132, 207] on span "HANG UP" at bounding box center [134, 204] width 31 height 7
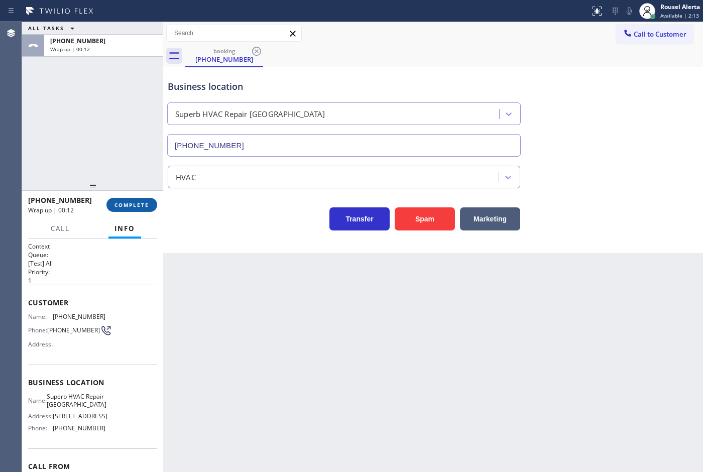
click at [129, 207] on span "COMPLETE" at bounding box center [132, 204] width 35 height 7
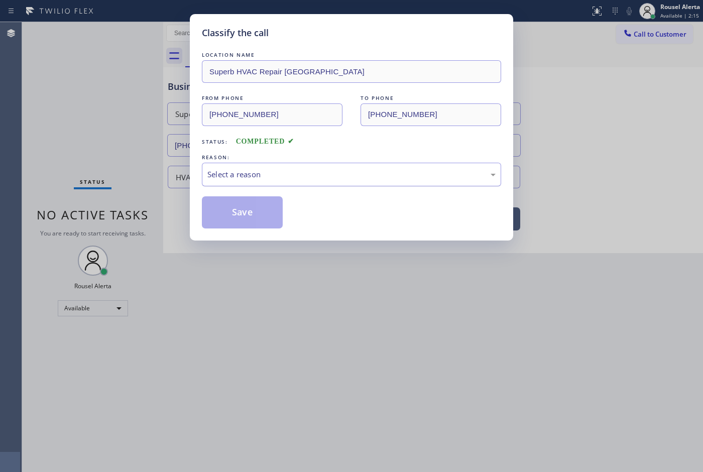
drag, startPoint x: 315, startPoint y: 181, endPoint x: 315, endPoint y: 175, distance: 6.0
click at [315, 175] on div "Select a reason" at bounding box center [351, 175] width 288 height 12
click at [253, 227] on button "Save" at bounding box center [242, 212] width 81 height 32
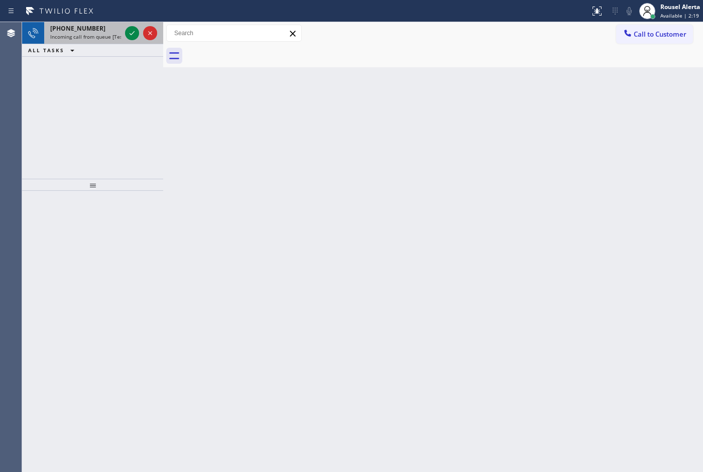
click at [116, 39] on span "Incoming call from queue [Test] All" at bounding box center [91, 36] width 83 height 7
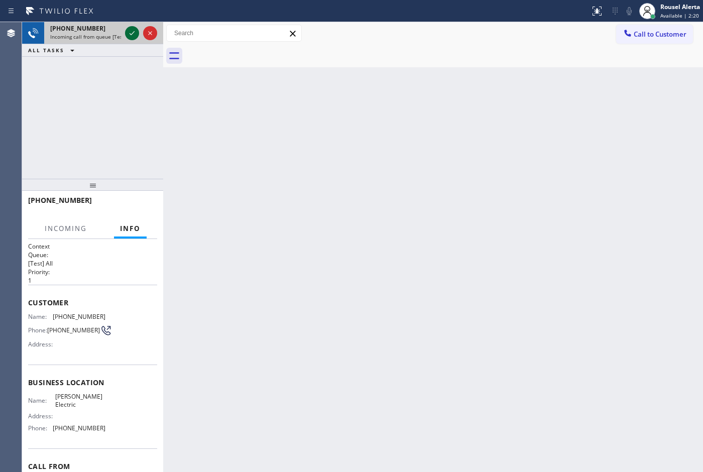
click at [129, 36] on icon at bounding box center [132, 33] width 12 height 12
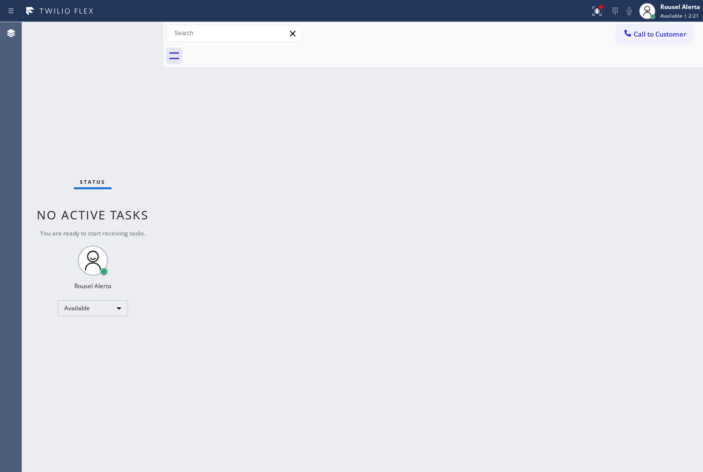
drag, startPoint x: 307, startPoint y: 146, endPoint x: 581, endPoint y: 37, distance: 294.4
click at [312, 145] on div "Back to Dashboard Change Sender ID Customers Technicians Select a contact Outbo…" at bounding box center [433, 247] width 540 height 450
click at [588, 15] on div at bounding box center [597, 11] width 22 height 12
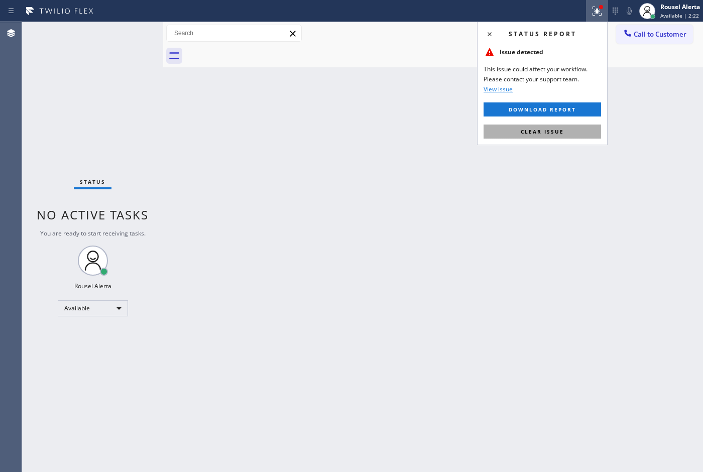
click at [573, 126] on button "Clear issue" at bounding box center [543, 132] width 118 height 14
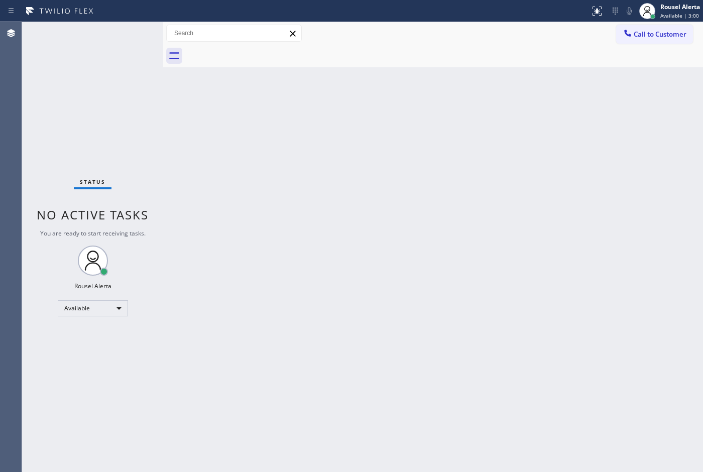
click at [225, 182] on div "Back to Dashboard Change Sender ID Customers Technicians Select a contact Outbo…" at bounding box center [433, 247] width 540 height 450
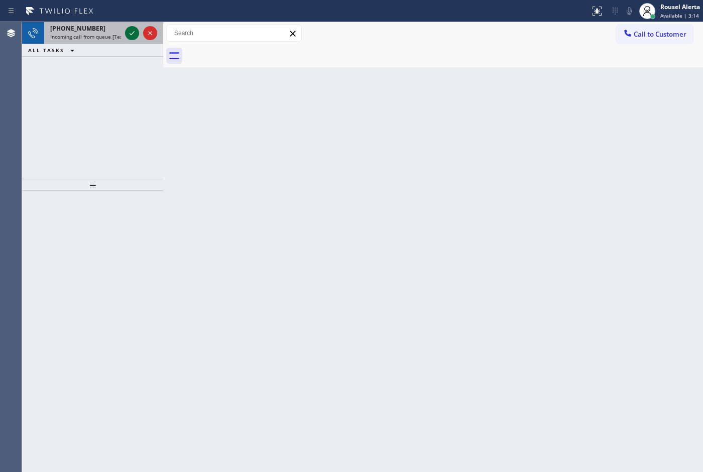
click at [129, 35] on icon at bounding box center [132, 33] width 12 height 12
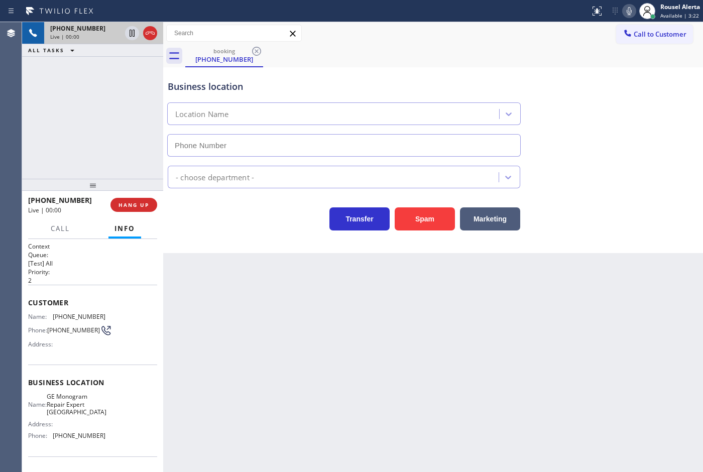
type input "(623) 323-7393"
click at [309, 304] on div "Back to Dashboard Change Sender ID Customers Technicians Select a contact Outbo…" at bounding box center [433, 247] width 540 height 450
click at [570, 333] on div "Back to Dashboard Change Sender ID Customers Technicians Select a contact Outbo…" at bounding box center [433, 247] width 540 height 450
click at [470, 324] on div "Back to Dashboard Change Sender ID Customers Technicians Select a contact Outbo…" at bounding box center [433, 247] width 540 height 450
click at [270, 317] on div "Back to Dashboard Change Sender ID Customers Technicians Select a contact Outbo…" at bounding box center [433, 247] width 540 height 450
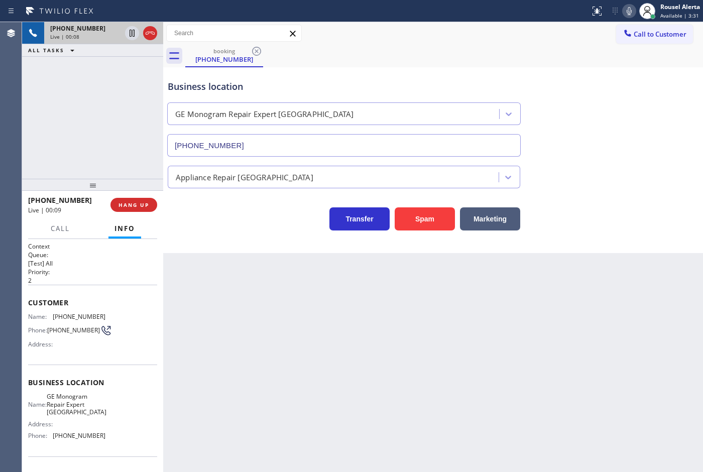
click at [142, 196] on div "+15205416316 Live | 00:09 HANG UP" at bounding box center [92, 205] width 129 height 26
click at [142, 198] on button "HANG UP" at bounding box center [134, 205] width 47 height 14
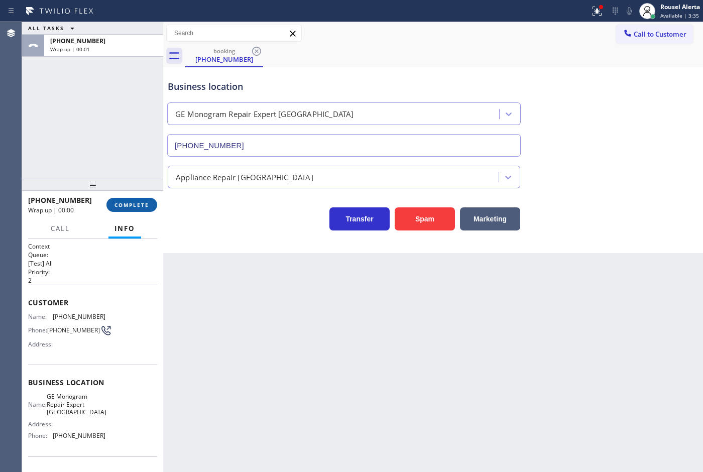
click at [146, 204] on span "COMPLETE" at bounding box center [132, 204] width 35 height 7
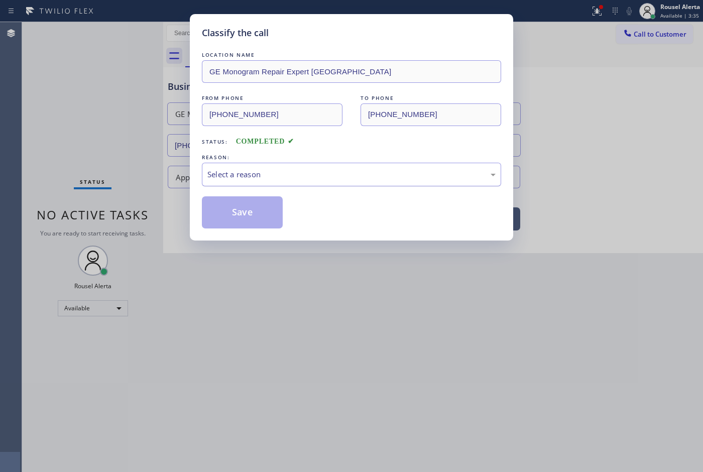
click at [262, 177] on div "Select a reason" at bounding box center [351, 175] width 288 height 12
click at [256, 229] on button "Save" at bounding box center [242, 212] width 81 height 32
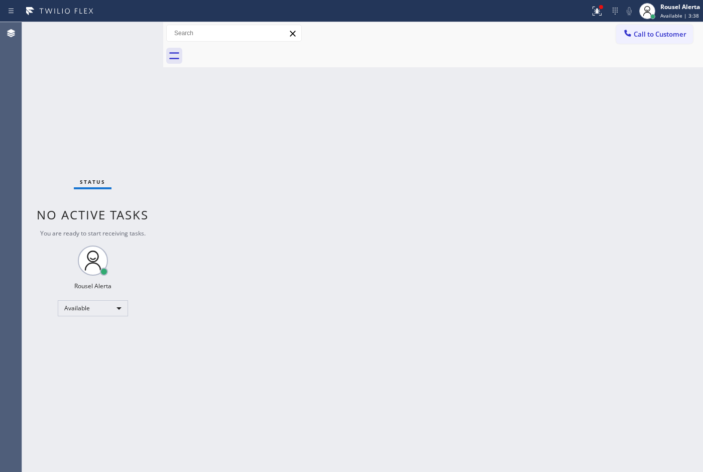
click at [542, 280] on div "Back to Dashboard Change Sender ID Customers Technicians Select a contact Outbo…" at bounding box center [433, 247] width 540 height 450
click at [595, 14] on icon at bounding box center [597, 11] width 12 height 12
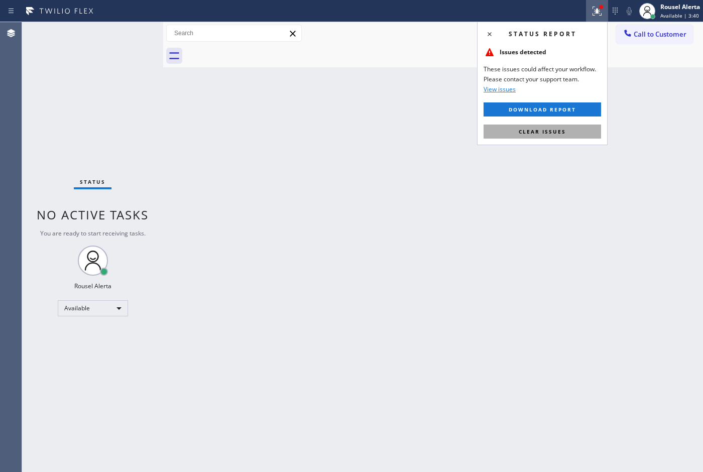
click at [576, 126] on button "Clear issues" at bounding box center [543, 132] width 118 height 14
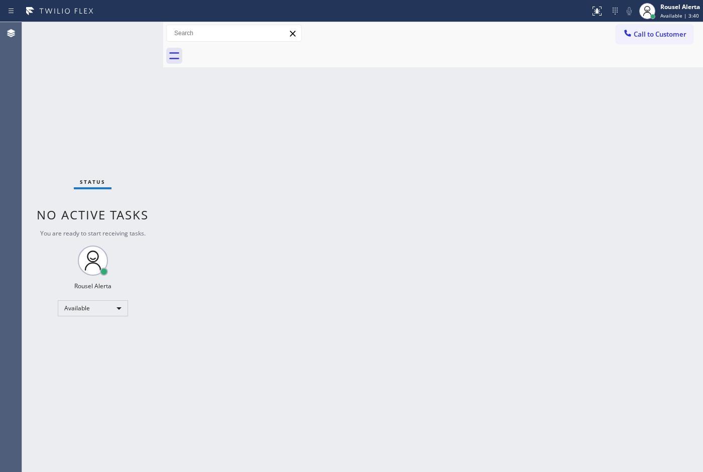
click at [574, 182] on div "Back to Dashboard Change Sender ID Customers Technicians Select a contact Outbo…" at bounding box center [433, 247] width 540 height 450
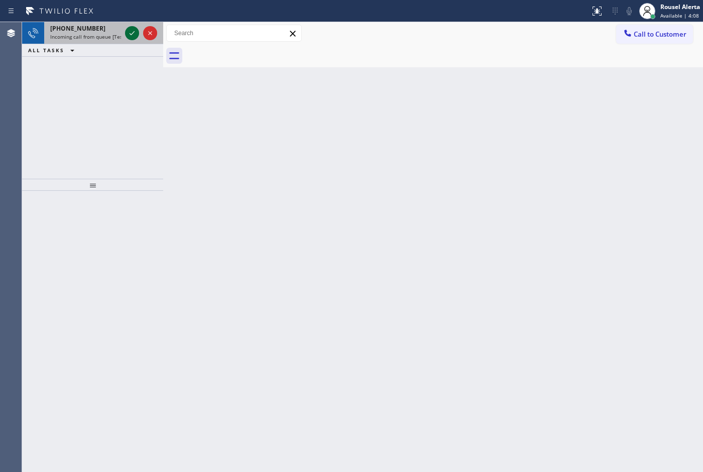
click at [126, 31] on icon at bounding box center [132, 33] width 12 height 12
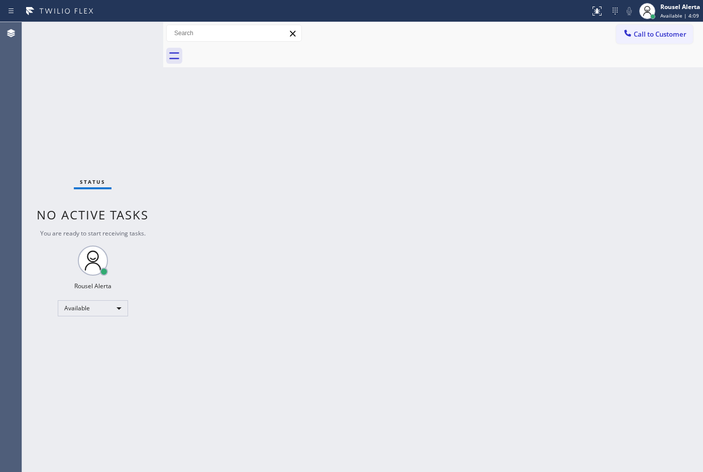
click at [126, 31] on div "Status No active tasks You are ready to start receiving tasks. Rousel Alerta Av…" at bounding box center [92, 247] width 141 height 450
click at [127, 31] on div "Status No active tasks You are ready to start receiving tasks. Rousel Alerta Av…" at bounding box center [92, 247] width 141 height 450
click at [595, 17] on button at bounding box center [597, 11] width 22 height 22
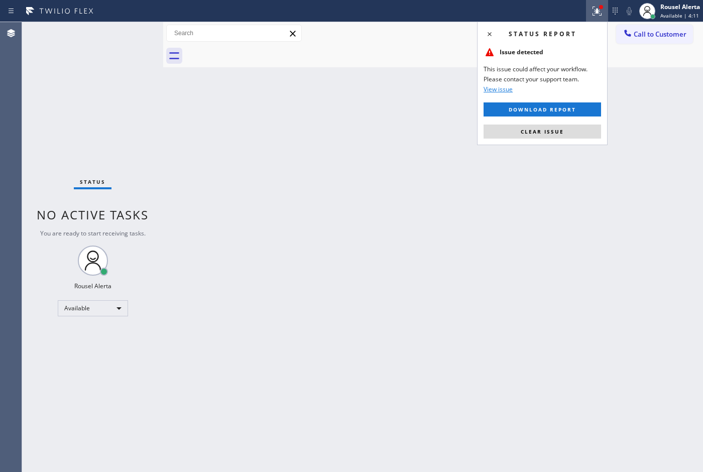
drag, startPoint x: 553, startPoint y: 131, endPoint x: 560, endPoint y: 174, distance: 44.3
click at [553, 131] on span "Clear issue" at bounding box center [542, 131] width 43 height 7
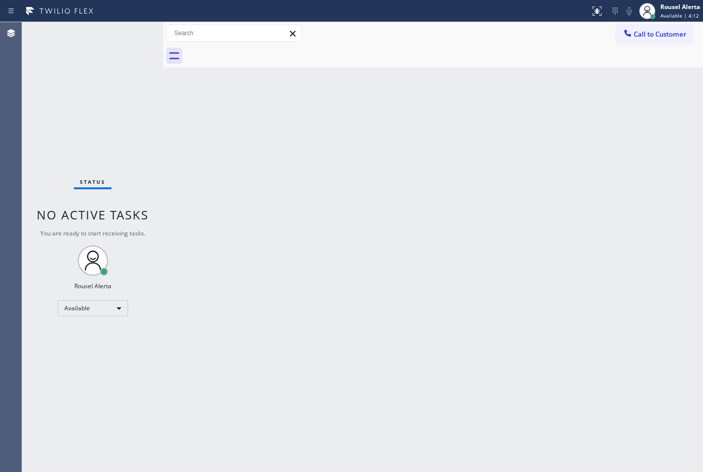
click at [570, 191] on div "Back to Dashboard Change Sender ID Customers Technicians Select a contact Outbo…" at bounding box center [433, 247] width 540 height 450
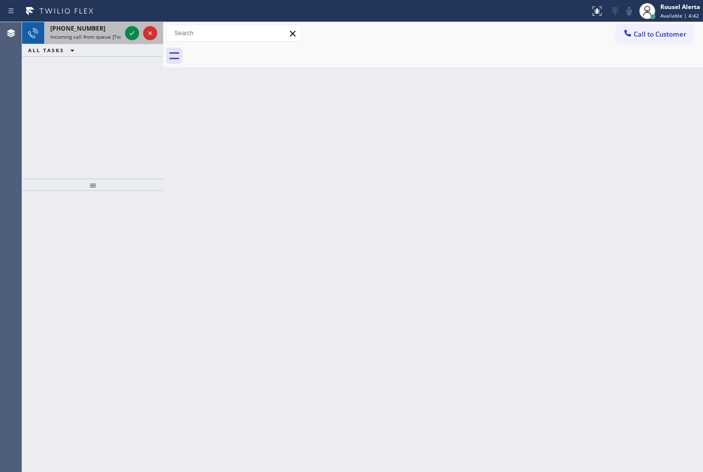
drag, startPoint x: 104, startPoint y: 28, endPoint x: 123, endPoint y: 31, distance: 18.9
click at [104, 28] on div "+14692007399" at bounding box center [85, 28] width 71 height 9
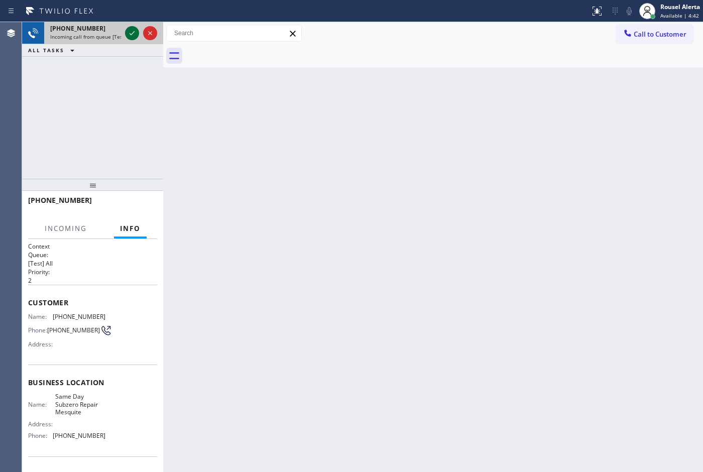
click at [128, 34] on icon at bounding box center [132, 33] width 12 height 12
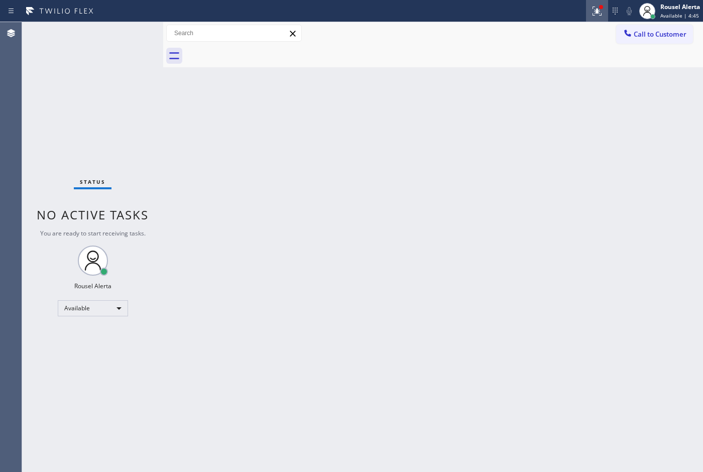
click at [594, 10] on icon at bounding box center [597, 11] width 12 height 12
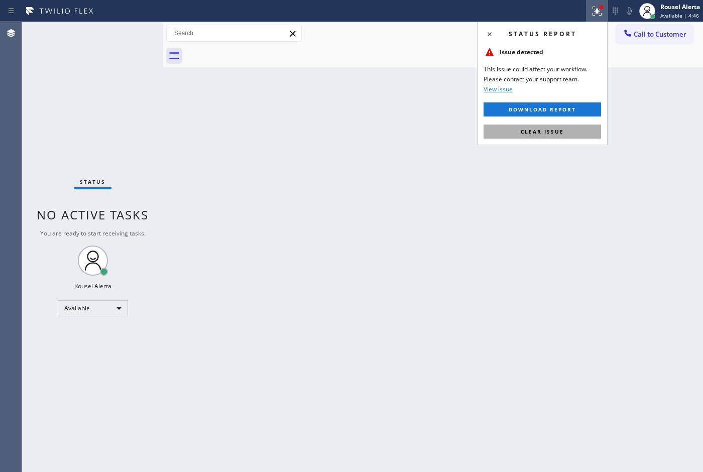
click at [565, 126] on button "Clear issue" at bounding box center [543, 132] width 118 height 14
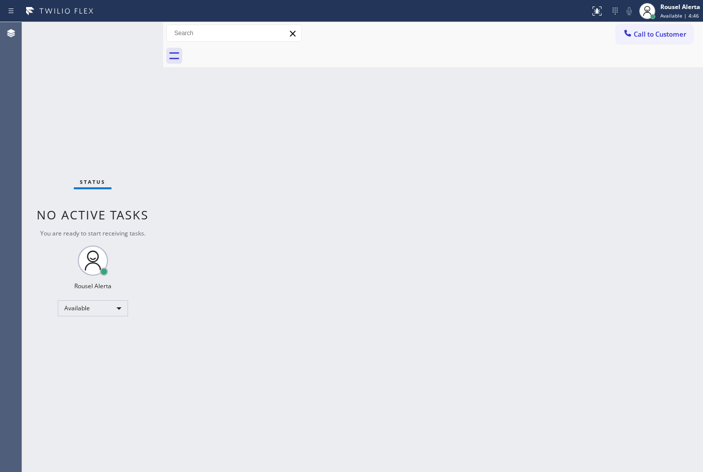
click at [565, 129] on div "Back to Dashboard Change Sender ID Customers Technicians Select a contact Outbo…" at bounding box center [433, 247] width 540 height 450
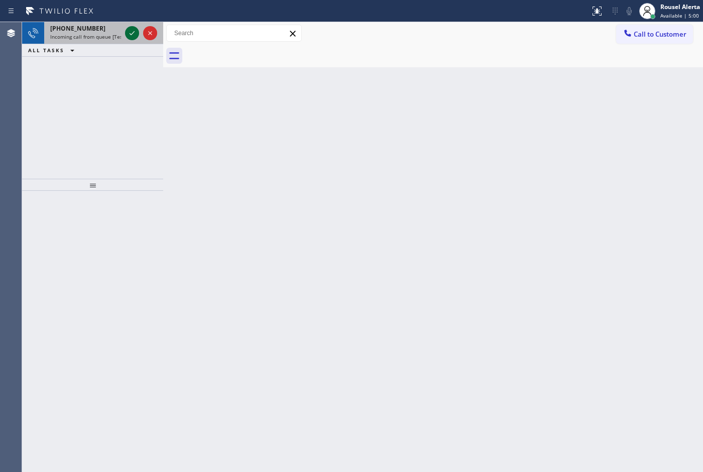
click at [126, 31] on icon at bounding box center [132, 33] width 12 height 12
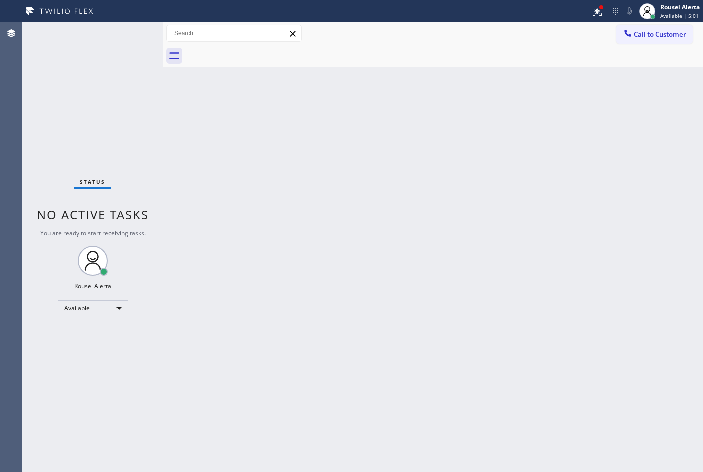
click at [126, 31] on div "Status No active tasks You are ready to start receiving tasks. Rousel Alerta Av…" at bounding box center [92, 247] width 141 height 450
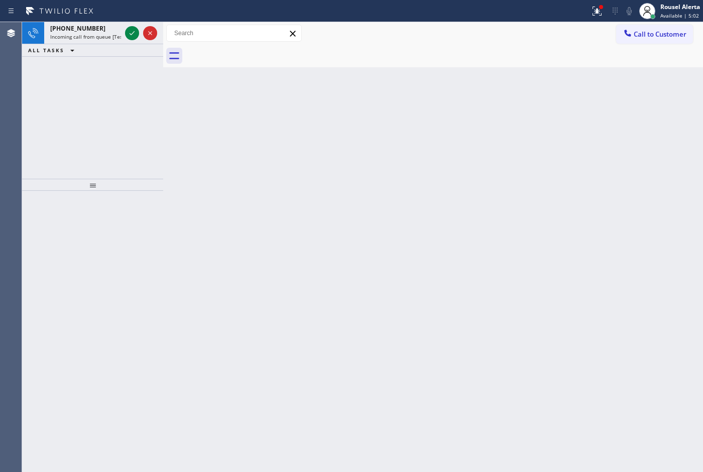
click at [126, 31] on icon at bounding box center [132, 33] width 12 height 12
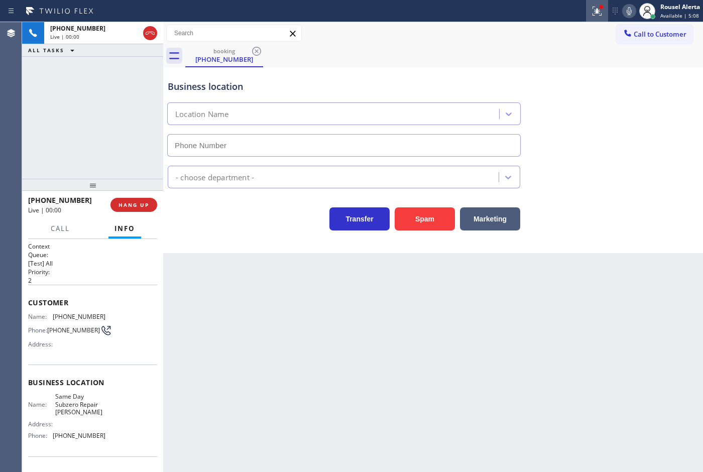
type input "(240) 407-1963"
click at [599, 11] on icon at bounding box center [597, 11] width 12 height 12
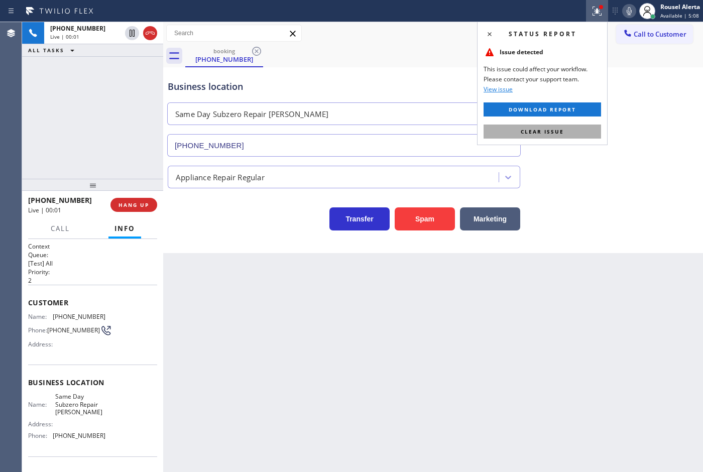
click at [593, 132] on button "Clear issue" at bounding box center [543, 132] width 118 height 14
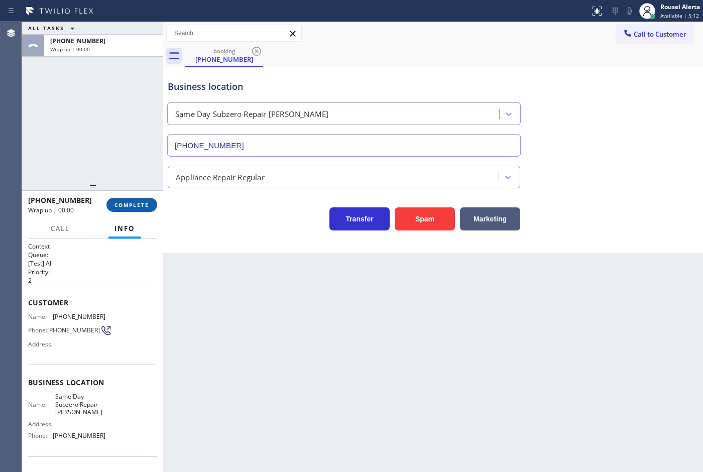
click at [141, 209] on button "COMPLETE" at bounding box center [131, 205] width 51 height 14
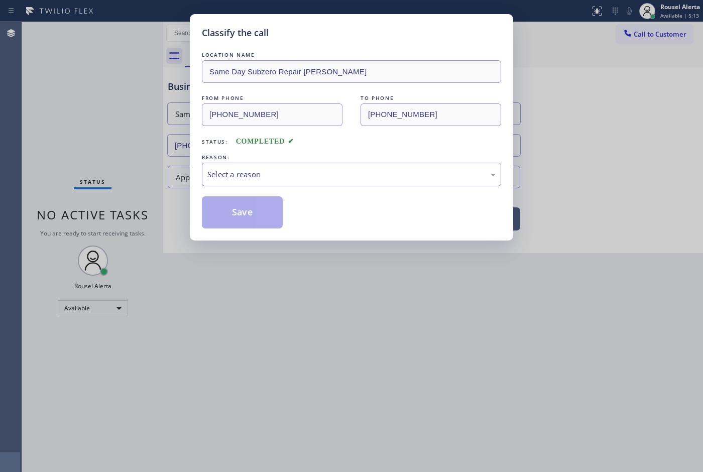
click at [247, 161] on div "REASON:" at bounding box center [351, 157] width 299 height 11
click at [254, 172] on div "Select a reason" at bounding box center [351, 175] width 288 height 12
drag, startPoint x: 242, startPoint y: 209, endPoint x: 367, endPoint y: 338, distance: 179.4
click at [242, 208] on button "Save" at bounding box center [242, 212] width 81 height 32
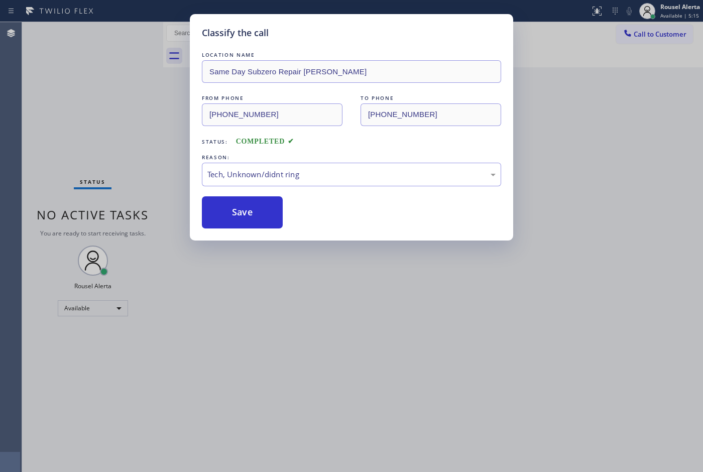
click at [438, 405] on div "Classify the call LOCATION NAME Same Day Subzero Repair Bowie FROM PHONE (240) …" at bounding box center [351, 236] width 703 height 472
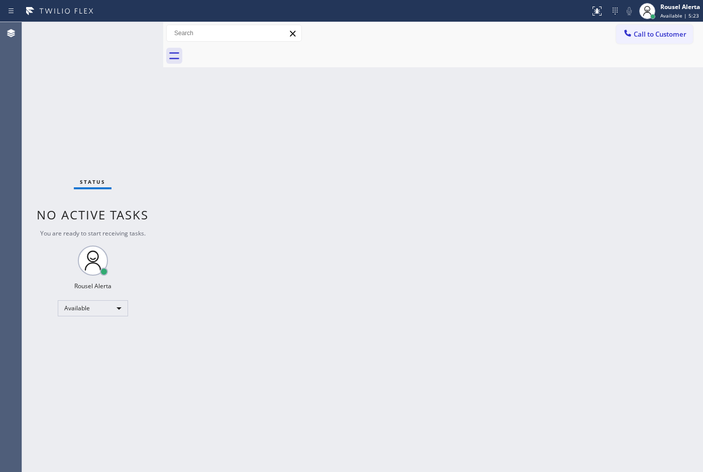
click at [387, 269] on div "Back to Dashboard Change Sender ID Customers Technicians Select a contact Outbo…" at bounding box center [433, 247] width 540 height 450
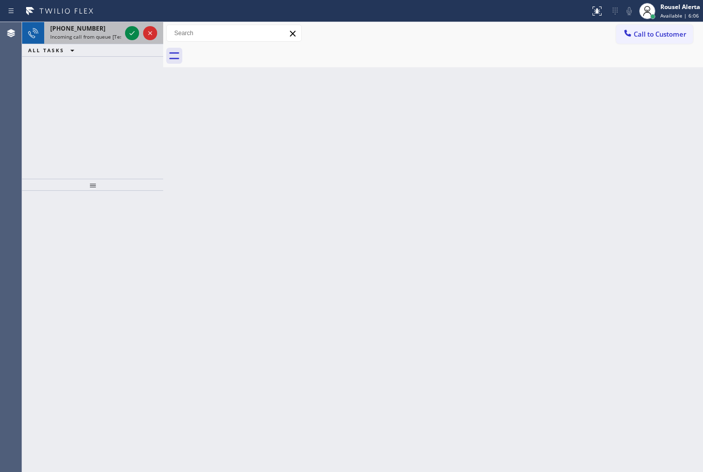
click at [113, 36] on span "Incoming call from queue [Test] All" at bounding box center [91, 36] width 83 height 7
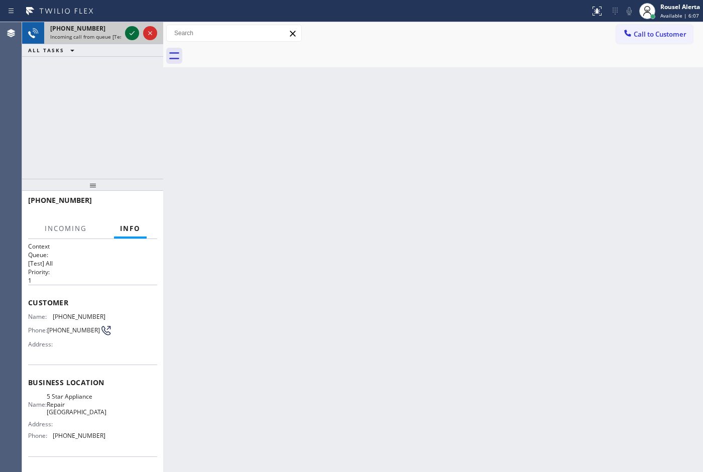
click at [131, 34] on icon at bounding box center [132, 33] width 5 height 4
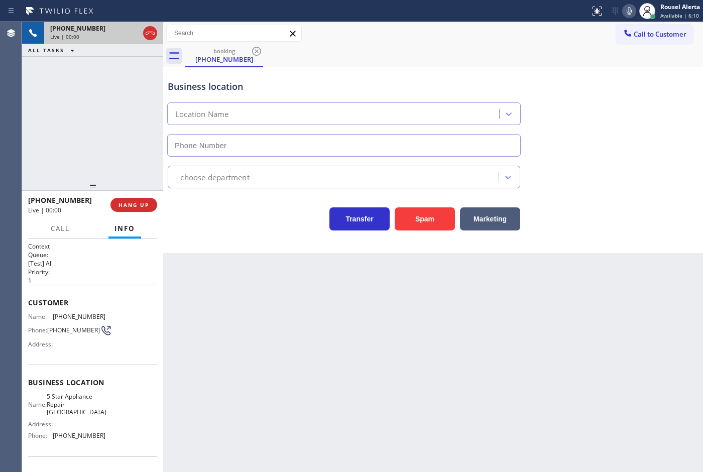
type input "(708) 616-1081"
click at [225, 295] on div "Back to Dashboard Change Sender ID Customers Technicians Select a contact Outbo…" at bounding box center [433, 247] width 540 height 450
click at [463, 376] on div "Back to Dashboard Change Sender ID Customers Technicians Select a contact Outbo…" at bounding box center [433, 247] width 540 height 450
click at [109, 132] on div "+13126807314 Live | 00:08 ALL TASKS ALL TASKS ACTIVE TASKS TASKS IN WRAP UP" at bounding box center [92, 100] width 141 height 157
click at [209, 257] on div "Back to Dashboard Change Sender ID Customers Technicians Select a contact Outbo…" at bounding box center [433, 247] width 540 height 450
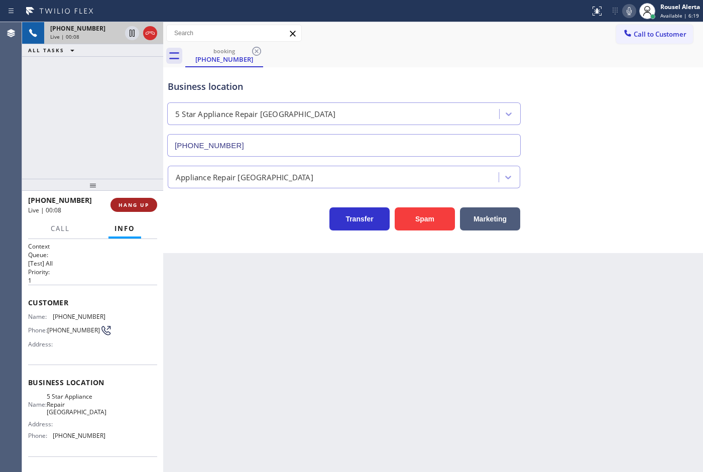
click at [132, 206] on span "HANG UP" at bounding box center [134, 204] width 31 height 7
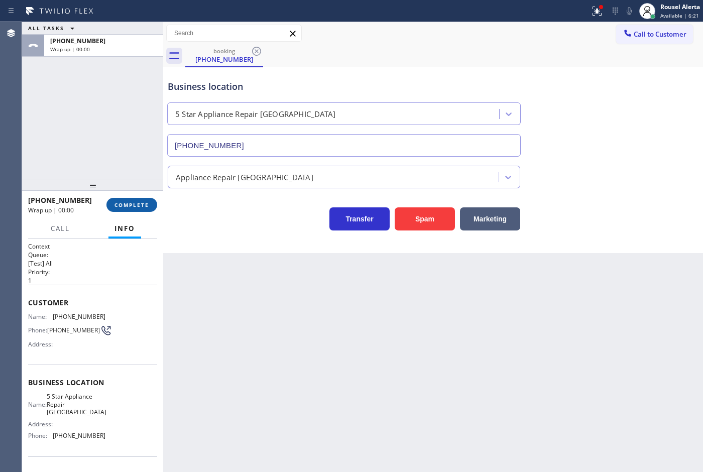
click at [132, 206] on span "COMPLETE" at bounding box center [132, 204] width 35 height 7
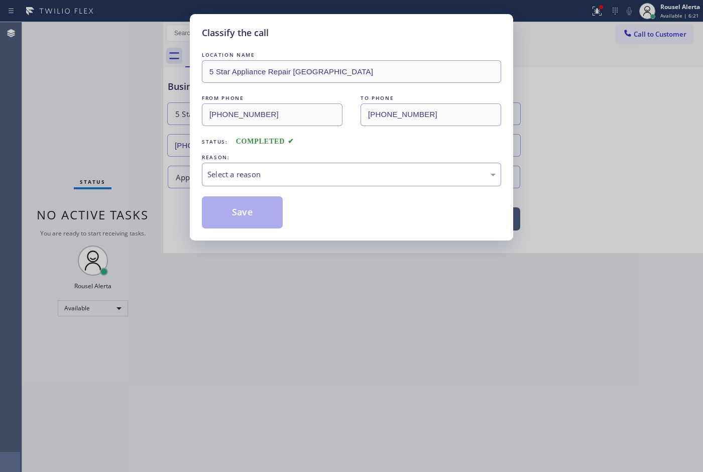
click at [238, 173] on div "Select a reason" at bounding box center [351, 175] width 288 height 12
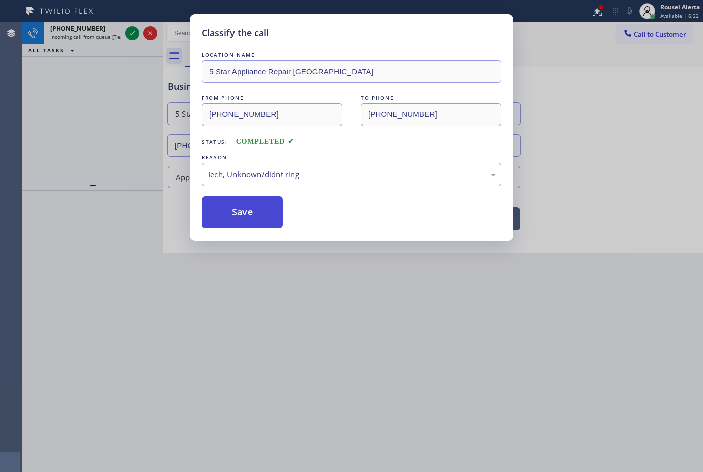
click at [240, 207] on button "Save" at bounding box center [242, 212] width 81 height 32
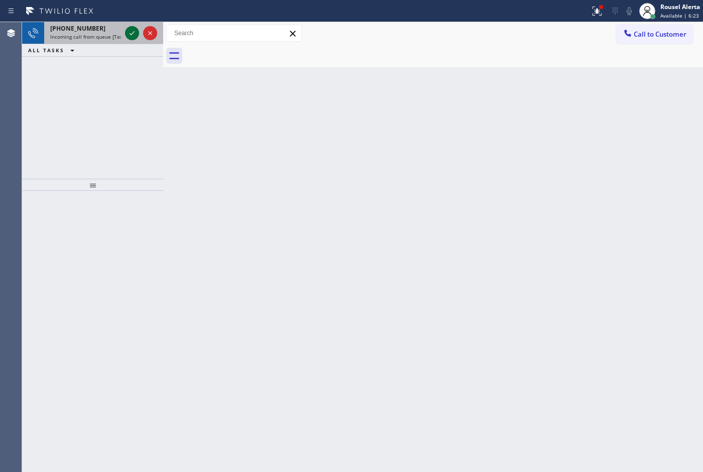
click at [129, 31] on icon at bounding box center [132, 33] width 12 height 12
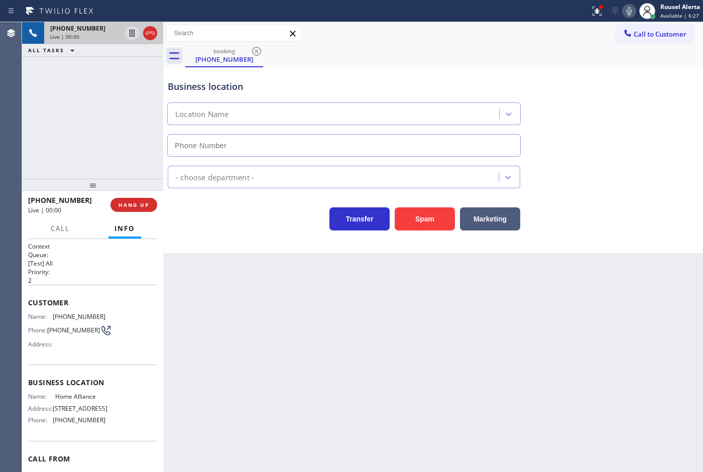
type input "[PHONE_NUMBER]"
click at [122, 75] on div "+14127379400 Live | 00:09 ALL TASKS ALL TASKS ACTIVE TASKS TASKS IN WRAP UP" at bounding box center [92, 100] width 141 height 157
click at [239, 333] on div "Back to Dashboard Change Sender ID Customers Technicians Select a contact Outbo…" at bounding box center [433, 247] width 540 height 450
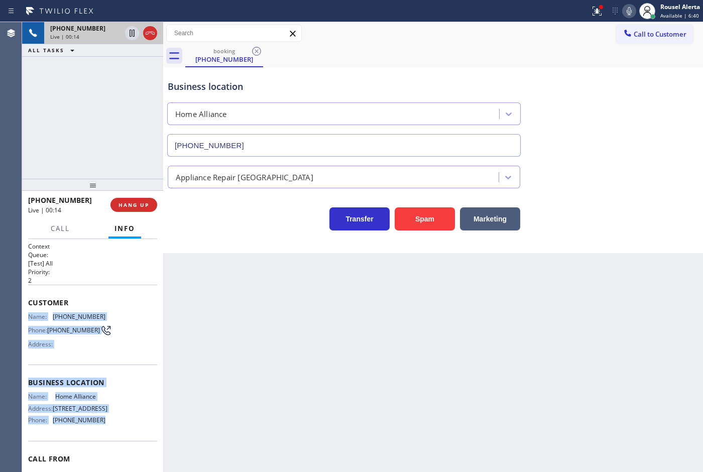
drag, startPoint x: 25, startPoint y: 317, endPoint x: 117, endPoint y: 446, distance: 157.8
click at [117, 446] on div "Context Queue: [Test] All Priority: 2 Customer Name: (412) 737-9400 Phone: (412…" at bounding box center [92, 356] width 141 height 234
copy div "Name: (412) 737-9400 Phone: (412) 737-9400 Address: Business location Name: Hom…"
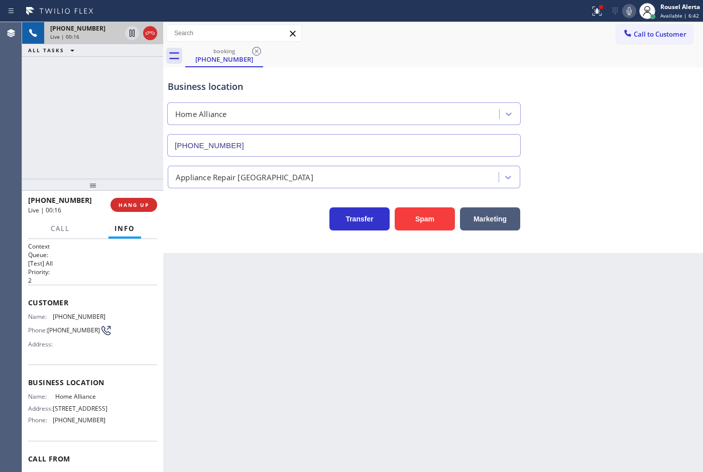
drag, startPoint x: 514, startPoint y: 82, endPoint x: 556, endPoint y: 55, distance: 49.5
click at [516, 79] on div "Business location Home Alliance (877) 777-0796" at bounding box center [344, 113] width 357 height 87
click at [597, 10] on icon at bounding box center [597, 11] width 9 height 9
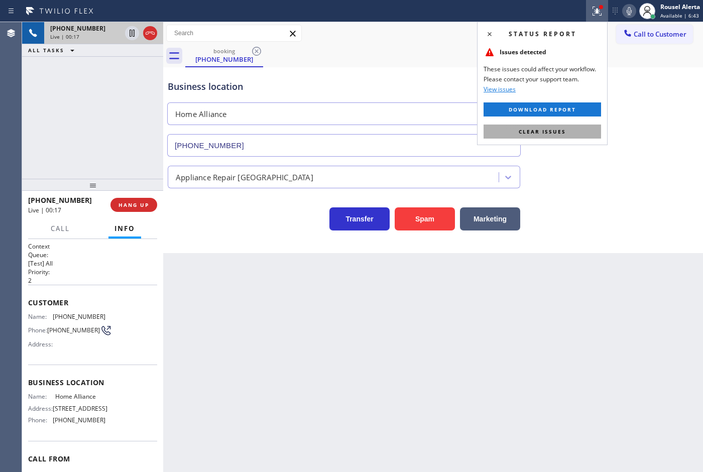
click at [575, 137] on button "Clear issues" at bounding box center [543, 132] width 118 height 14
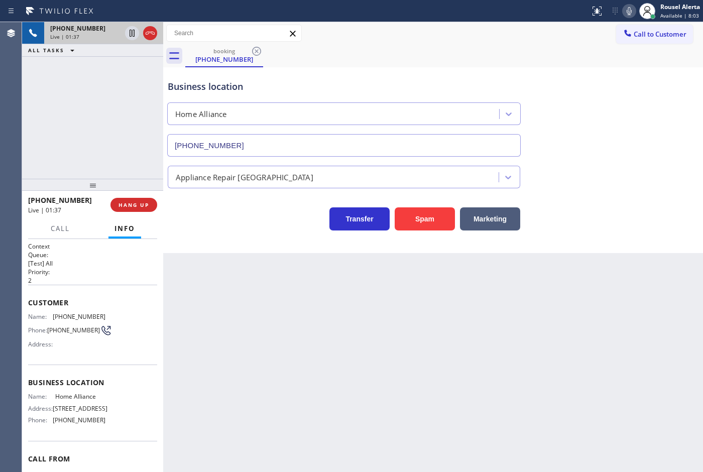
click at [622, 348] on div "Back to Dashboard Change Sender ID Customers Technicians Select a contact Outbo…" at bounding box center [433, 247] width 540 height 450
click at [86, 69] on div "+14127379400 Live | 01:42 ALL TASKS ALL TASKS ACTIVE TASKS TASKS IN WRAP UP" at bounding box center [92, 100] width 141 height 157
click at [279, 361] on div "Back to Dashboard Change Sender ID Customers Technicians Select a contact Outbo…" at bounding box center [433, 247] width 540 height 450
click at [639, 305] on div "Back to Dashboard Change Sender ID Customers Technicians Select a contact Outbo…" at bounding box center [433, 247] width 540 height 450
drag, startPoint x: 71, startPoint y: 63, endPoint x: 86, endPoint y: 89, distance: 29.7
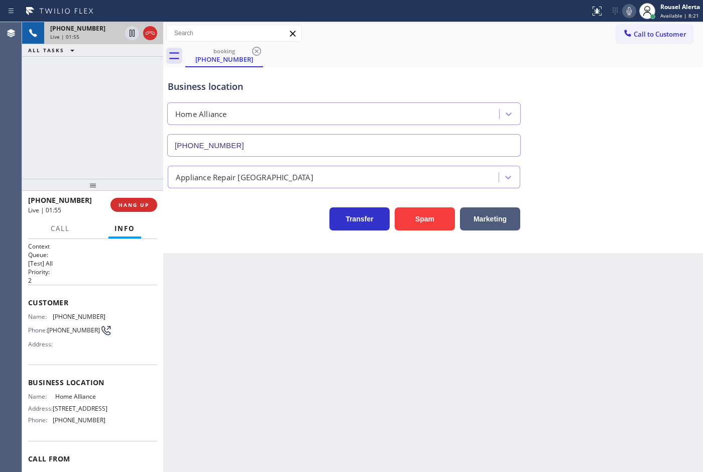
click at [71, 63] on div "+14127379400 Live | 01:55 ALL TASKS ALL TASKS ACTIVE TASKS TASKS IN WRAP UP" at bounding box center [92, 100] width 141 height 157
click at [251, 382] on div "Back to Dashboard Change Sender ID Customers Technicians Select a contact Outbo…" at bounding box center [433, 247] width 540 height 450
drag, startPoint x: 114, startPoint y: 122, endPoint x: 124, endPoint y: 139, distance: 19.4
click at [117, 124] on div "+14127379400 Live | 01:56 ALL TASKS ALL TASKS ACTIVE TASKS TASKS IN WRAP UP" at bounding box center [92, 100] width 141 height 157
click at [279, 337] on div "Back to Dashboard Change Sender ID Customers Technicians Select a contact Outbo…" at bounding box center [433, 247] width 540 height 450
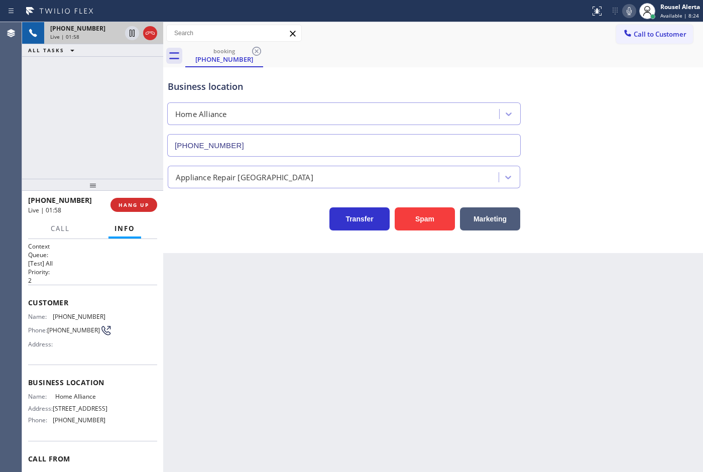
click at [132, 170] on div "+14127379400 Live | 01:58 ALL TASKS ALL TASKS ACTIVE TASKS TASKS IN WRAP UP" at bounding box center [92, 100] width 141 height 157
click at [237, 318] on div "Back to Dashboard Change Sender ID Customers Technicians Select a contact Outbo…" at bounding box center [433, 247] width 540 height 450
click at [141, 211] on button "HANG UP" at bounding box center [134, 205] width 47 height 14
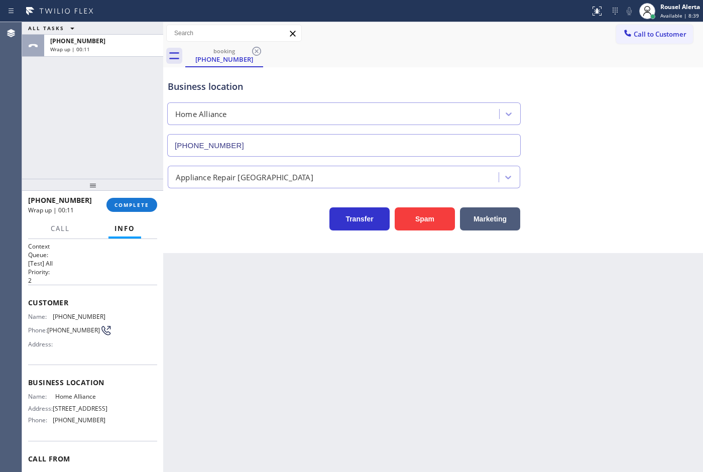
click at [99, 64] on div "ALL TASKS ALL TASKS ACTIVE TASKS TASKS IN WRAP UP +14127379400 Wrap up | 00:11" at bounding box center [92, 100] width 141 height 157
click at [126, 199] on button "COMPLETE" at bounding box center [131, 205] width 51 height 14
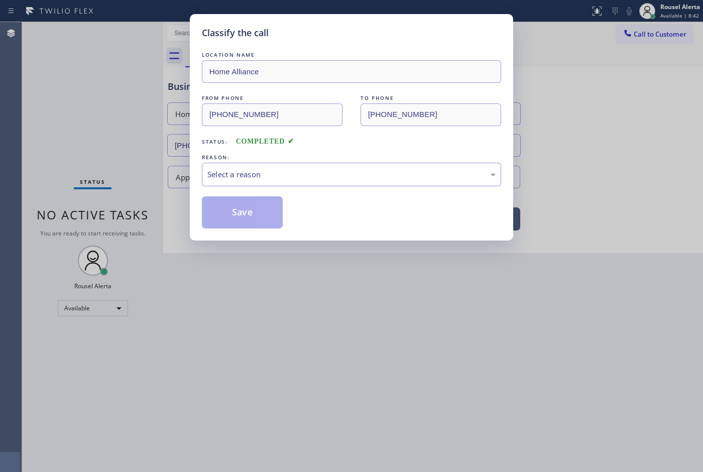
click at [256, 172] on div "Select a reason" at bounding box center [351, 175] width 288 height 12
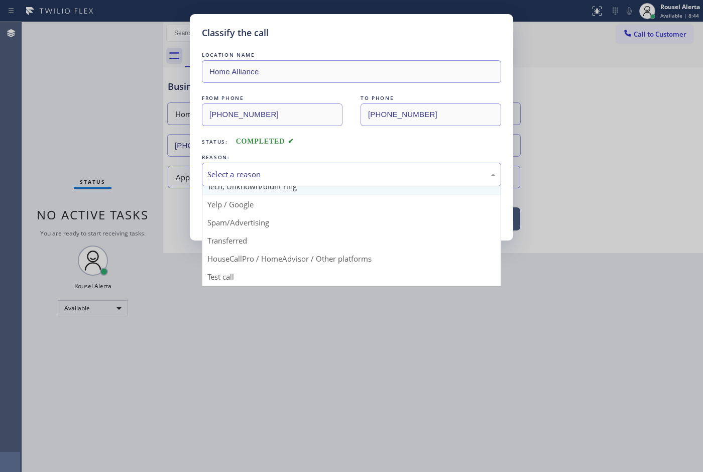
scroll to position [69, 0]
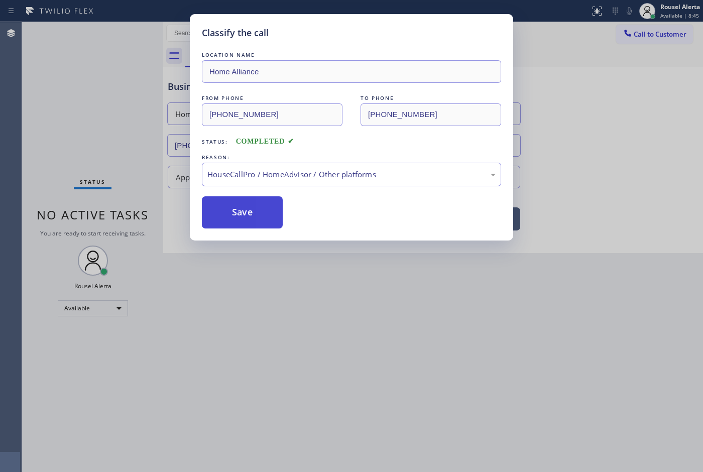
click at [245, 219] on button "Save" at bounding box center [242, 212] width 81 height 32
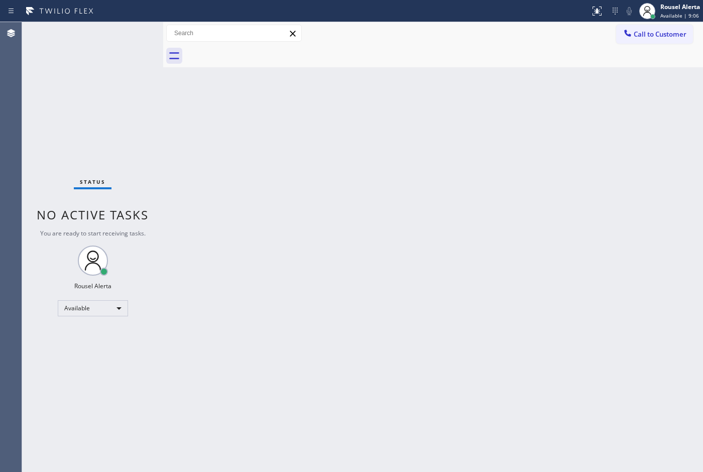
drag, startPoint x: 317, startPoint y: 296, endPoint x: 325, endPoint y: 304, distance: 10.7
click at [319, 297] on div "Back to Dashboard Change Sender ID Customers Technicians Select a contact Outbo…" at bounding box center [433, 247] width 540 height 450
click at [163, 73] on div at bounding box center [163, 247] width 0 height 450
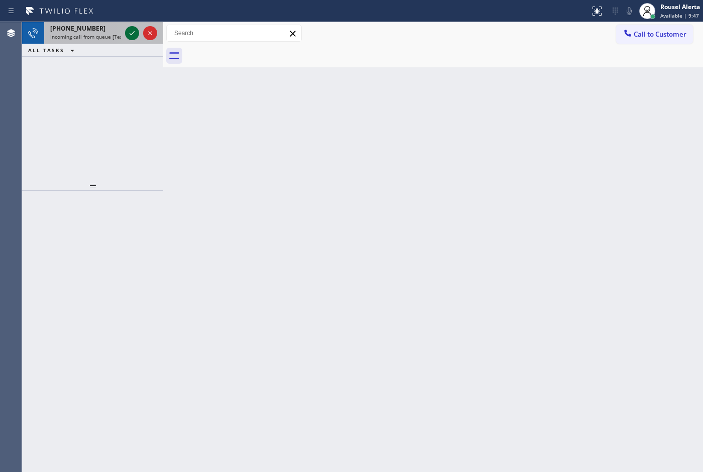
click at [133, 37] on icon at bounding box center [132, 33] width 12 height 12
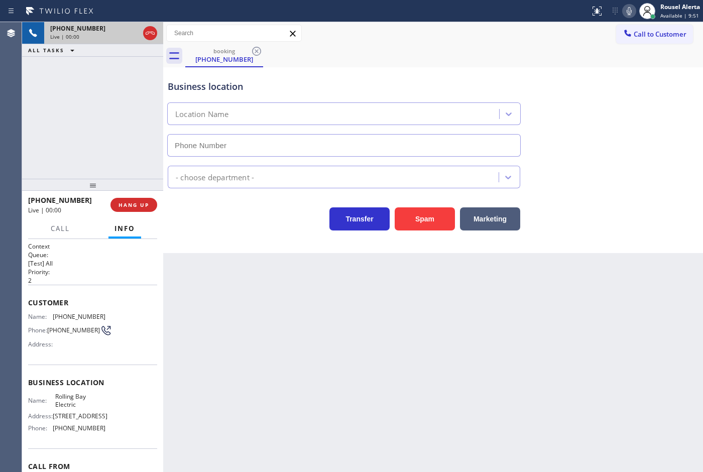
type input "(360) 401-4864"
click at [227, 300] on div "Back to Dashboard Change Sender ID Customers Technicians Select a contact Outbo…" at bounding box center [433, 247] width 540 height 450
click at [353, 367] on div "Back to Dashboard Change Sender ID Customers Technicians Select a contact Outbo…" at bounding box center [433, 247] width 540 height 450
click at [354, 367] on div "Back to Dashboard Change Sender ID Customers Technicians Select a contact Outbo…" at bounding box center [433, 247] width 540 height 450
click at [136, 133] on div "+13603289200 Live | 00:04 ALL TASKS ALL TASKS ACTIVE TASKS TASKS IN WRAP UP" at bounding box center [92, 100] width 141 height 157
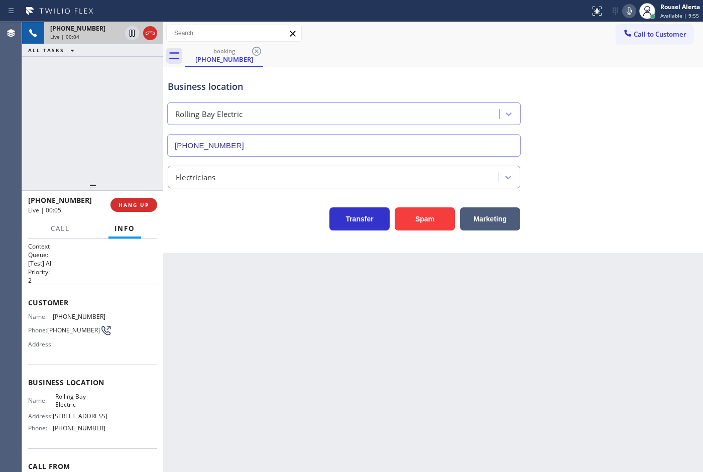
click at [195, 214] on div "Transfer Spam Marketing" at bounding box center [344, 216] width 357 height 28
click at [137, 207] on span "HANG UP" at bounding box center [134, 204] width 31 height 7
click at [221, 312] on div "Back to Dashboard Change Sender ID Customers Technicians Select a contact Outbo…" at bounding box center [433, 247] width 540 height 450
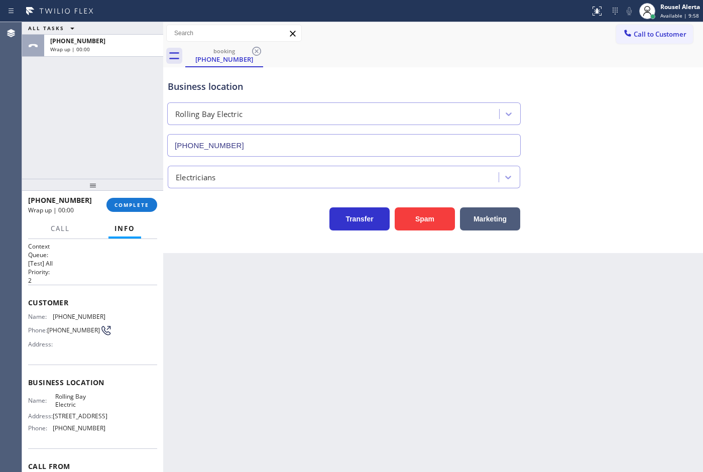
click at [152, 212] on div "+13603289200 Wrap up | 00:00 COMPLETE" at bounding box center [92, 205] width 129 height 26
click at [147, 208] on button "COMPLETE" at bounding box center [131, 205] width 51 height 14
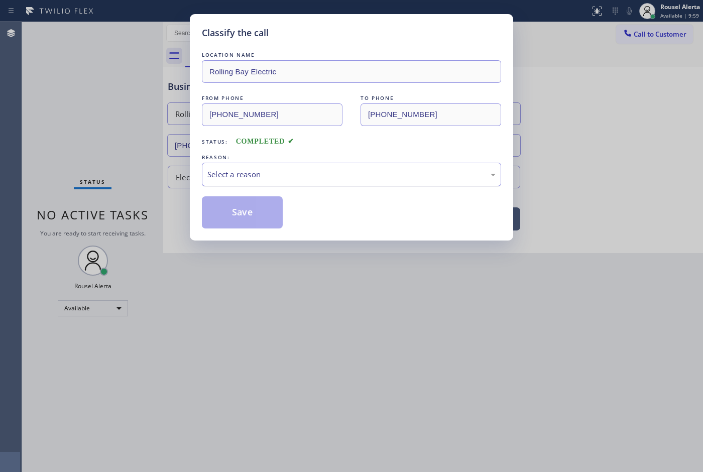
click at [222, 179] on div "Select a reason" at bounding box center [351, 175] width 288 height 12
click at [258, 214] on button "Save" at bounding box center [242, 212] width 81 height 32
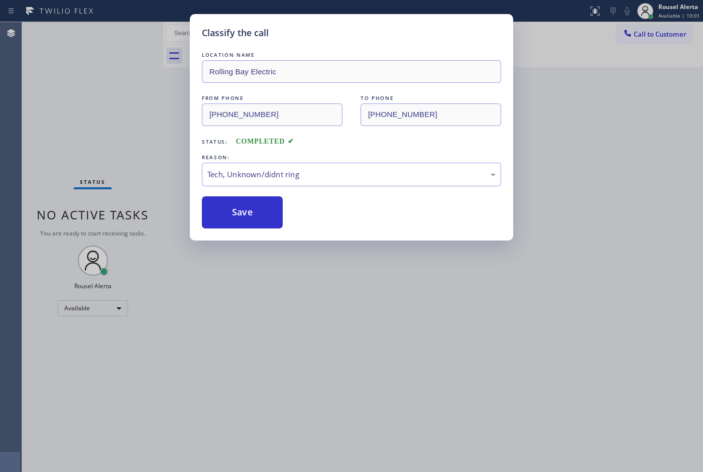
drag, startPoint x: 316, startPoint y: 330, endPoint x: 382, endPoint y: 382, distance: 83.3
click at [317, 330] on div "Classify the call LOCATION NAME Rolling Bay Electric FROM PHONE (360) 328-9200 …" at bounding box center [351, 236] width 703 height 472
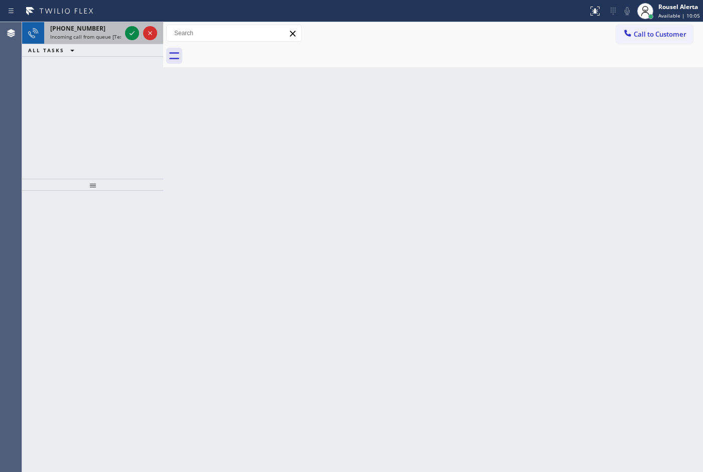
click at [80, 27] on span "+14082166216" at bounding box center [77, 28] width 55 height 9
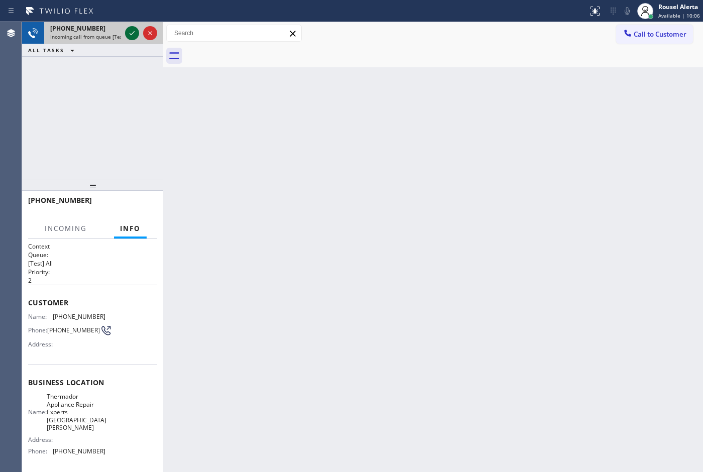
click at [126, 33] on icon at bounding box center [132, 33] width 12 height 12
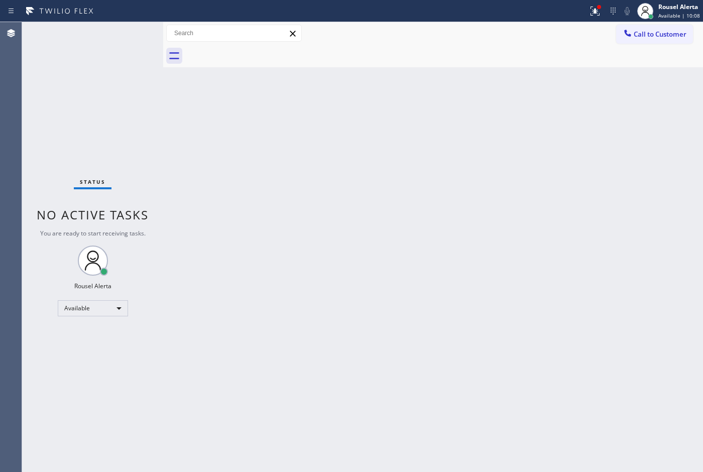
click at [126, 33] on div "Status No active tasks You are ready to start receiving tasks. Rousel Alerta Av…" at bounding box center [92, 247] width 141 height 450
click at [127, 33] on div "Status No active tasks You are ready to start receiving tasks. Rousel Alerta Av…" at bounding box center [92, 247] width 141 height 450
click at [592, 1] on button at bounding box center [595, 11] width 22 height 22
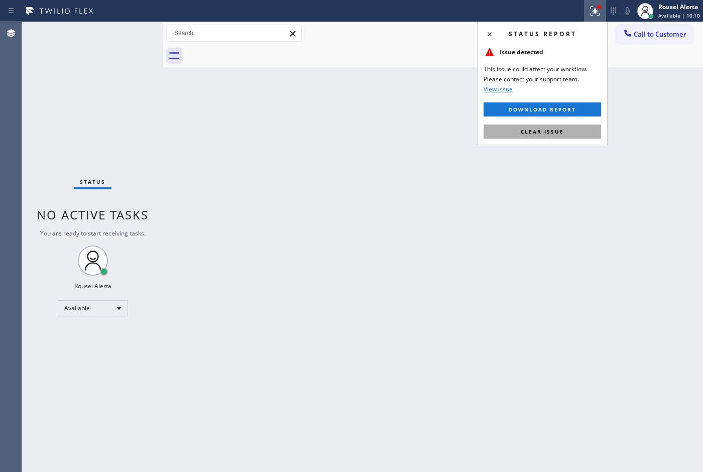
click at [572, 131] on button "Clear issue" at bounding box center [543, 132] width 118 height 14
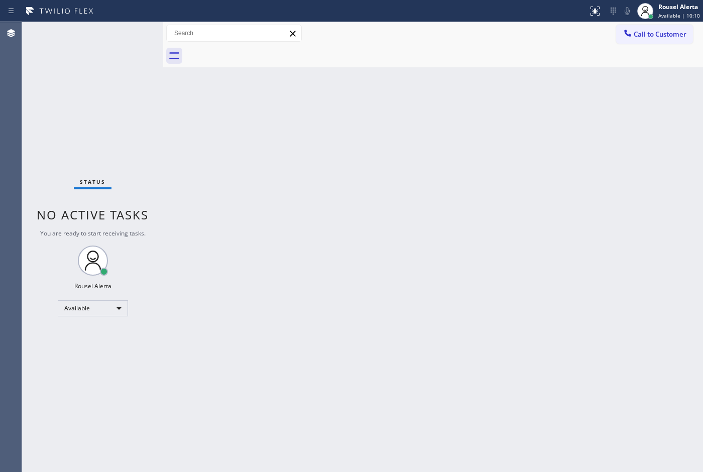
click at [564, 184] on div "Back to Dashboard Change Sender ID Customers Technicians Select a contact Outbo…" at bounding box center [433, 247] width 540 height 450
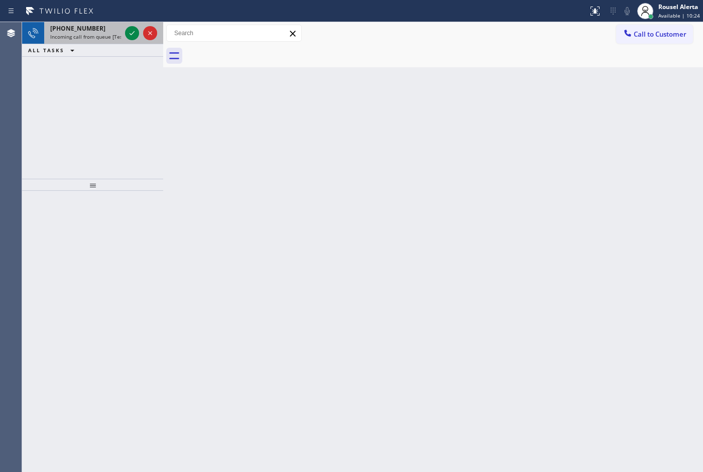
click at [114, 36] on span "Incoming call from queue [Test] All" at bounding box center [91, 36] width 83 height 7
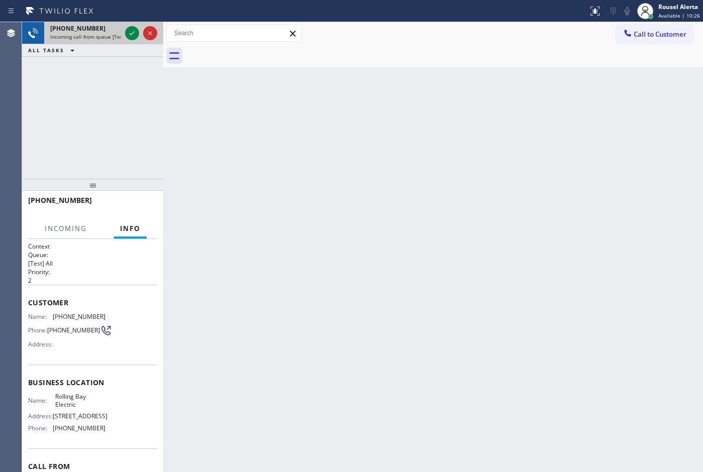
click at [121, 31] on div "+13603289200 Incoming call from queue [Test] All" at bounding box center [83, 33] width 79 height 22
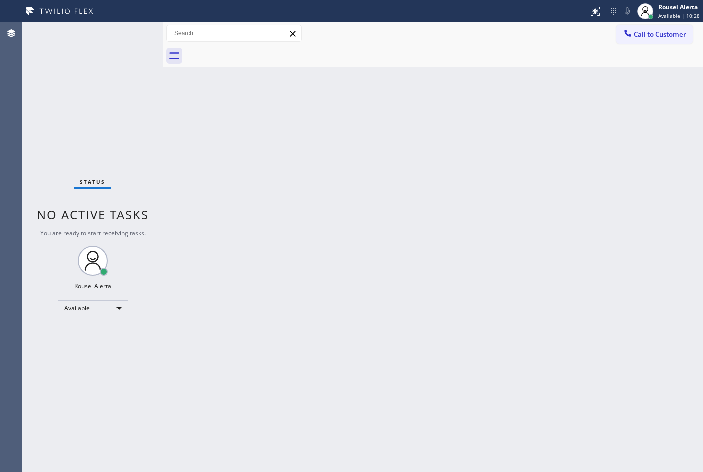
click at [122, 31] on div "Status No active tasks You are ready to start receiving tasks. Rousel Alerta Av…" at bounding box center [92, 247] width 141 height 450
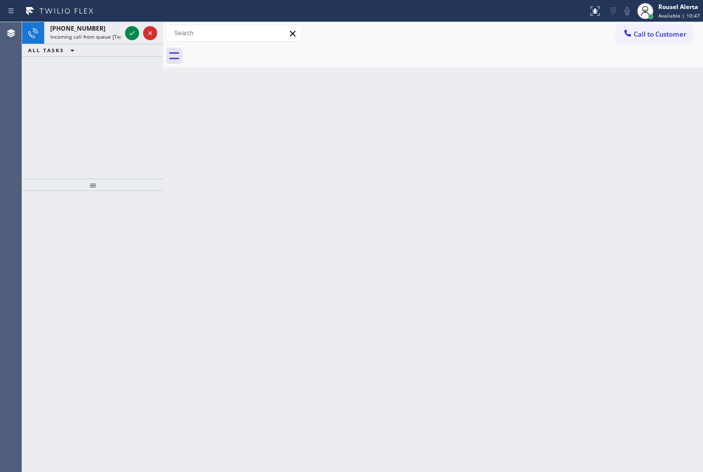
click at [92, 19] on div "Status report No issues detected If you experience an issue, please download th…" at bounding box center [351, 11] width 703 height 22
click at [117, 37] on span "Incoming call from queue [Test] All" at bounding box center [91, 36] width 83 height 7
click at [121, 39] on div "+16463312666 Incoming call from queue [Test] All" at bounding box center [83, 33] width 79 height 22
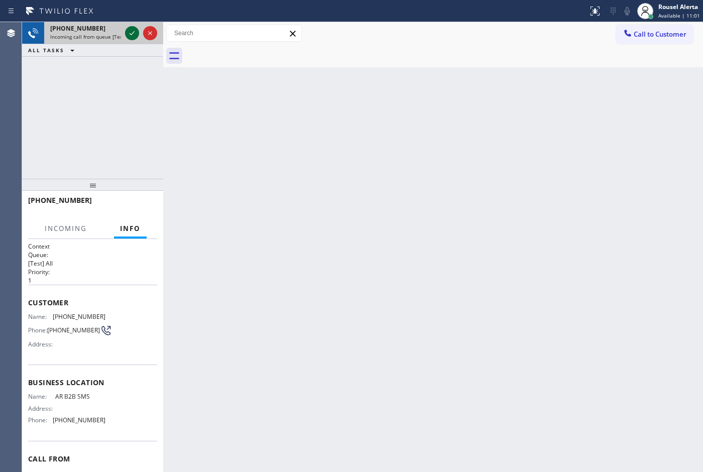
click at [129, 34] on icon at bounding box center [132, 33] width 12 height 12
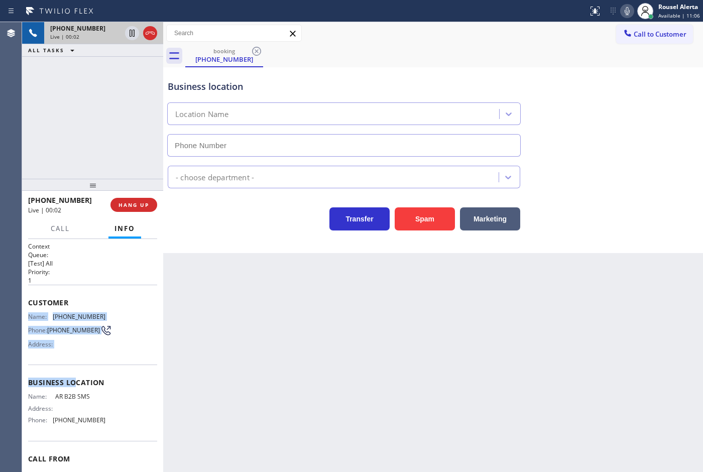
type input "[PHONE_NUMBER]"
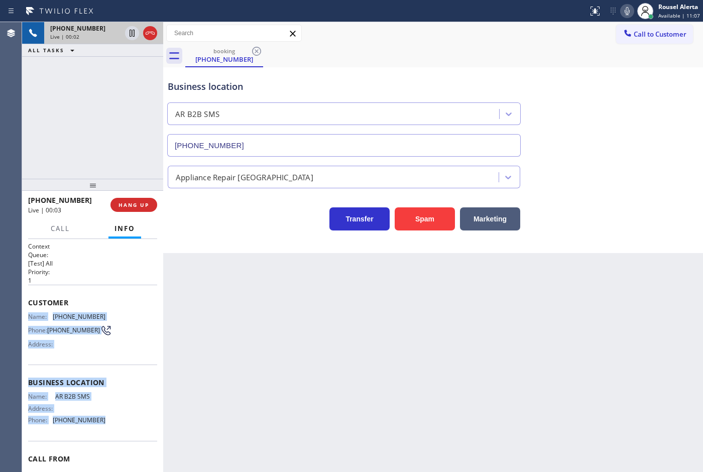
drag, startPoint x: 25, startPoint y: 316, endPoint x: 98, endPoint y: 419, distance: 126.1
click at [98, 419] on div "Context Queue: [Test] All Priority: 1 Customer Name: (646) 331-2666 Phone: (646…" at bounding box center [92, 356] width 141 height 234
copy div "Name: (646) 331-2666 Phone: (646) 331-2666 Address: Business location Name: AR …"
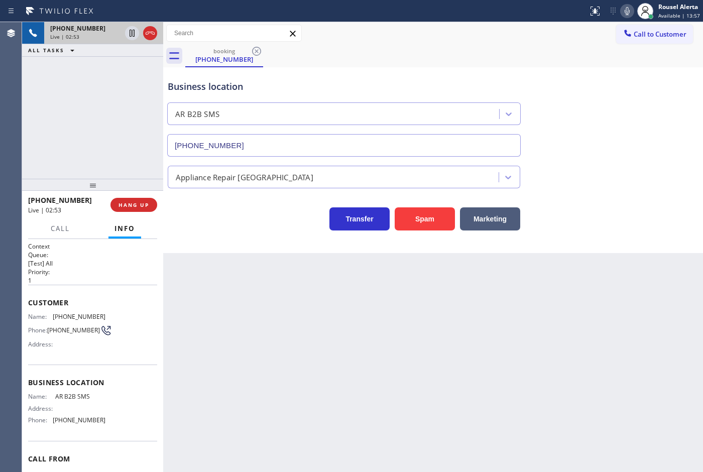
drag, startPoint x: 329, startPoint y: 415, endPoint x: 254, endPoint y: 213, distance: 215.7
click at [329, 412] on div "Back to Dashboard Change Sender ID Customers Technicians Select a contact Outbo…" at bounding box center [433, 247] width 540 height 450
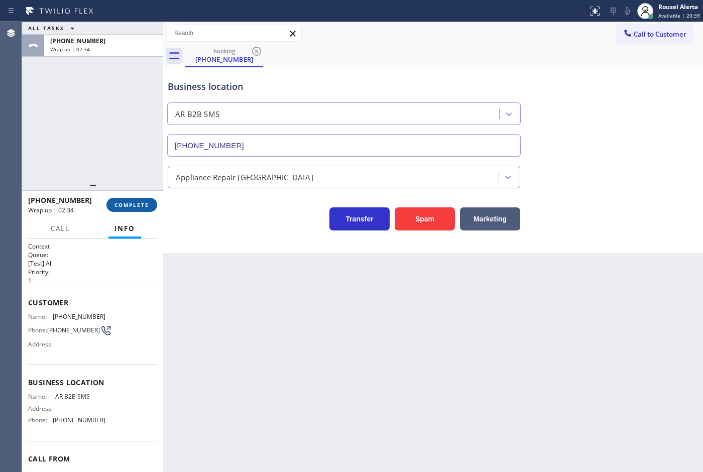
click at [119, 207] on span "COMPLETE" at bounding box center [132, 204] width 35 height 7
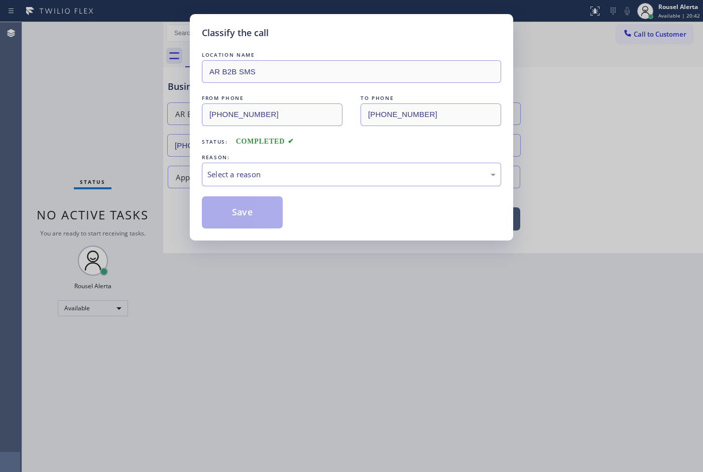
click at [367, 181] on div "Select a reason" at bounding box center [351, 175] width 299 height 24
click at [258, 207] on button "Save" at bounding box center [242, 212] width 81 height 32
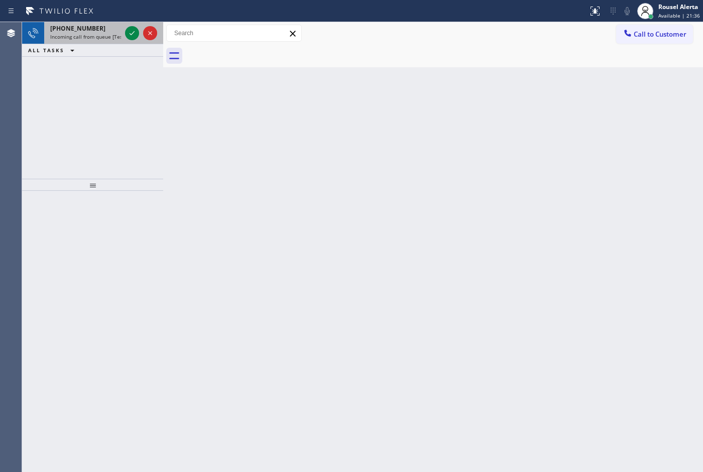
click at [103, 29] on div "+15415010648" at bounding box center [85, 28] width 71 height 9
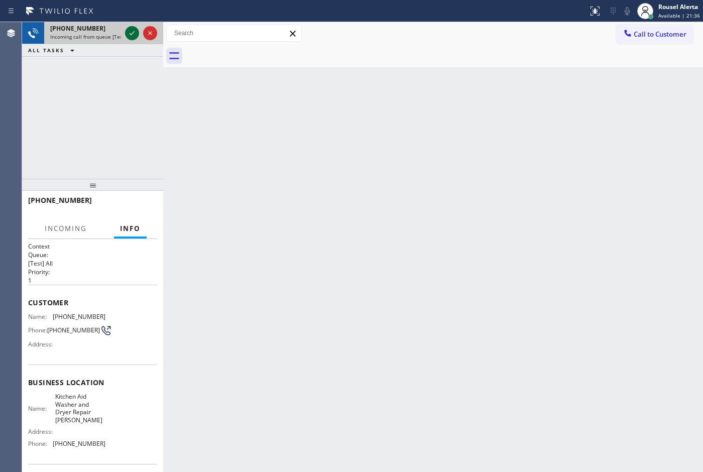
click at [127, 32] on icon at bounding box center [132, 33] width 12 height 12
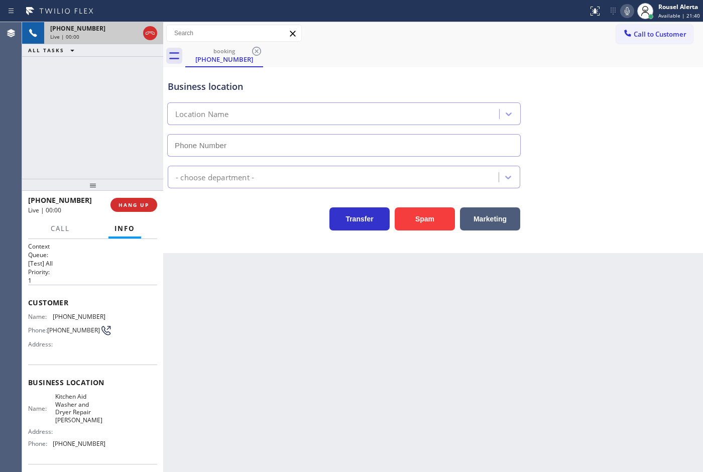
type input "(458) 217-8034"
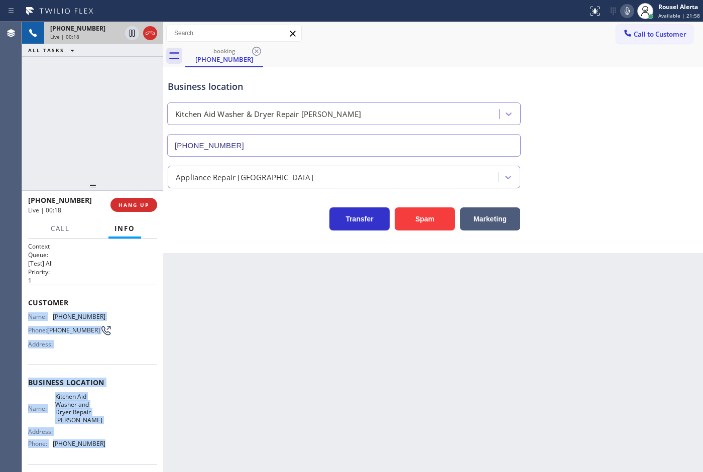
drag, startPoint x: 24, startPoint y: 312, endPoint x: 101, endPoint y: 440, distance: 148.9
click at [101, 440] on div "Context Queue: [Test] All Priority: 1 Customer Name: (541) 501-0648 Phone: (541…" at bounding box center [92, 356] width 141 height 234
copy div "Name: (541) 501-0648 Phone: (541) 501-0648 Address: Business location Name: Kit…"
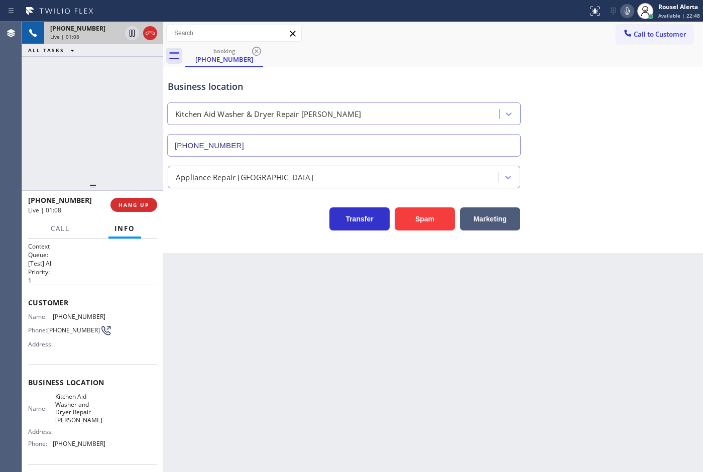
click at [605, 345] on div "Back to Dashboard Change Sender ID Customers Technicians Select a contact Outbo…" at bounding box center [433, 247] width 540 height 450
click at [112, 146] on div "+15415010648 Live | 01:09 ALL TASKS ALL TASKS ACTIVE TASKS TASKS IN WRAP UP" at bounding box center [92, 100] width 141 height 157
click at [131, 32] on icon at bounding box center [132, 33] width 12 height 12
click at [628, 13] on icon at bounding box center [627, 11] width 5 height 8
click at [127, 35] on icon at bounding box center [132, 33] width 12 height 12
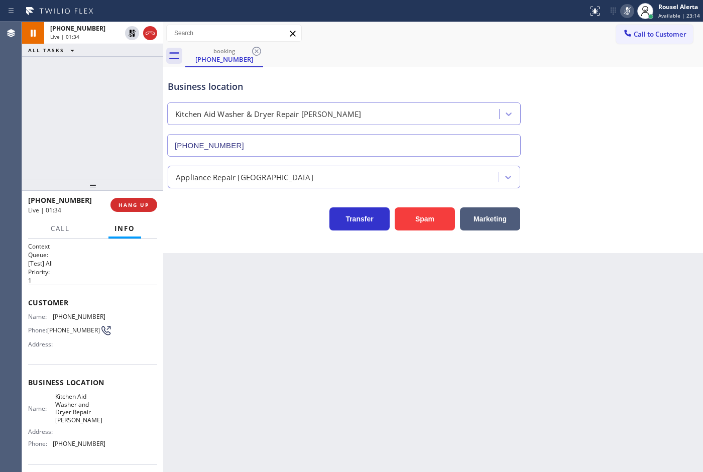
click at [623, 9] on icon at bounding box center [627, 11] width 12 height 12
click at [551, 335] on div "Back to Dashboard Change Sender ID Customers Technicians Select a contact Outbo…" at bounding box center [433, 247] width 540 height 450
click at [131, 100] on div "+15415010648 Live | 01:56 ALL TASKS ALL TASKS ACTIVE TASKS TASKS IN WRAP UP" at bounding box center [92, 100] width 141 height 157
click at [264, 366] on div "Back to Dashboard Change Sender ID Customers Technicians Select a contact Outbo…" at bounding box center [433, 247] width 540 height 450
click at [141, 210] on button "HANG UP" at bounding box center [134, 205] width 47 height 14
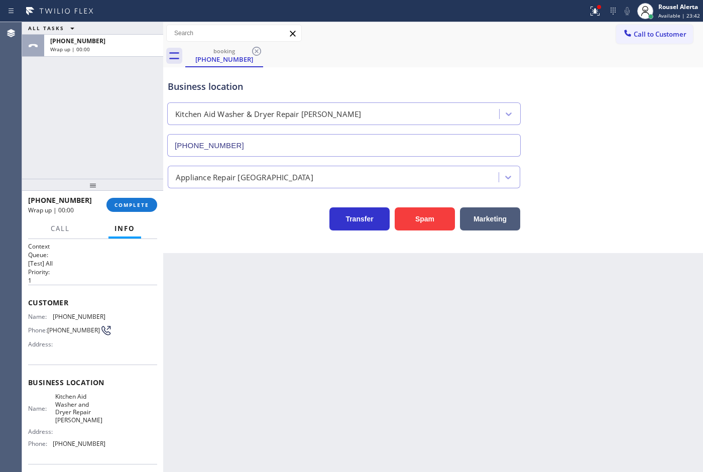
click at [361, 393] on div "Back to Dashboard Change Sender ID Customers Technicians Select a contact Outbo…" at bounding box center [433, 247] width 540 height 450
click at [303, 282] on div "Back to Dashboard Change Sender ID Customers Technicians Select a contact Outbo…" at bounding box center [433, 247] width 540 height 450
click at [141, 196] on div "+15415010648 Wrap up | 00:16 COMPLETE" at bounding box center [92, 205] width 129 height 26
click at [141, 199] on button "COMPLETE" at bounding box center [131, 205] width 51 height 14
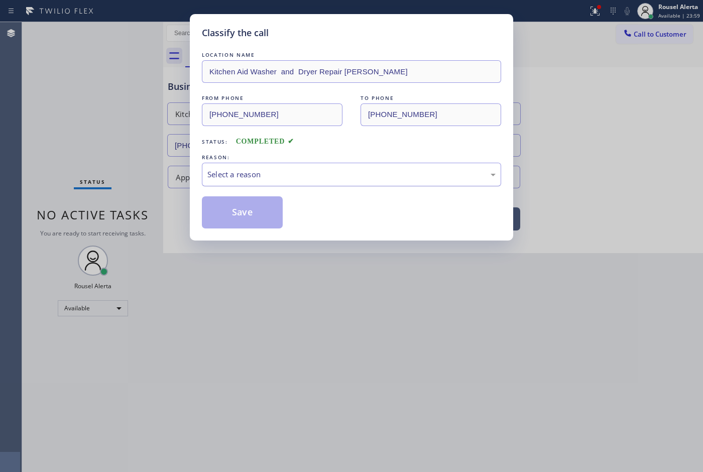
click at [284, 169] on div "Select a reason" at bounding box center [351, 175] width 288 height 12
drag, startPoint x: 260, startPoint y: 211, endPoint x: 267, endPoint y: 227, distance: 17.3
click at [259, 211] on button "Save" at bounding box center [242, 212] width 81 height 32
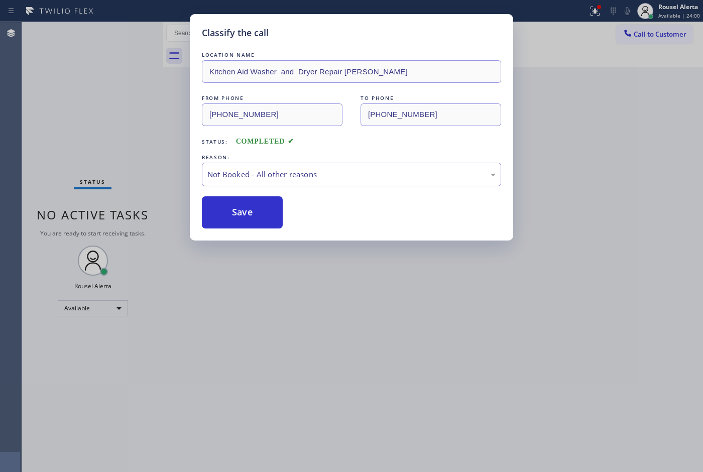
click at [347, 332] on div "Classify the call LOCATION NAME Kitchen Aid Washer and Dryer Repair Eugene FROM…" at bounding box center [351, 236] width 703 height 472
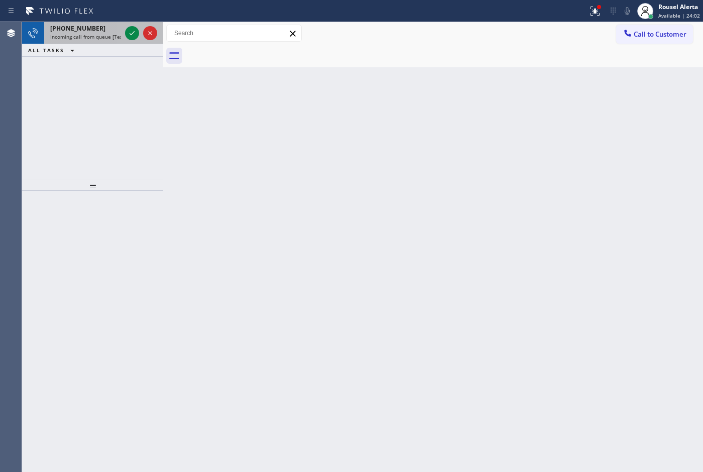
click at [98, 38] on span "Incoming call from queue [Test] All" at bounding box center [91, 36] width 83 height 7
click at [71, 35] on span "Incoming call from queue [Test] All" at bounding box center [91, 36] width 83 height 7
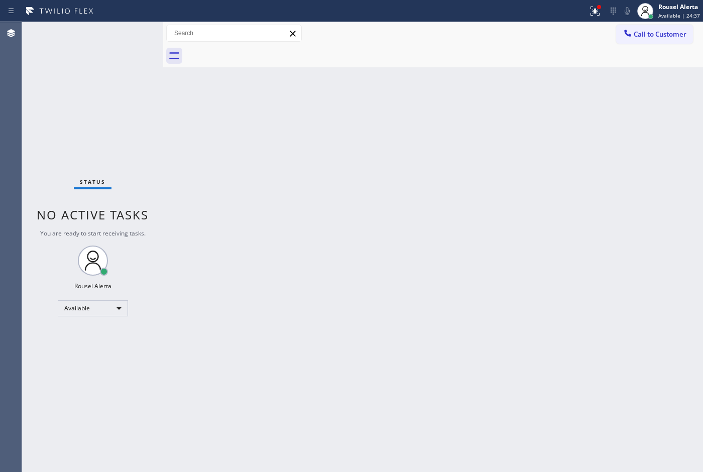
click at [127, 33] on div "Status No active tasks You are ready to start receiving tasks. Rousel Alerta Av…" at bounding box center [92, 247] width 141 height 450
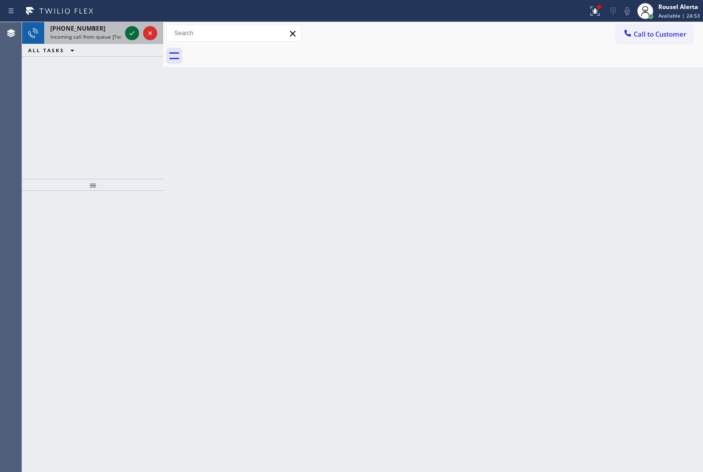
drag, startPoint x: 109, startPoint y: 41, endPoint x: 125, endPoint y: 35, distance: 16.0
click at [109, 40] on div "+19492081363 Incoming call from queue [Test] All" at bounding box center [83, 33] width 79 height 22
click at [127, 35] on icon at bounding box center [132, 33] width 12 height 12
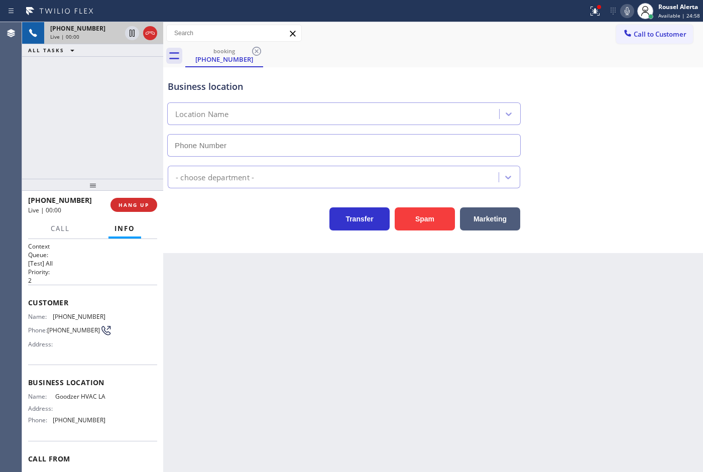
type input "(213) 642-1141"
click at [127, 202] on span "HANG UP" at bounding box center [134, 204] width 31 height 7
click at [238, 305] on div "Back to Dashboard Change Sender ID Customers Technicians Select a contact Outbo…" at bounding box center [433, 247] width 540 height 450
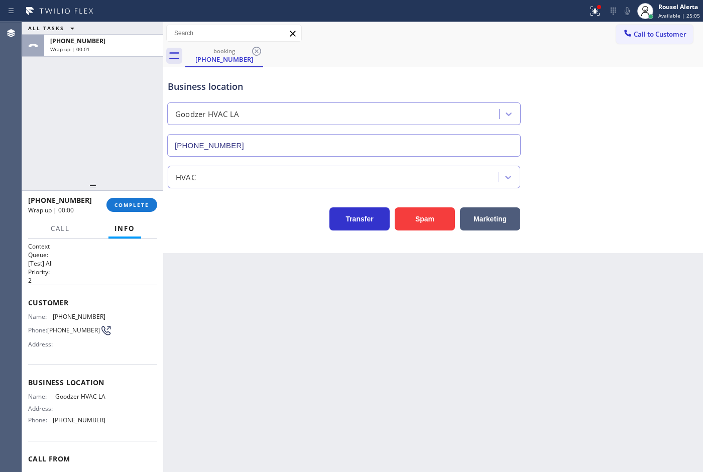
click at [88, 424] on span "(213) 642-1141" at bounding box center [79, 420] width 53 height 8
copy span "(213) 642-1141"
click at [127, 198] on button "COMPLETE" at bounding box center [131, 205] width 51 height 14
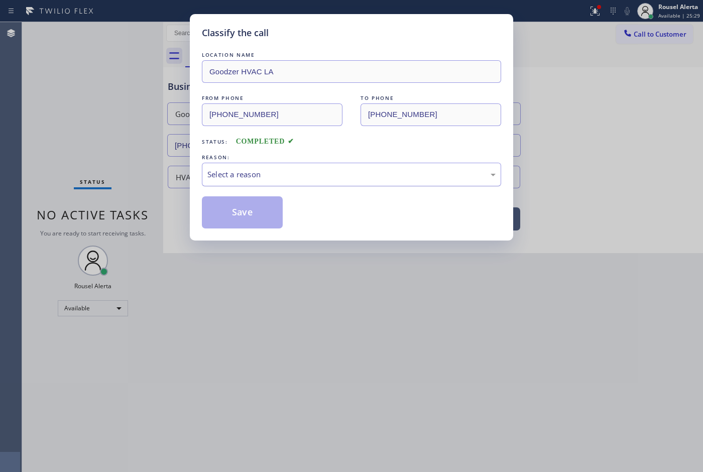
click at [245, 182] on div "Select a reason" at bounding box center [351, 175] width 299 height 24
click at [249, 225] on button "Save" at bounding box center [242, 212] width 81 height 32
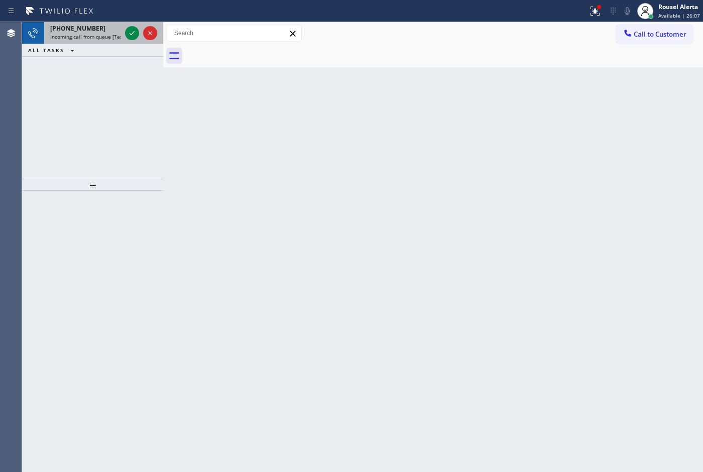
click at [96, 28] on div "+12246169691" at bounding box center [85, 28] width 71 height 9
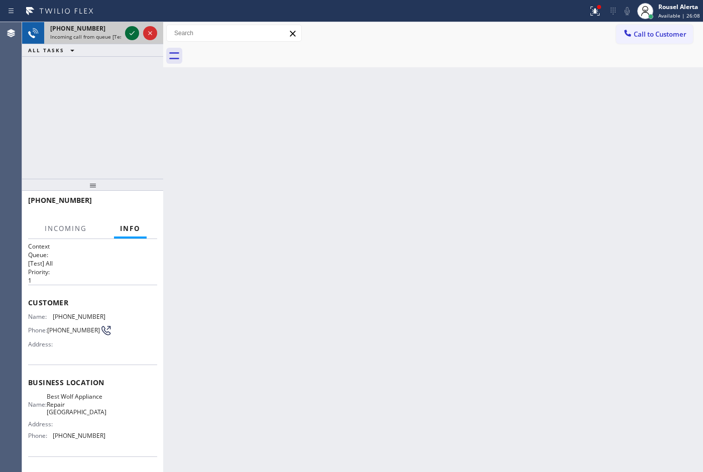
click at [125, 36] on div at bounding box center [132, 33] width 14 height 12
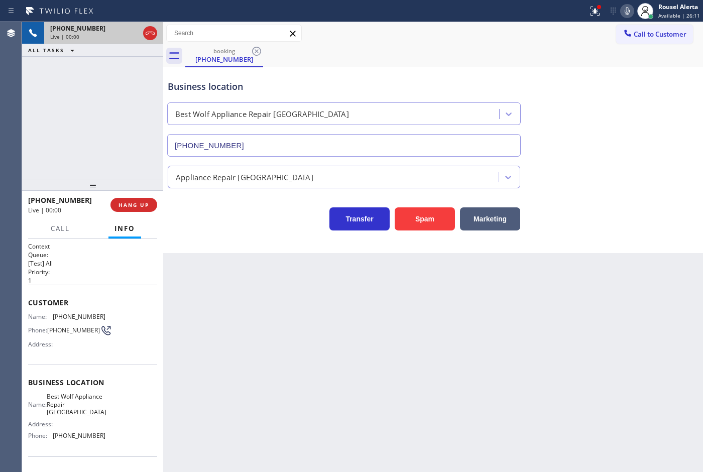
type input "(213) 460-0809"
click at [263, 320] on div "Back to Dashboard Change Sender ID Customers Technicians Select a contact Outbo…" at bounding box center [433, 247] width 540 height 450
click at [573, 30] on div "Call to Customer Outbound call Location [GEOGRAPHIC_DATA] Appliance Repair Expe…" at bounding box center [433, 34] width 540 height 18
click at [594, 9] on icon at bounding box center [595, 11] width 12 height 12
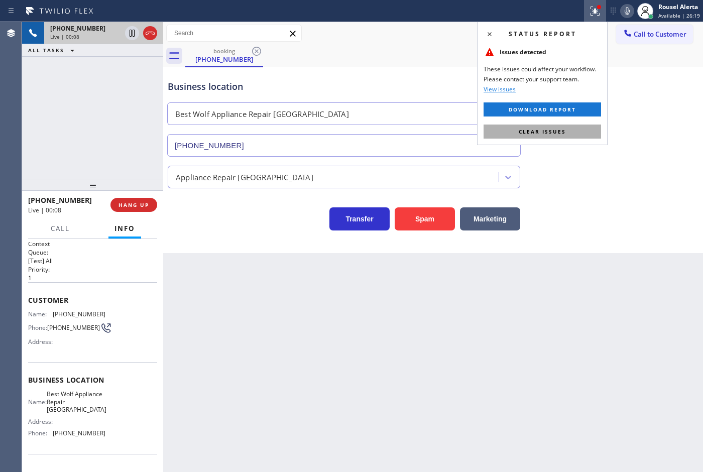
click at [567, 132] on button "Clear issues" at bounding box center [543, 132] width 118 height 14
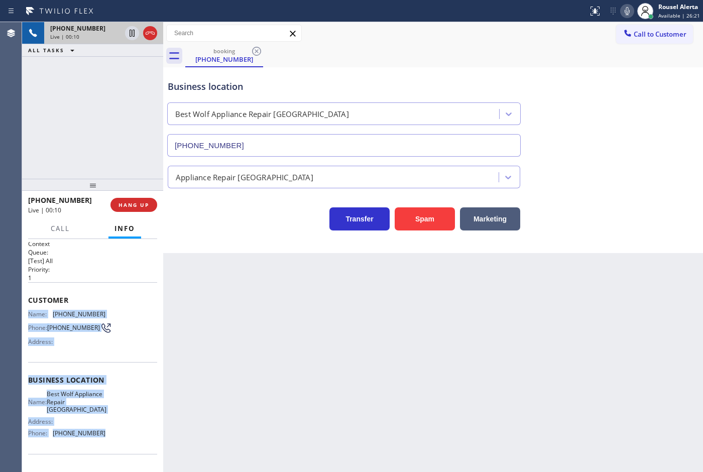
drag, startPoint x: 28, startPoint y: 310, endPoint x: 117, endPoint y: 449, distance: 165.0
click at [117, 449] on div "Context Queue: [Test] All Priority: 1 Customer Name: (224) 616-9691 Phone: (224…" at bounding box center [92, 385] width 129 height 291
copy div "Name: (224) 616-9691 Phone: (224) 616-9691 Address: Business location Name: Bes…"
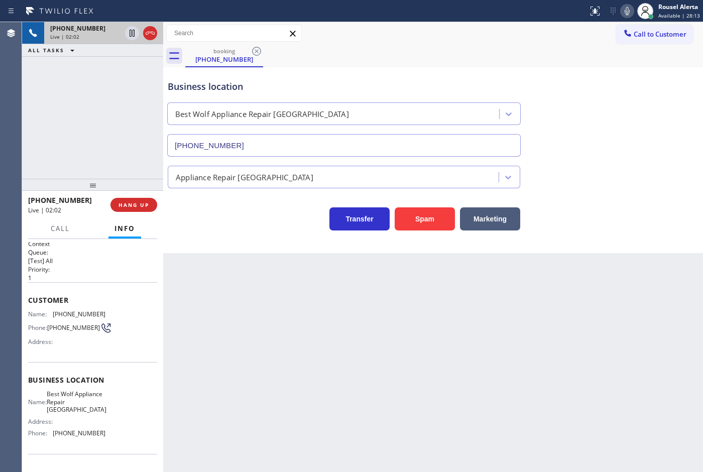
drag, startPoint x: 426, startPoint y: 351, endPoint x: 403, endPoint y: 347, distance: 23.5
click at [426, 352] on div "Back to Dashboard Change Sender ID Customers Technicians Select a contact Outbo…" at bounding box center [433, 247] width 540 height 450
drag, startPoint x: 95, startPoint y: 112, endPoint x: 136, endPoint y: 159, distance: 62.0
click at [100, 119] on div "+12246169691 Live | 02:03 ALL TASKS ALL TASKS ACTIVE TASKS TASKS IN WRAP UP" at bounding box center [92, 100] width 141 height 157
click at [138, 204] on span "HANG UP" at bounding box center [134, 204] width 31 height 7
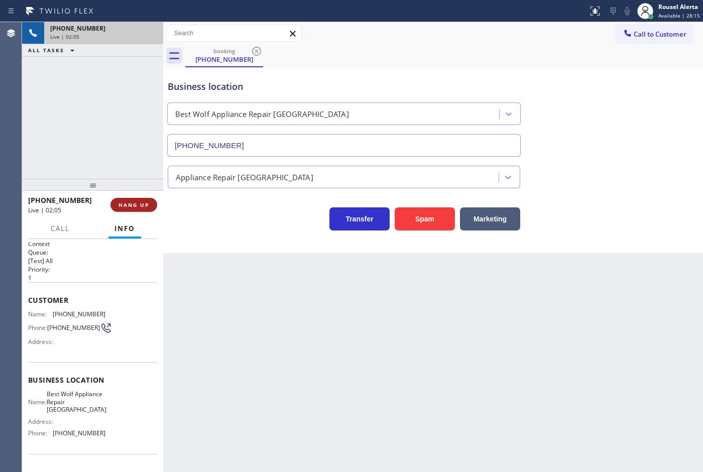
click at [138, 203] on span "HANG UP" at bounding box center [134, 204] width 31 height 7
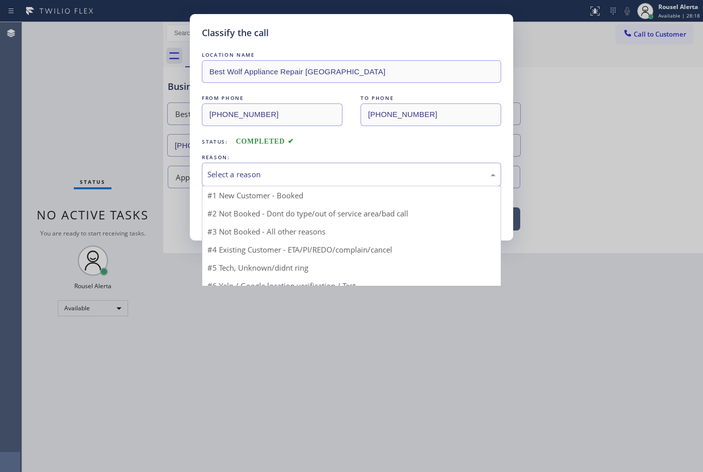
click at [217, 177] on div "Select a reason" at bounding box center [351, 175] width 288 height 12
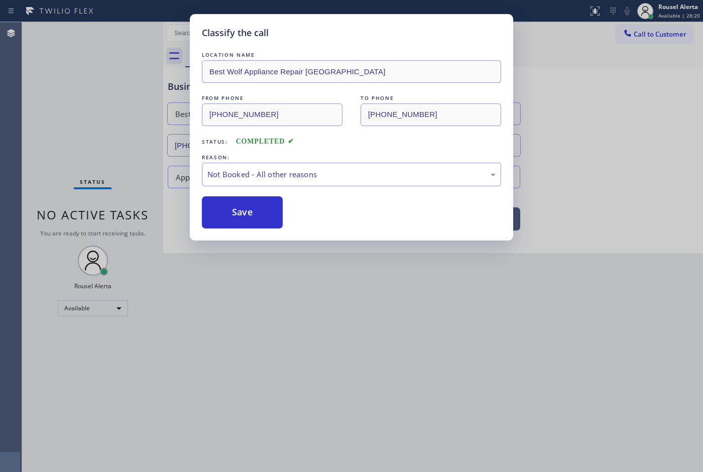
drag, startPoint x: 242, startPoint y: 213, endPoint x: 270, endPoint y: 299, distance: 90.2
click at [242, 213] on button "Save" at bounding box center [242, 212] width 81 height 32
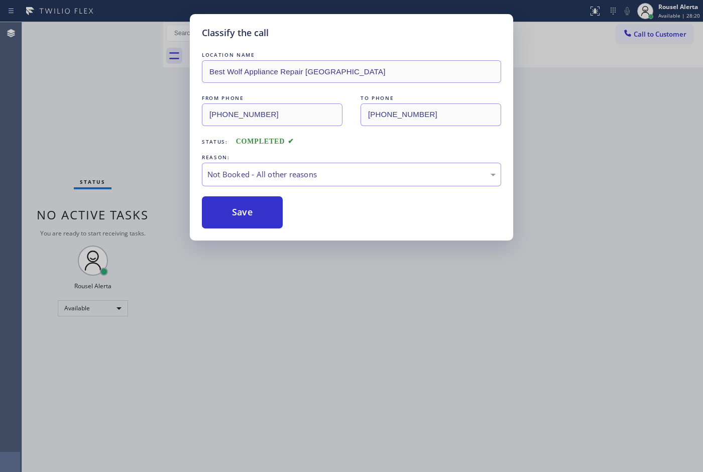
click at [275, 309] on div "Classify the call LOCATION NAME Best Wolf Appliance Repair Palm Springs FROM PH…" at bounding box center [351, 236] width 703 height 472
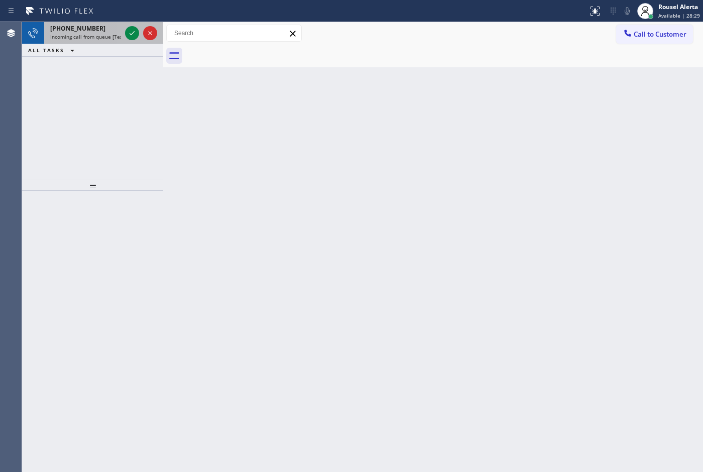
click at [104, 41] on div "+13056860143 Incoming call from queue [Test] All" at bounding box center [83, 33] width 79 height 22
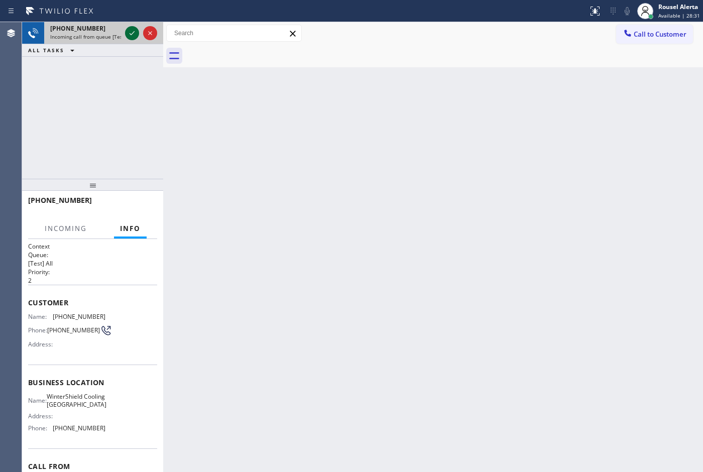
click at [126, 34] on icon at bounding box center [132, 33] width 12 height 12
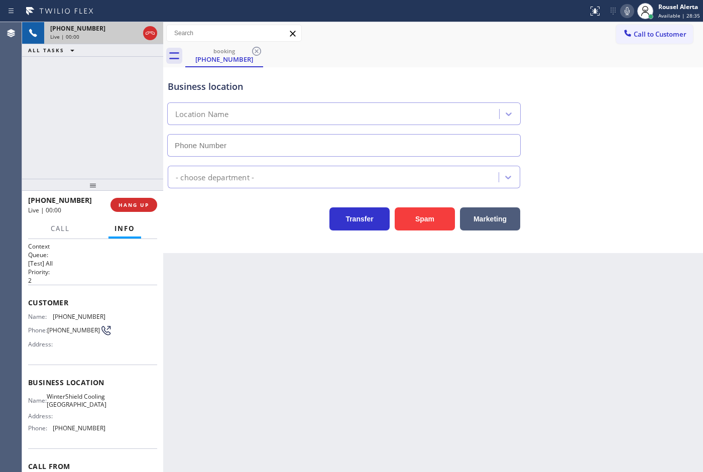
type input "(786) 305-3146"
click at [285, 346] on div "Back to Dashboard Change Sender ID Customers Technicians Select a contact Outbo…" at bounding box center [433, 247] width 540 height 450
drag, startPoint x: 129, startPoint y: 195, endPoint x: 136, endPoint y: 200, distance: 8.6
click at [129, 195] on div "+13056860143 Live | 00:08 HANG UP" at bounding box center [92, 205] width 129 height 26
click at [145, 207] on span "HANG UP" at bounding box center [134, 204] width 31 height 7
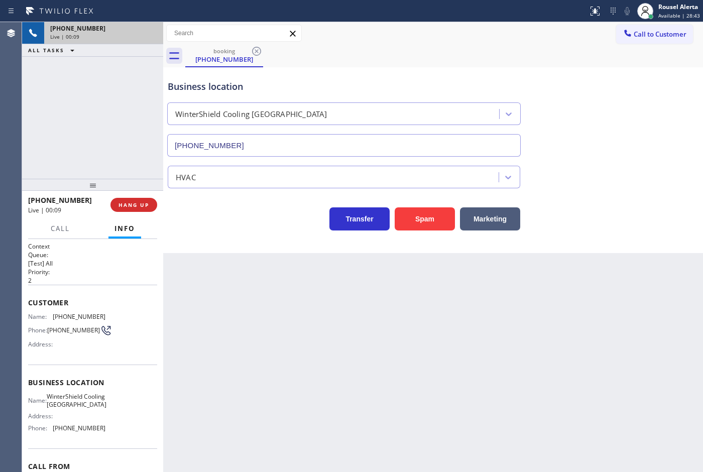
click at [483, 408] on div "Back to Dashboard Change Sender ID Customers Technicians Select a contact Outbo…" at bounding box center [433, 247] width 540 height 450
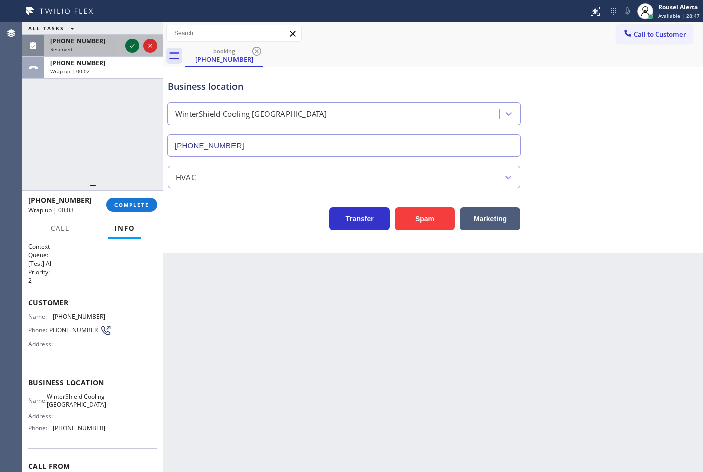
click at [131, 48] on icon at bounding box center [132, 46] width 12 height 12
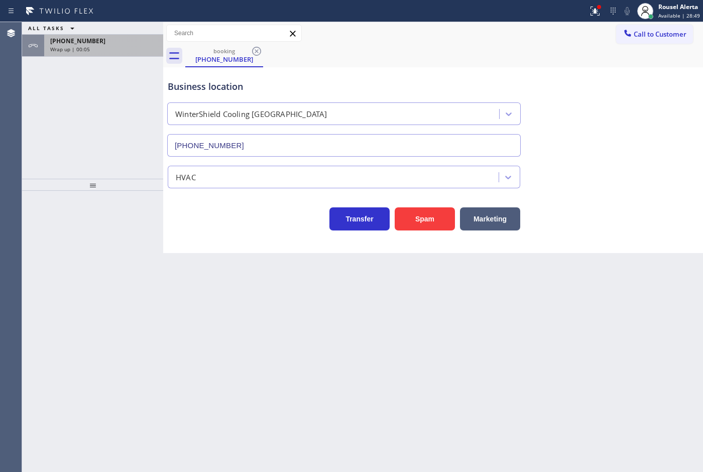
click at [96, 36] on div "+13056860143 Wrap up | 00:05" at bounding box center [101, 46] width 115 height 22
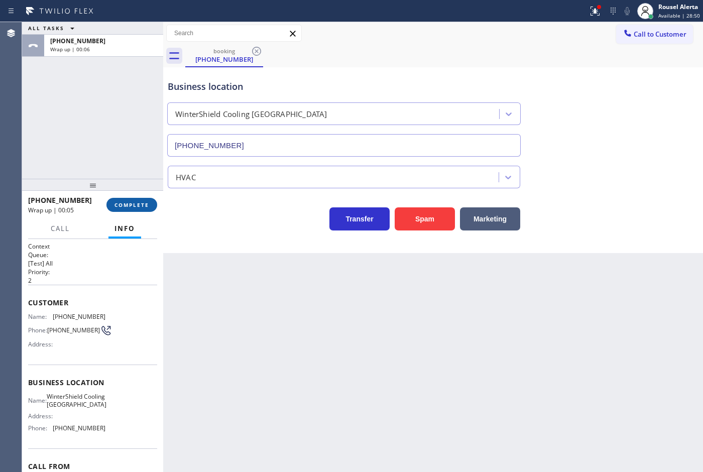
click at [111, 204] on button "COMPLETE" at bounding box center [131, 205] width 51 height 14
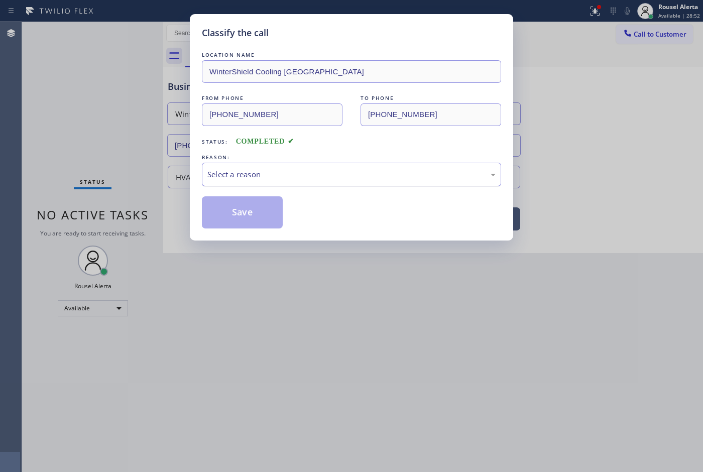
click at [260, 174] on div "Select a reason" at bounding box center [351, 175] width 288 height 12
click at [236, 214] on button "Save" at bounding box center [242, 212] width 81 height 32
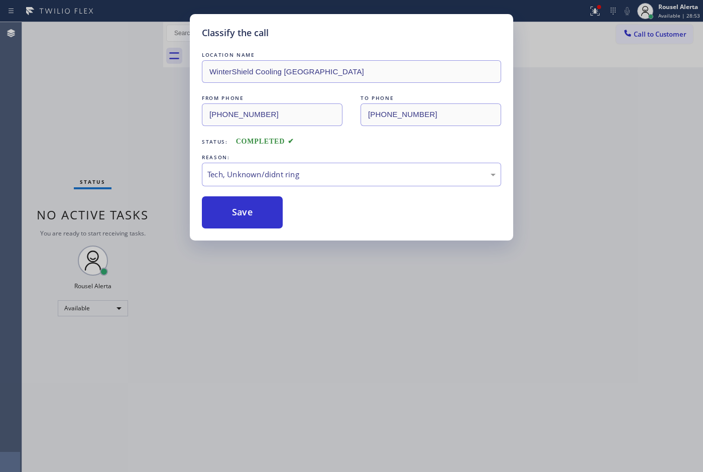
click at [356, 369] on div "Classify the call LOCATION NAME WinterShield Cooling Miami FROM PHONE (305) 686…" at bounding box center [351, 236] width 703 height 472
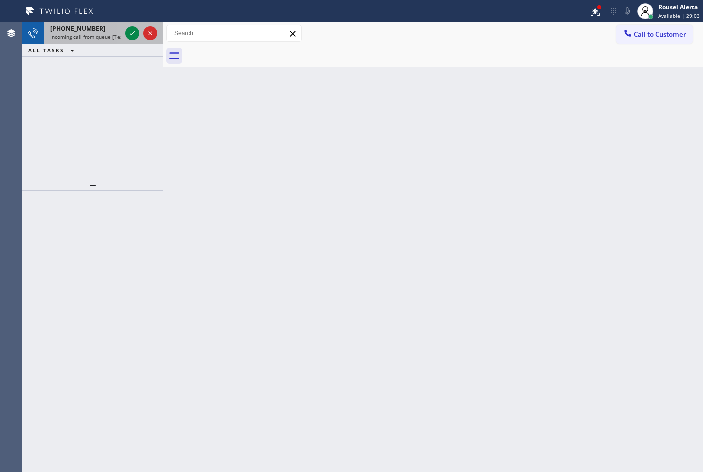
click at [61, 28] on span "+17862674770" at bounding box center [77, 28] width 55 height 9
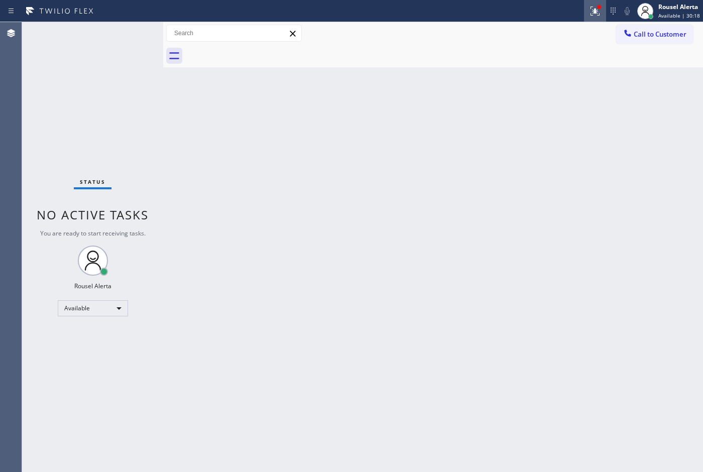
click at [589, 7] on div at bounding box center [595, 11] width 22 height 12
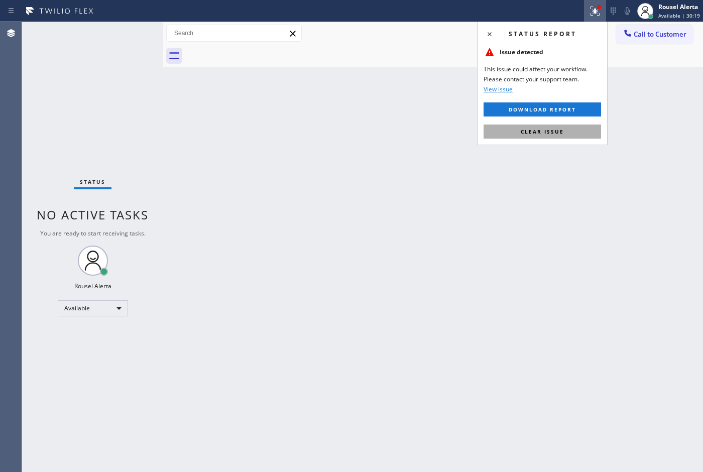
click at [565, 125] on button "Clear issue" at bounding box center [543, 132] width 118 height 14
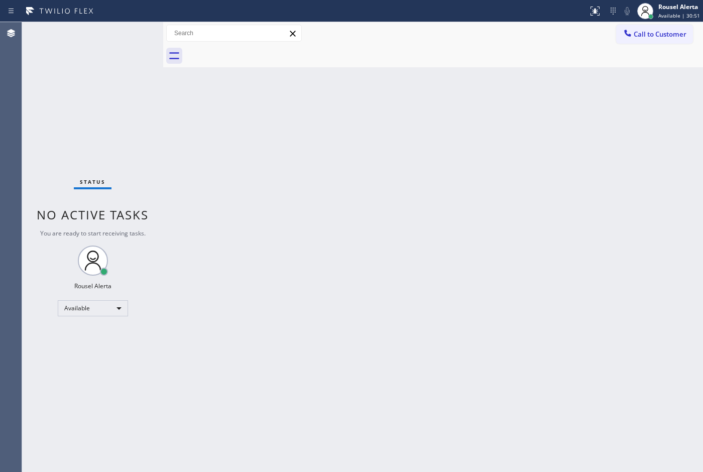
click at [123, 33] on div "Status No active tasks You are ready to start receiving tasks. Rousel Alerta Av…" at bounding box center [92, 247] width 141 height 450
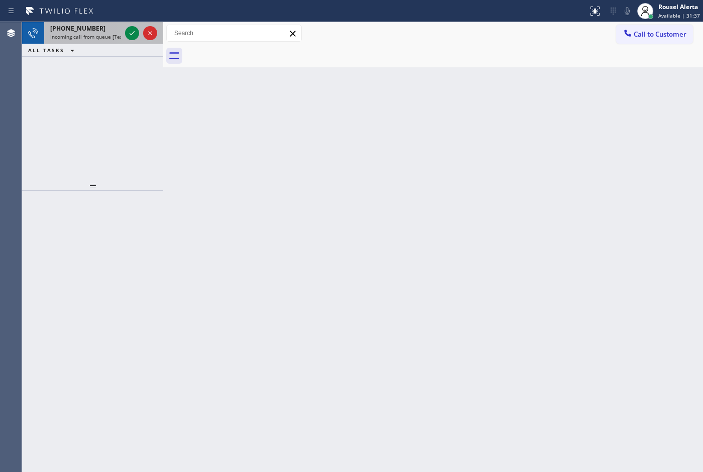
drag, startPoint x: 98, startPoint y: 44, endPoint x: 116, endPoint y: 35, distance: 20.0
click at [98, 44] on div "ALL TASKS ALL TASKS ACTIVE TASKS TASKS IN WRAP UP" at bounding box center [92, 50] width 141 height 13
click at [129, 32] on icon at bounding box center [132, 33] width 12 height 12
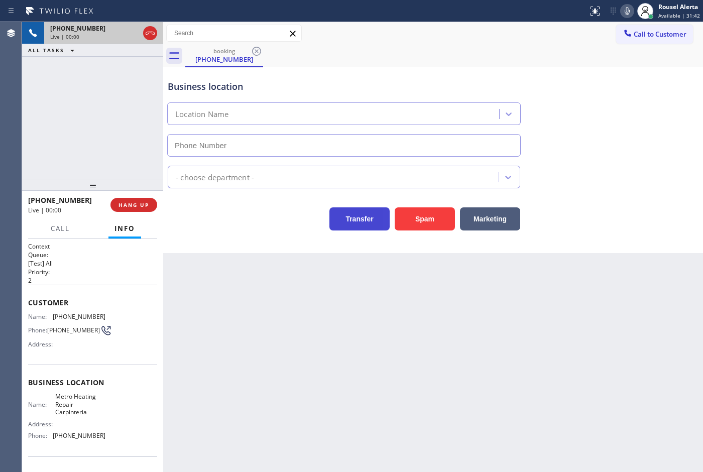
type input "(805) 600-3316"
click at [427, 239] on div "Business location Metro Heating Repair Carpinteria (805) 600-3316 HVAC Transfer…" at bounding box center [433, 160] width 540 height 186
click at [428, 225] on button "Spam" at bounding box center [425, 218] width 60 height 23
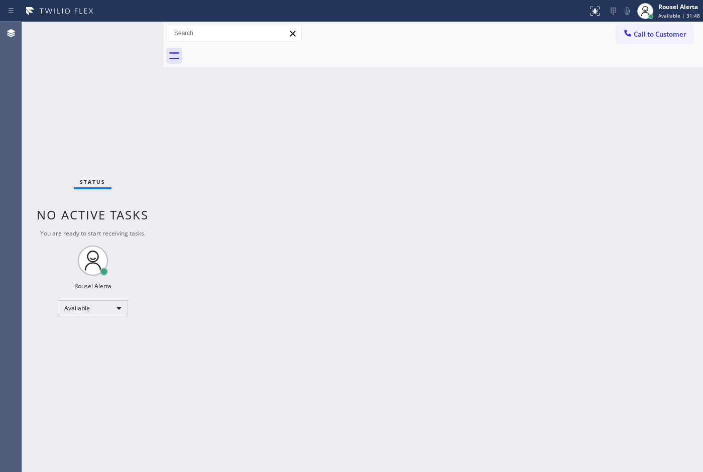
click at [422, 235] on div "Back to Dashboard Change Sender ID Customers Technicians Select a contact Outbo…" at bounding box center [433, 247] width 540 height 450
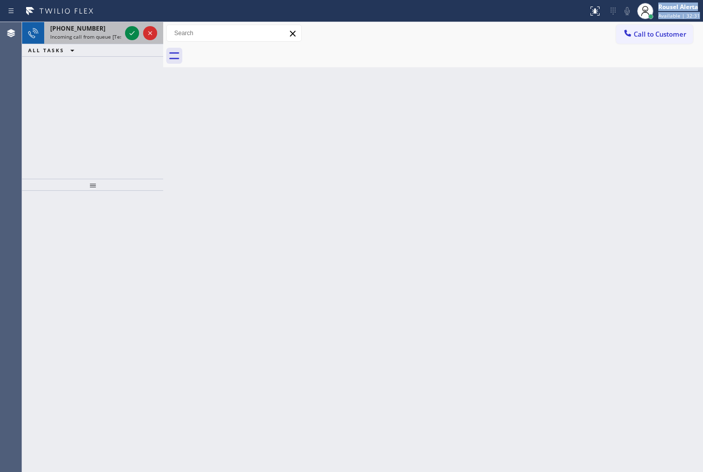
click at [106, 23] on div "Status report No issues detected If you experience an issue, please download th…" at bounding box center [351, 236] width 703 height 472
drag, startPoint x: 108, startPoint y: 24, endPoint x: 116, endPoint y: 30, distance: 9.3
click at [108, 25] on div "+16197070136" at bounding box center [85, 28] width 71 height 9
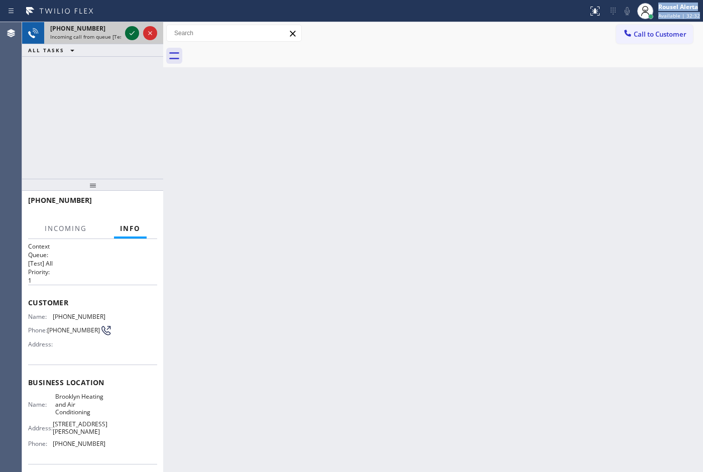
click at [127, 34] on icon at bounding box center [132, 33] width 12 height 12
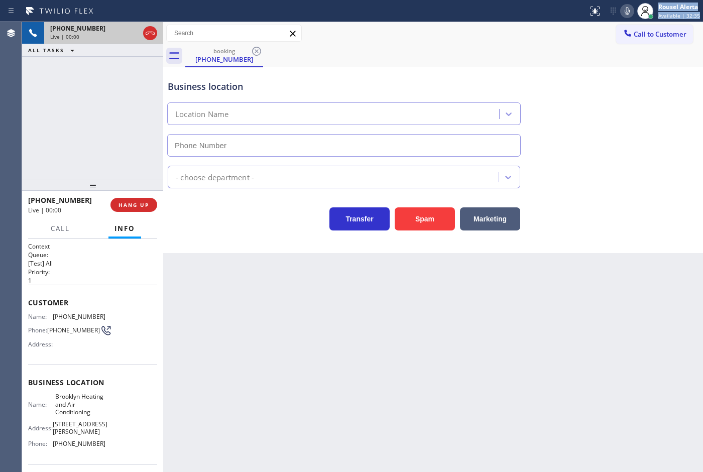
type input "(347) 836-6590"
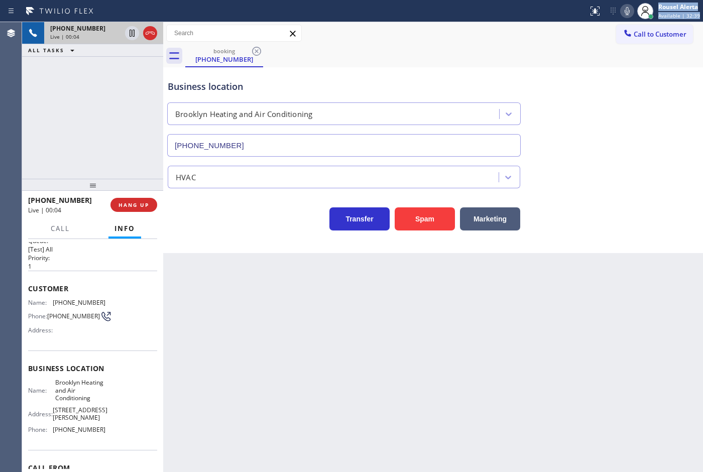
scroll to position [4, 0]
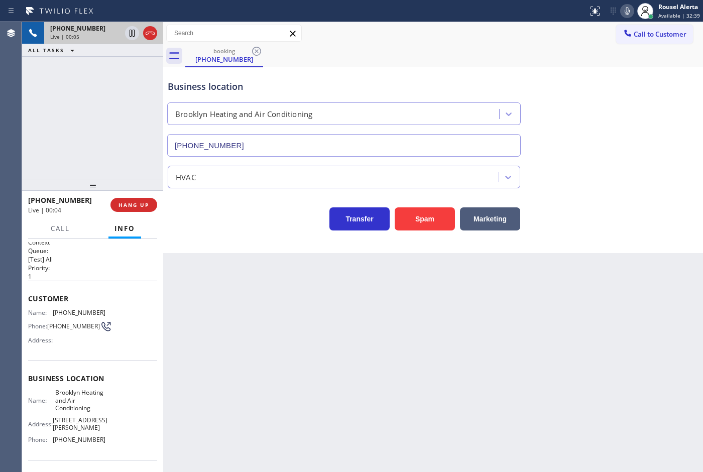
click at [214, 292] on div "Back to Dashboard Change Sender ID Customers Technicians Select a contact Outbo…" at bounding box center [433, 247] width 540 height 450
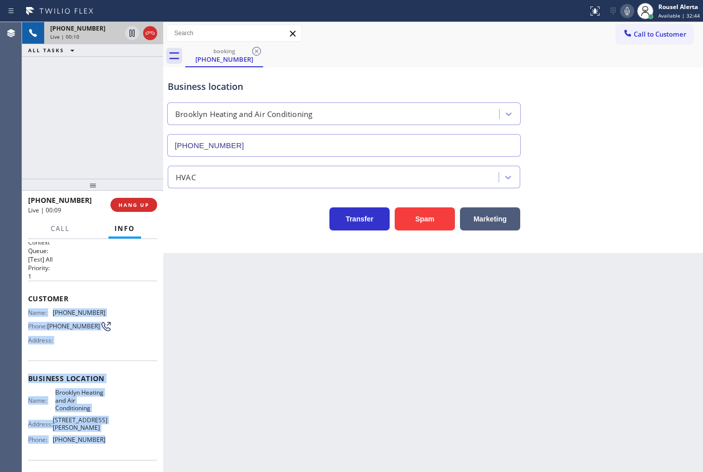
drag, startPoint x: 28, startPoint y: 311, endPoint x: 104, endPoint y: 428, distance: 140.0
click at [104, 428] on div "Context Queue: [Test] All Priority: 1 Customer Name: (619) 707-0136 Phone: (619…" at bounding box center [92, 387] width 129 height 298
copy div "Name: (619) 707-0136 Phone: (619) 707-0136 Address: Business location Name: Bro…"
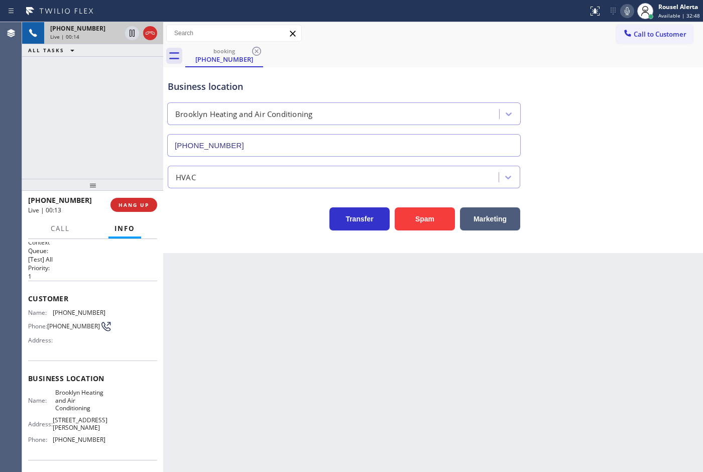
click at [519, 52] on div "booking (619) 707-0136" at bounding box center [444, 56] width 518 height 23
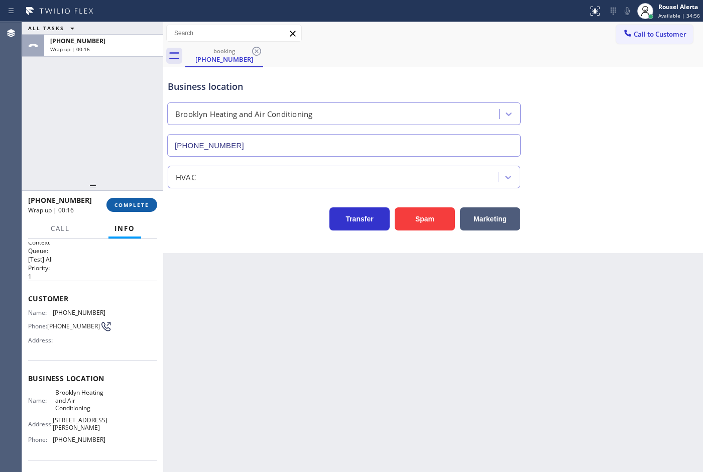
click at [126, 204] on span "COMPLETE" at bounding box center [132, 204] width 35 height 7
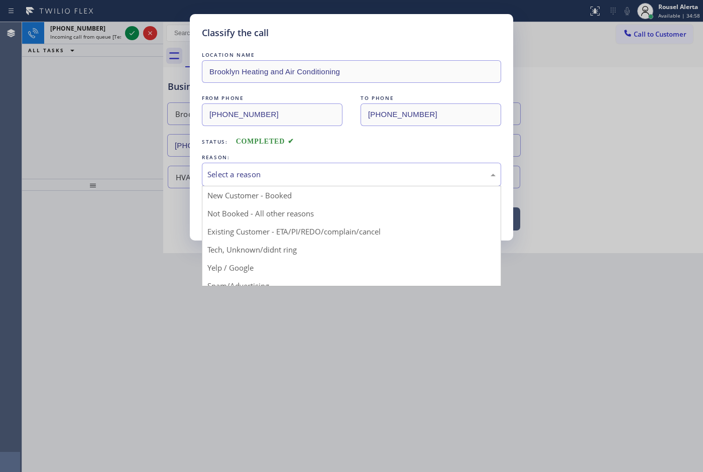
click at [294, 178] on div "Select a reason" at bounding box center [351, 175] width 288 height 12
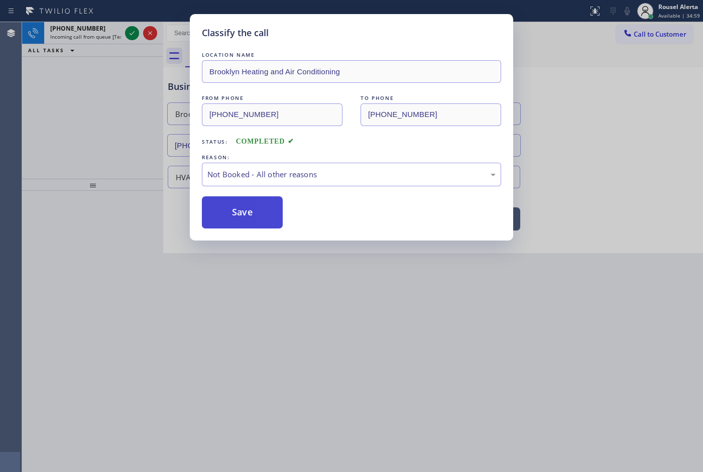
click at [246, 201] on button "Save" at bounding box center [242, 212] width 81 height 32
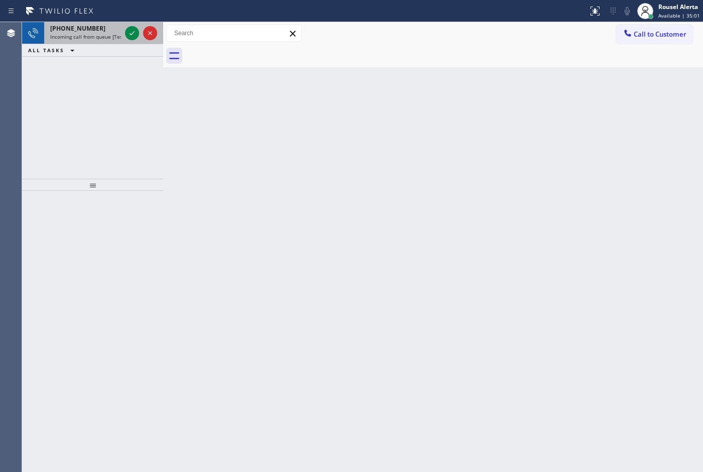
click at [99, 25] on div "+17144041210" at bounding box center [85, 28] width 71 height 9
click at [131, 36] on icon at bounding box center [132, 33] width 12 height 12
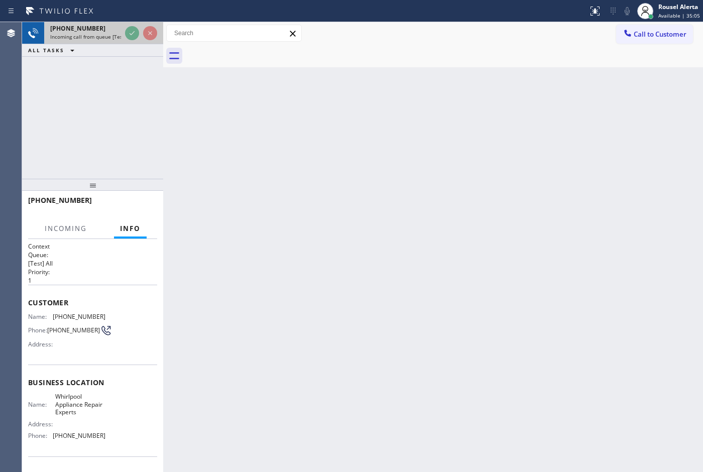
click at [129, 43] on div at bounding box center [141, 33] width 36 height 22
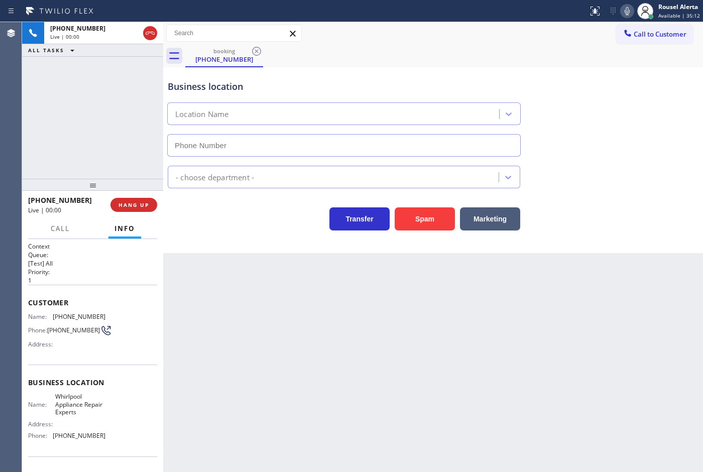
type input "(888) 716-2956"
click at [425, 400] on div "Back to Dashboard Change Sender ID Customers Technicians Select a contact Outbo…" at bounding box center [433, 247] width 540 height 450
click at [96, 144] on div "+17144041210 Live | 00:07 ALL TASKS ALL TASKS ACTIVE TASKS TASKS IN WRAP UP" at bounding box center [92, 100] width 141 height 157
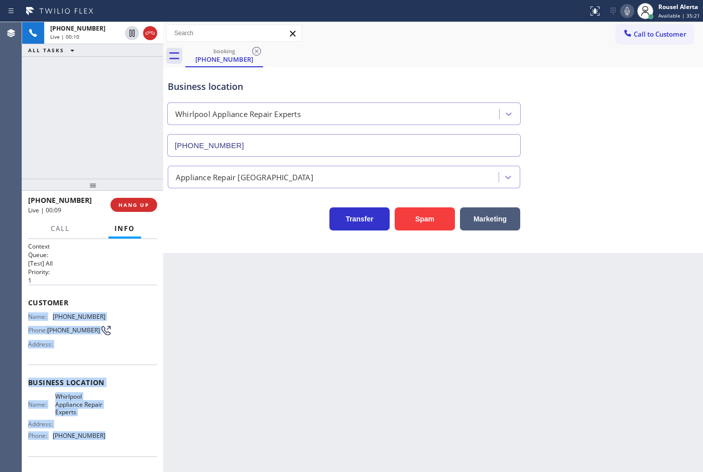
drag, startPoint x: 26, startPoint y: 319, endPoint x: 97, endPoint y: 436, distance: 137.1
click at [97, 436] on div "Context Queue: [Test] All Priority: 1 Customer Name: (714) 404-1210 Phone: (714…" at bounding box center [92, 356] width 141 height 234
copy div "Name: (714) 404-1210 Phone: (714) 404-1210 Address: Business location Name: Whi…"
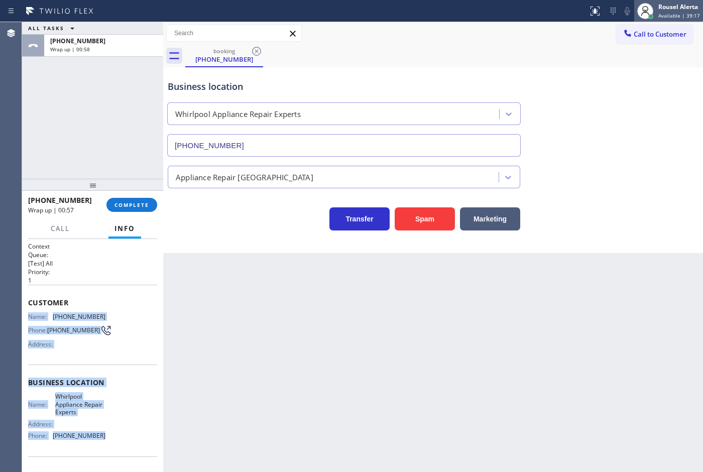
click at [671, 7] on div "Rousel Alerta" at bounding box center [679, 7] width 42 height 9
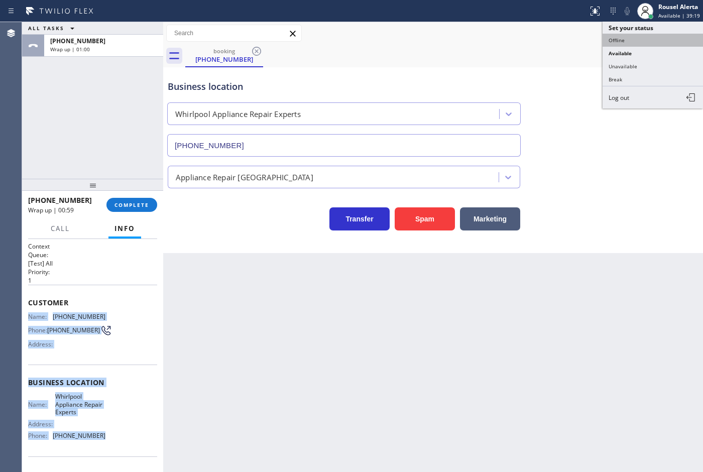
click at [652, 41] on button "Offline" at bounding box center [653, 40] width 100 height 13
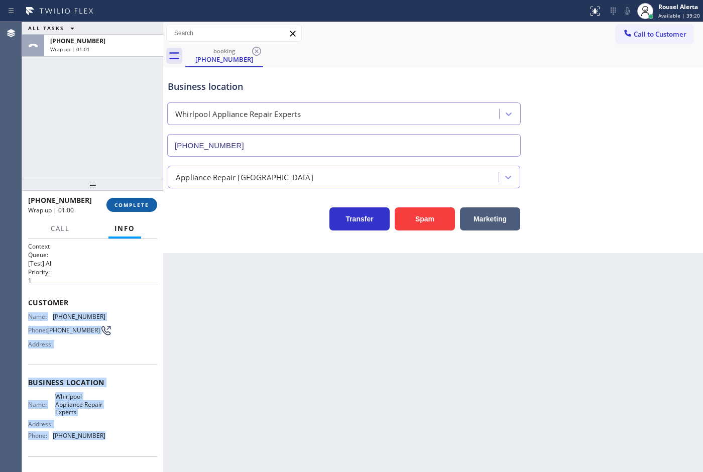
click at [119, 202] on span "COMPLETE" at bounding box center [132, 204] width 35 height 7
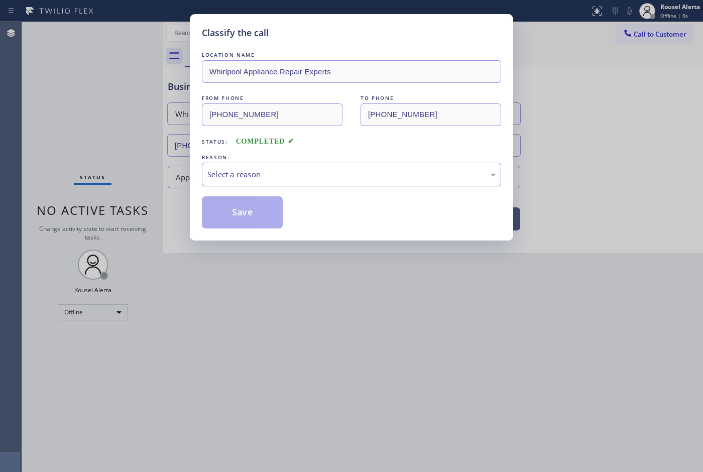
click at [290, 174] on div "Select a reason" at bounding box center [351, 175] width 288 height 12
click at [214, 206] on button "Save" at bounding box center [242, 212] width 81 height 32
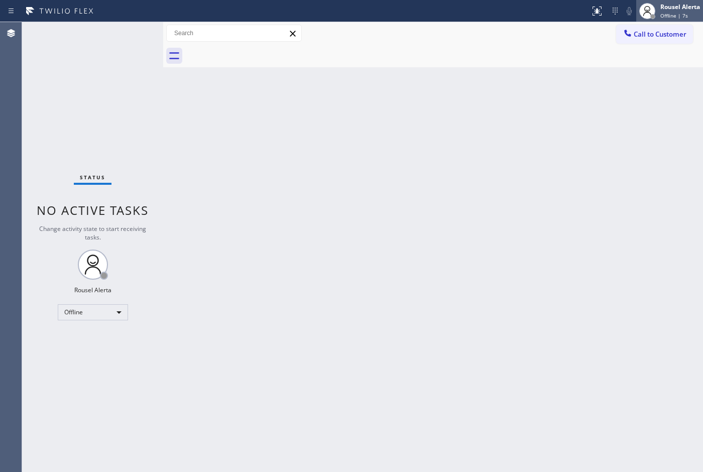
click at [662, 10] on div "Rousel Alerta" at bounding box center [680, 7] width 40 height 9
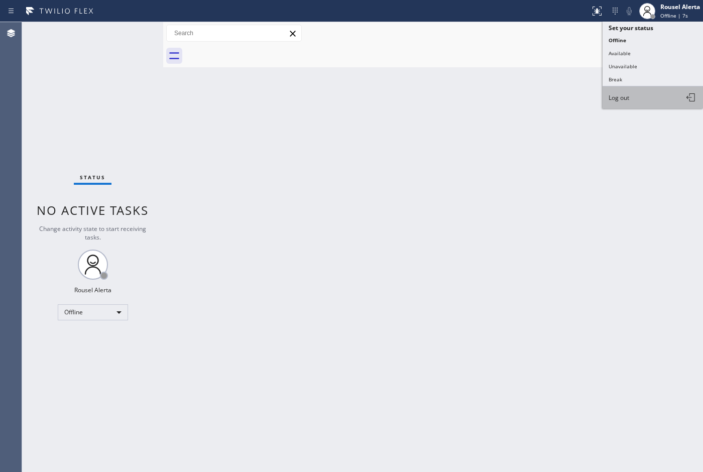
click at [624, 96] on span "Log out" at bounding box center [619, 97] width 21 height 9
